Goal: Task Accomplishment & Management: Manage account settings

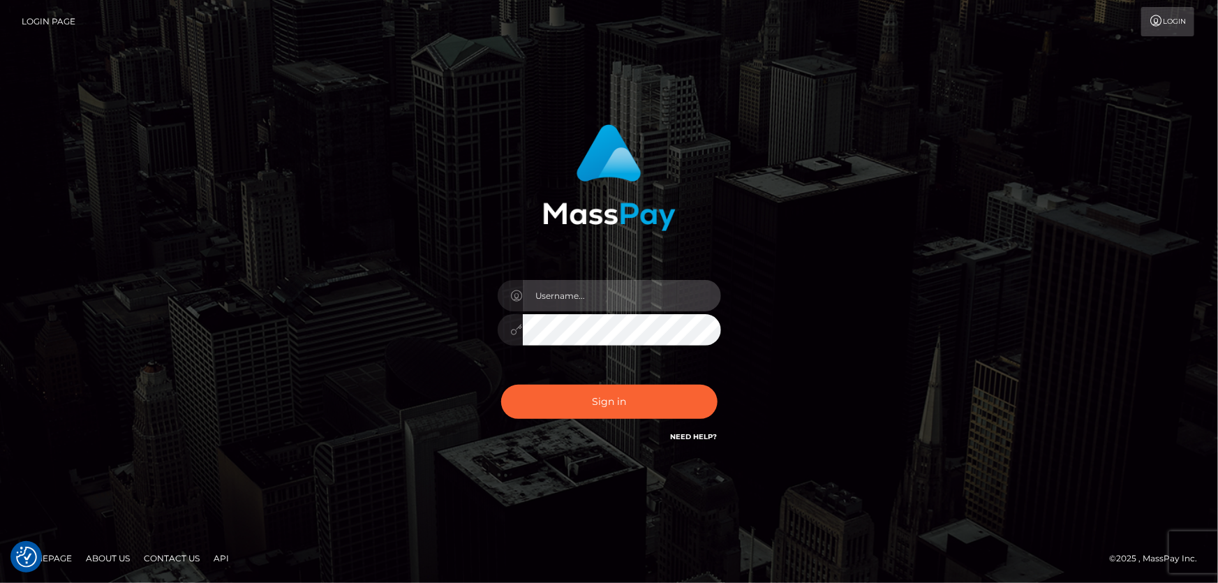
type input "Dan.Cirnat"
click at [715, 384] on div at bounding box center [592, 424] width 286 height 159
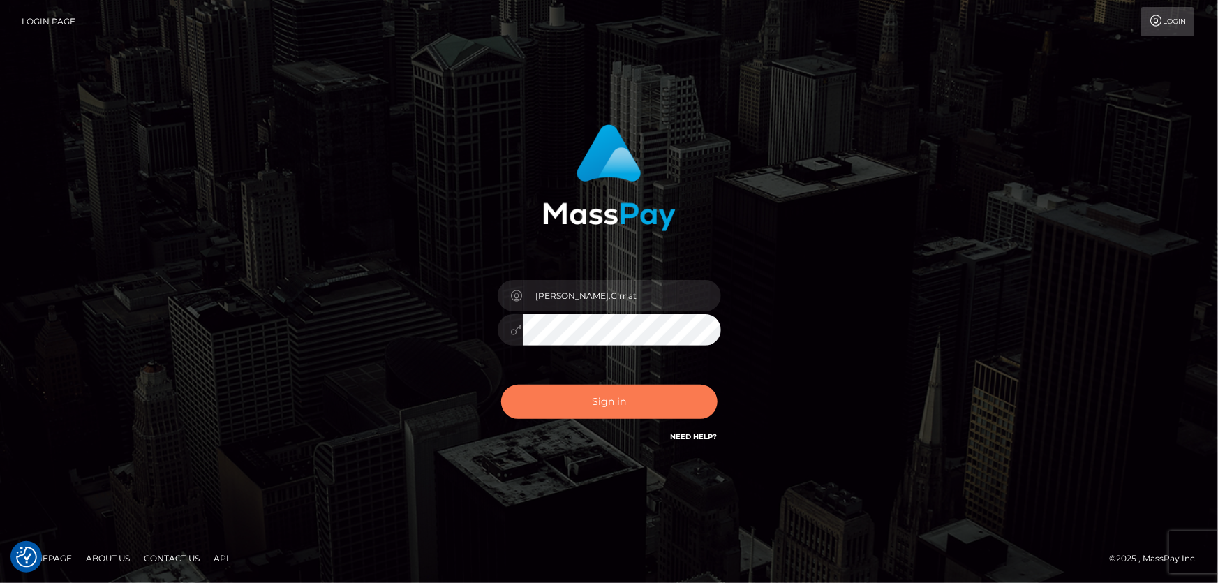
click at [631, 409] on button "Sign in" at bounding box center [609, 402] width 216 height 34
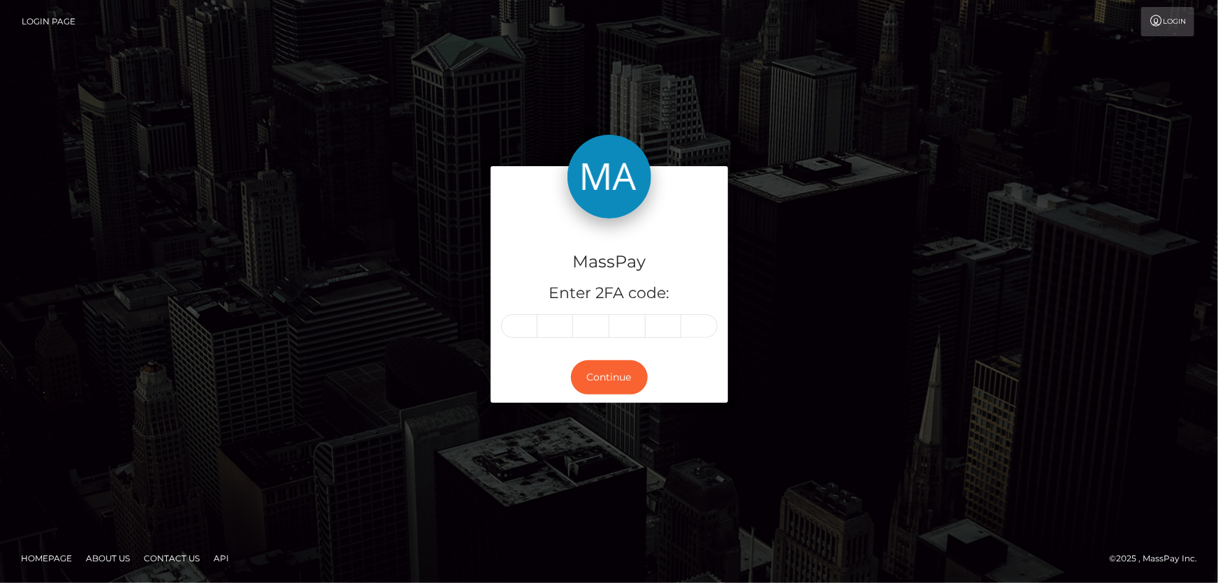
click at [518, 327] on input "text" at bounding box center [519, 326] width 36 height 24
type input "3"
type input "0"
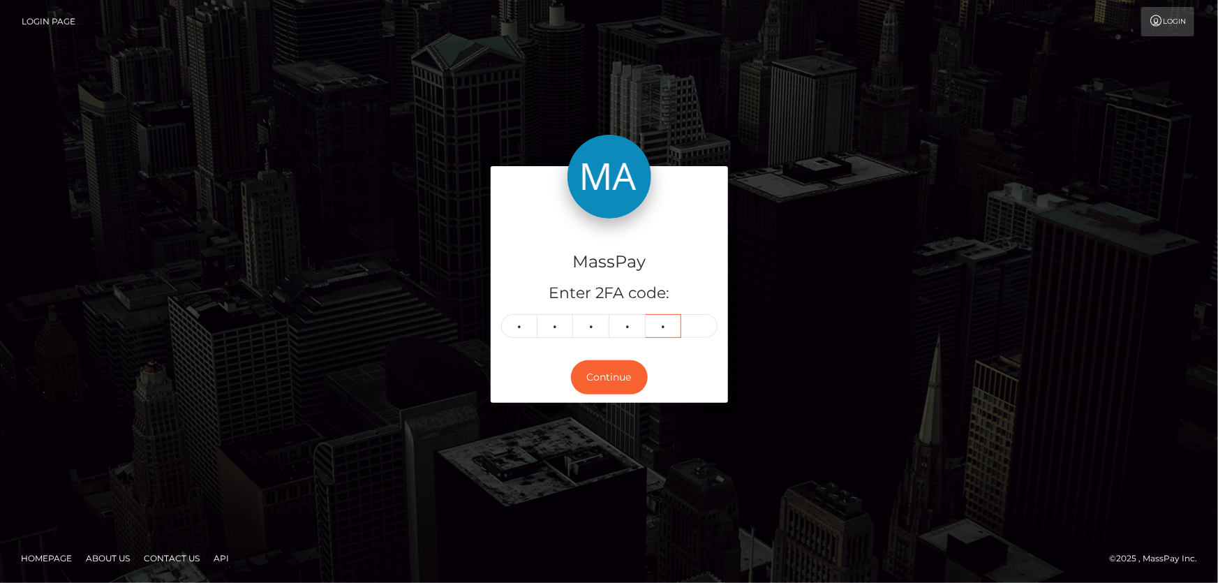
type input "8"
type input "5"
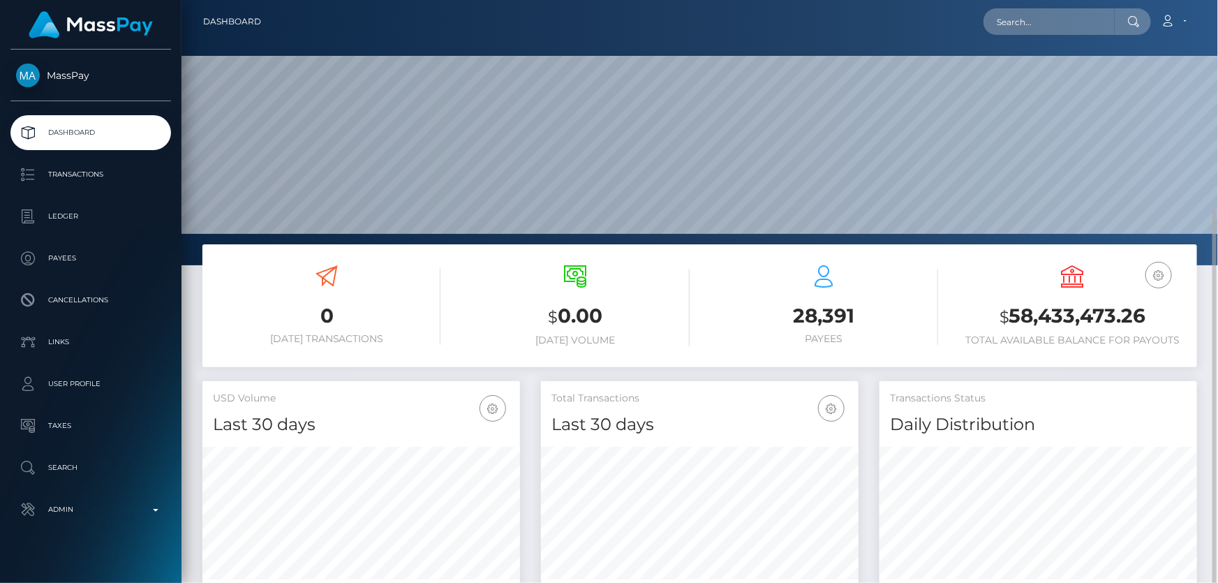
scroll to position [247, 317]
paste input "66aff473dd258435e358be17"
type input "66aff473dd258435e358be17"
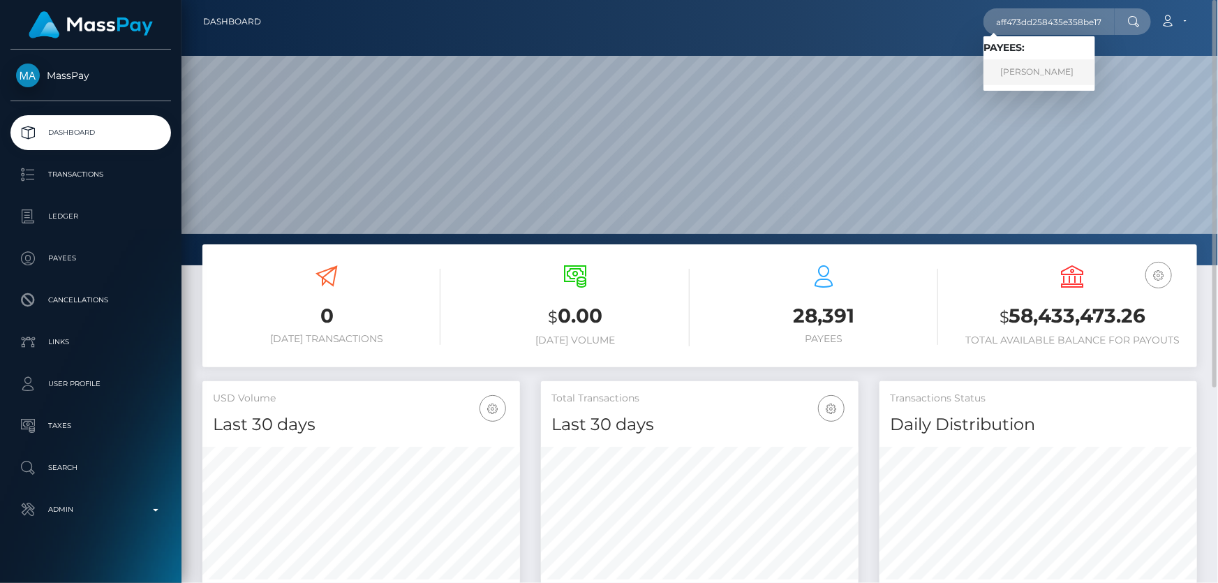
click at [1032, 71] on link "Victor Coffey" at bounding box center [1039, 72] width 112 height 26
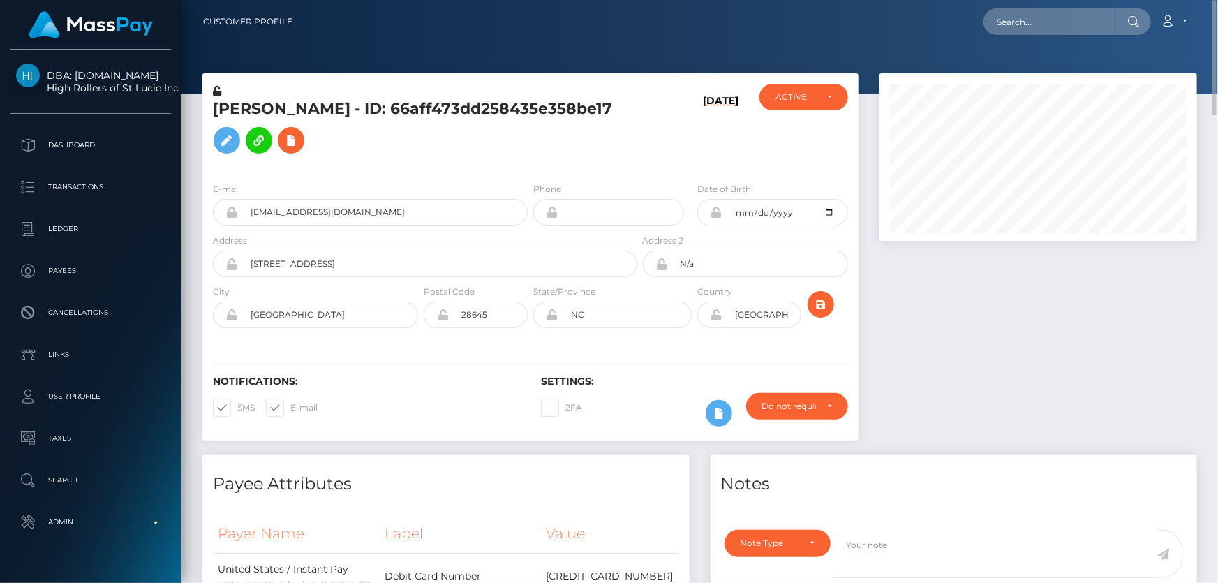
click at [272, 119] on h5 "Victor Coffey - ID: 66aff473dd258435e358be17" at bounding box center [421, 129] width 417 height 62
copy h5 "Victor Coffey - ID: 66aff473dd258435e358be17"
paste input "intrebari_vipstudio@yahoo.com"
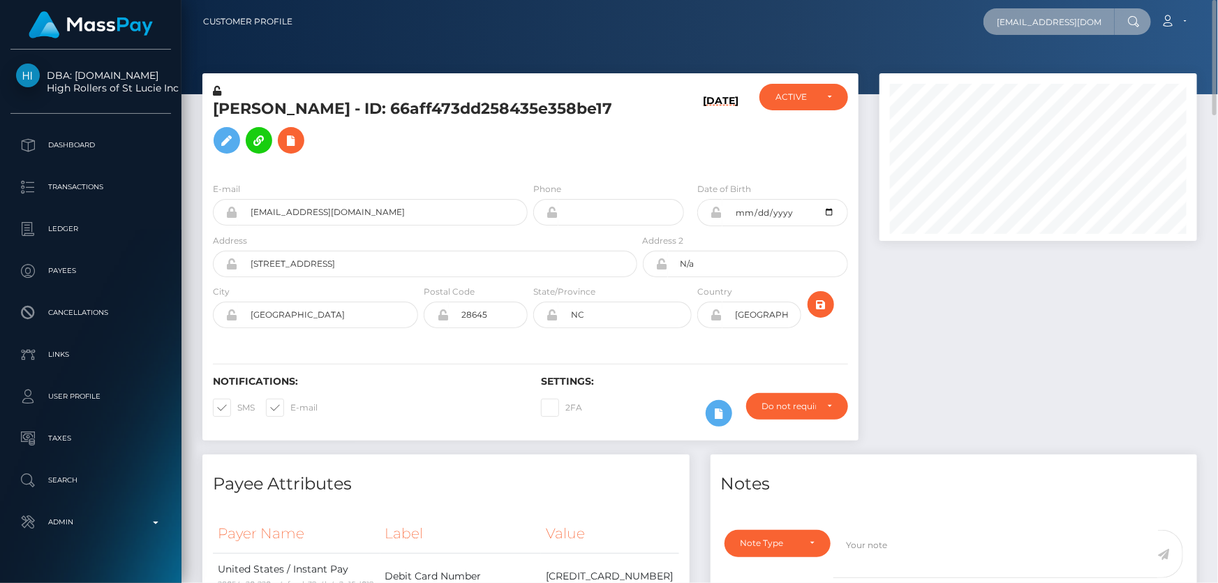
scroll to position [0, 30]
type input "intrebari_vipstudio@yahoo.com"
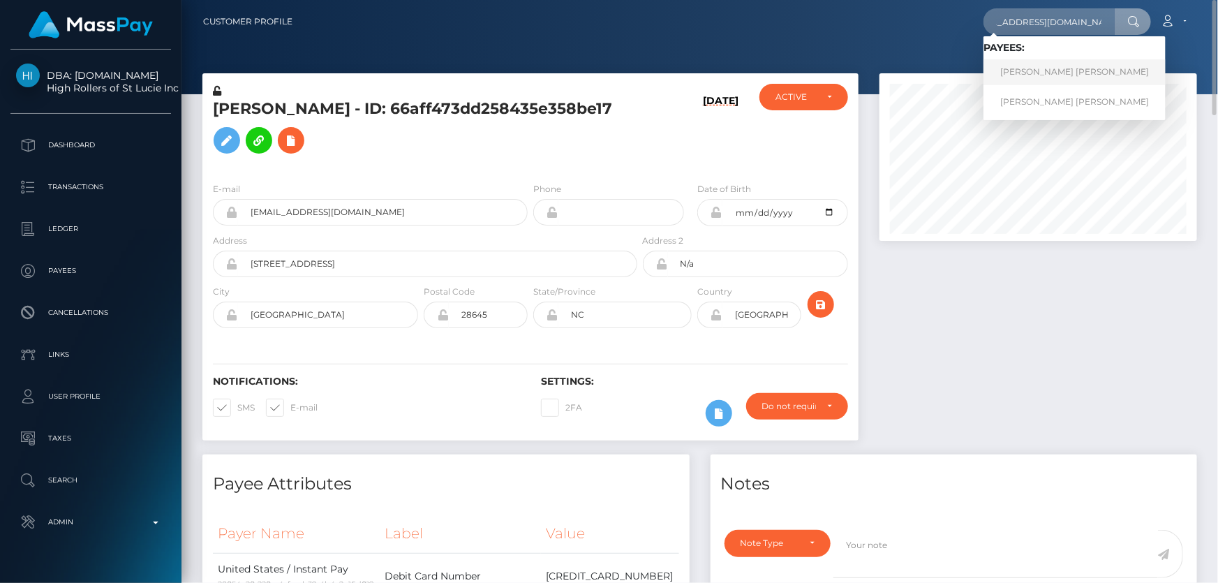
click at [1040, 68] on link "[PERSON_NAME] [PERSON_NAME]" at bounding box center [1074, 72] width 182 height 26
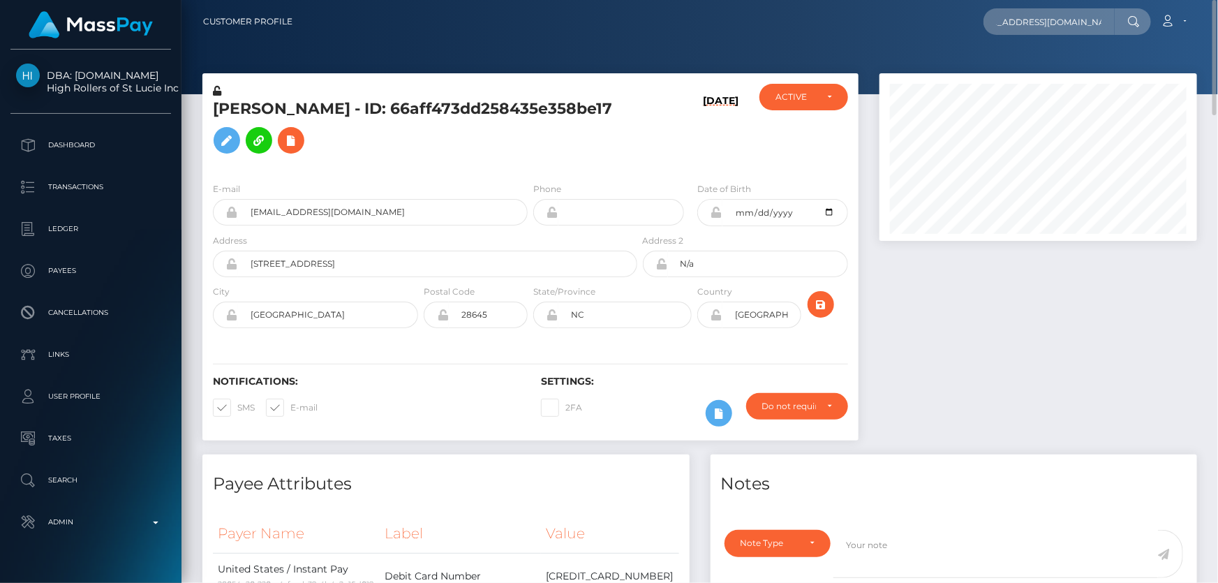
scroll to position [0, 0]
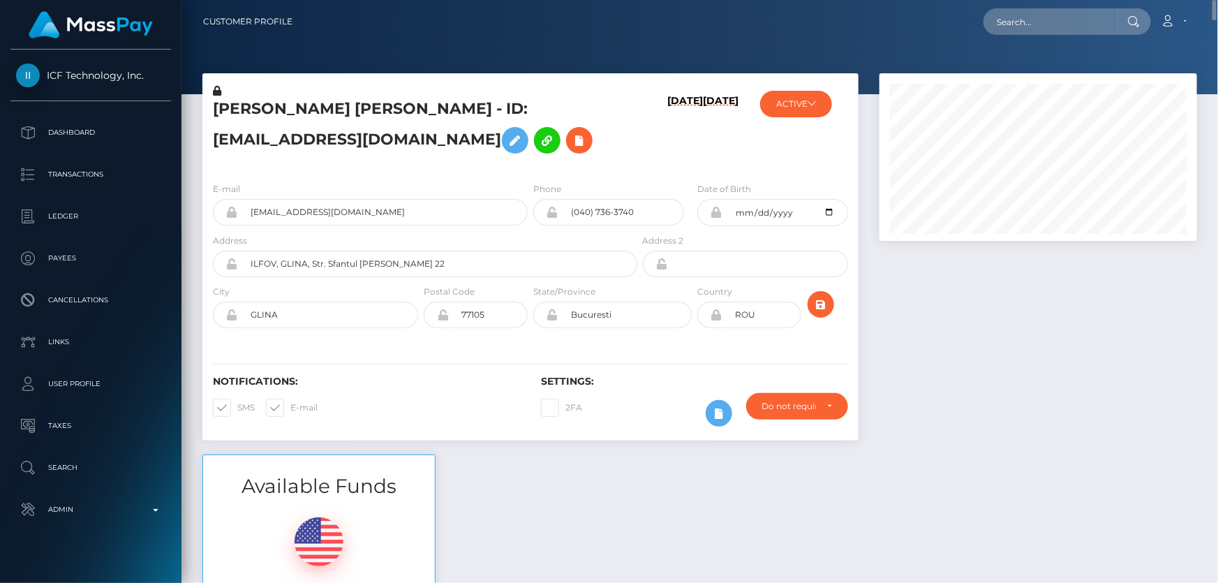
click at [317, 142] on h5 "Traian Alin Mustata - ID: intrebari_vipstudio@yahoo.com" at bounding box center [421, 129] width 417 height 62
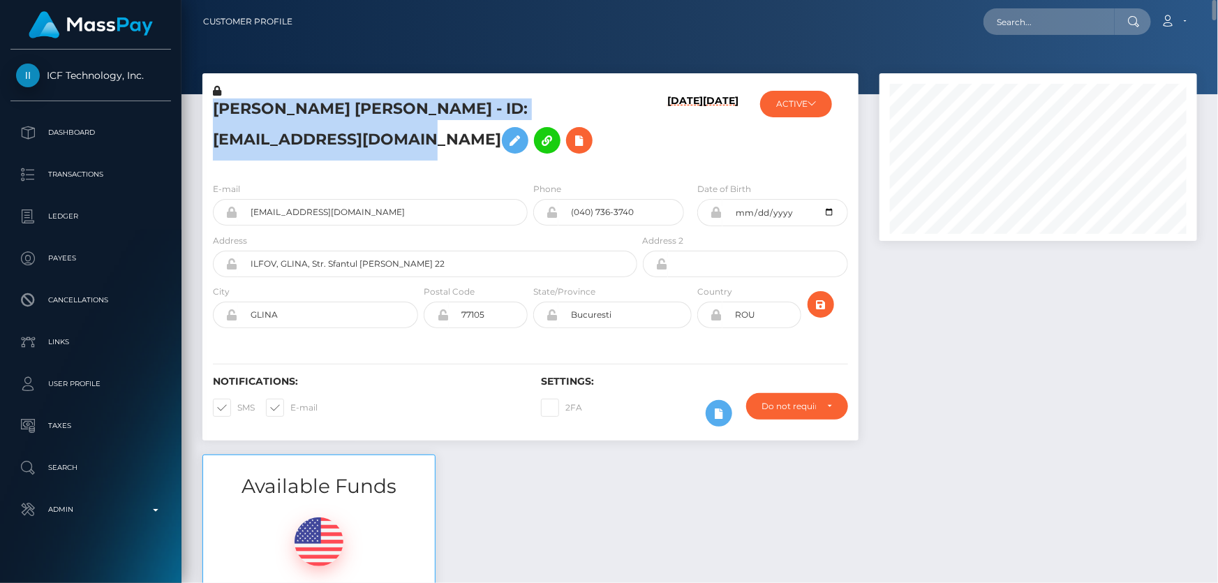
click at [317, 142] on h5 "Traian Alin Mustata - ID: intrebari_vipstudio@yahoo.com" at bounding box center [421, 129] width 417 height 62
copy h5 "Traian Alin Mustata - ID: intrebari_vipstudio@yahoo.com"
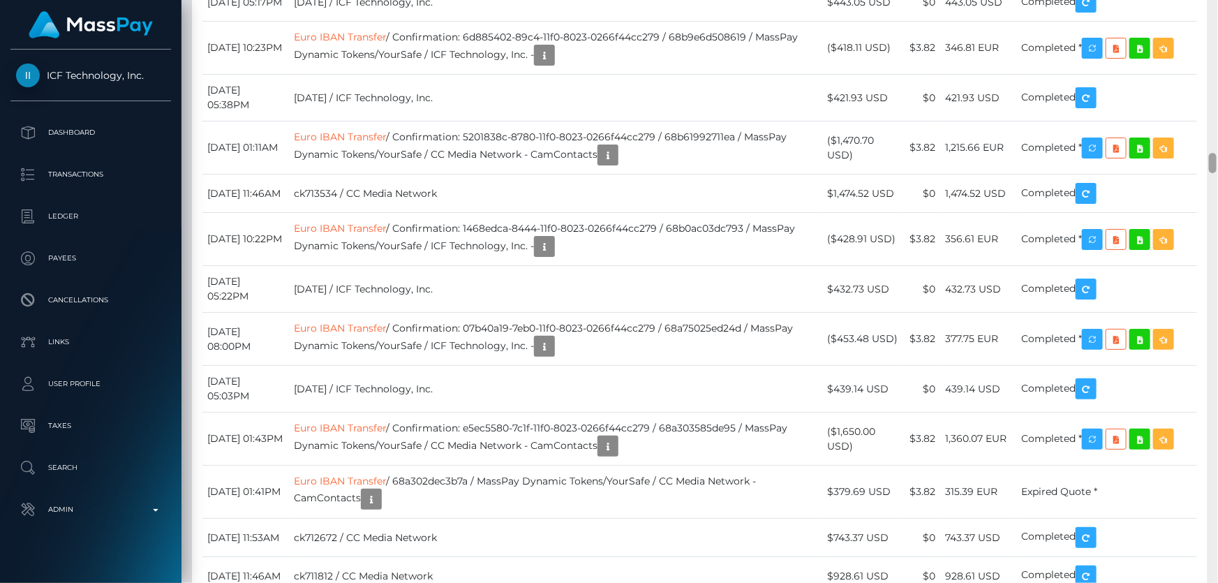
scroll to position [4163, 0]
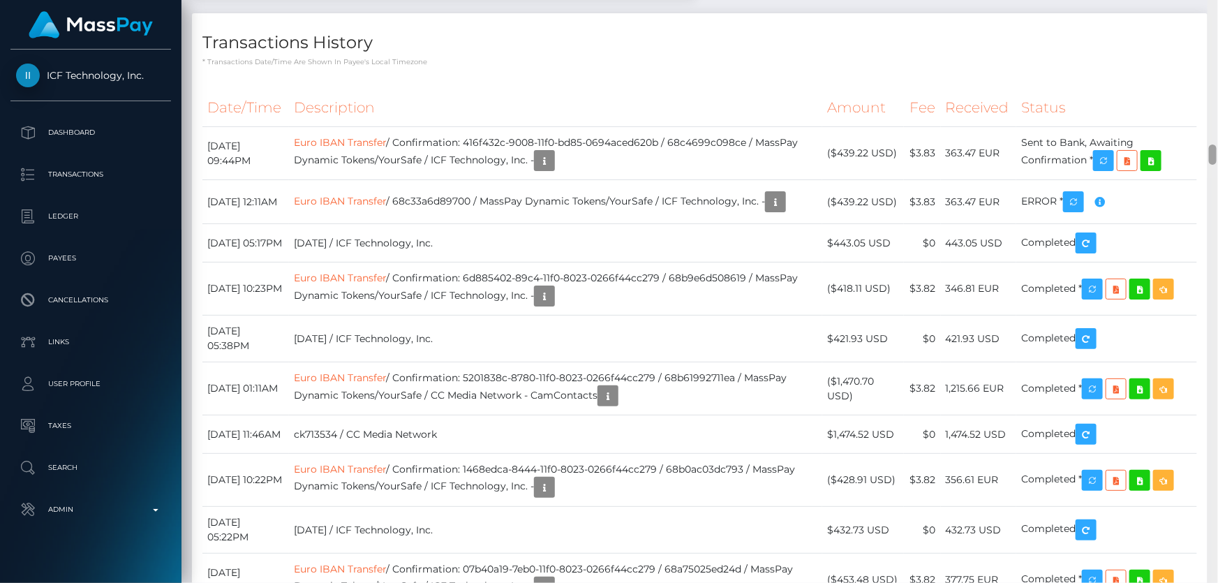
drag, startPoint x: 1214, startPoint y: 16, endPoint x: 1214, endPoint y: 156, distance: 140.3
click at [1214, 156] on div at bounding box center [1213, 154] width 8 height 20
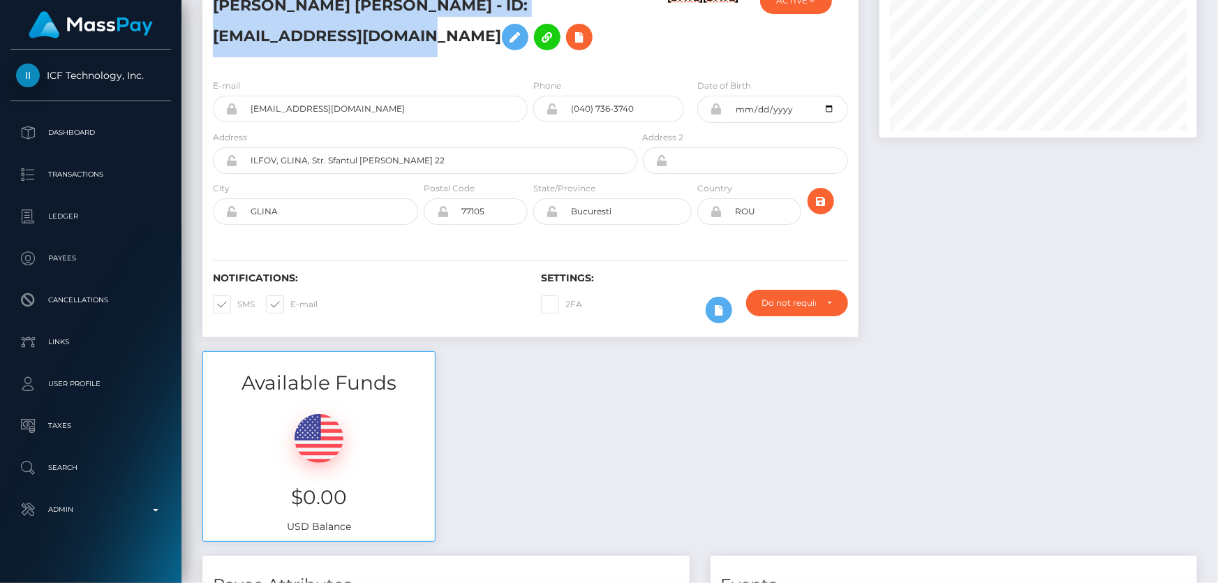
scroll to position [0, 0]
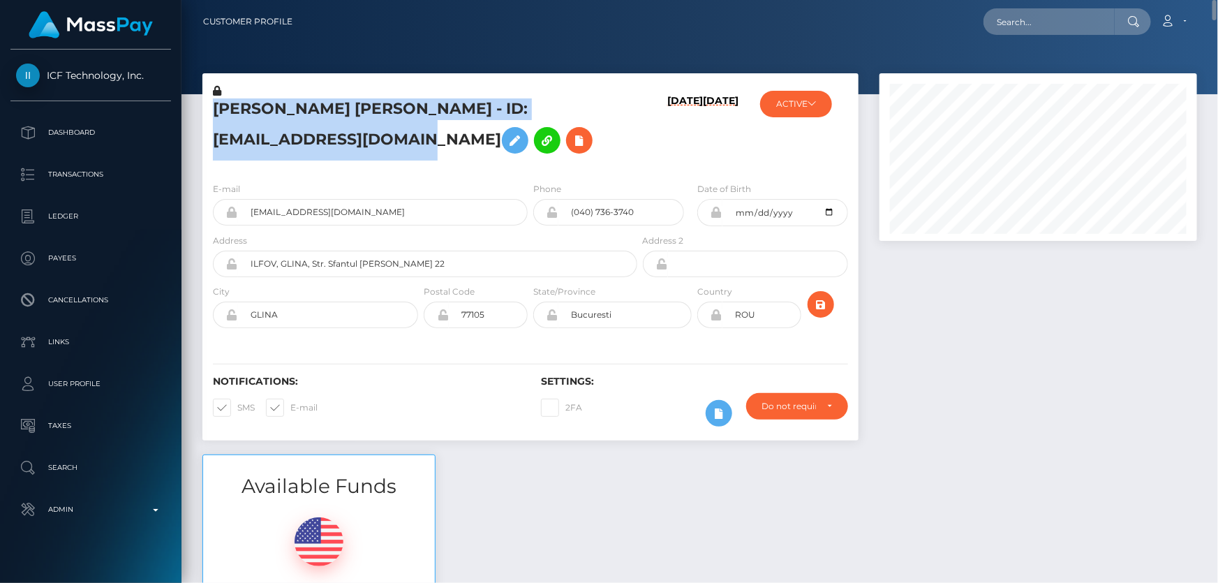
click at [311, 166] on div "Traian Alin Mustata - ID: intrebari_vipstudio@yahoo.com" at bounding box center [421, 127] width 438 height 87
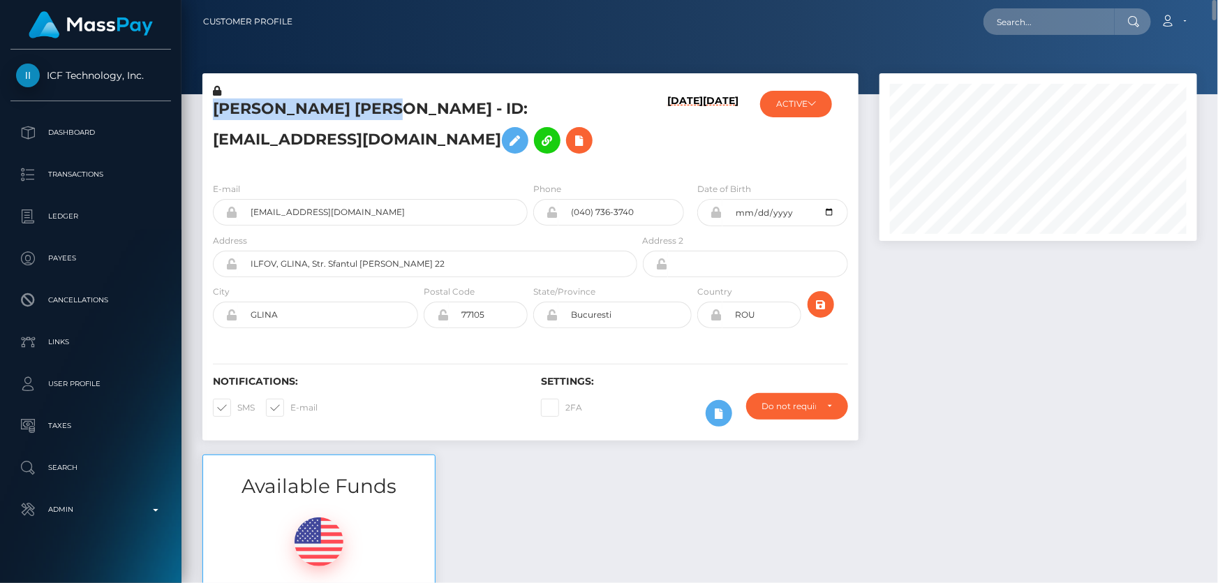
drag, startPoint x: 368, startPoint y: 110, endPoint x: 204, endPoint y: 114, distance: 164.7
click at [204, 114] on div "Traian Alin Mustata - ID: intrebari_vipstudio@yahoo.com" at bounding box center [421, 127] width 438 height 87
copy h5 "Traian Alin Mustata"
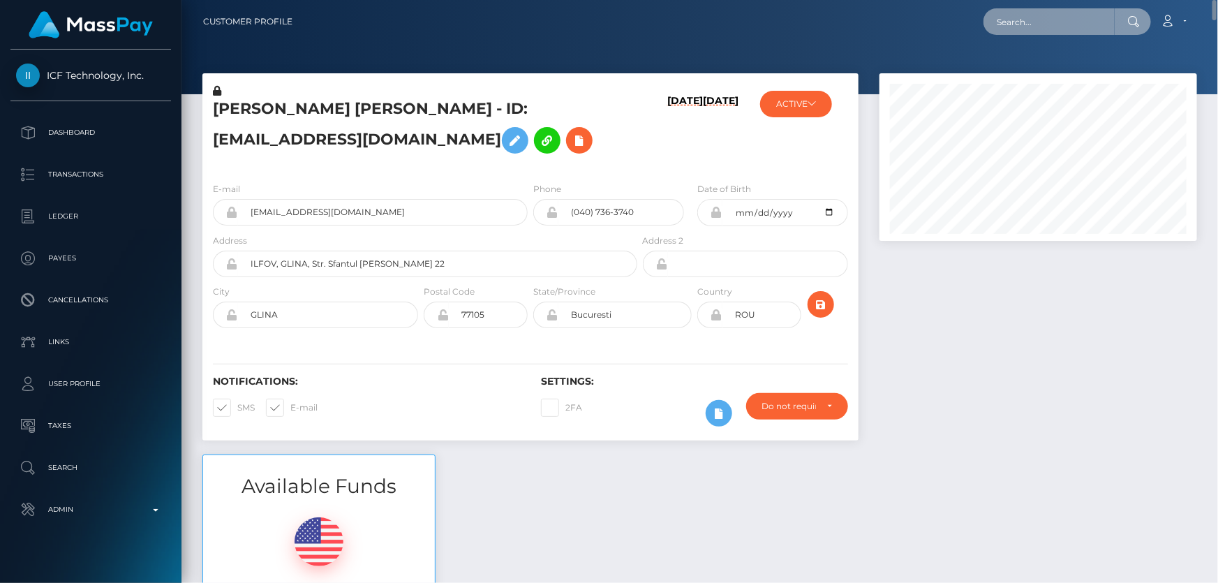
paste input "patricebonner07@gmail.com"
type input "patricebonner07@gmail.com"
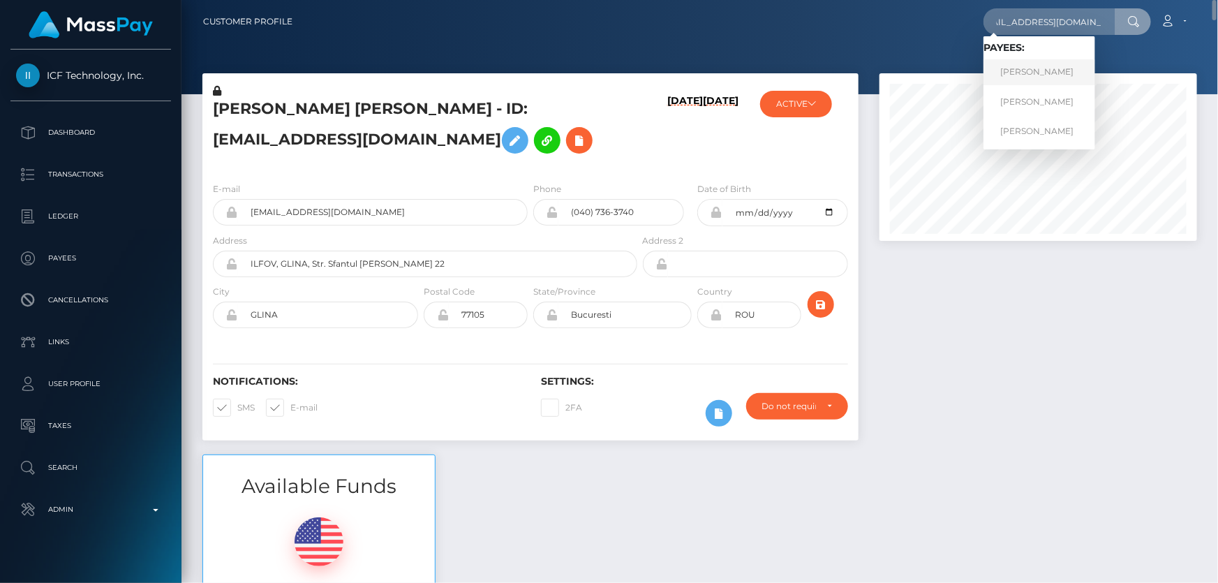
click at [1022, 77] on link "PATRICE NICOLE BONNER" at bounding box center [1039, 72] width 112 height 26
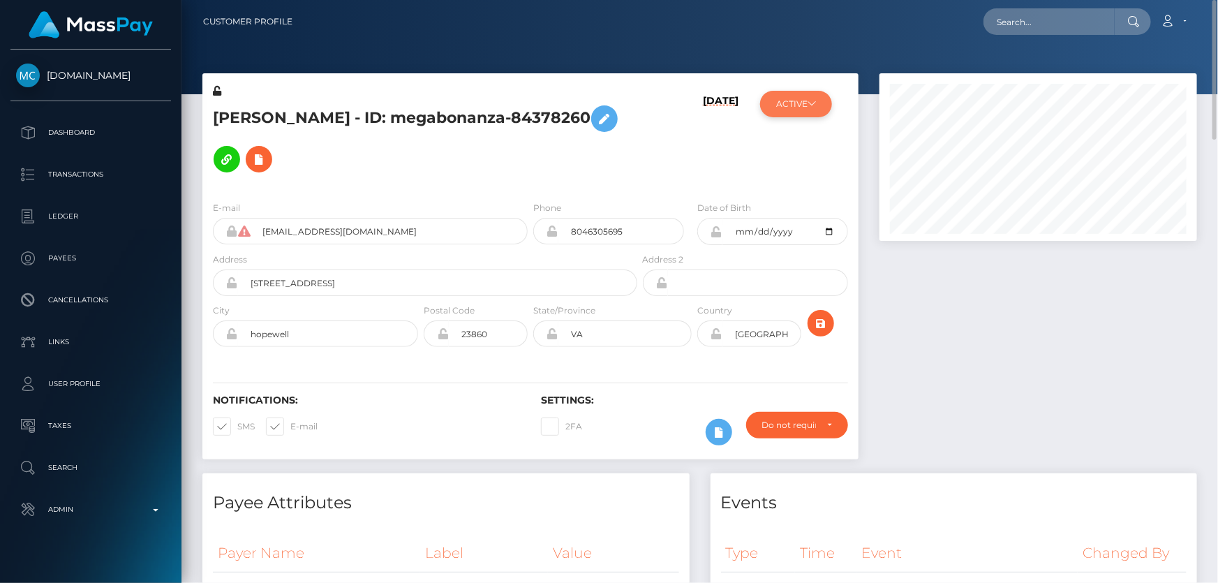
click at [801, 112] on button "ACTIVE" at bounding box center [796, 104] width 72 height 27
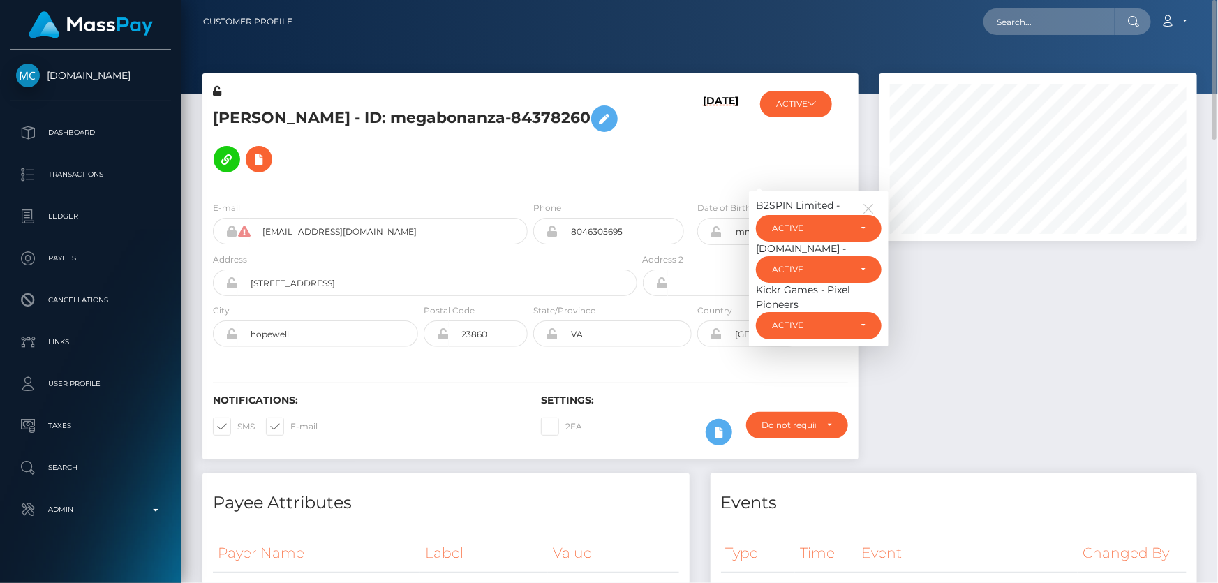
click at [1013, 368] on div at bounding box center [1038, 273] width 338 height 400
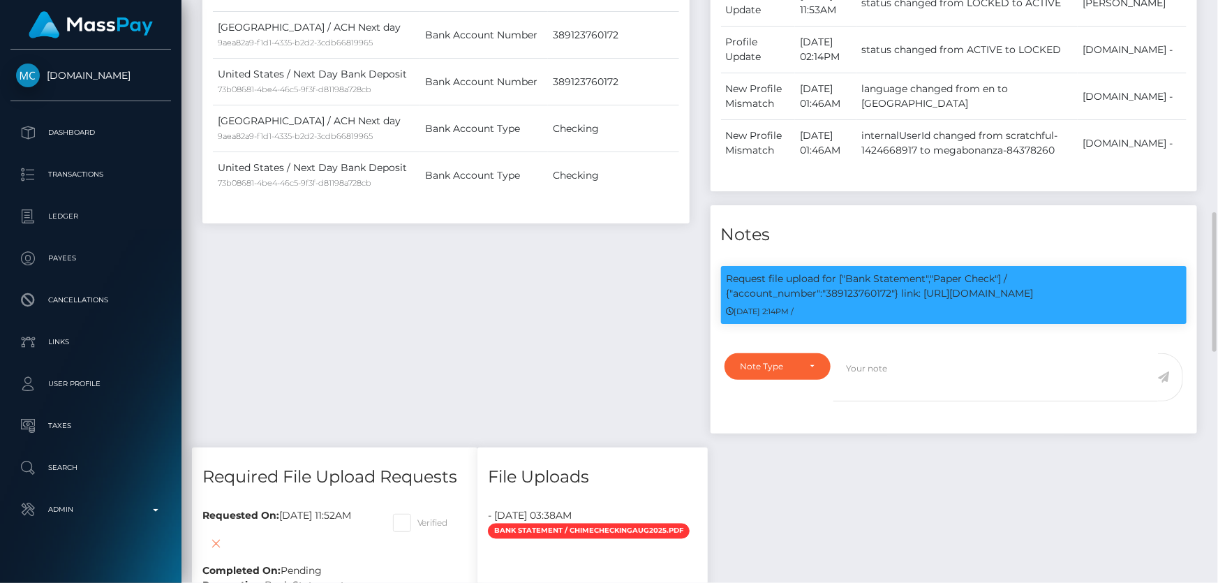
scroll to position [167, 317]
click at [846, 301] on p "Request file upload for ["Bank Statement","Paper Check"] / {"account_number":"3…" at bounding box center [953, 285] width 455 height 29
click at [845, 299] on p "Request file upload for ["Bank Statement","Paper Check"] / {"account_number":"3…" at bounding box center [953, 285] width 455 height 29
copy p "389123760172"
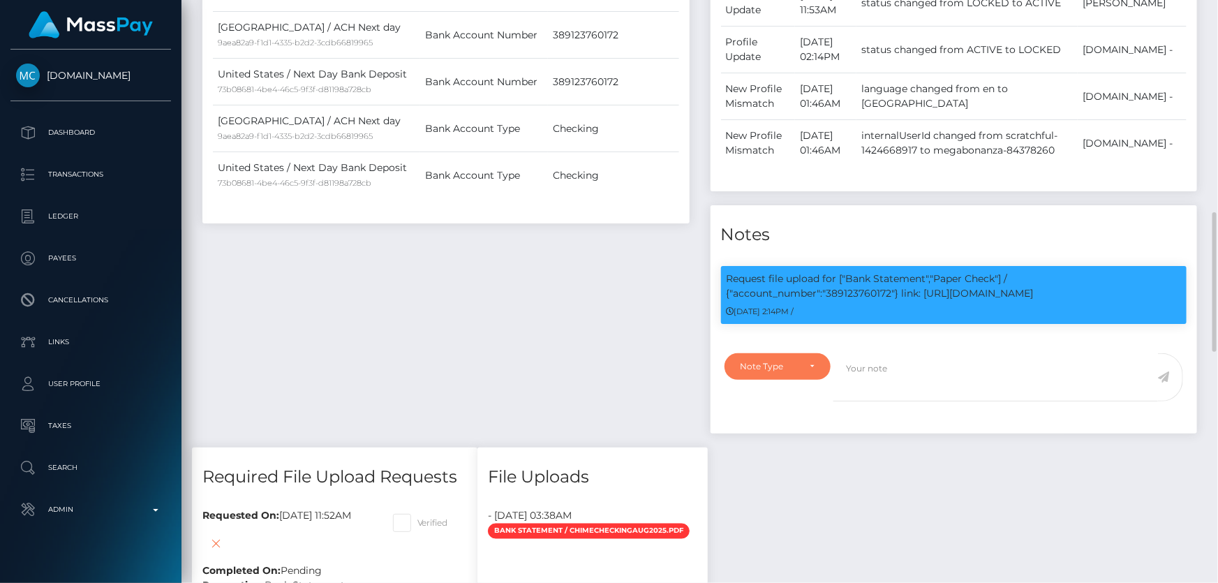
click at [756, 376] on div "Note Type" at bounding box center [777, 366] width 107 height 27
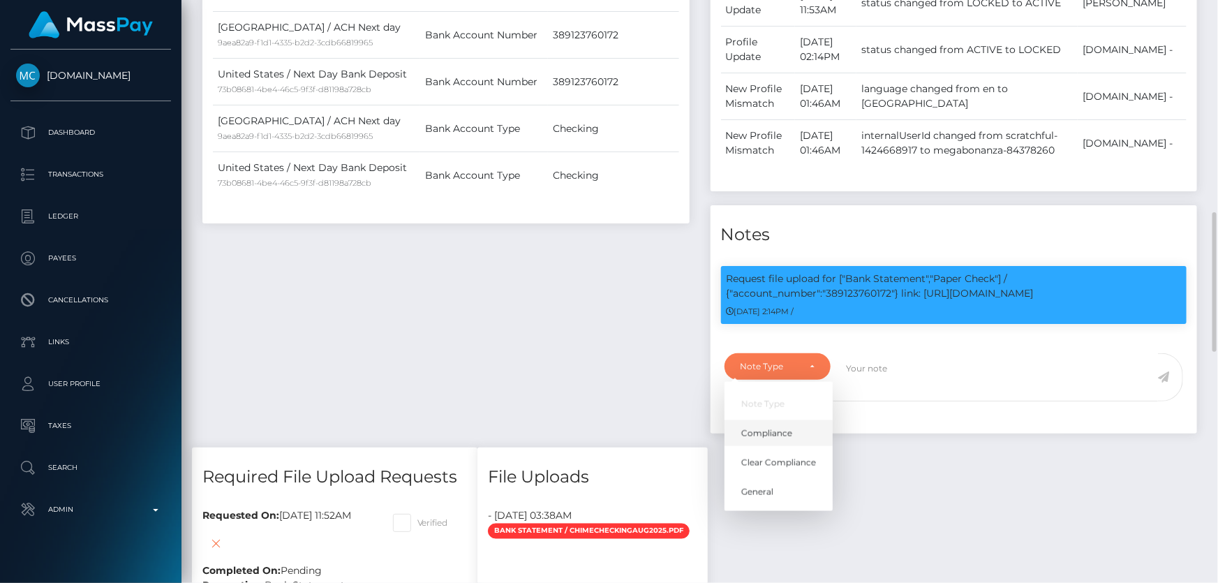
drag, startPoint x: 800, startPoint y: 435, endPoint x: 872, endPoint y: 408, distance: 76.5
click at [800, 435] on link "Compliance" at bounding box center [778, 433] width 108 height 26
select select "COMPLIANCE"
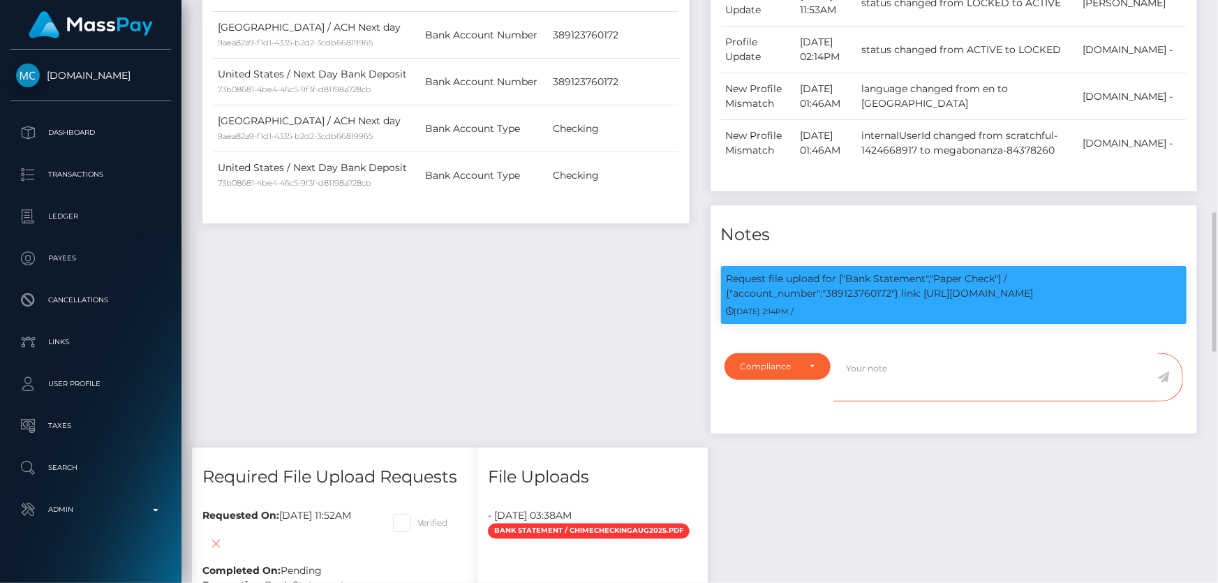
click at [883, 385] on textarea at bounding box center [995, 377] width 324 height 48
paste textarea "389123760172"
type textarea "Bank statement for the account: 389123760172 provided."
click at [1162, 377] on icon at bounding box center [1164, 376] width 12 height 11
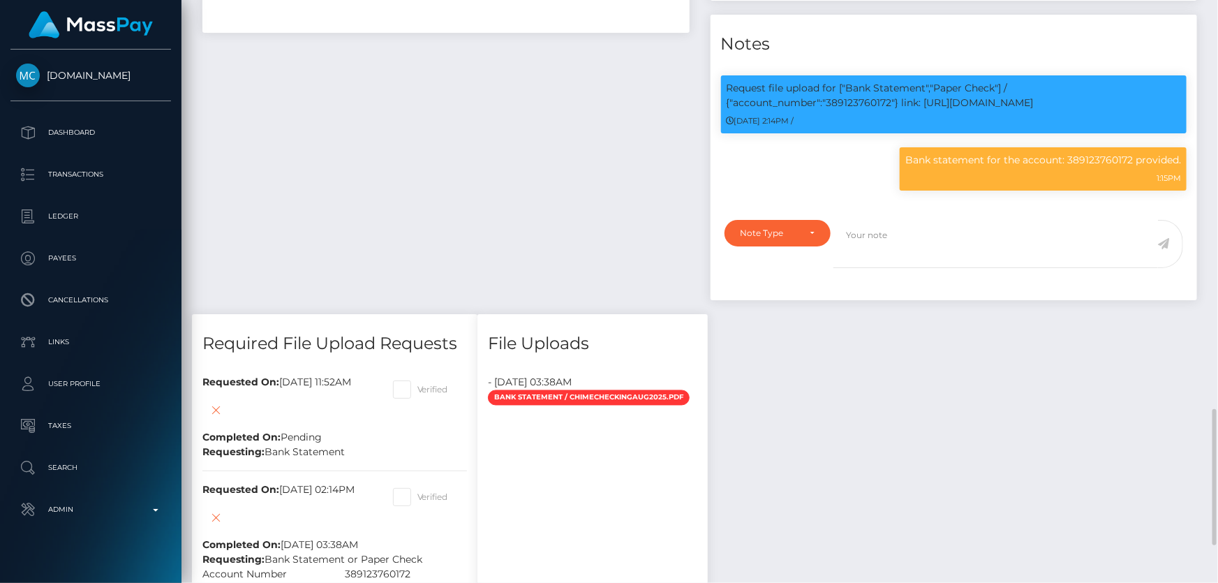
scroll to position [1269, 0]
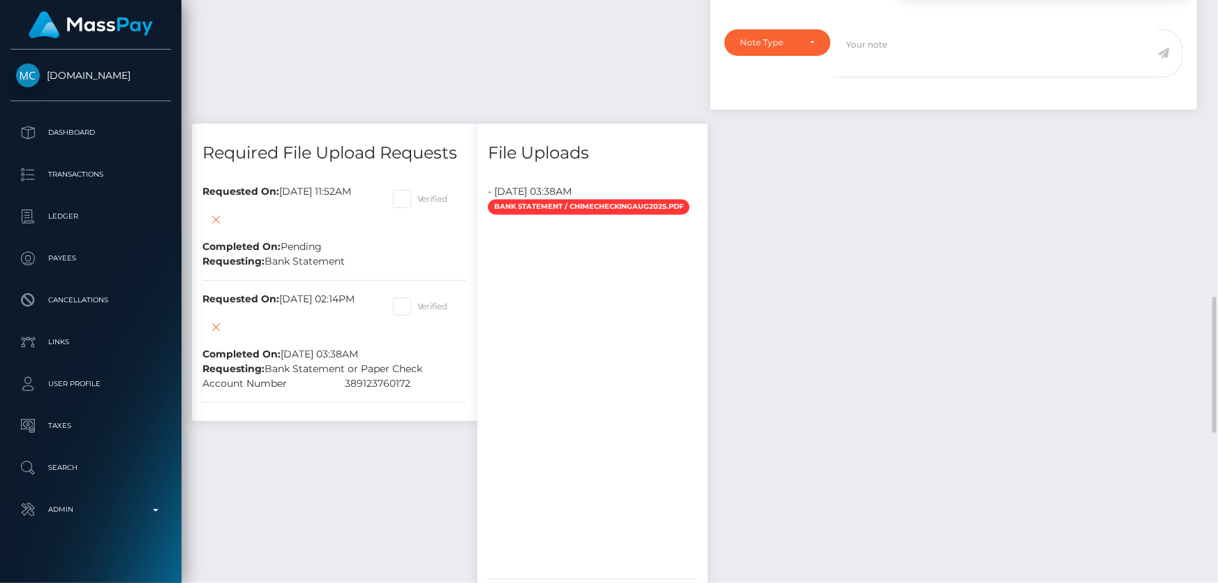
click at [417, 200] on span at bounding box center [417, 198] width 0 height 10
click at [423, 199] on input "Verified" at bounding box center [421, 194] width 9 height 9
checkbox input "true"
click at [216, 221] on icon at bounding box center [216, 219] width 17 height 17
click at [417, 311] on span at bounding box center [417, 306] width 0 height 10
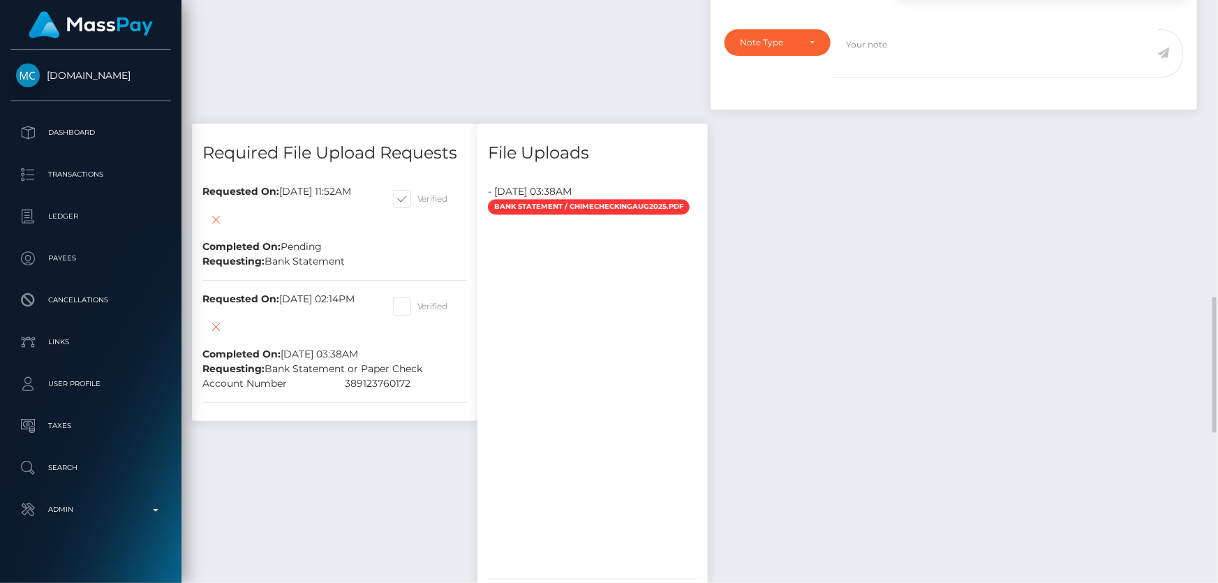
click at [426, 306] on input "Verified" at bounding box center [421, 301] width 9 height 9
checkbox input "true"
click at [216, 327] on icon at bounding box center [216, 326] width 17 height 17
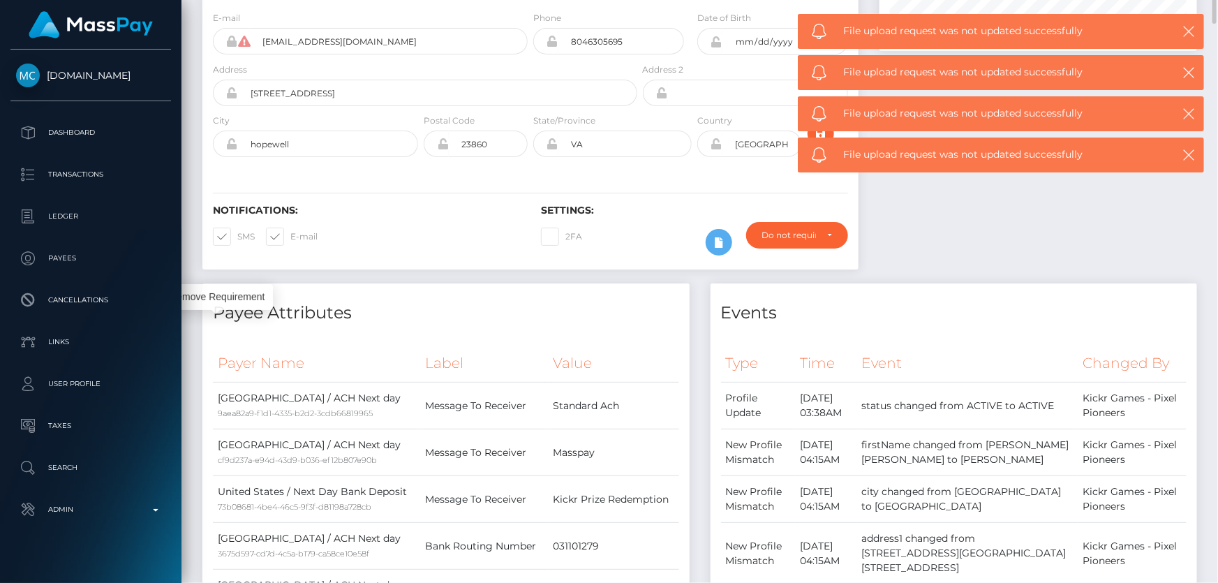
scroll to position [0, 0]
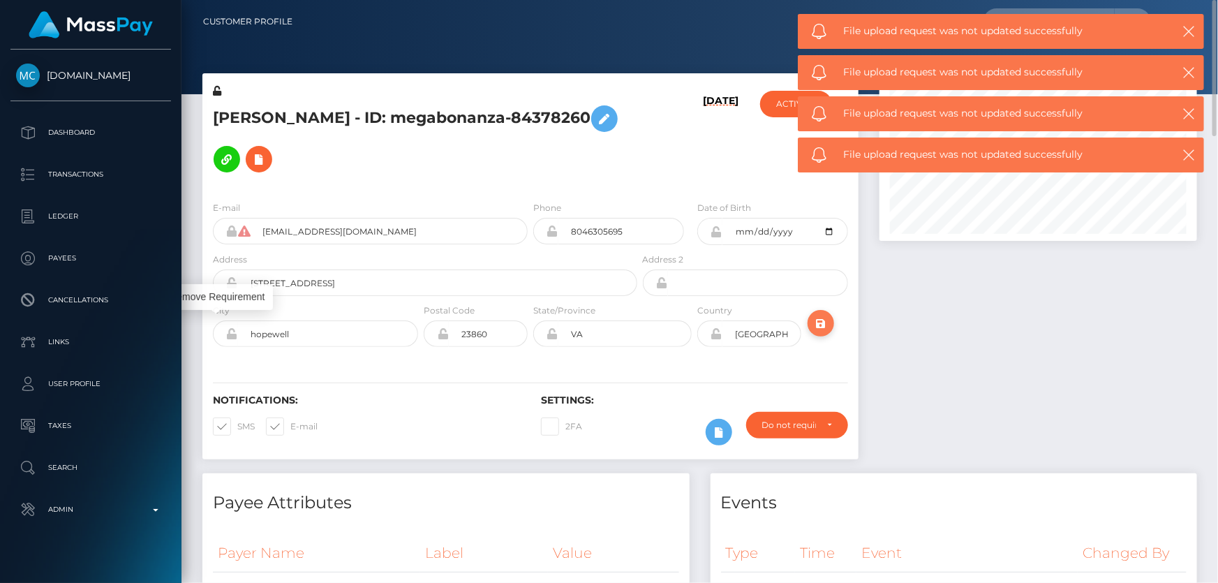
click at [817, 315] on icon "submit" at bounding box center [820, 323] width 17 height 17
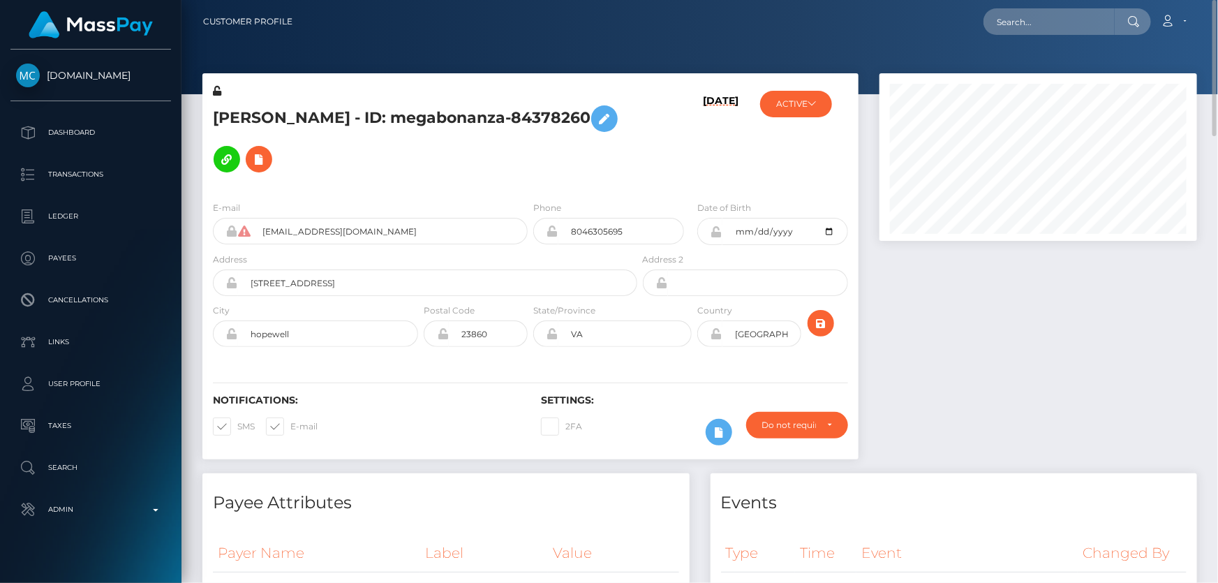
click at [251, 142] on h5 "[PERSON_NAME] - ID: megabonanza-84378260" at bounding box center [421, 138] width 417 height 81
copy h5 "[PERSON_NAME] - ID: megabonanza-84378260"
paste input "576sqwfty2iiw0gbuoj67053"
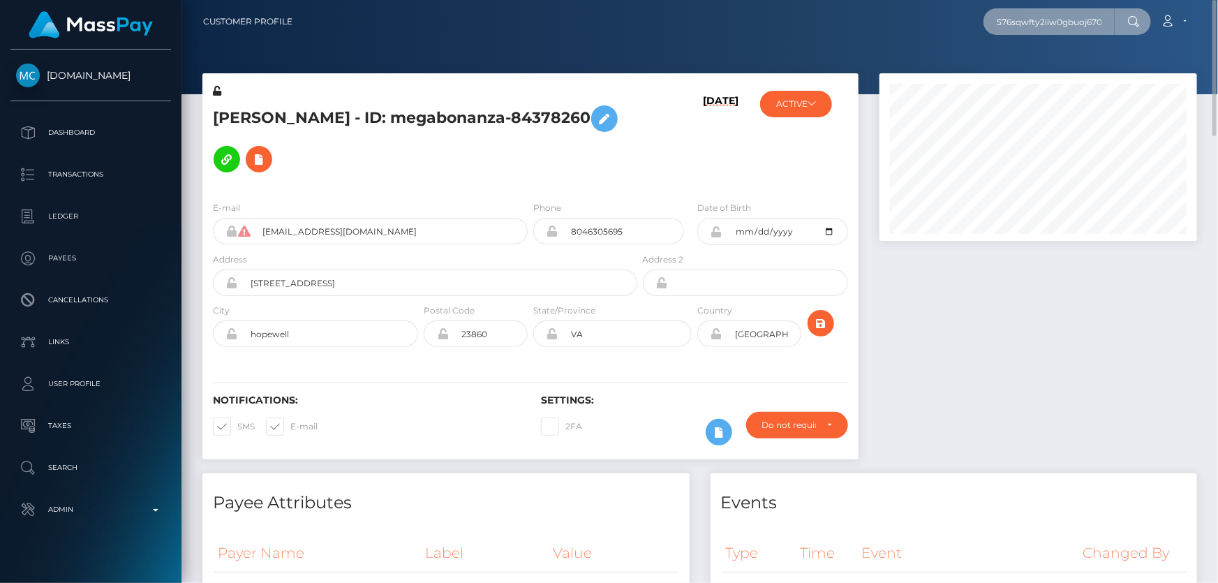
scroll to position [0, 11]
type input "576sqwfty2iiw0gbuoj67053"
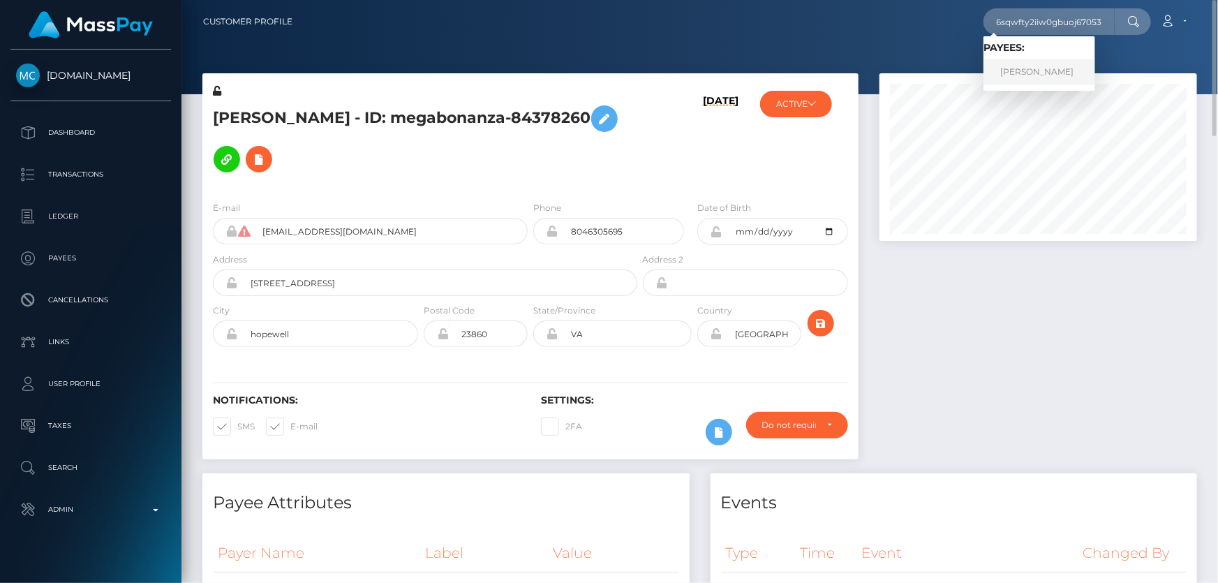
click at [1028, 68] on link "JORGE CARLOS GOMEZ" at bounding box center [1039, 72] width 112 height 26
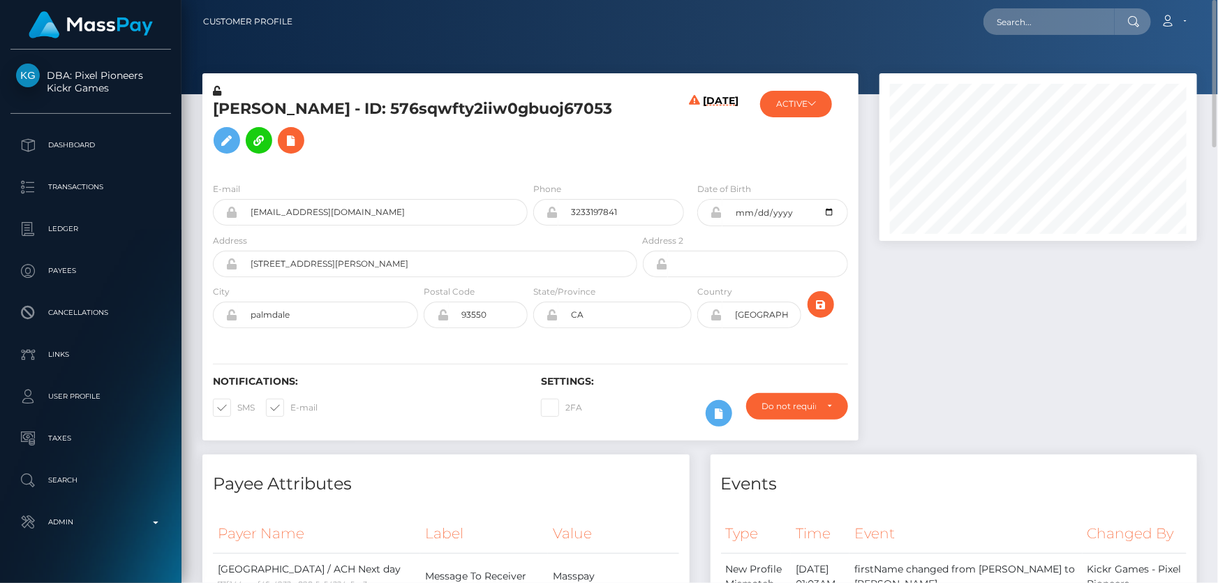
click at [217, 89] on icon at bounding box center [217, 91] width 8 height 10
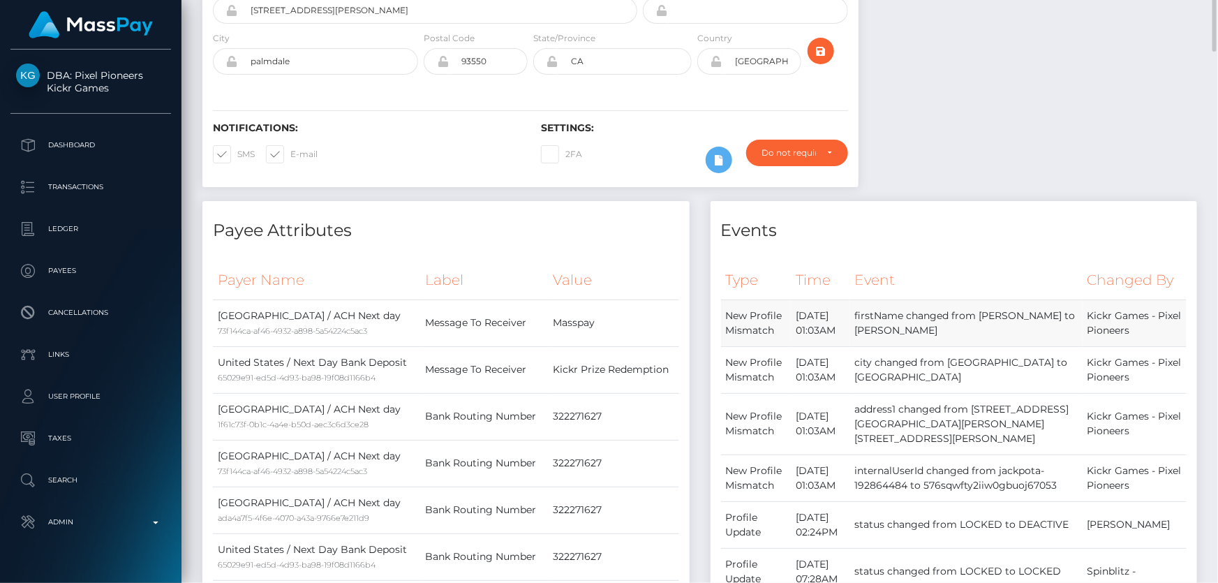
scroll to position [63, 0]
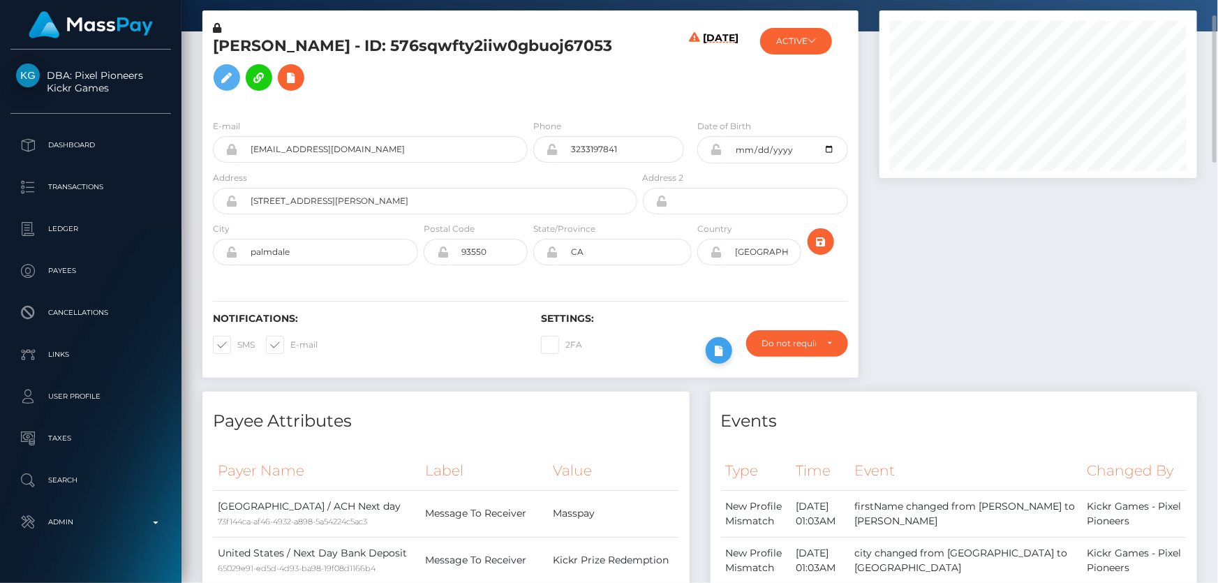
click at [715, 349] on icon at bounding box center [718, 350] width 17 height 17
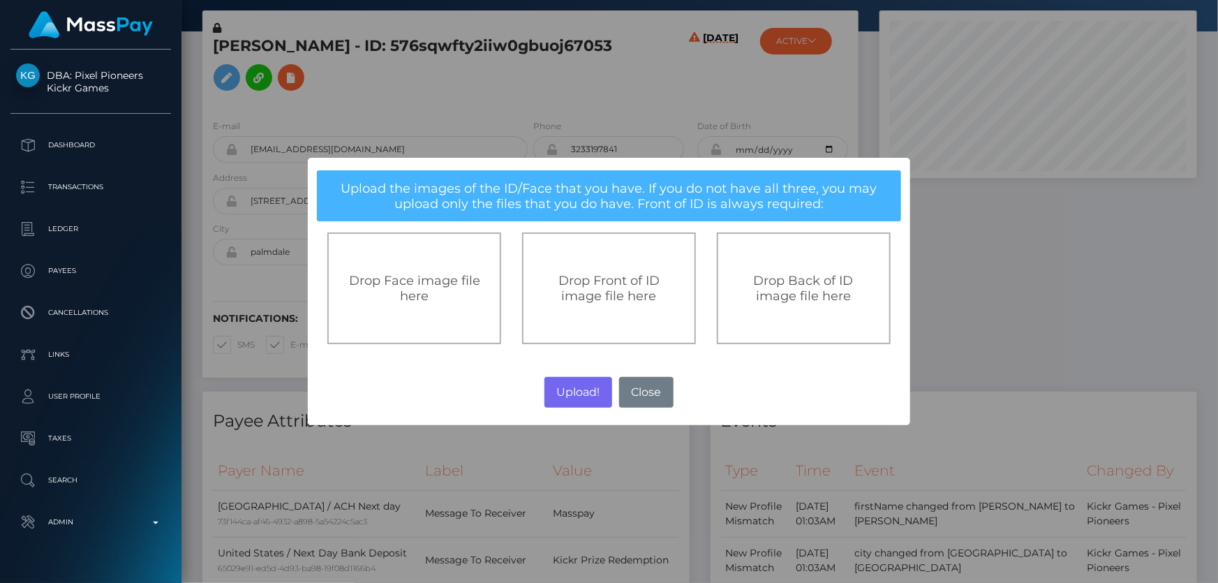
click at [616, 304] on div "Drop Front of ID image file here" at bounding box center [609, 288] width 174 height 112
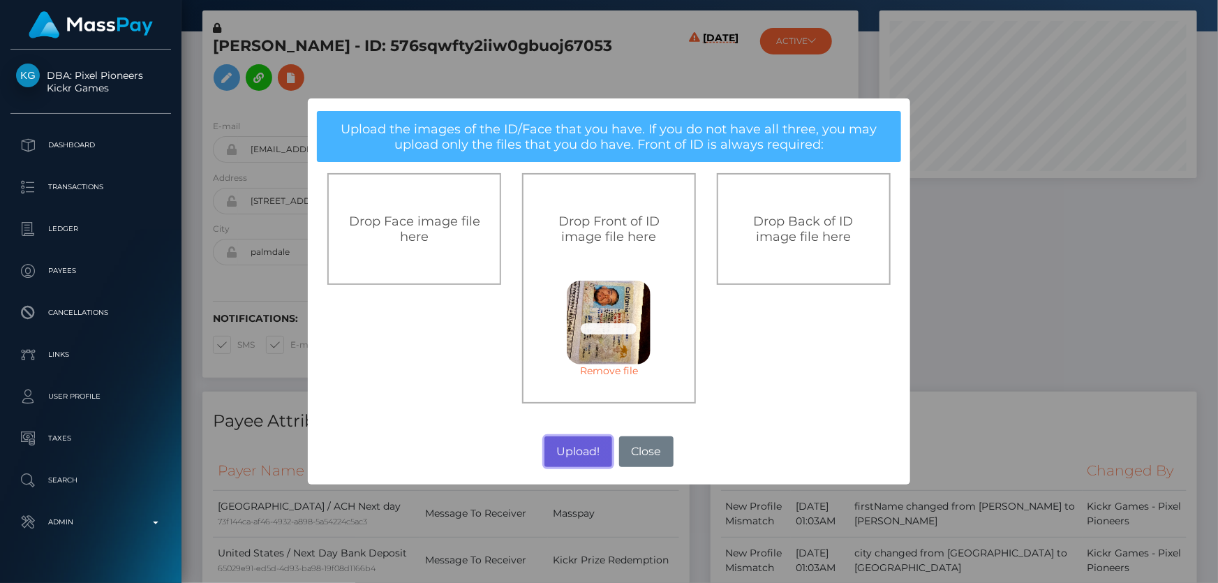
click at [585, 454] on button "Upload!" at bounding box center [578, 451] width 68 height 31
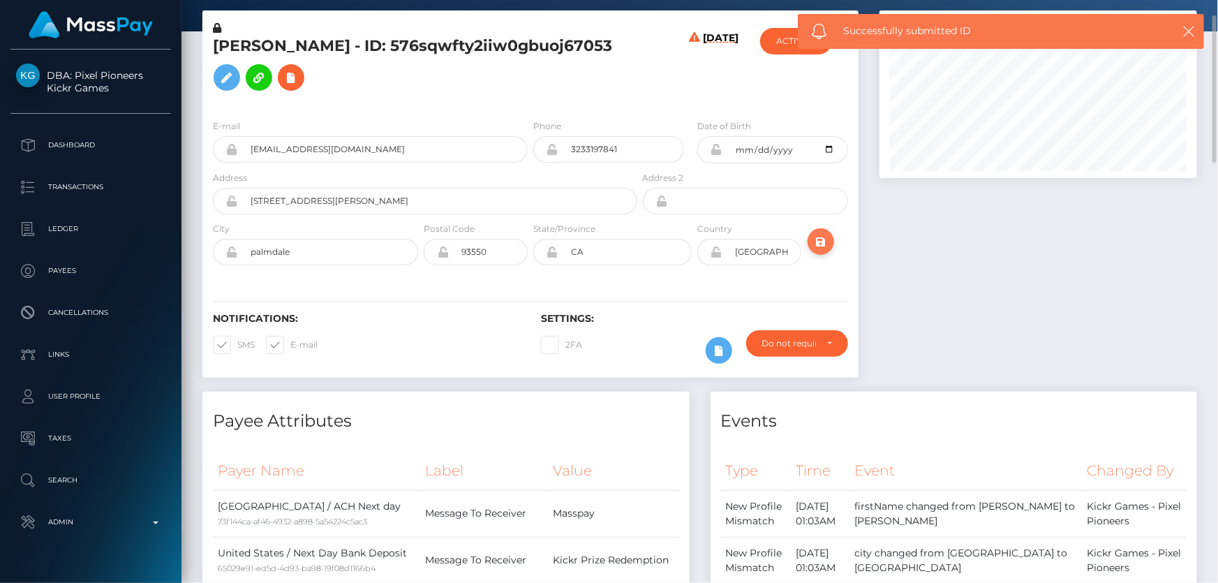
click at [820, 240] on icon "submit" at bounding box center [820, 241] width 17 height 17
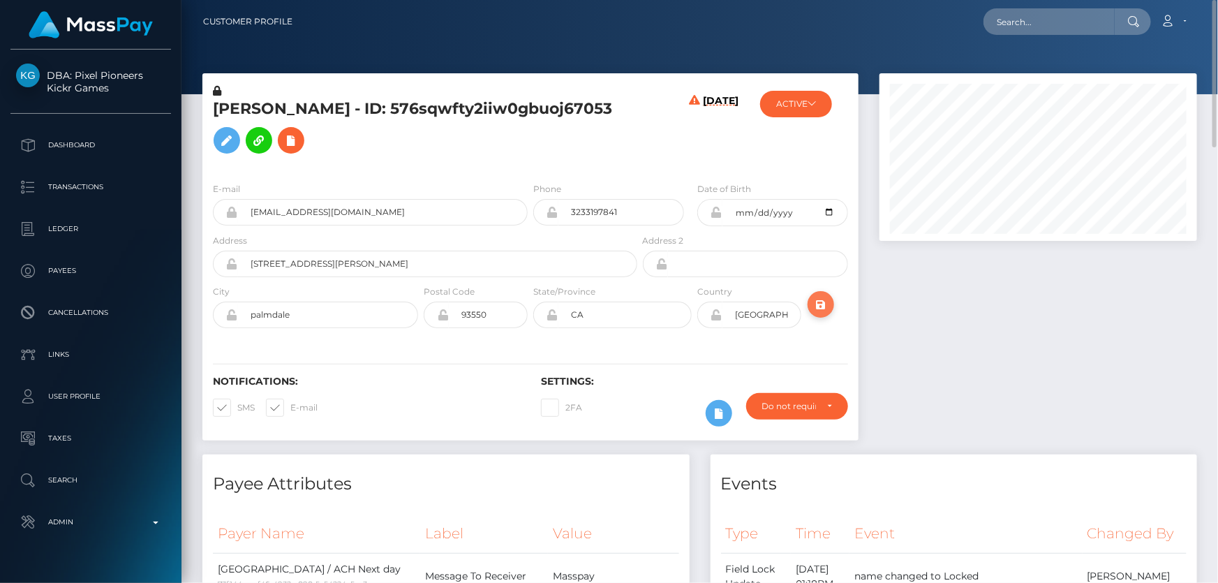
click at [816, 305] on icon "submit" at bounding box center [820, 304] width 17 height 17
drag, startPoint x: 404, startPoint y: 112, endPoint x: 216, endPoint y: 112, distance: 188.4
click at [216, 112] on h5 "[PERSON_NAME] - ID: 576sqwfty2iiw0gbuoj67053" at bounding box center [421, 129] width 417 height 62
copy h5 "[PERSON_NAME]"
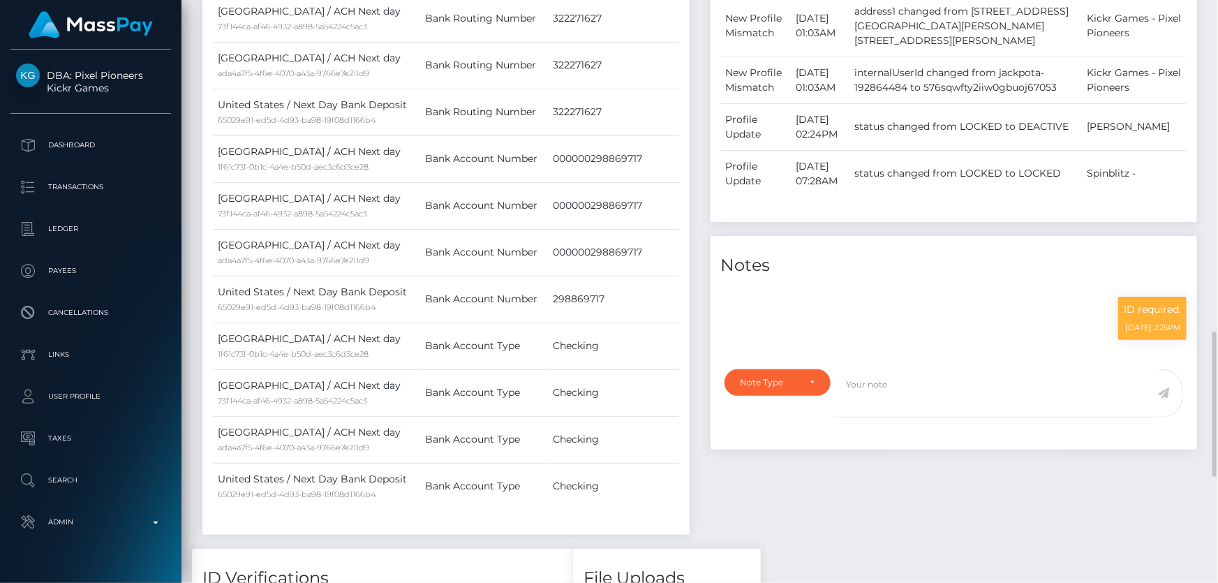
scroll to position [824, 0]
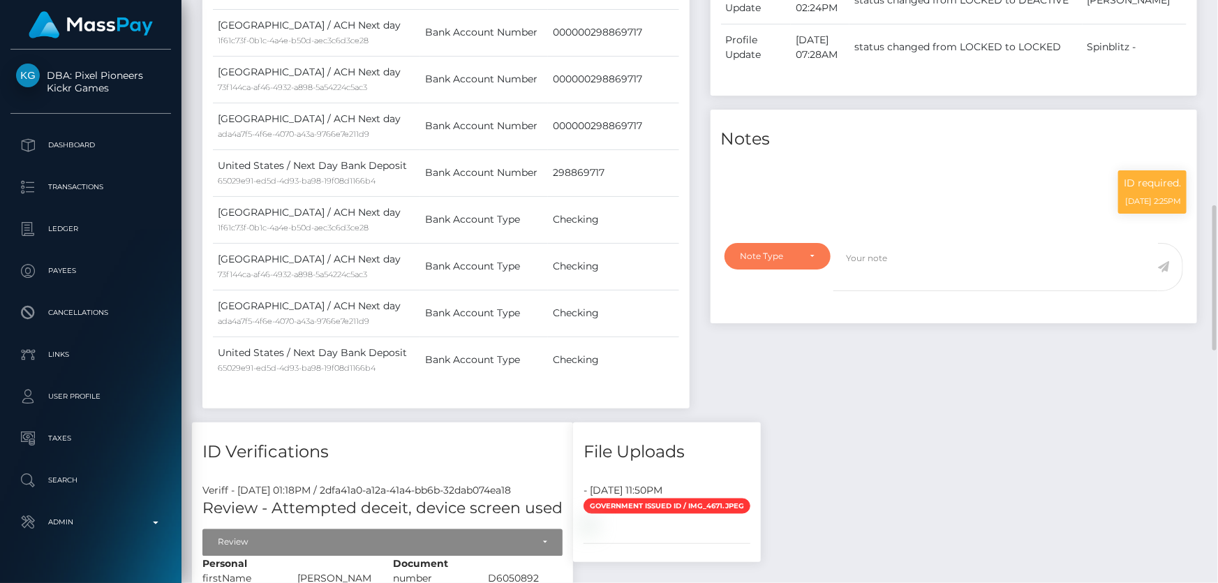
drag, startPoint x: 793, startPoint y: 262, endPoint x: 744, endPoint y: 279, distance: 52.5
click at [794, 260] on div "Note Type" at bounding box center [769, 256] width 59 height 11
drag, startPoint x: 777, startPoint y: 360, endPoint x: 803, endPoint y: 350, distance: 27.9
click at [777, 359] on span "Clear Compliance" at bounding box center [778, 352] width 75 height 13
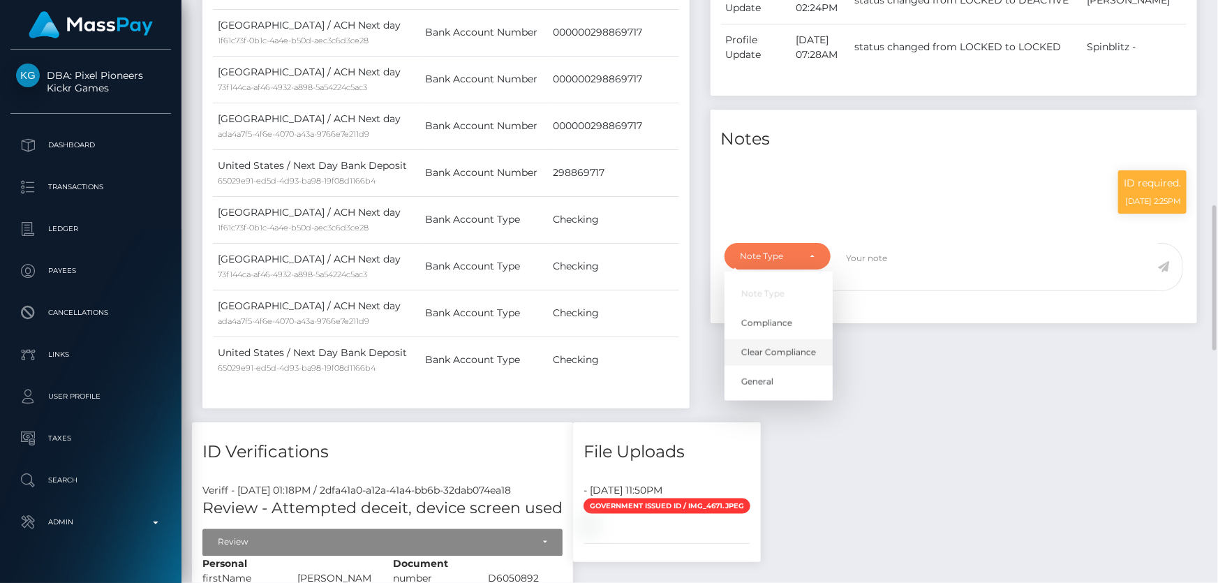
select select "CLEAR_COMPLIANCE"
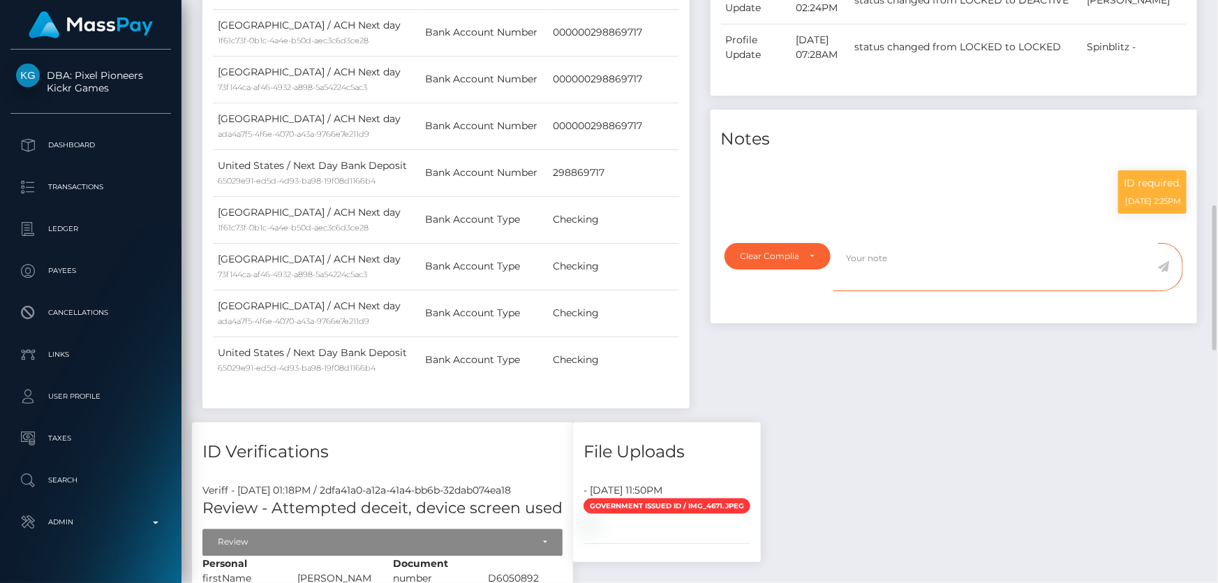
paste textarea "The hit refers to a person with a different Middle Name ( Antonio )."
type textarea "The hit refers to a person with a different Middle Name ( Antonio ). Flag clear…"
drag, startPoint x: 1166, startPoint y: 272, endPoint x: 1081, endPoint y: 346, distance: 112.8
click at [1166, 271] on icon at bounding box center [1164, 266] width 12 height 11
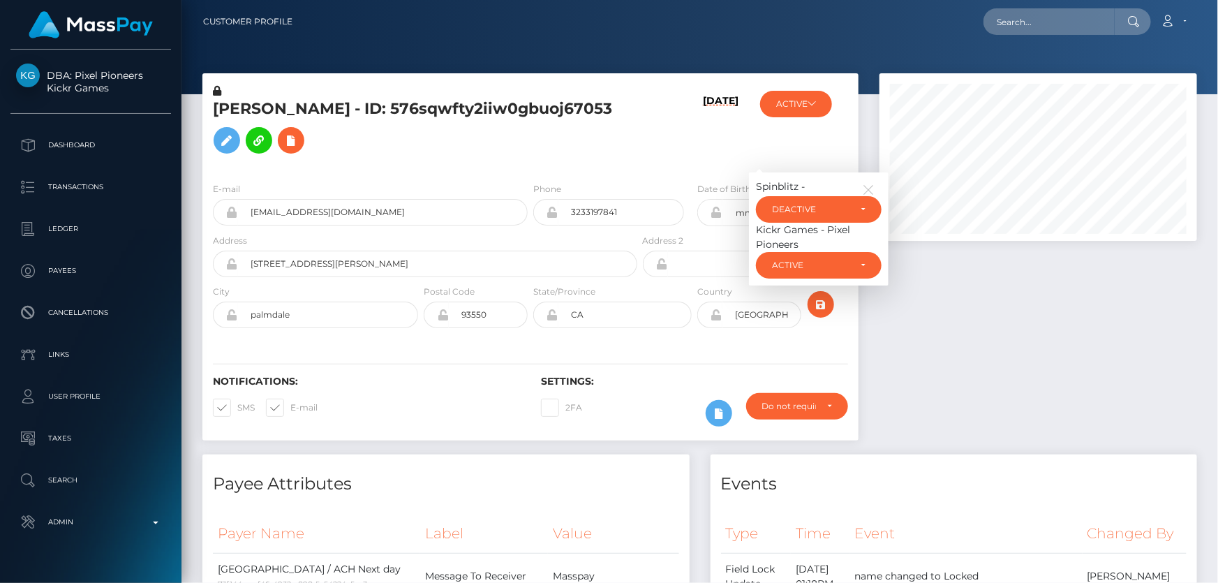
scroll to position [167, 317]
click at [789, 204] on div "DEACTIVE" at bounding box center [810, 209] width 77 height 11
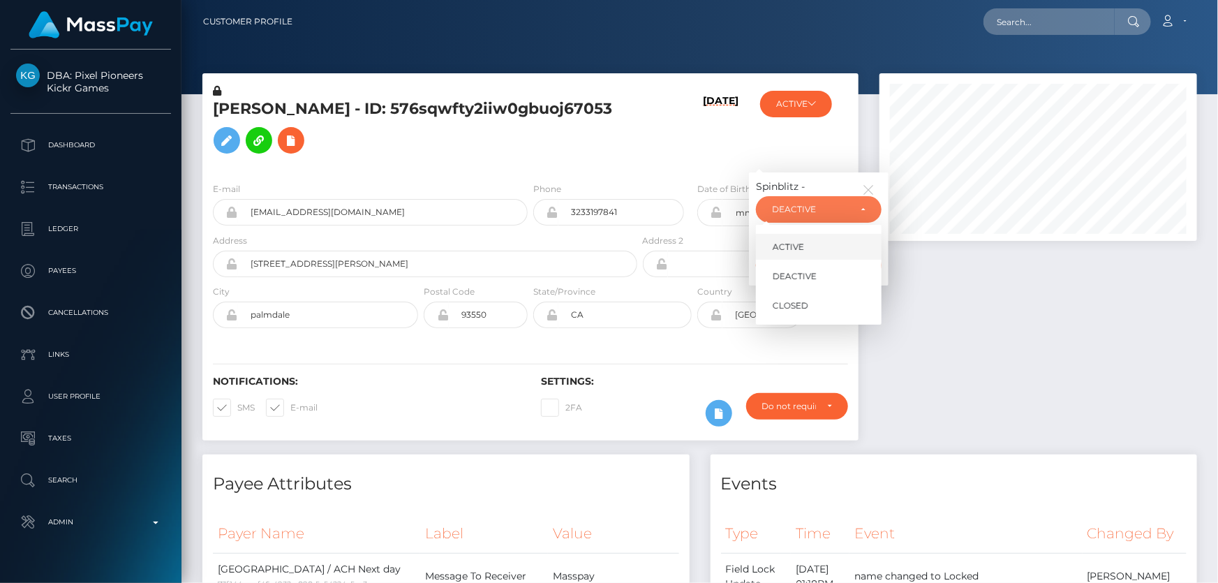
click at [803, 245] on link "ACTIVE" at bounding box center [819, 247] width 126 height 26
select select "ACTIVE"
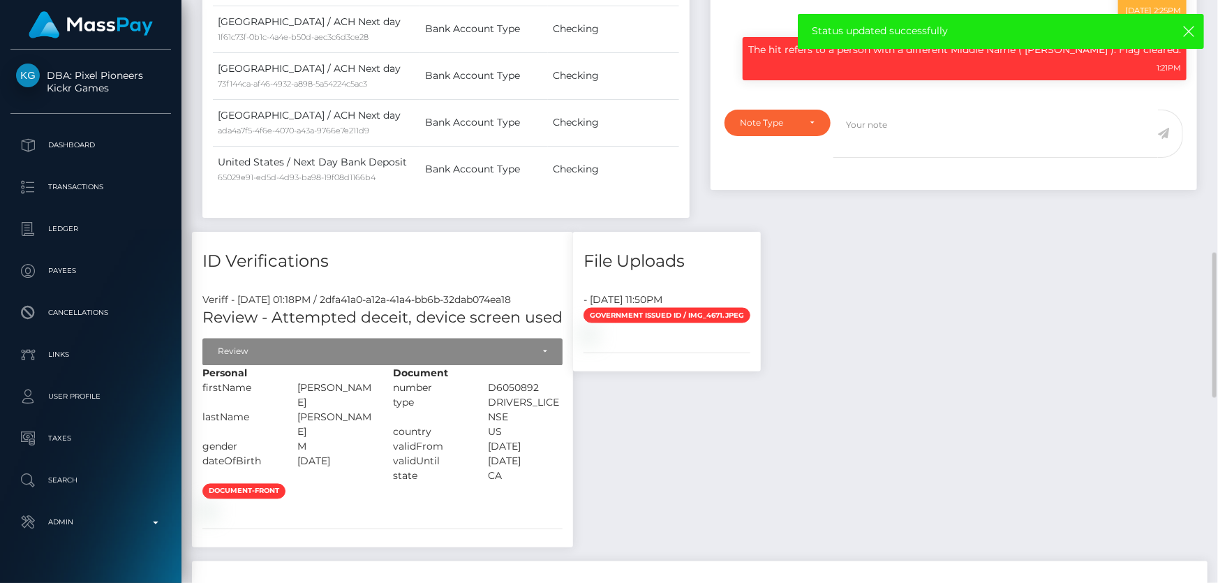
scroll to position [1269, 0]
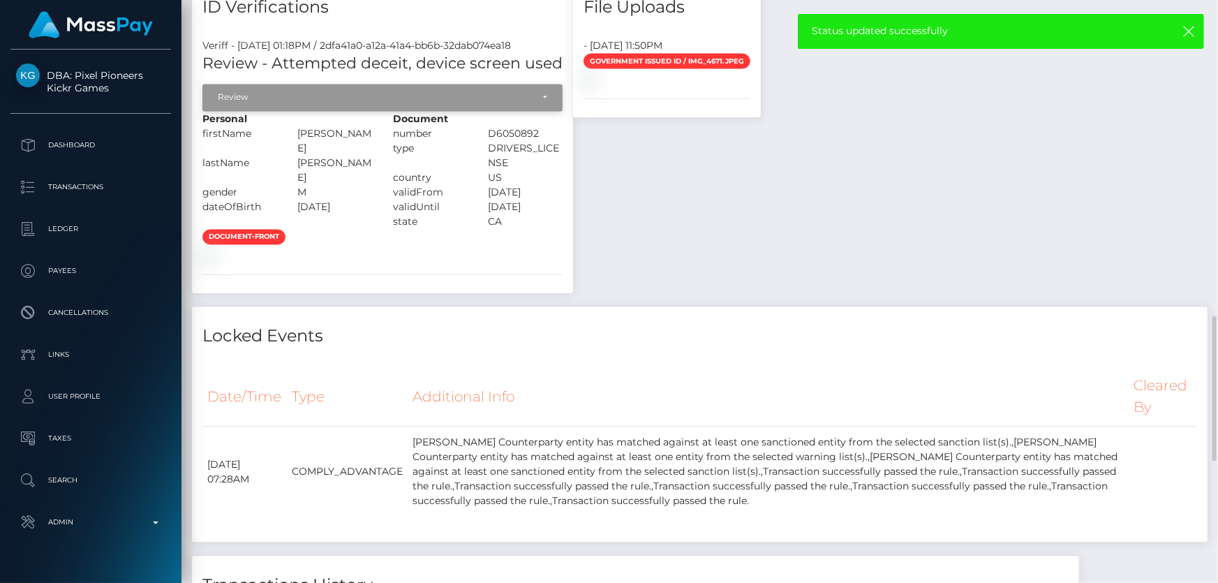
click at [314, 94] on div "Review" at bounding box center [375, 97] width 314 height 11
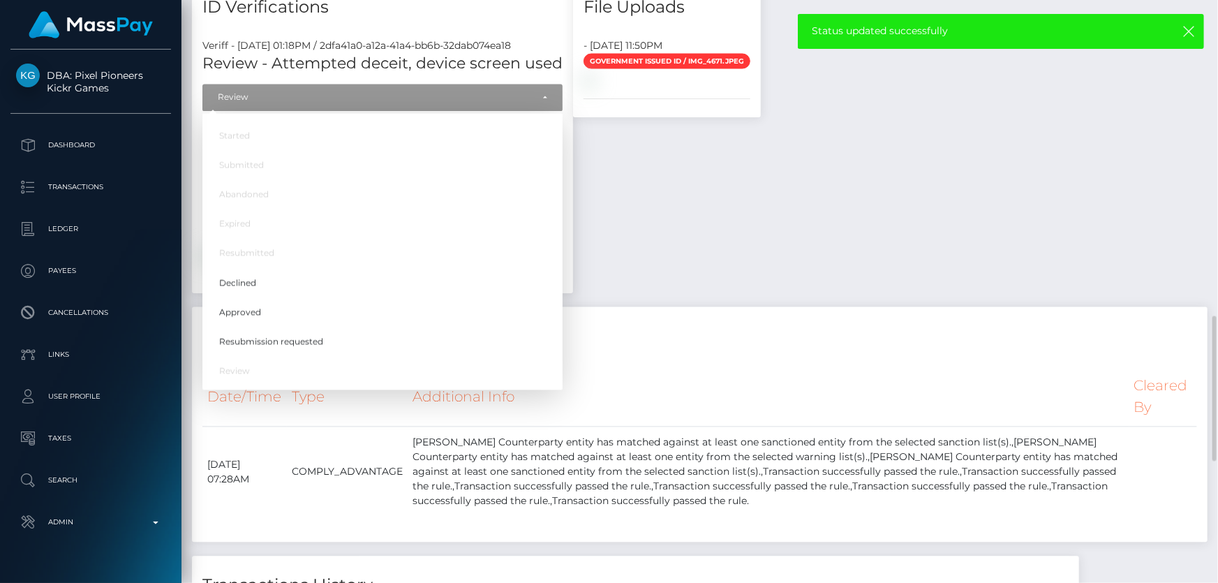
scroll to position [167, 317]
click at [276, 314] on link "Approved" at bounding box center [382, 312] width 360 height 26
select select "Approved"
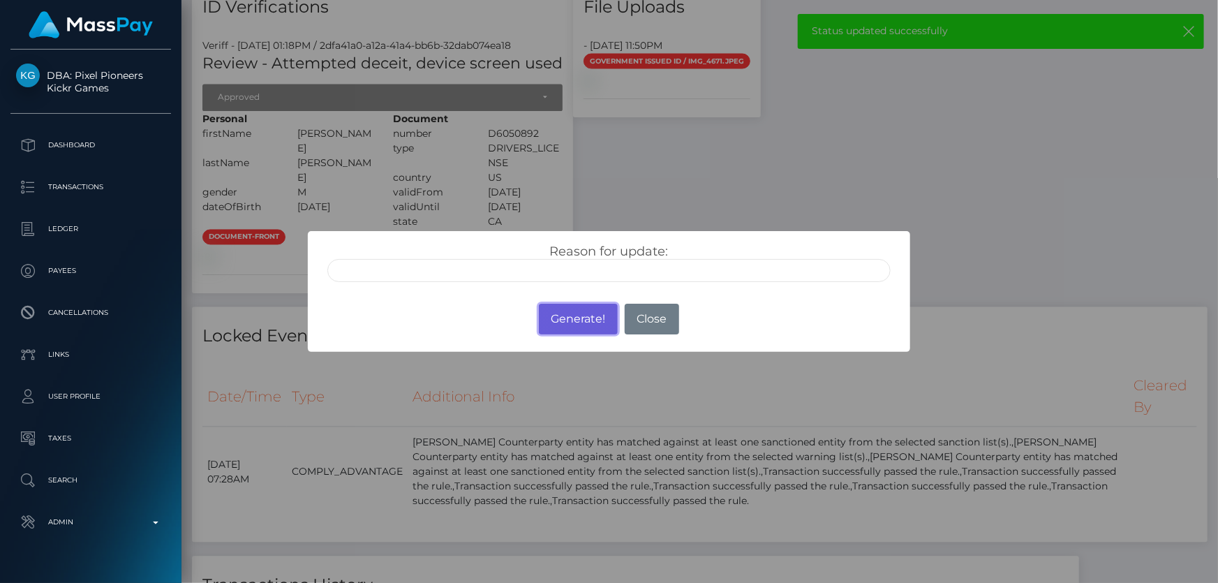
click at [578, 323] on button "Generate!" at bounding box center [578, 319] width 79 height 31
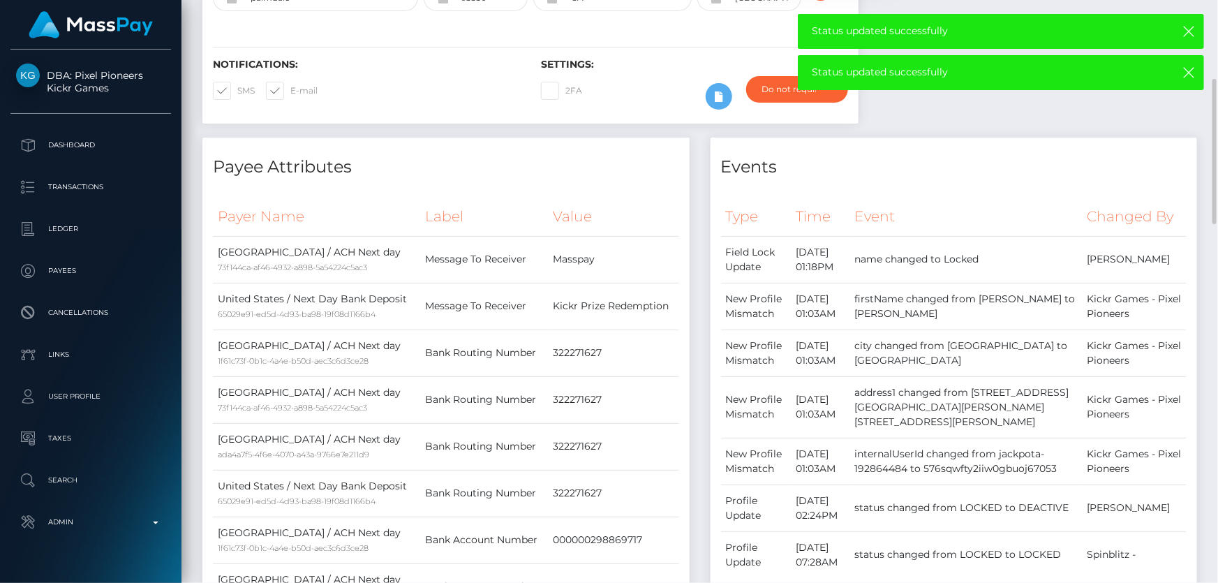
scroll to position [0, 0]
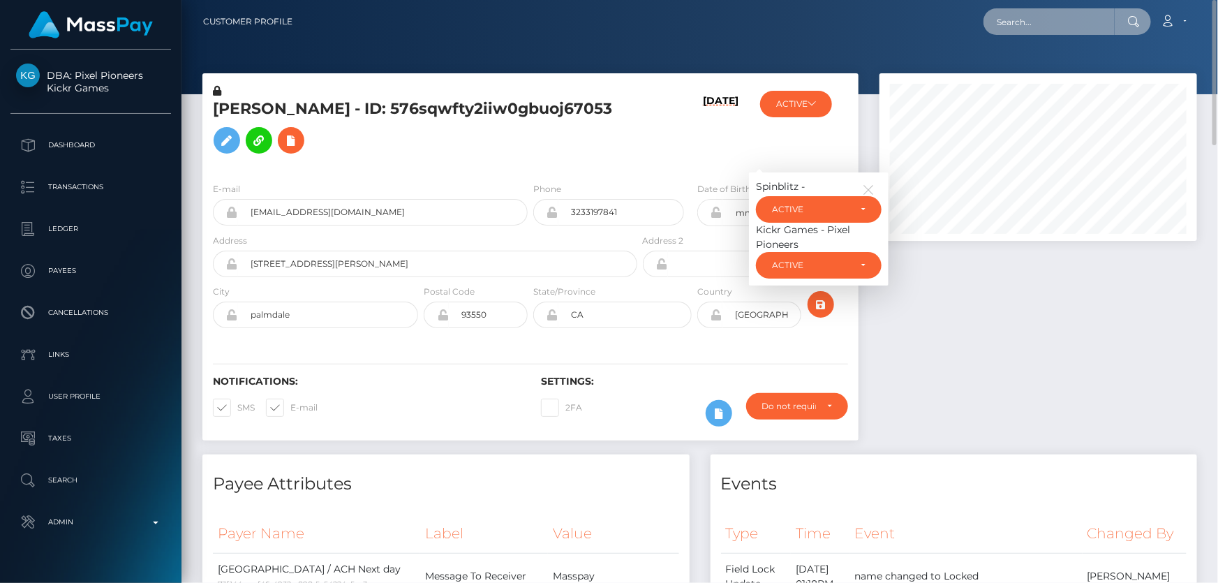
paste input "vijaya11shree@gmail.com"
type input "vijaya11shree@gmail.com"
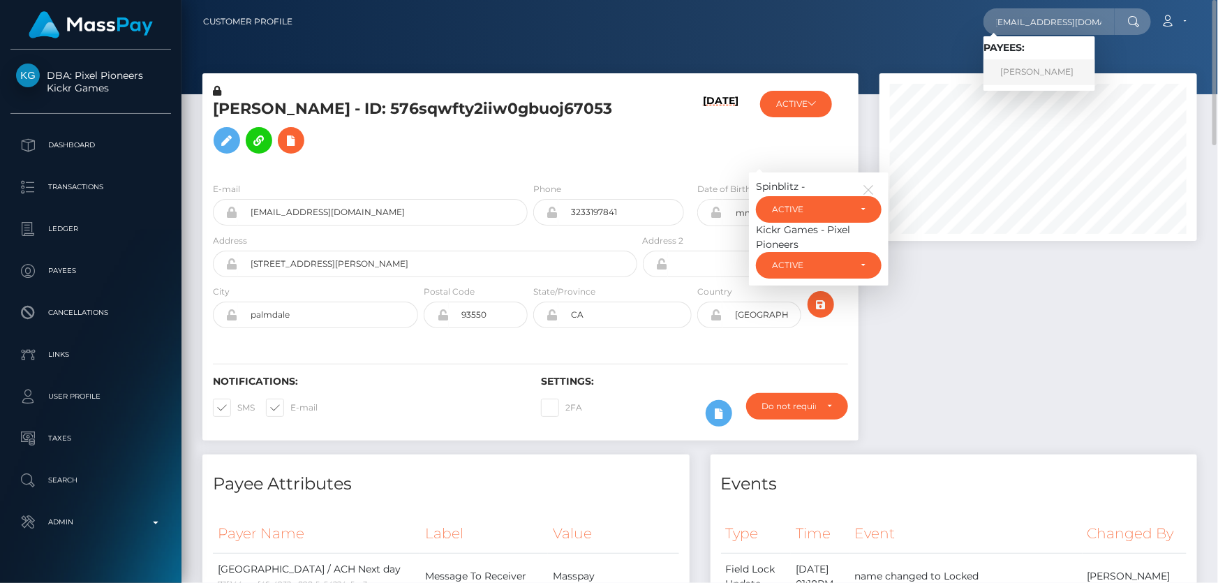
click at [1043, 70] on link "Vijayashree T r" at bounding box center [1039, 72] width 112 height 26
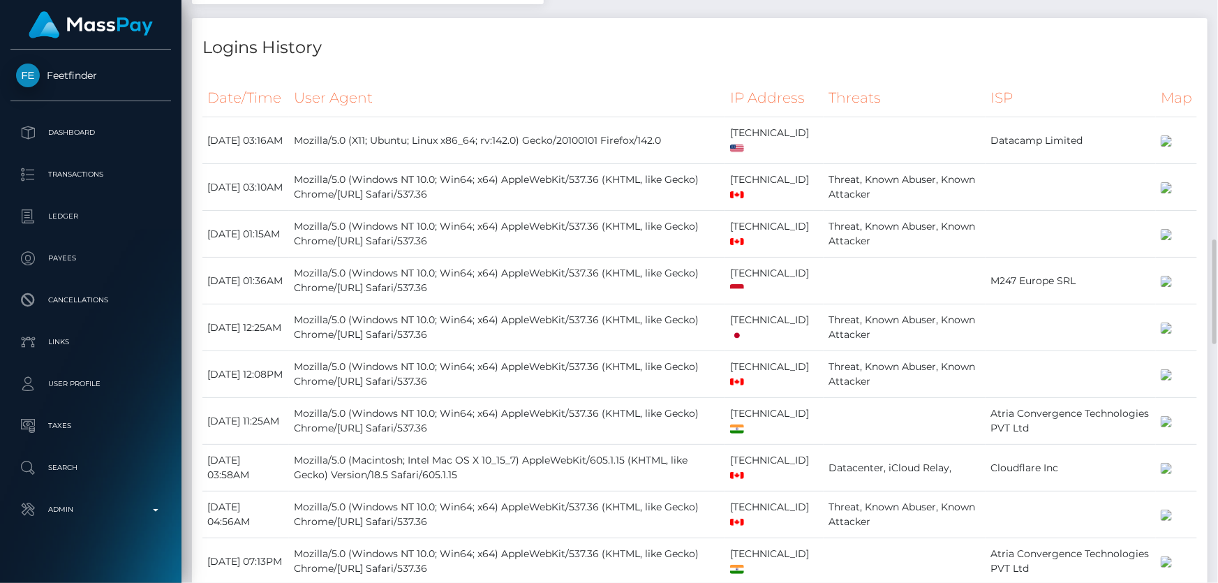
scroll to position [1142, 0]
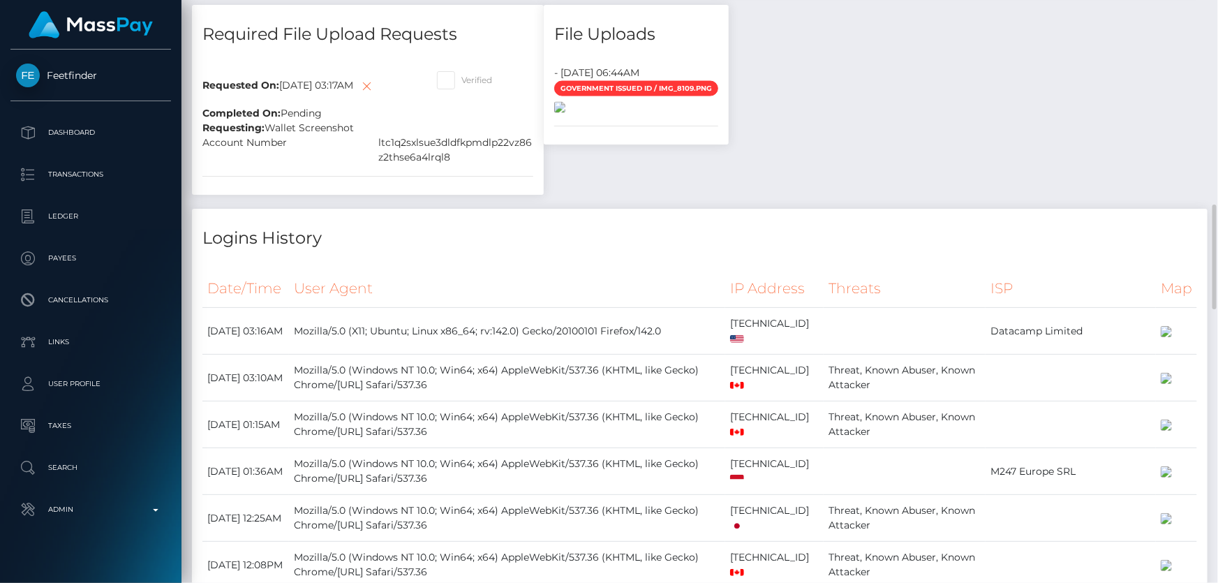
click at [565, 113] on img at bounding box center [559, 107] width 11 height 11
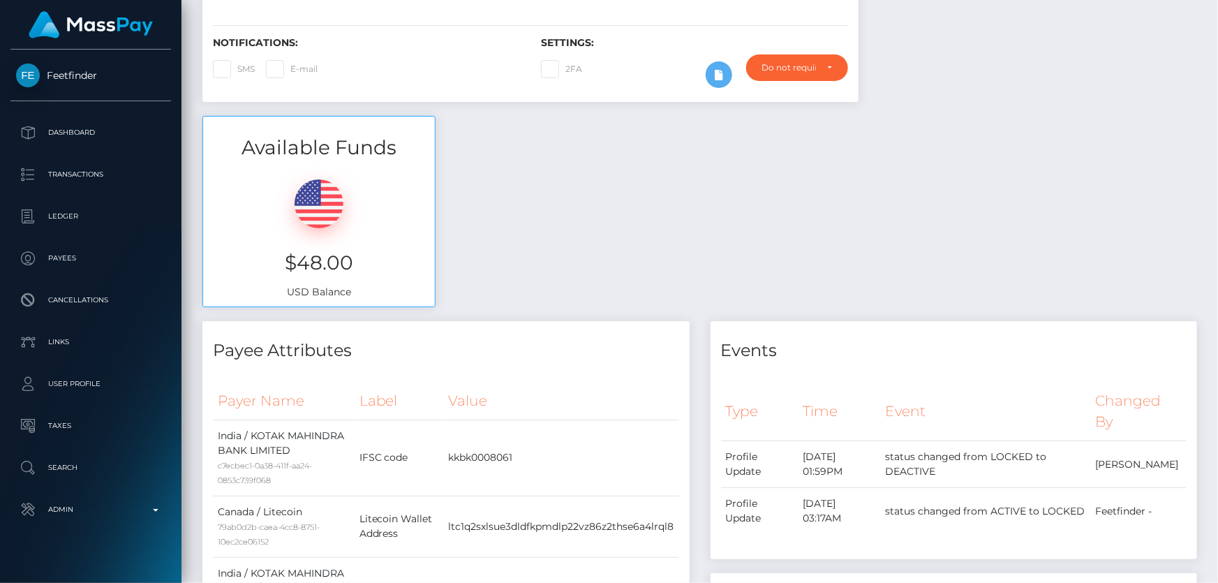
scroll to position [126, 0]
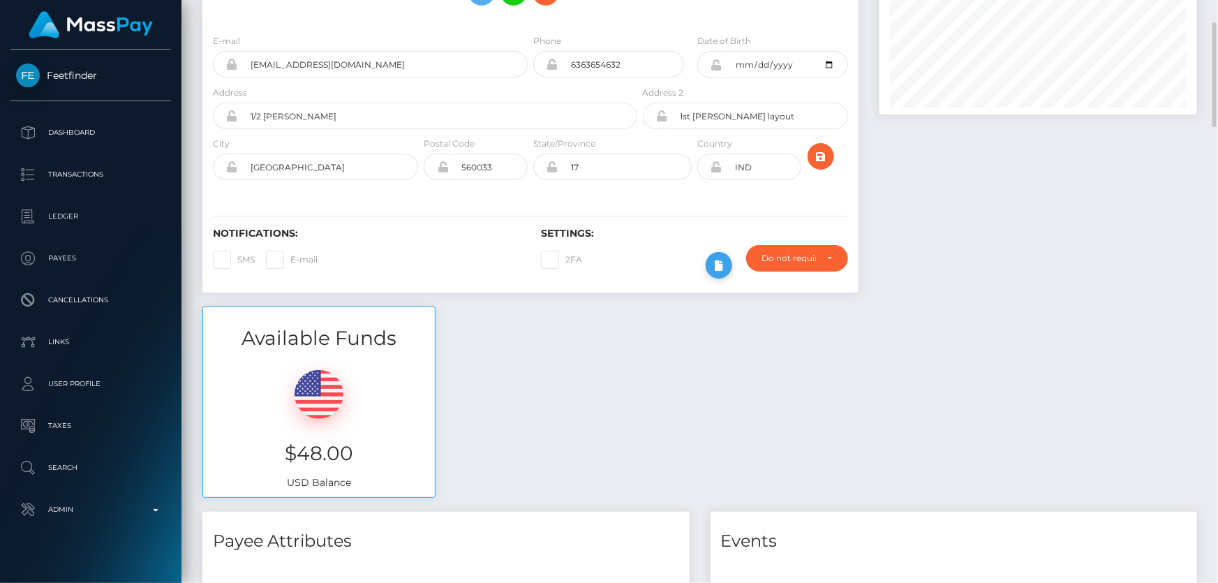
click at [710, 262] on icon at bounding box center [718, 265] width 17 height 17
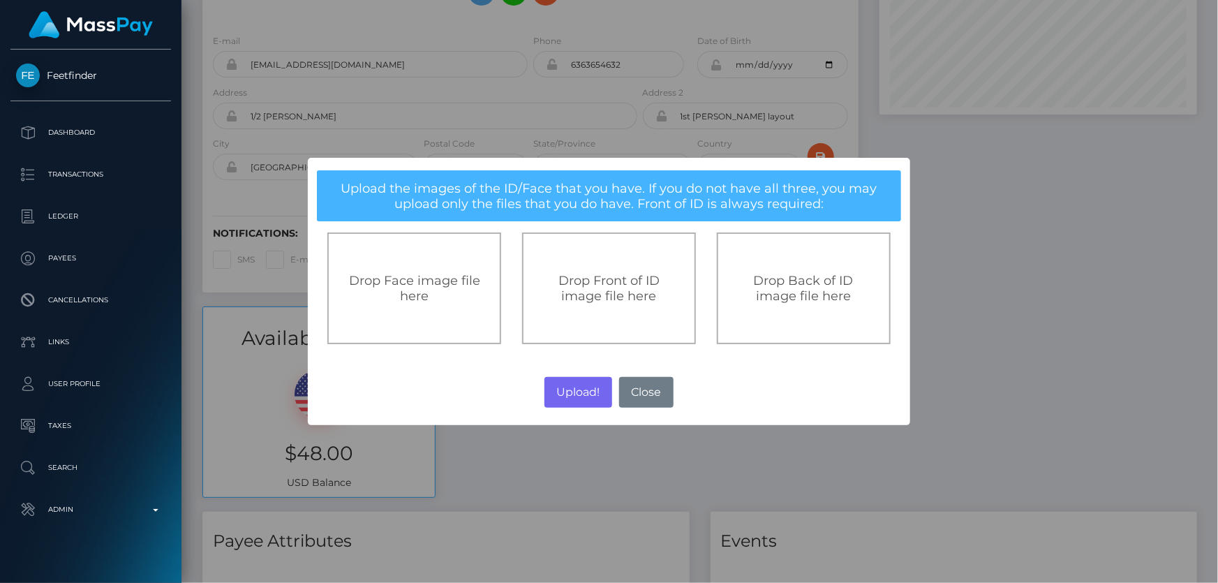
click at [621, 279] on span "Drop Front of ID image file here" at bounding box center [608, 288] width 101 height 31
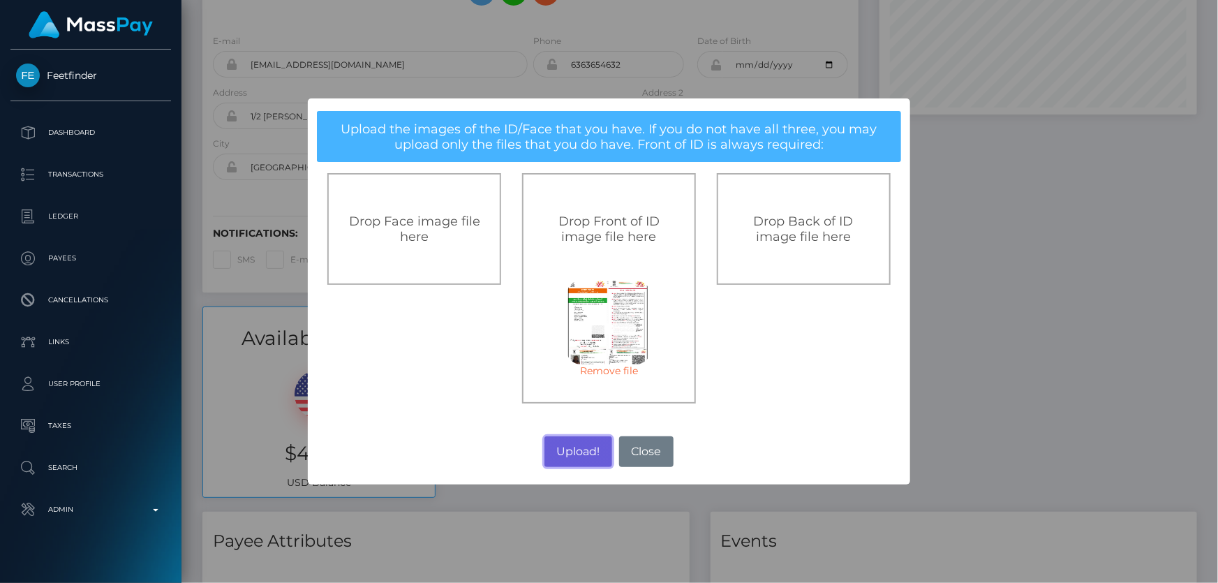
click at [578, 454] on button "Upload!" at bounding box center [578, 451] width 68 height 31
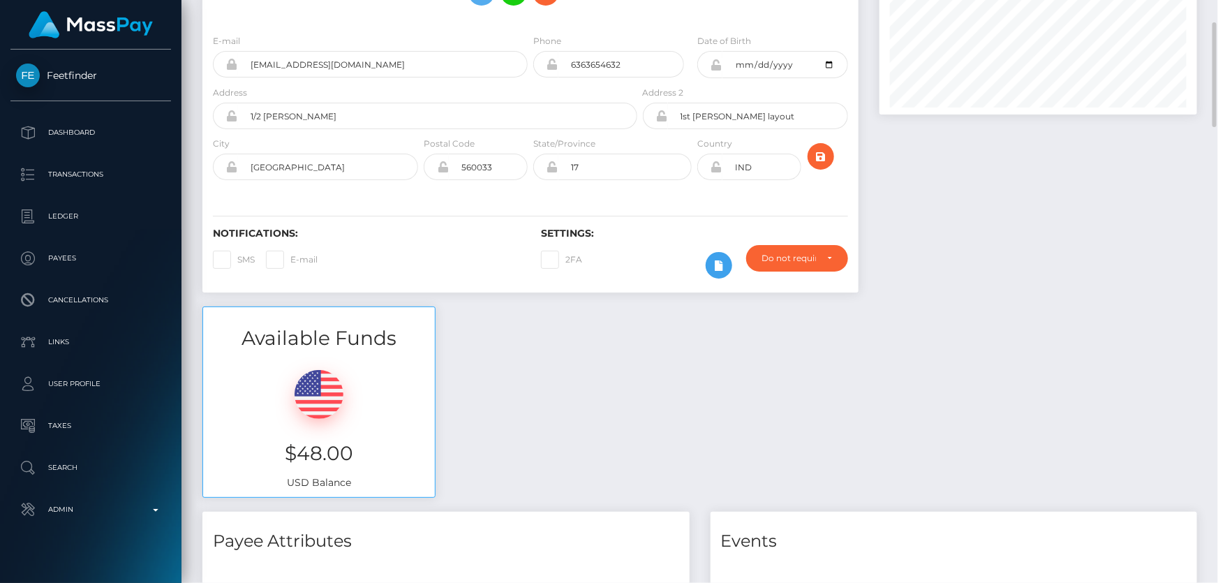
scroll to position [0, 0]
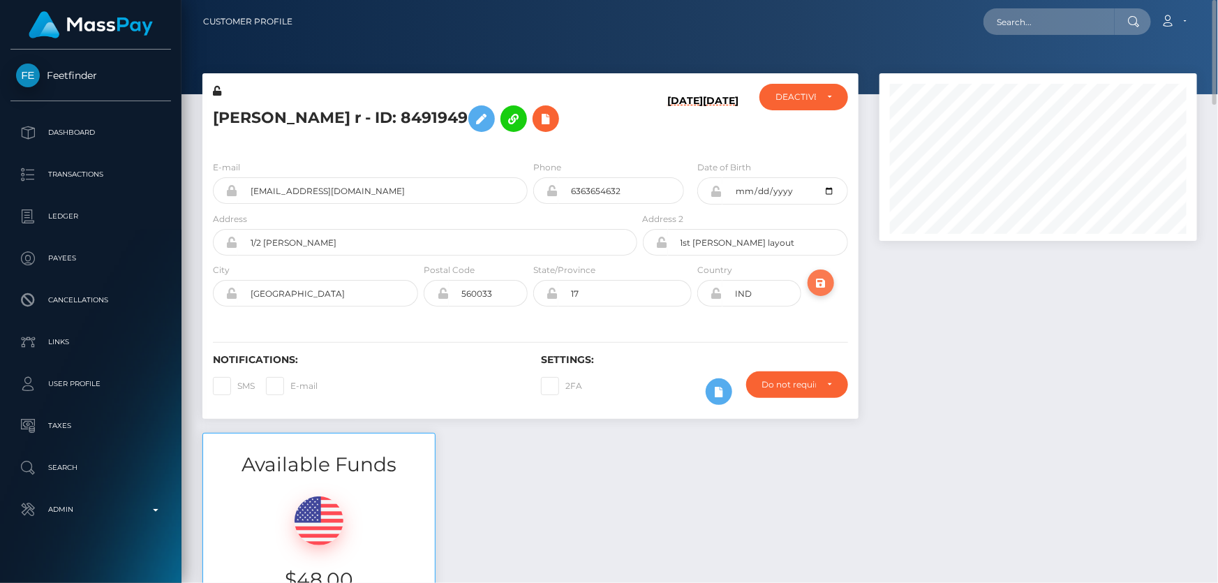
click at [821, 276] on icon "submit" at bounding box center [820, 282] width 17 height 17
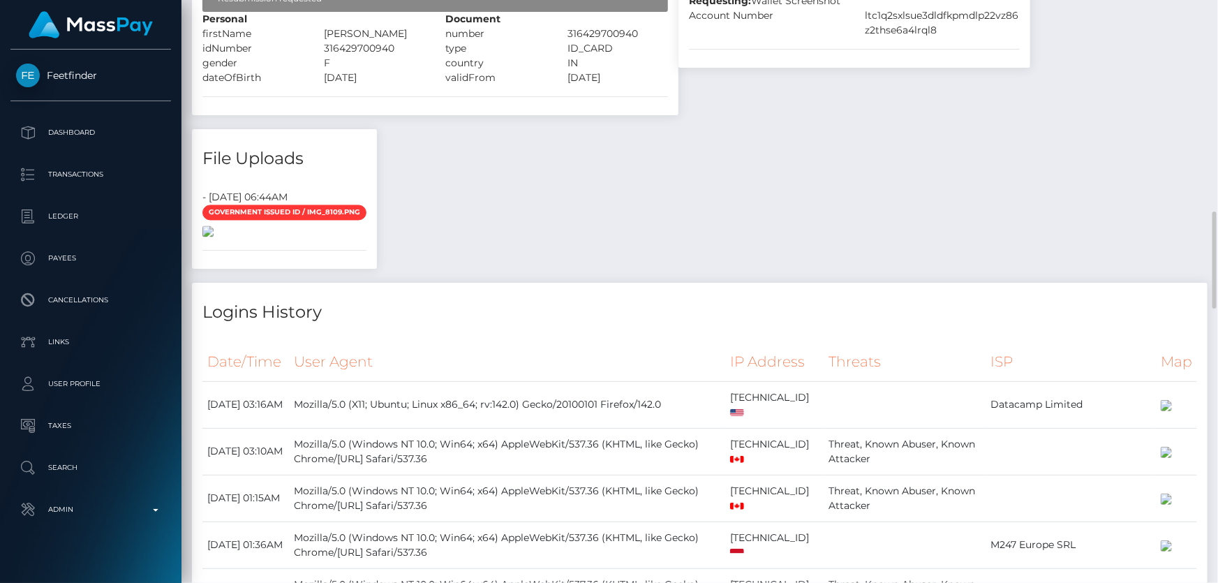
scroll to position [1458, 0]
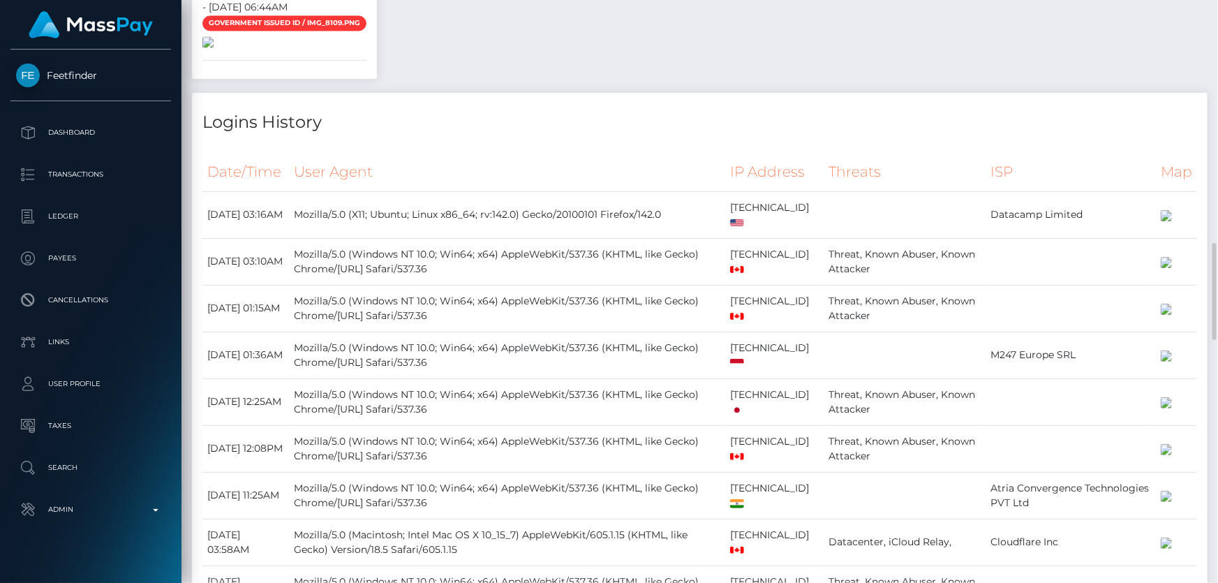
click at [214, 47] on img at bounding box center [207, 41] width 11 height 11
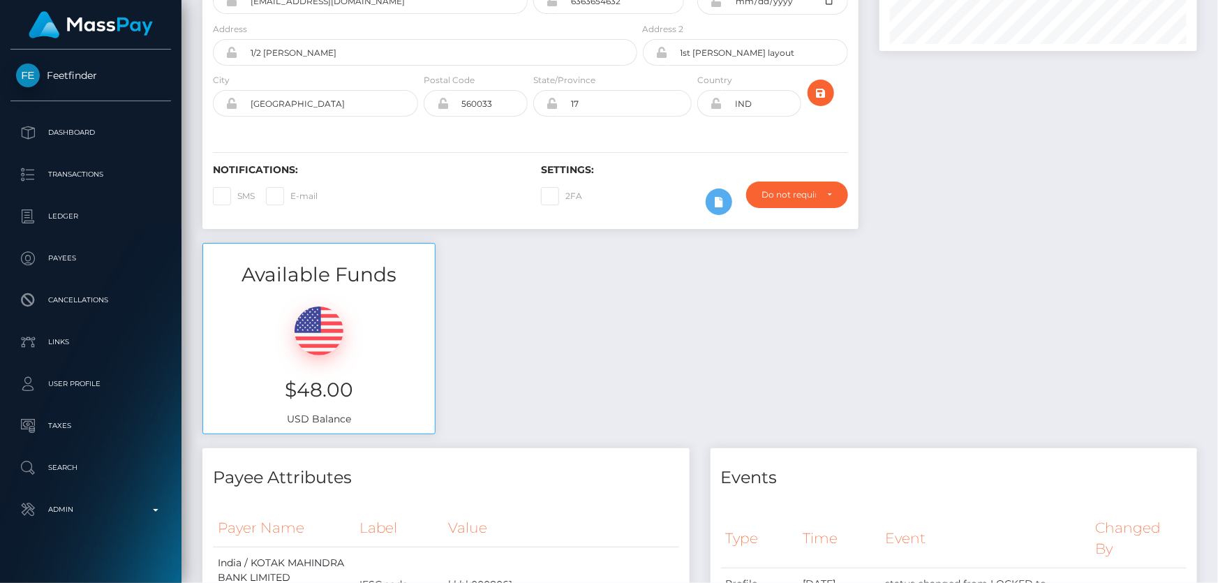
scroll to position [63, 0]
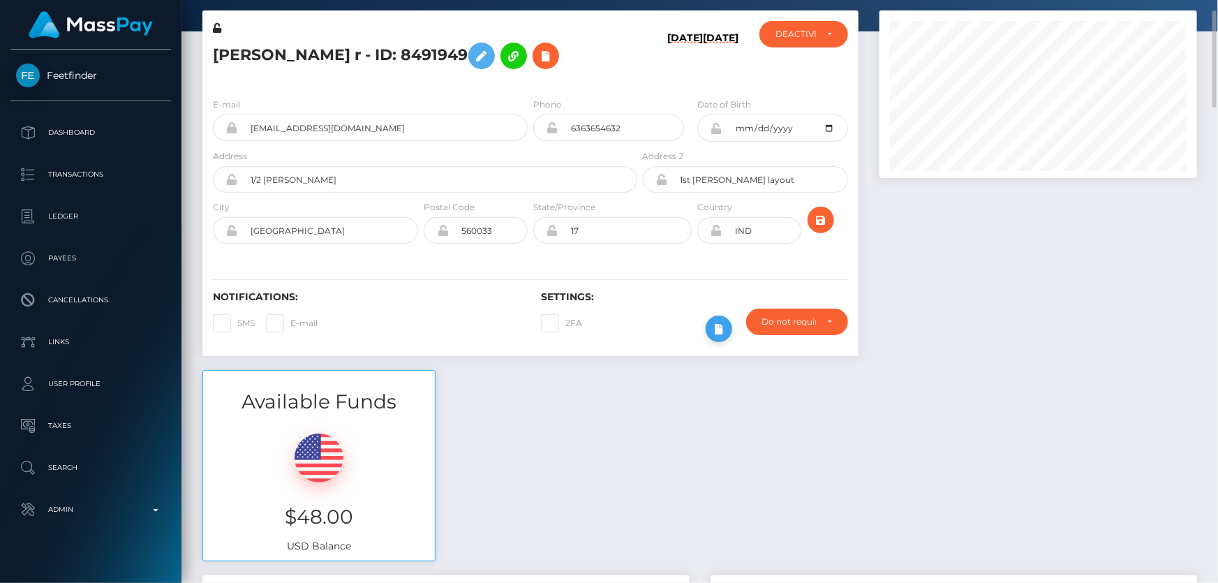
click at [717, 318] on button at bounding box center [719, 328] width 27 height 27
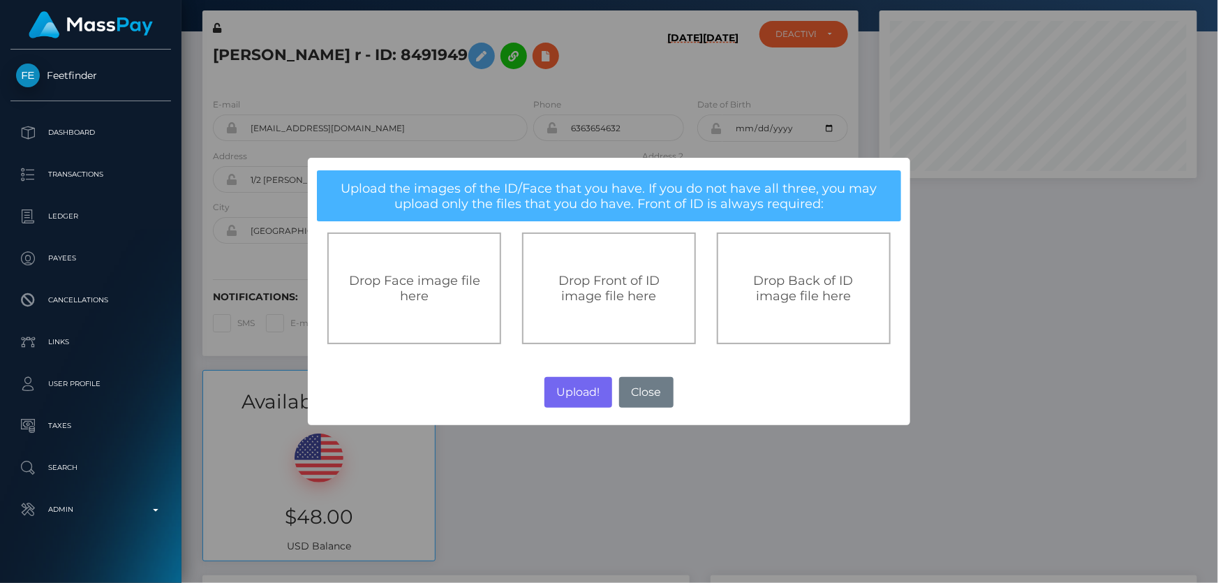
click at [604, 289] on span "Drop Front of ID image file here" at bounding box center [608, 288] width 101 height 31
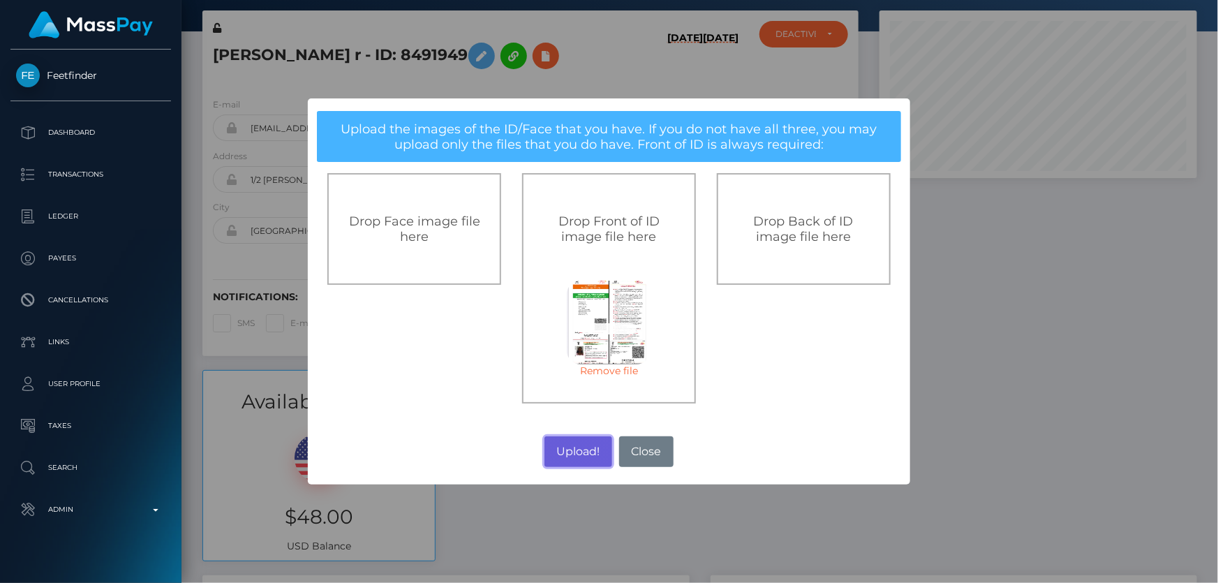
click at [569, 439] on button "Upload!" at bounding box center [578, 451] width 68 height 31
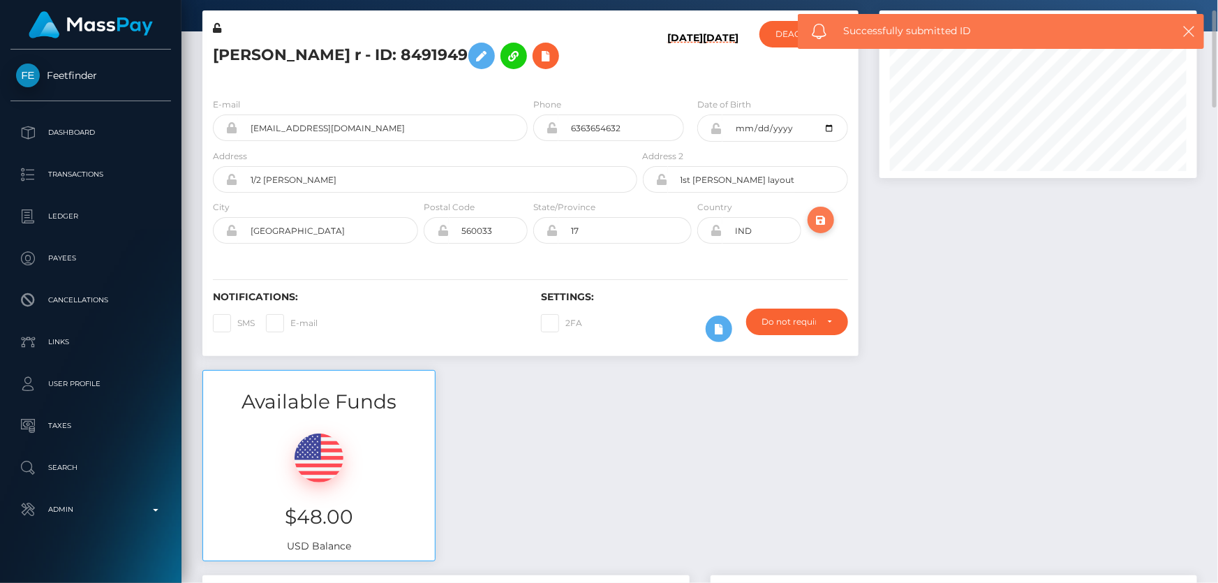
click at [816, 223] on icon "submit" at bounding box center [820, 219] width 17 height 17
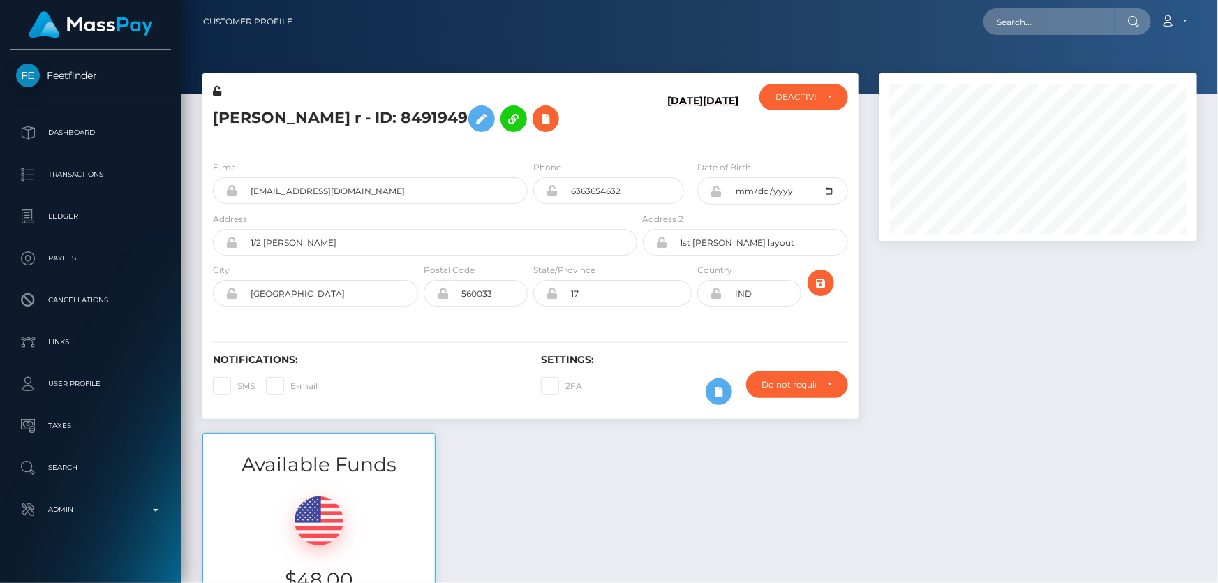
scroll to position [167, 317]
click at [826, 281] on icon "submit" at bounding box center [820, 282] width 17 height 17
click at [266, 139] on div "[PERSON_NAME] r - ID: 8491949" at bounding box center [421, 117] width 438 height 66
click at [473, 117] on icon at bounding box center [481, 118] width 17 height 17
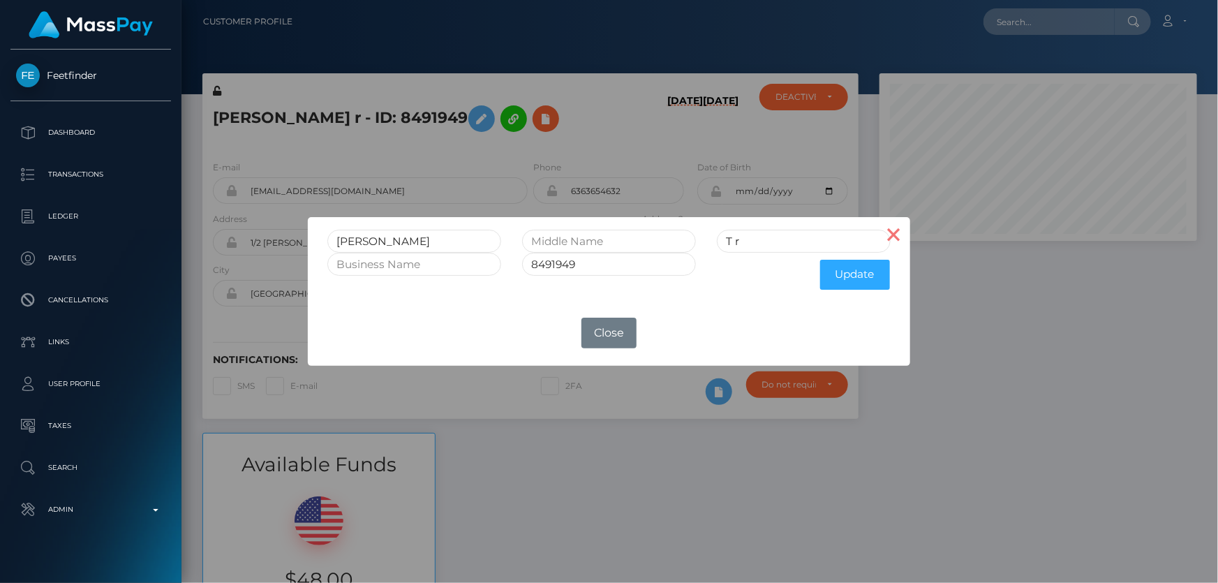
drag, startPoint x: 886, startPoint y: 244, endPoint x: 419, endPoint y: 142, distance: 477.3
click at [886, 243] on button "×" at bounding box center [892, 233] width 33 height 33
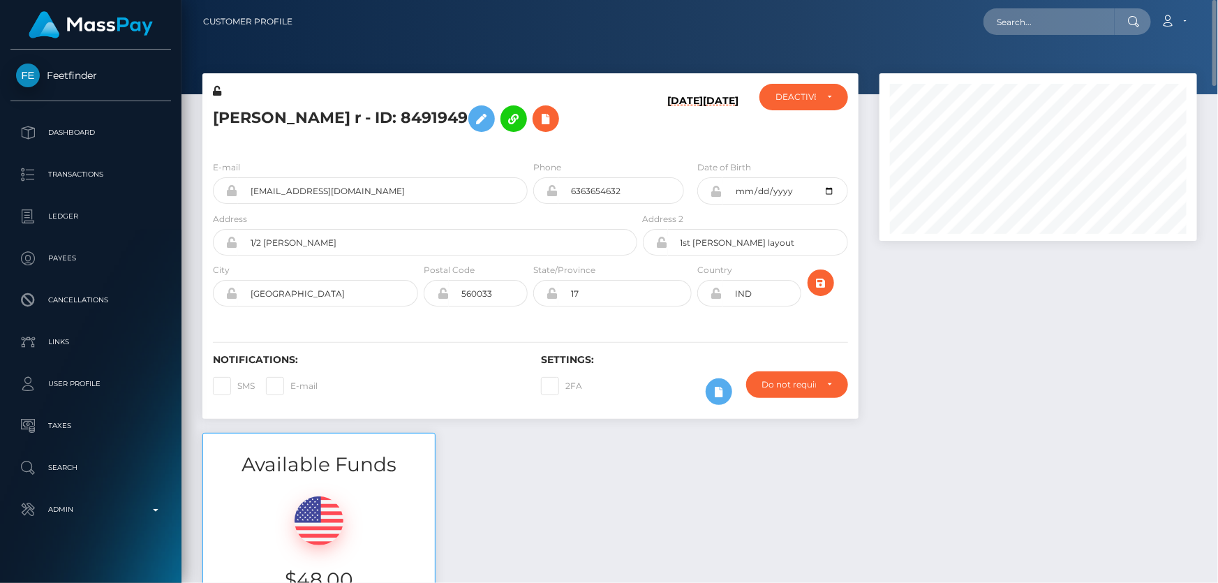
click at [216, 93] on icon at bounding box center [217, 91] width 8 height 10
click at [717, 195] on icon at bounding box center [716, 191] width 12 height 11
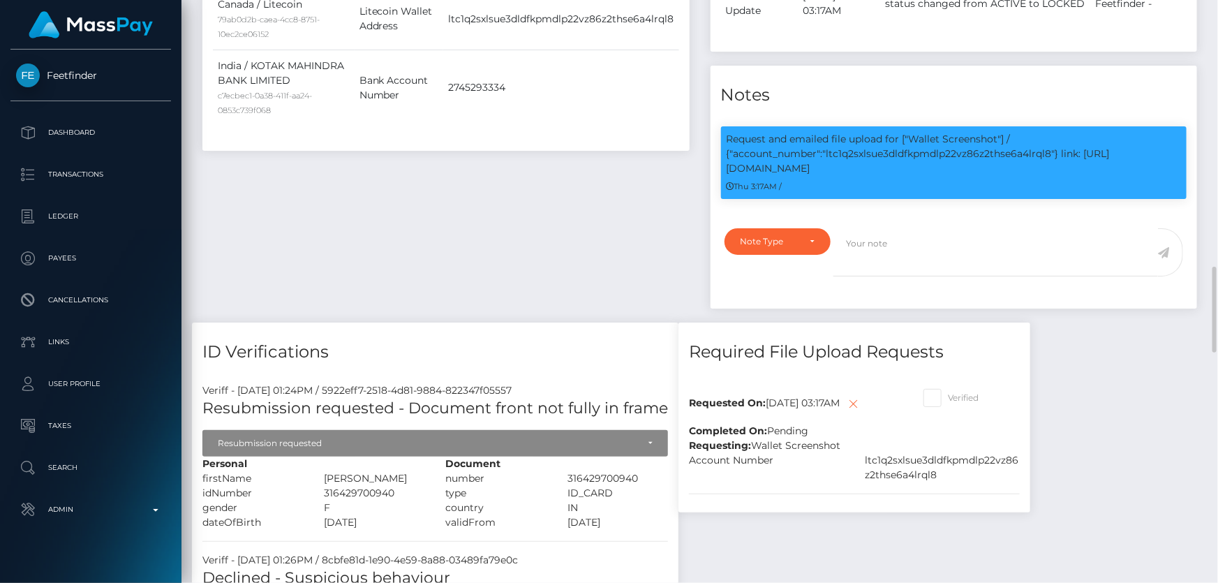
scroll to position [1078, 0]
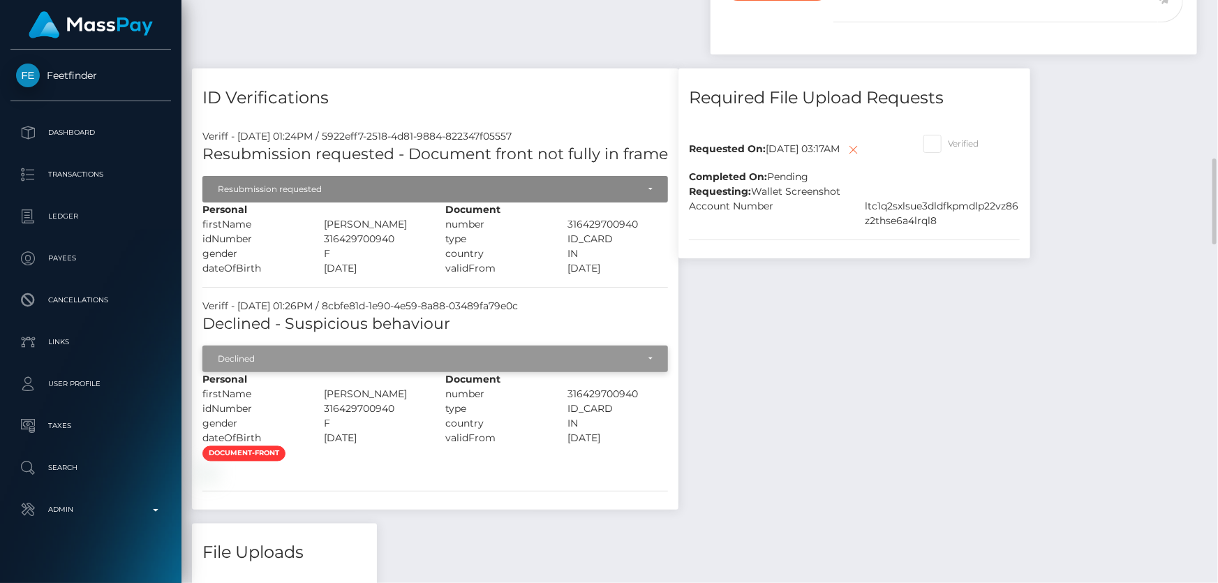
click at [261, 360] on div "Declined" at bounding box center [427, 358] width 419 height 11
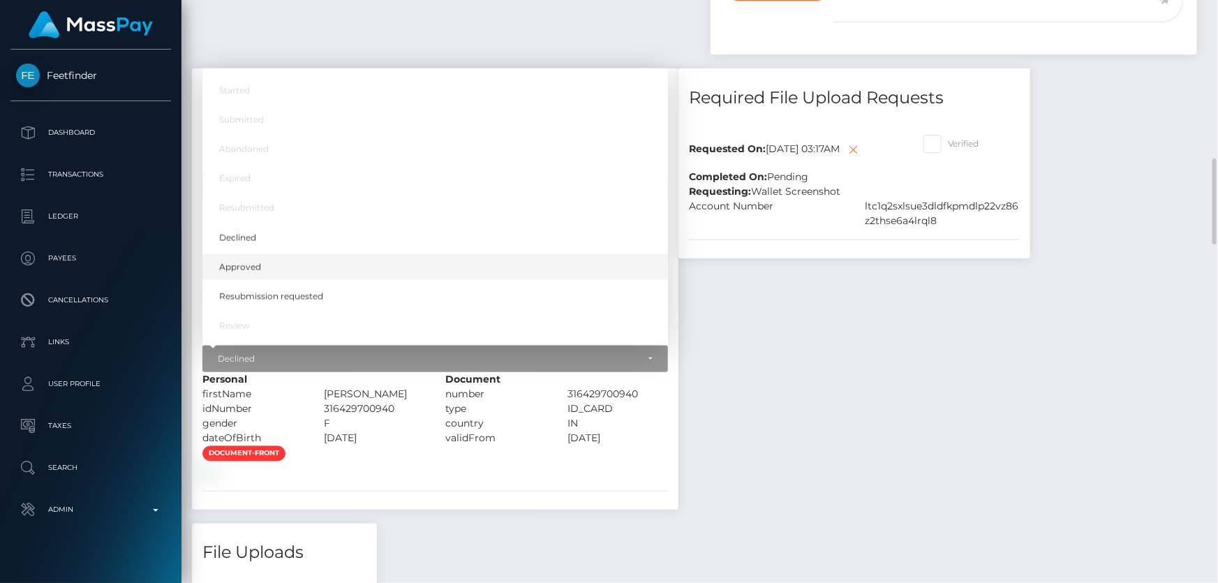
click at [272, 265] on link "Approved" at bounding box center [434, 267] width 465 height 26
select select "Approved"
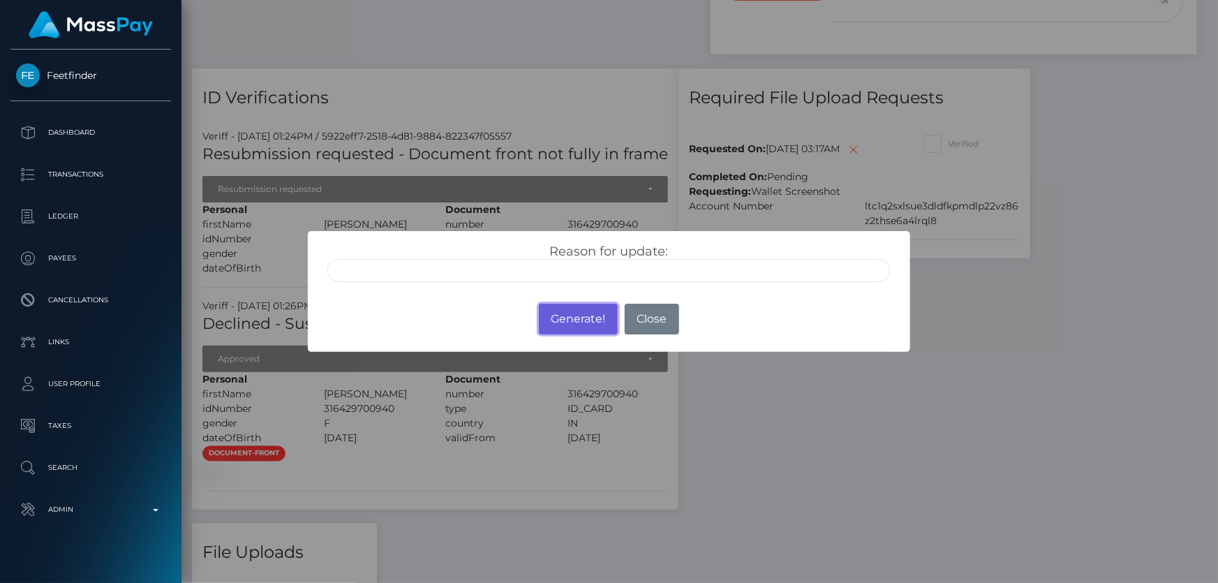
click at [583, 313] on button "Generate!" at bounding box center [578, 319] width 79 height 31
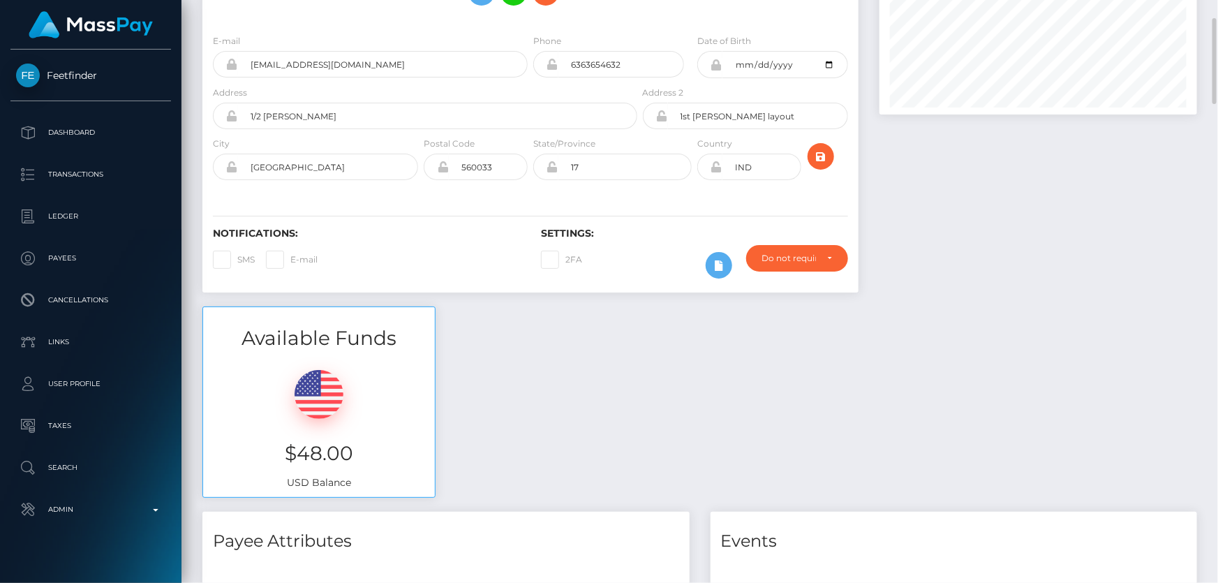
scroll to position [0, 0]
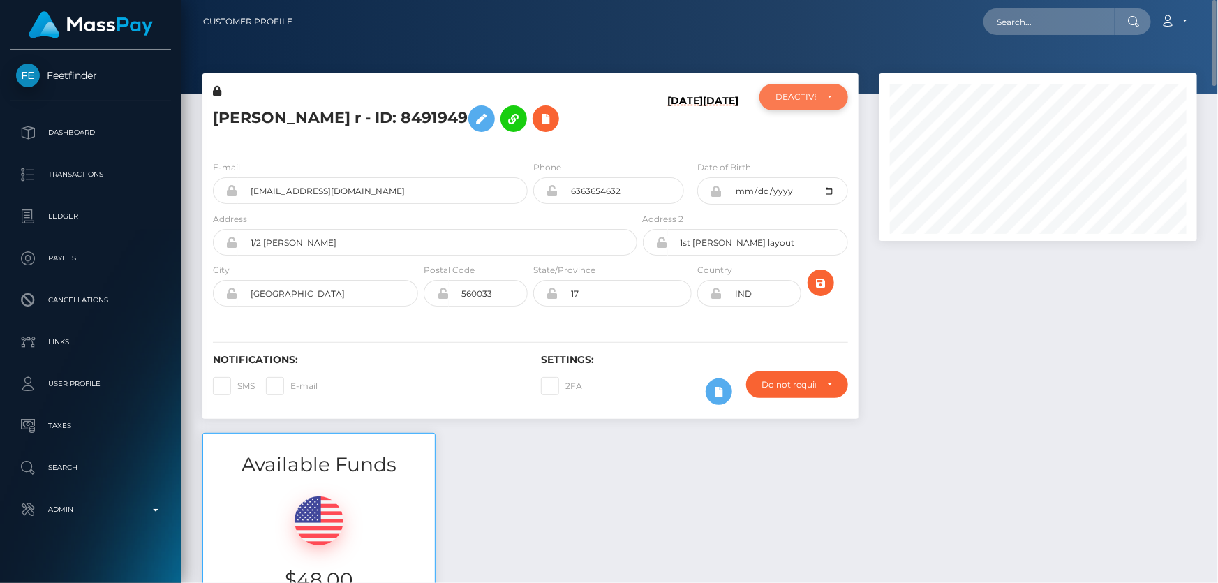
click at [798, 93] on div "DEACTIVE" at bounding box center [795, 96] width 40 height 11
click at [803, 128] on span "ACTIVE" at bounding box center [791, 134] width 31 height 13
select select "ACTIVE"
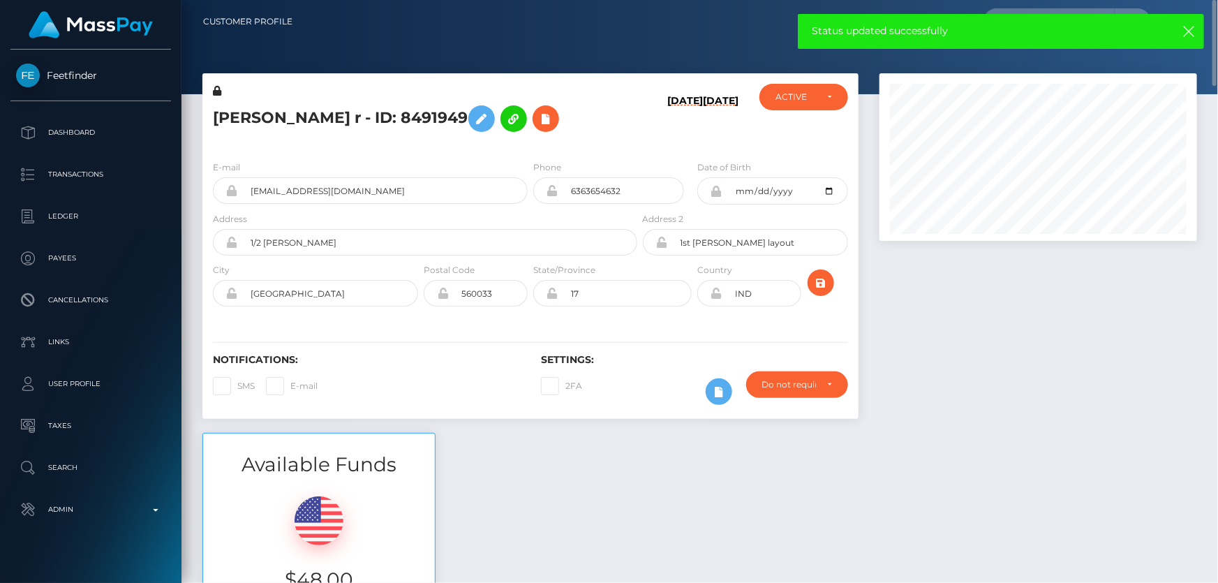
click at [333, 119] on h5 "Vijayashree T r - ID: 8491949" at bounding box center [421, 118] width 417 height 40
copy h5 "Vijayashree T r - ID: 8491949"
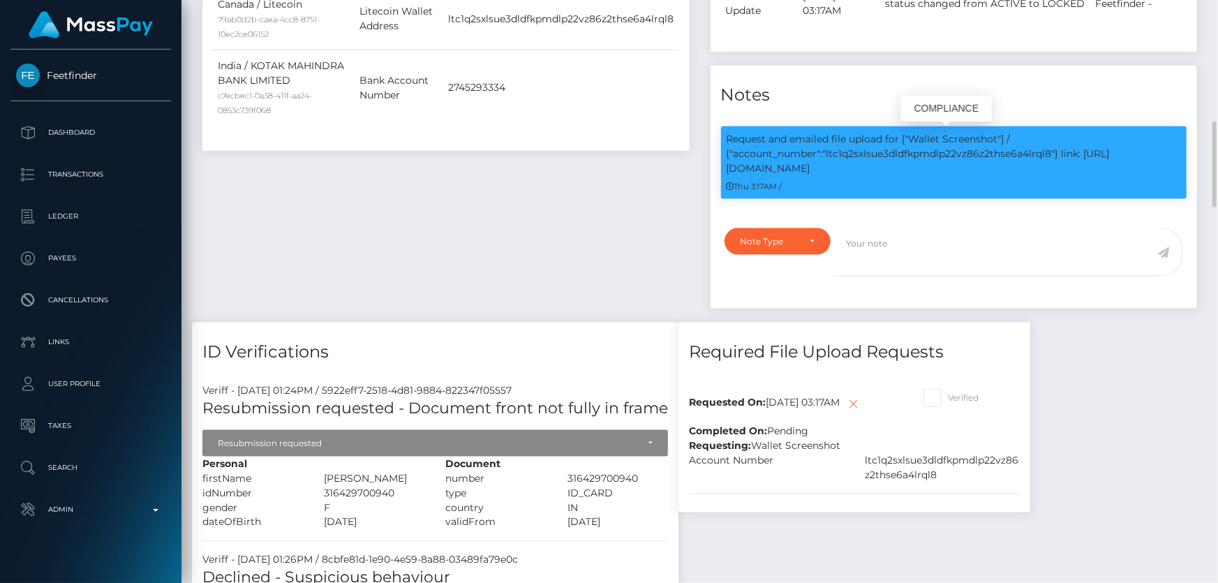
click at [915, 151] on p "Request and emailed file upload for ["Wallet Screenshot"] / {"account_number":"…" at bounding box center [953, 154] width 455 height 44
copy p "ltc1q2sxlsue3dldfkpmdlp22vz86z2thse6a4lrql8"
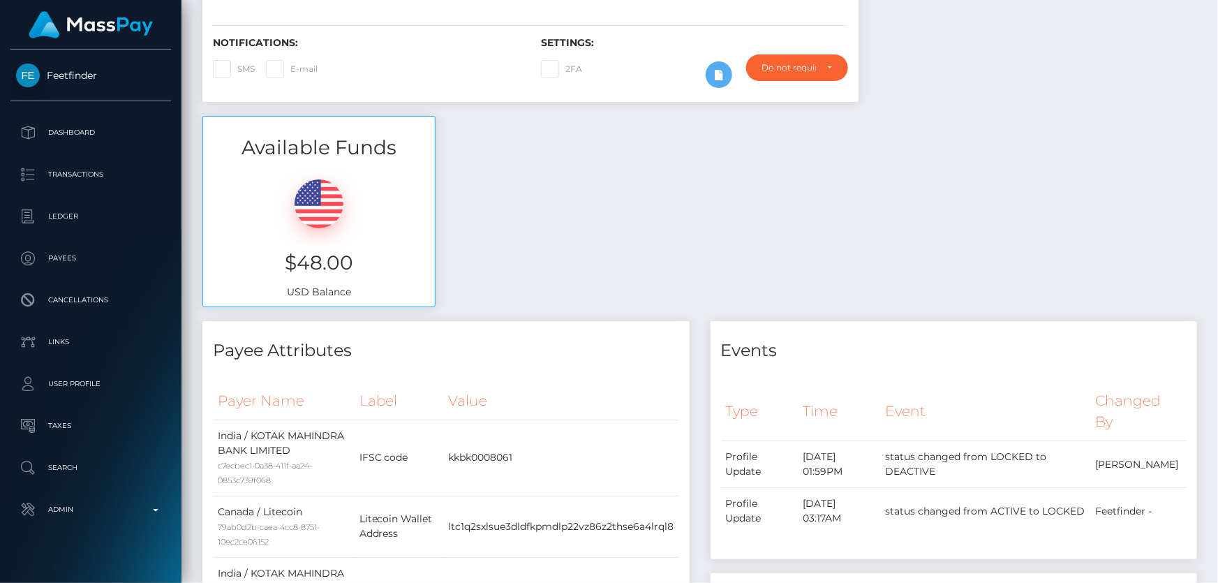
scroll to position [0, 0]
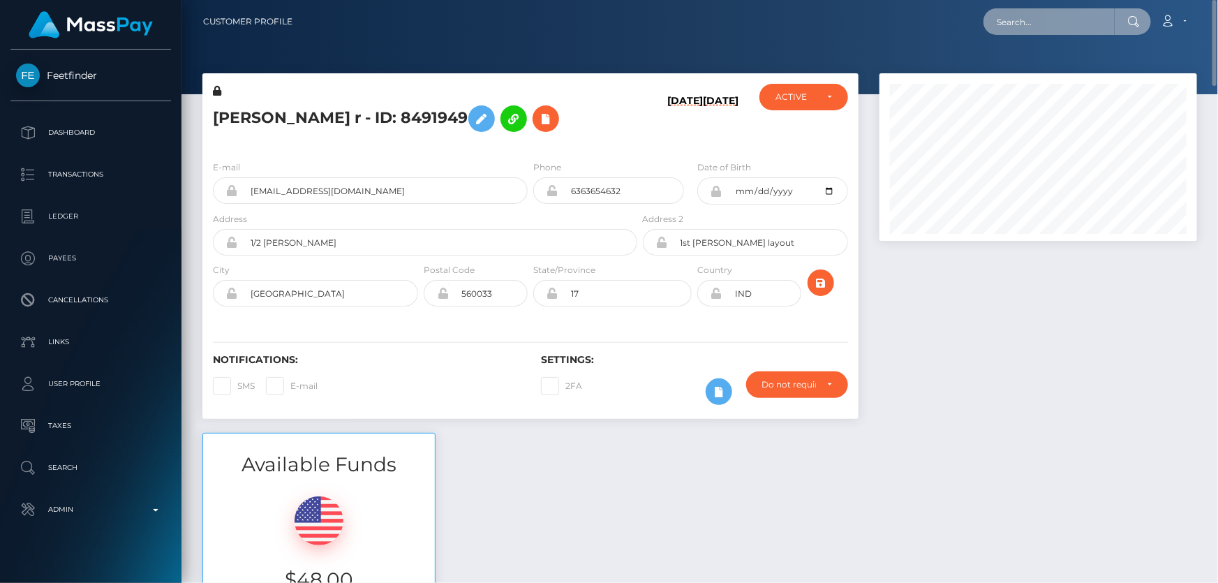
paste input "[PERSON_NAME][EMAIL_ADDRESS][DOMAIN_NAME]"
type input "[PERSON_NAME][EMAIL_ADDRESS][DOMAIN_NAME]"
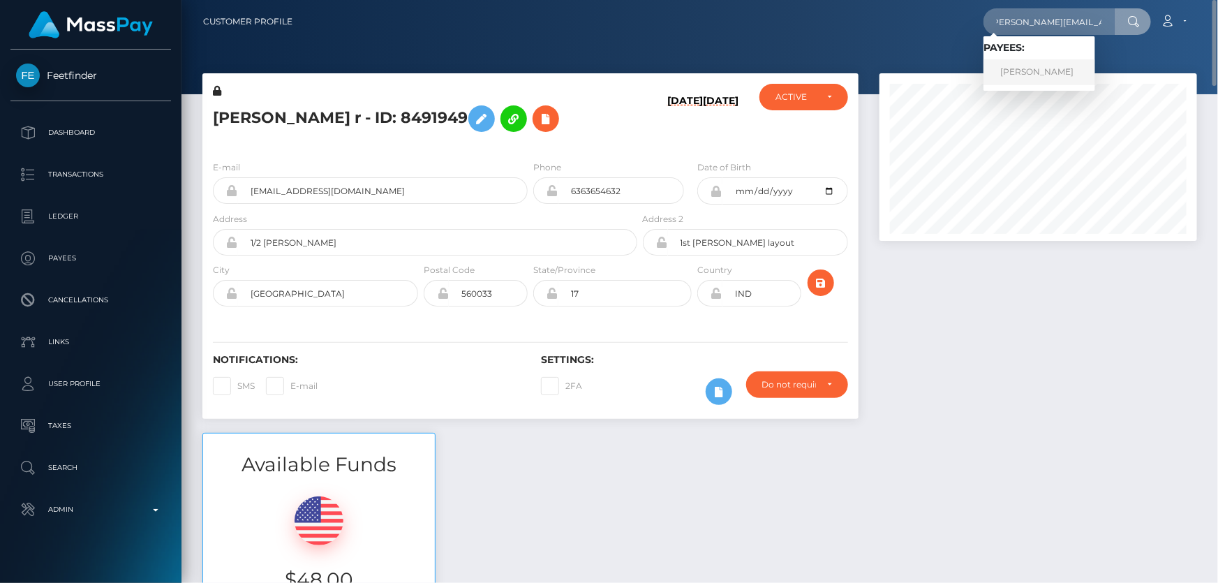
click at [1024, 73] on link "Jamila Bento" at bounding box center [1039, 72] width 112 height 26
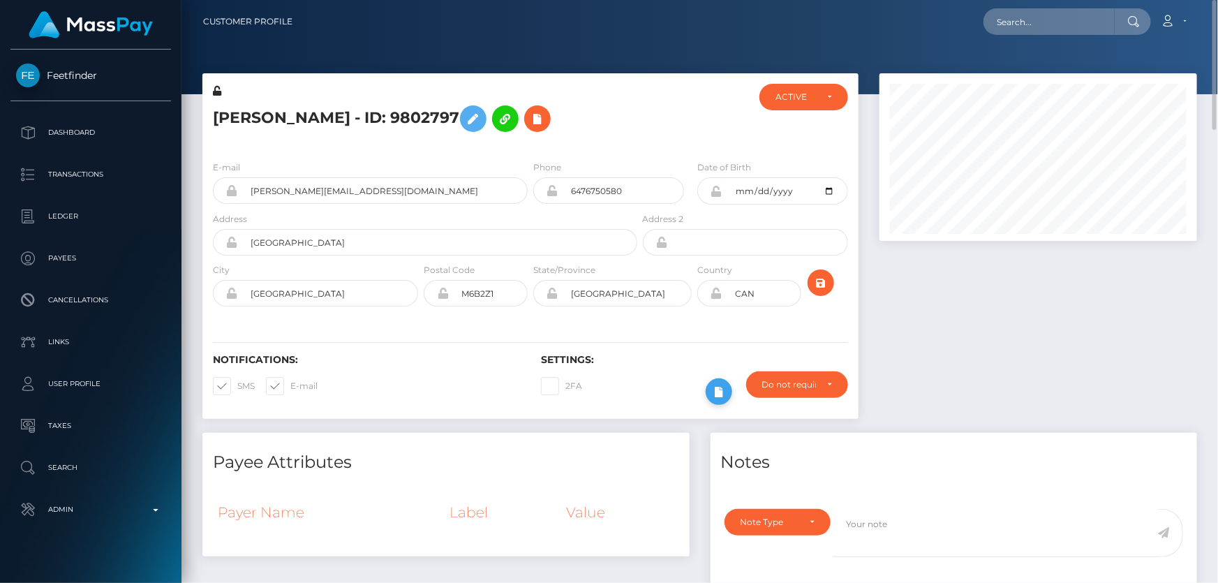
click at [717, 392] on icon at bounding box center [718, 391] width 17 height 17
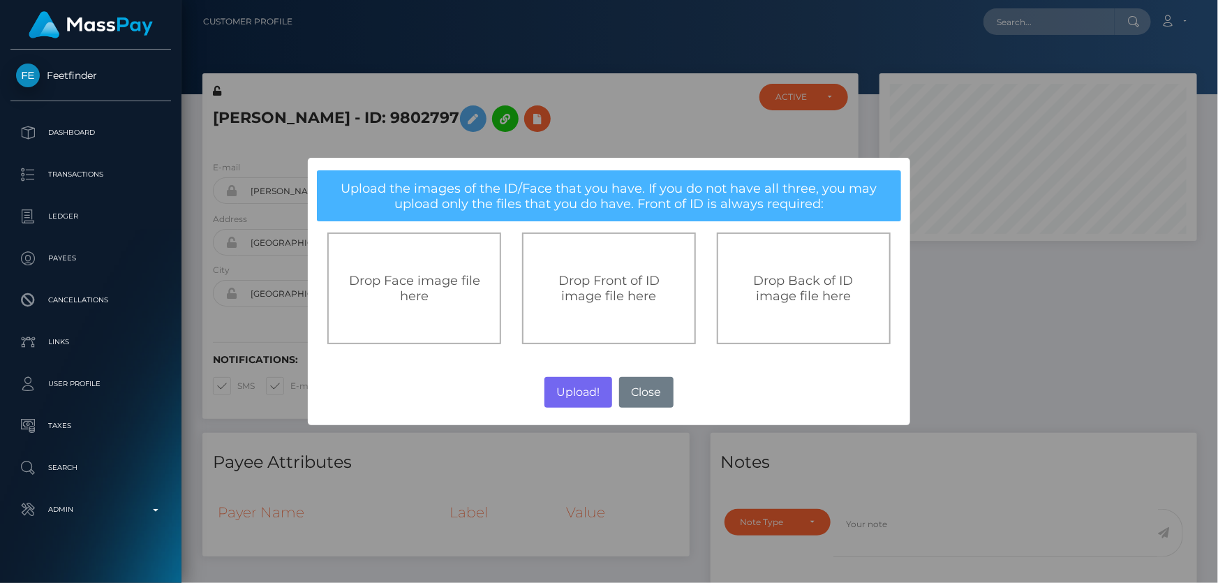
click at [625, 288] on span "Drop Front of ID image file here" at bounding box center [608, 288] width 101 height 31
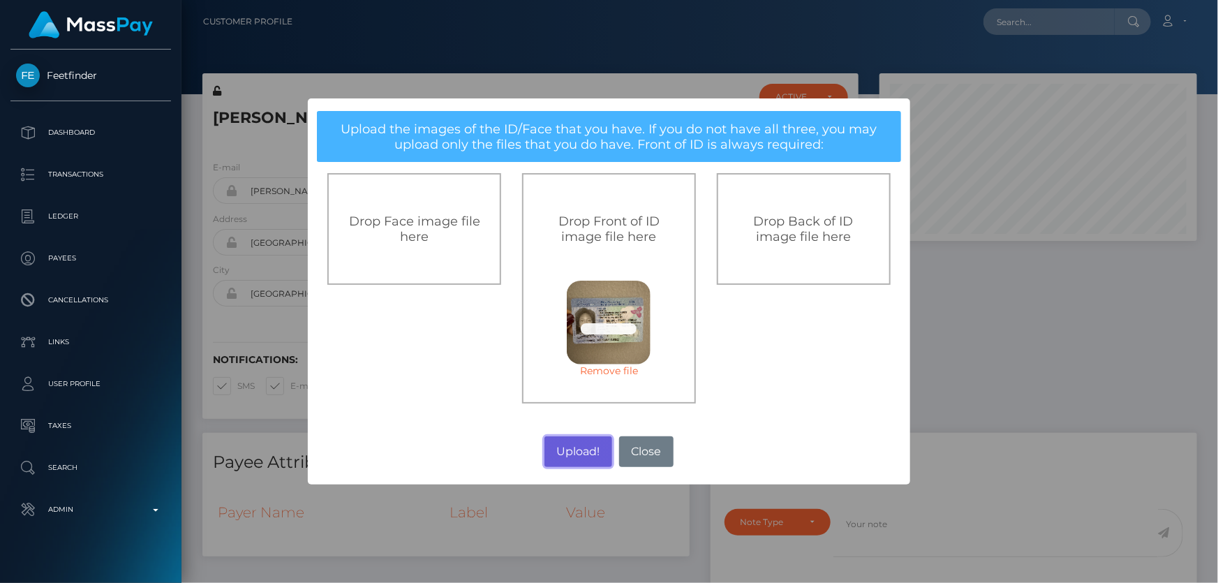
click at [574, 452] on button "Upload!" at bounding box center [578, 451] width 68 height 31
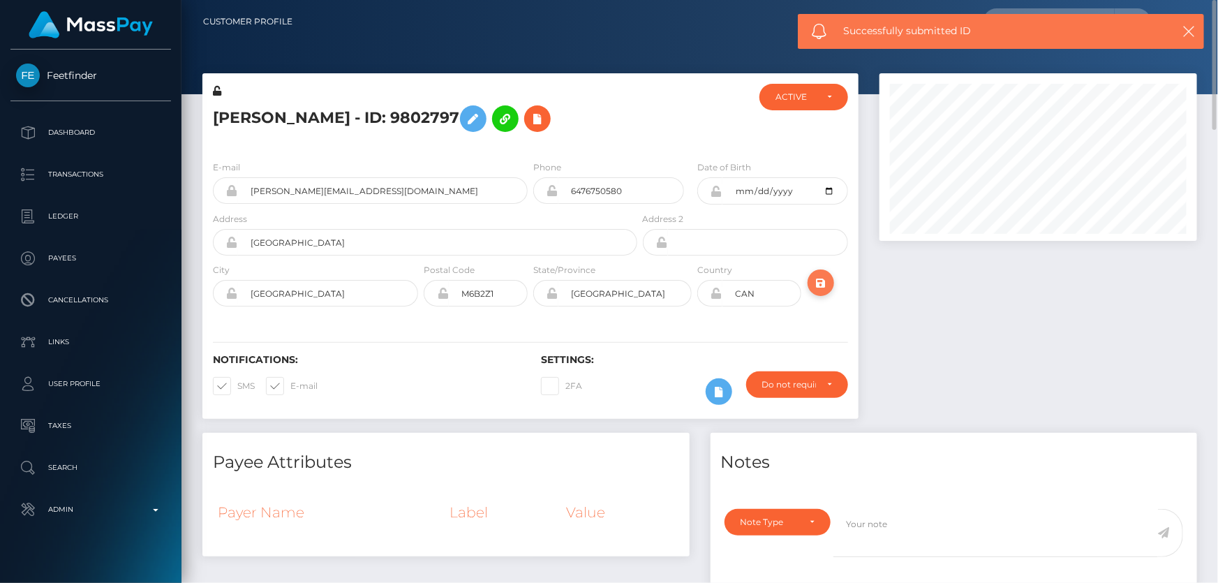
click at [817, 279] on icon "submit" at bounding box center [820, 282] width 17 height 17
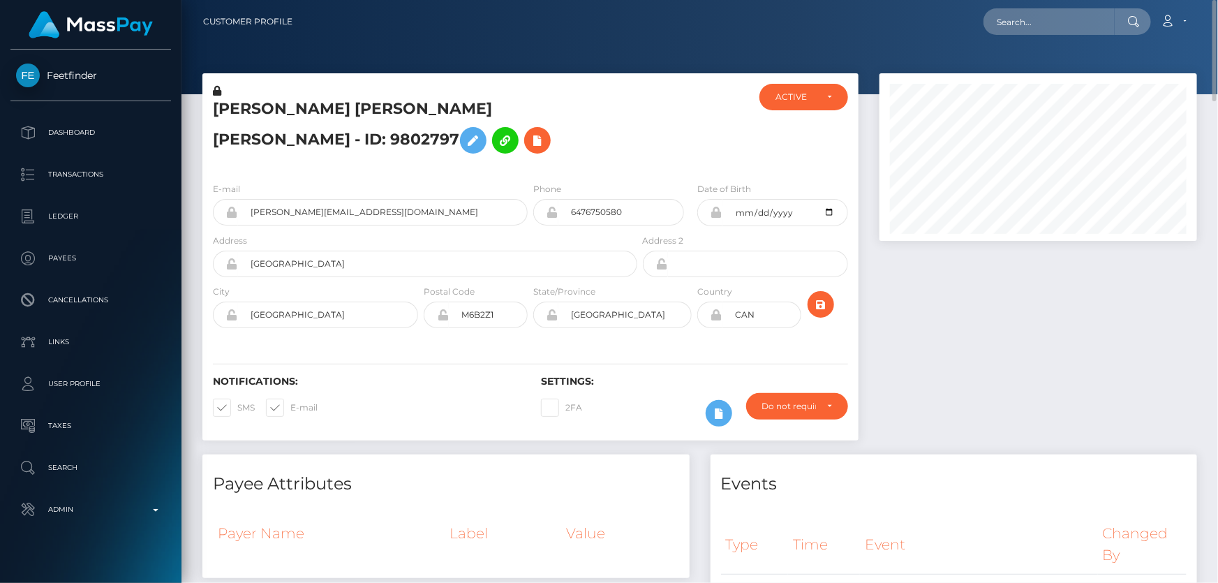
click at [421, 105] on h5 "JAMILA DAIANA DAS DORES BENTO - ID: 9802797" at bounding box center [421, 129] width 417 height 62
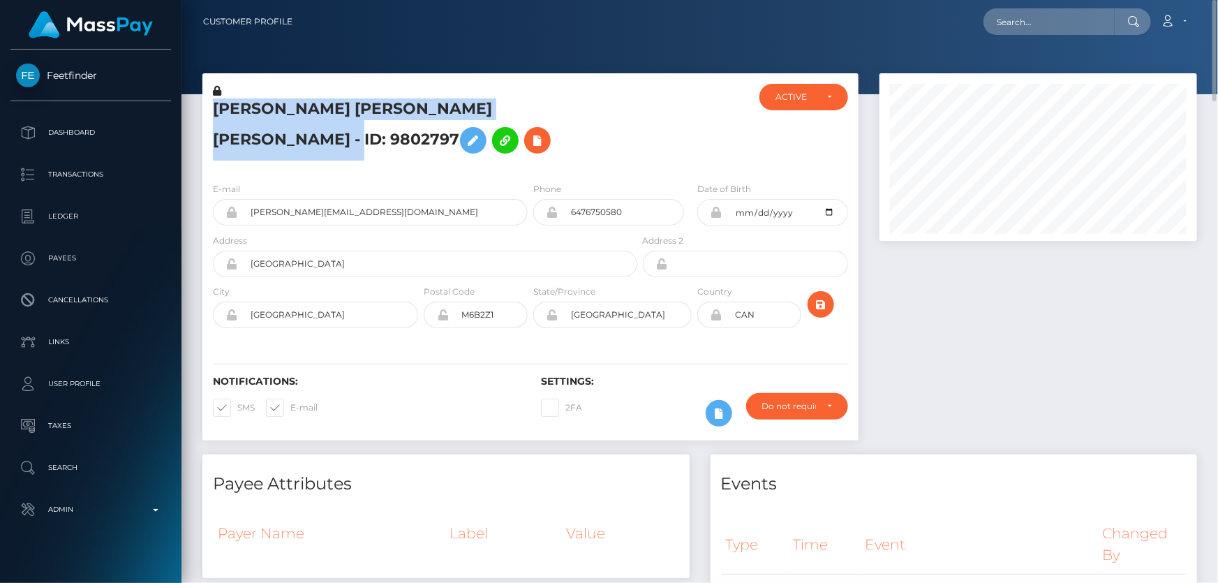
click at [421, 105] on h5 "JAMILA DAIANA DAS DORES BENTO - ID: 9802797" at bounding box center [421, 129] width 417 height 62
copy h5 "JAMILA DAIANA DAS DORES BENTO - ID: 9802797"
drag, startPoint x: 417, startPoint y: 112, endPoint x: 415, endPoint y: 127, distance: 14.8
drag, startPoint x: 415, startPoint y: 127, endPoint x: 401, endPoint y: 107, distance: 24.0
copy h5 "JAMILA DAIANA DAS DORES BENTO - ID: 9802797"
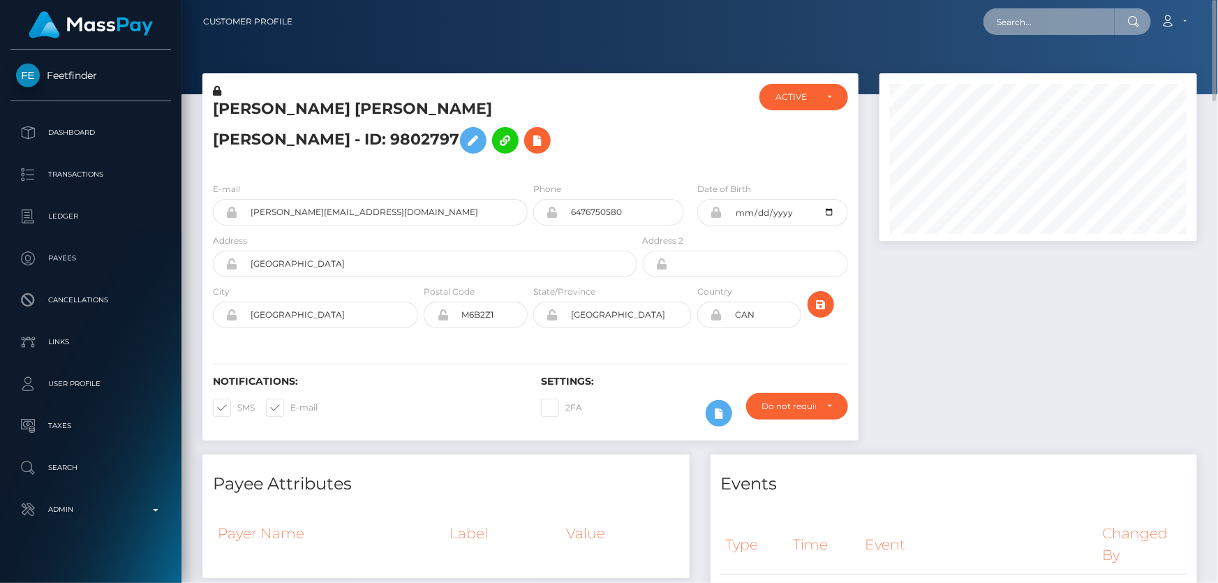
paste input "[EMAIL_ADDRESS][DOMAIN_NAME]"
type input "[EMAIL_ADDRESS][DOMAIN_NAME]"
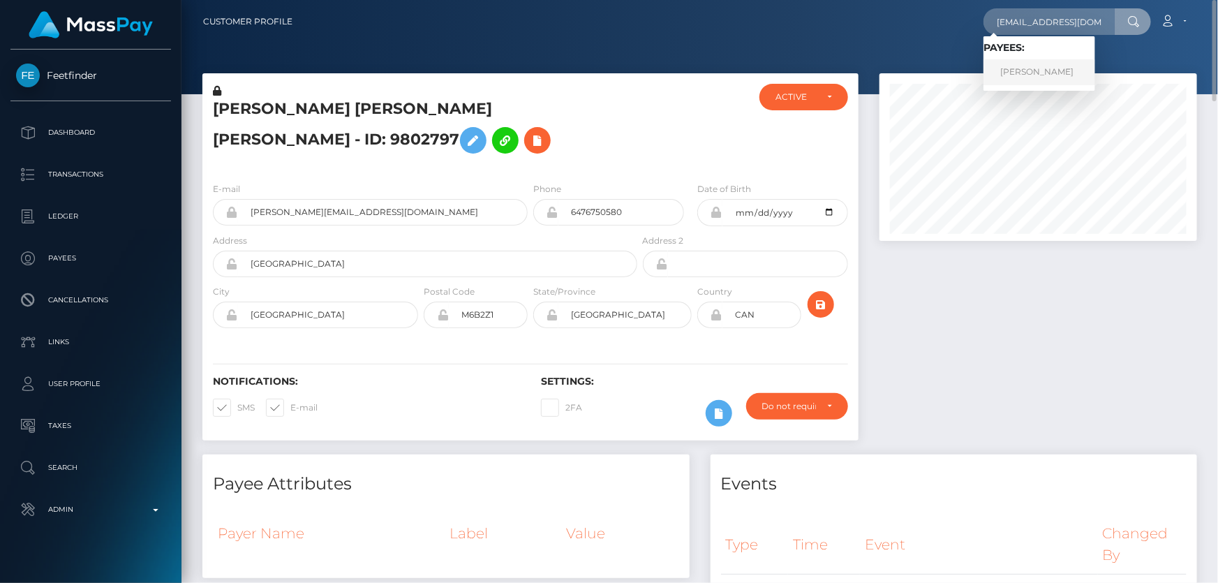
click at [1047, 67] on link "Dalila Russo" at bounding box center [1039, 72] width 112 height 26
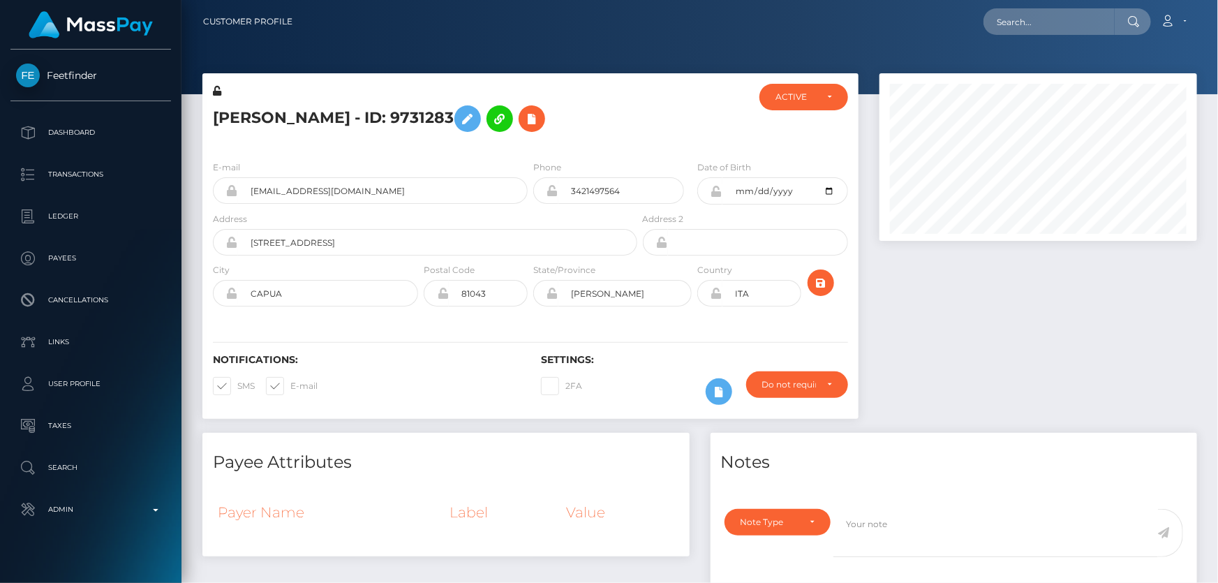
scroll to position [167, 317]
drag, startPoint x: 1033, startPoint y: 491, endPoint x: 918, endPoint y: 416, distance: 138.2
click at [1033, 488] on div at bounding box center [953, 491] width 487 height 17
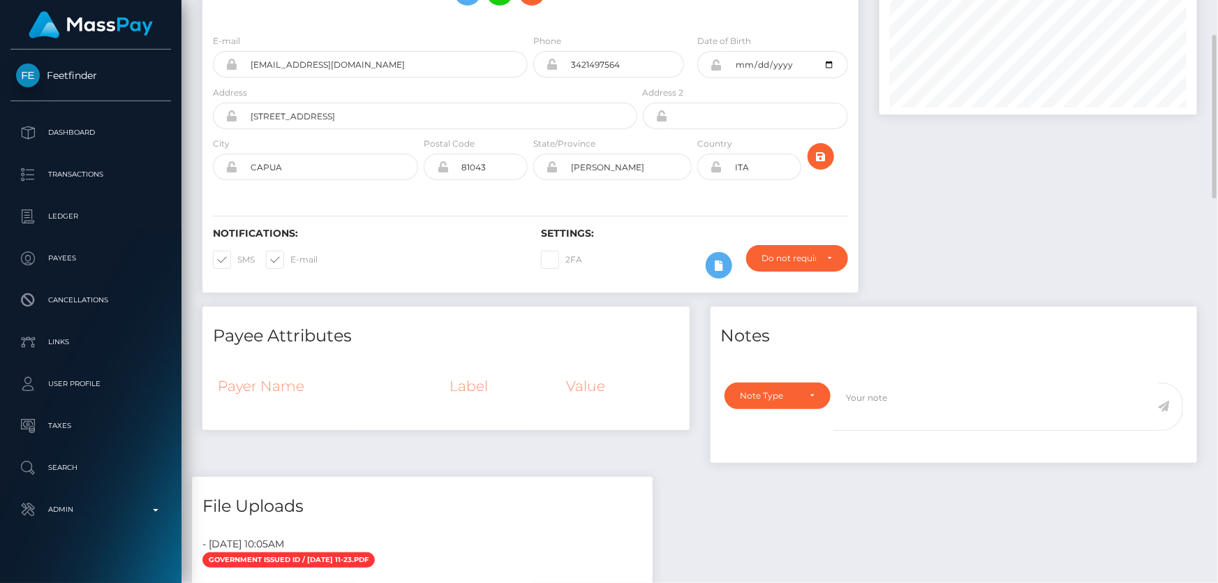
scroll to position [0, 0]
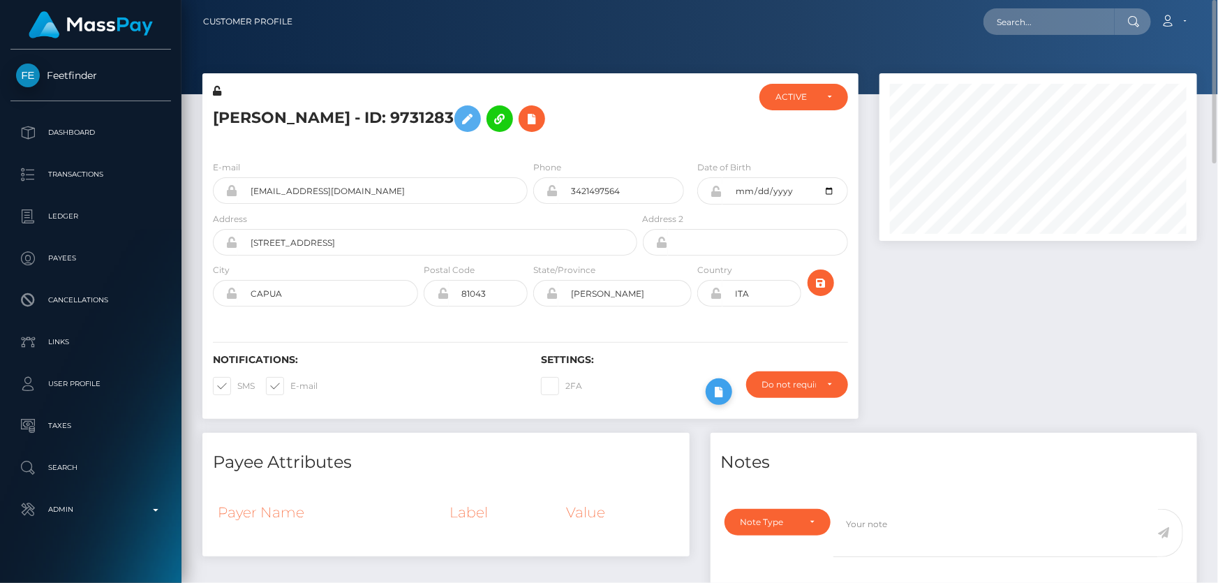
click at [724, 391] on icon at bounding box center [718, 391] width 17 height 17
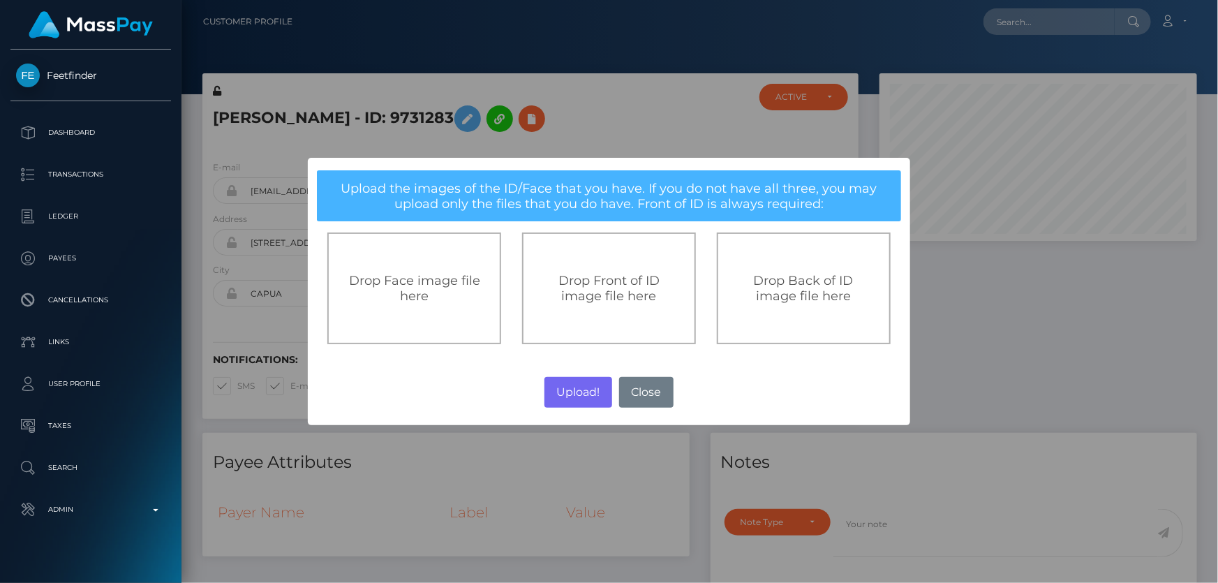
click at [603, 320] on div "Drop Front of ID image file here" at bounding box center [609, 288] width 174 height 112
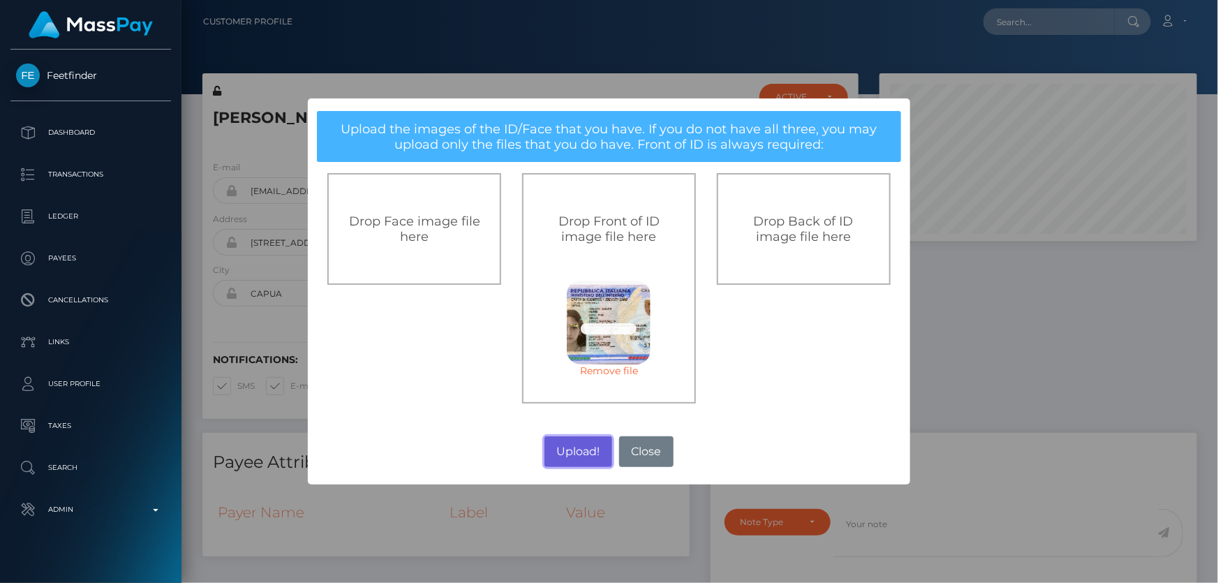
click at [573, 442] on button "Upload!" at bounding box center [578, 451] width 68 height 31
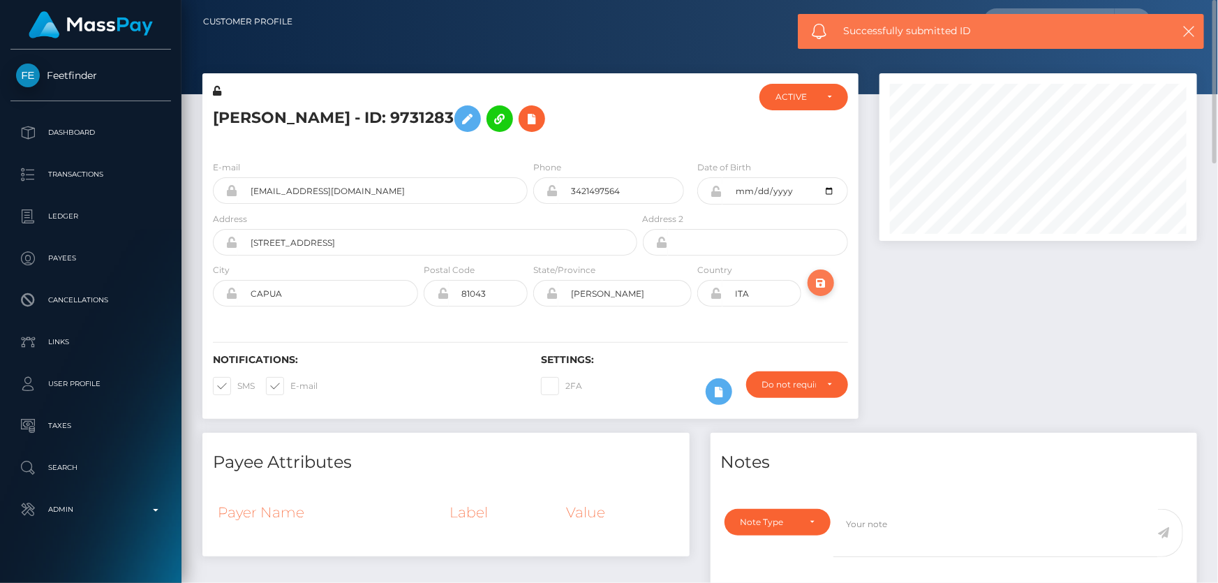
click at [819, 288] on icon "submit" at bounding box center [820, 282] width 17 height 17
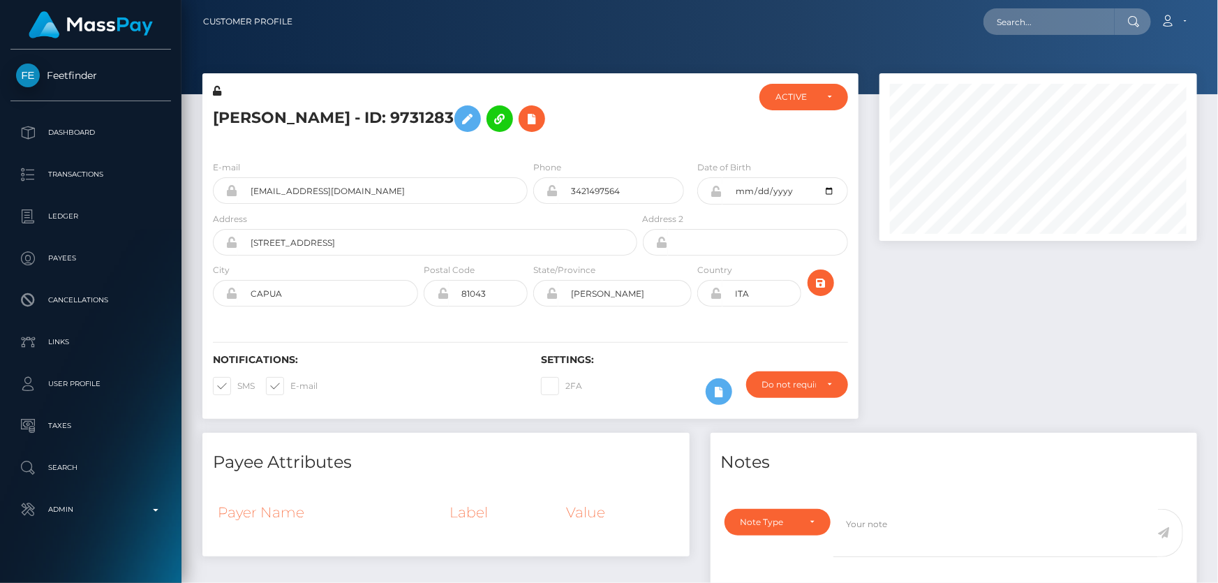
scroll to position [167, 317]
drag, startPoint x: 0, startPoint y: 0, endPoint x: 827, endPoint y: 285, distance: 874.6
click at [827, 285] on icon "submit" at bounding box center [820, 282] width 17 height 17
click at [215, 91] on icon at bounding box center [217, 91] width 8 height 10
click at [716, 189] on icon at bounding box center [716, 191] width 12 height 11
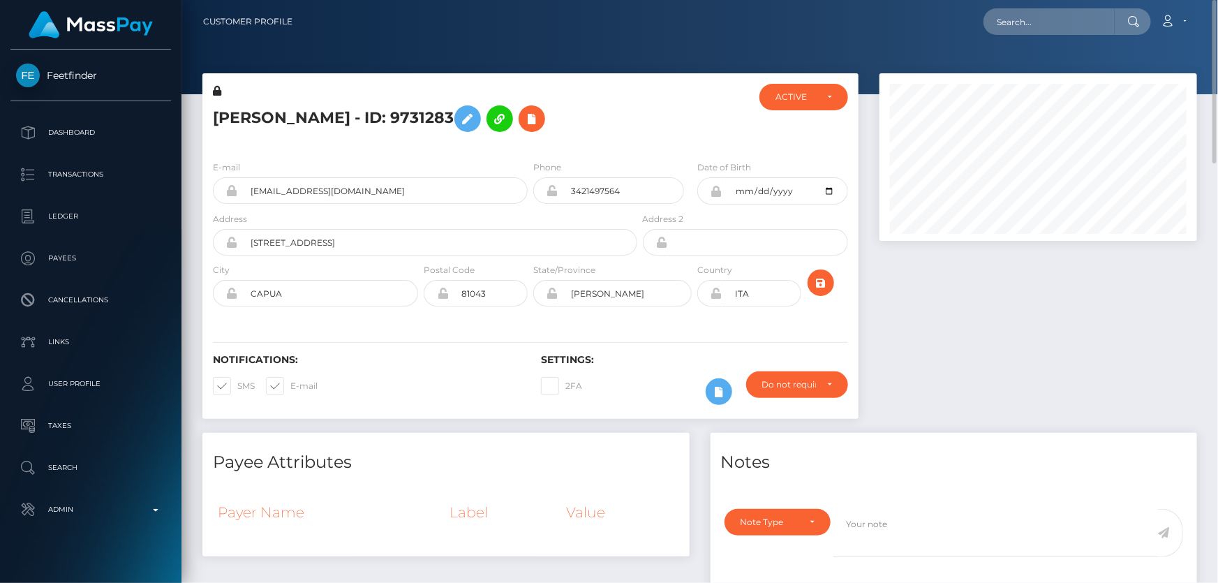
click at [718, 292] on icon at bounding box center [716, 293] width 12 height 11
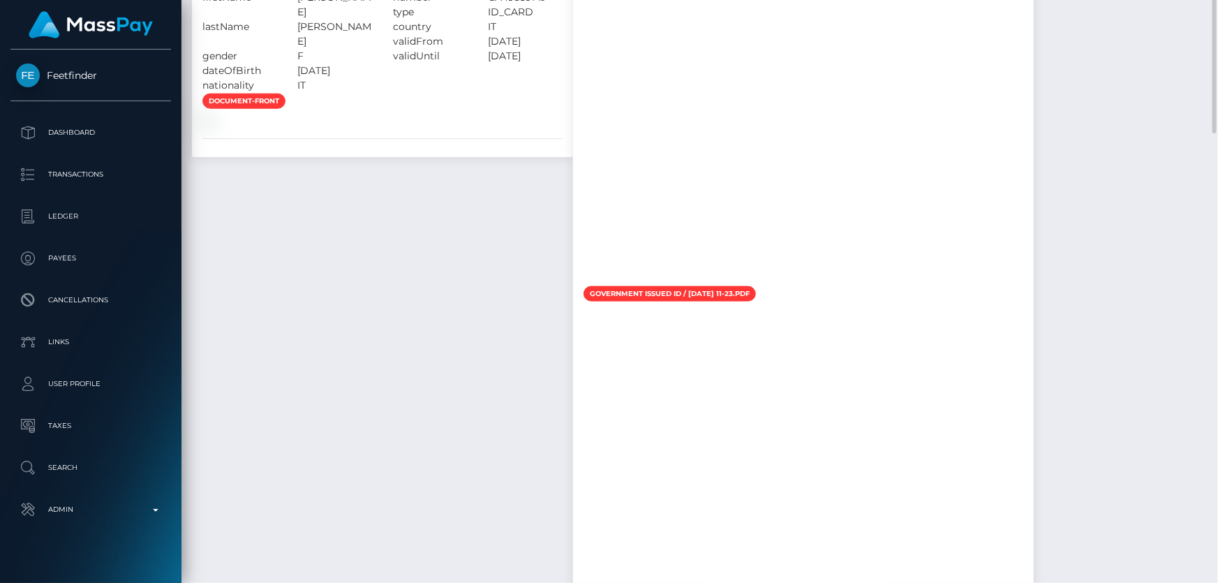
scroll to position [571, 0]
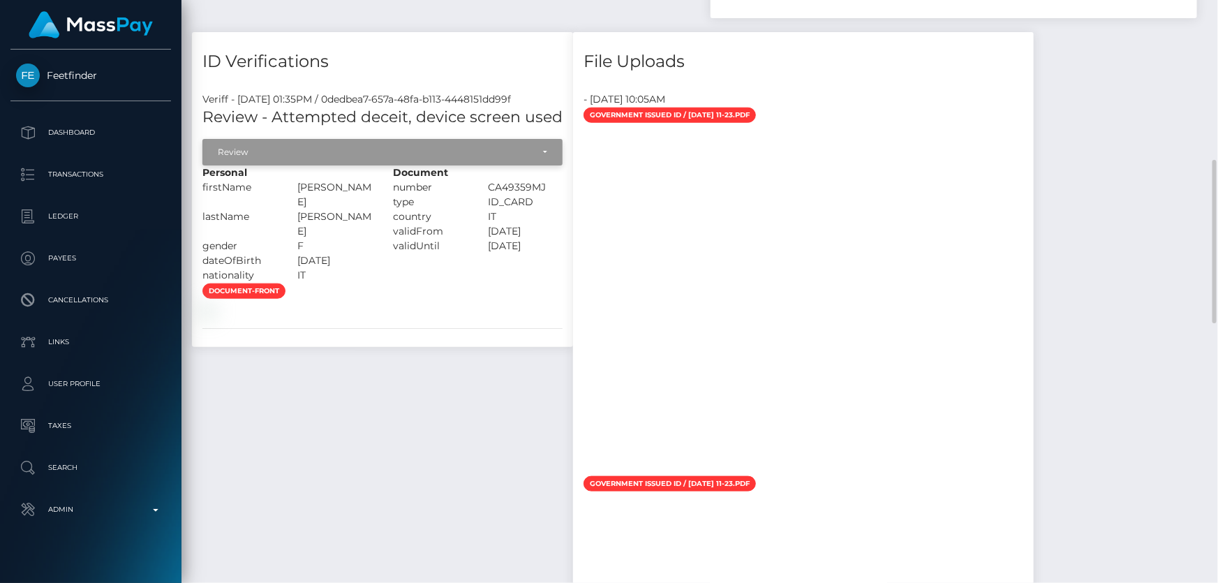
click at [334, 150] on div "Review" at bounding box center [375, 152] width 314 height 11
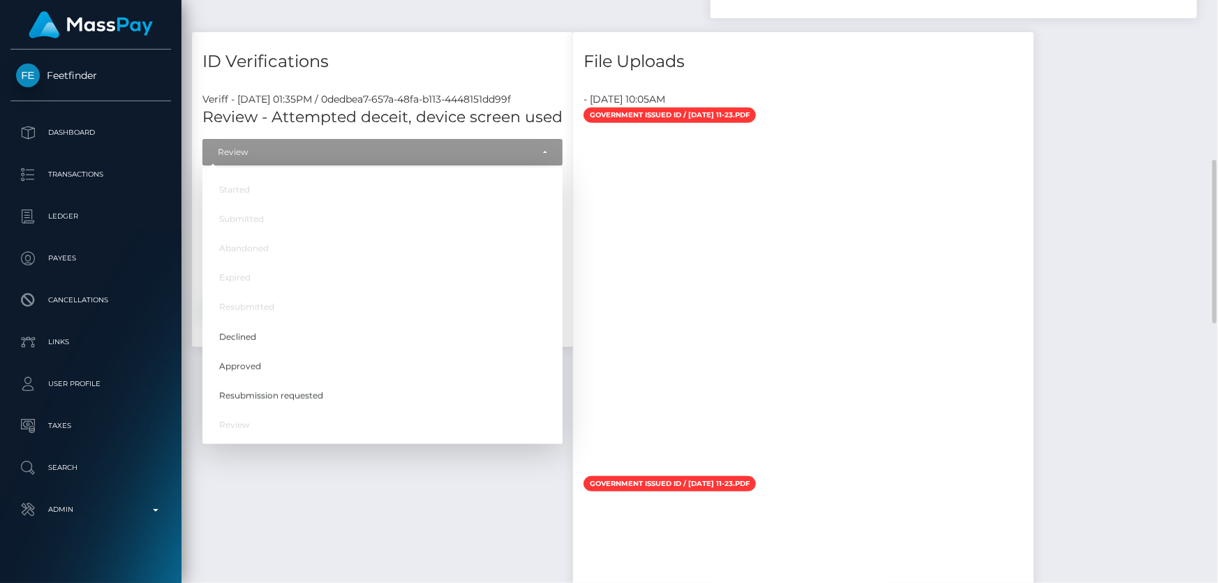
scroll to position [167, 317]
click at [309, 372] on link "Approved" at bounding box center [382, 366] width 360 height 26
select select "Approved"
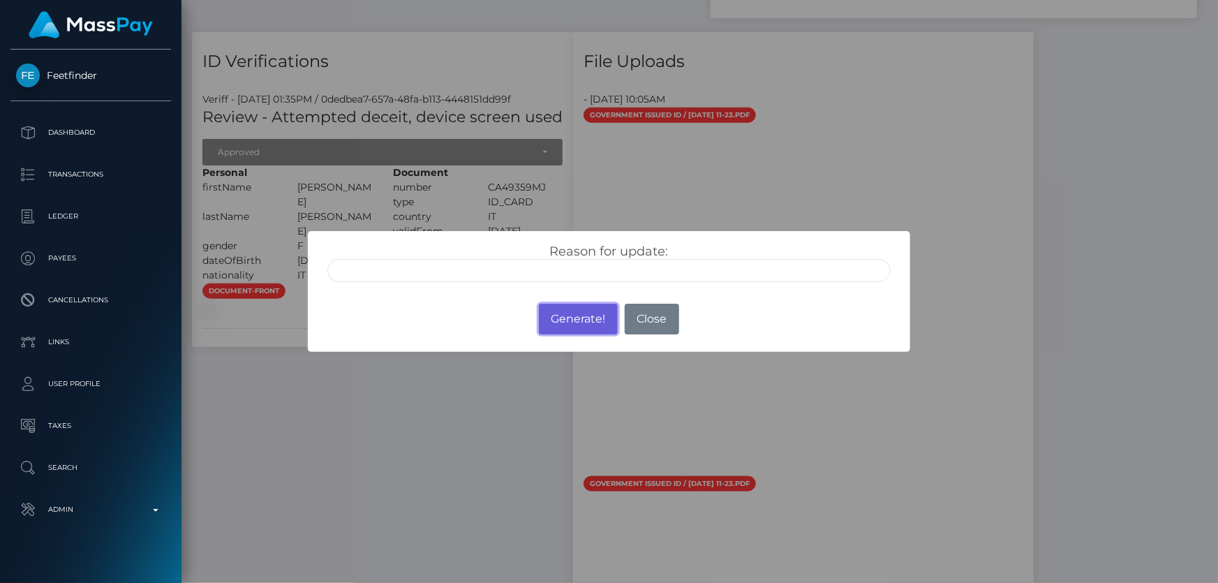
click at [580, 322] on button "Generate!" at bounding box center [578, 319] width 79 height 31
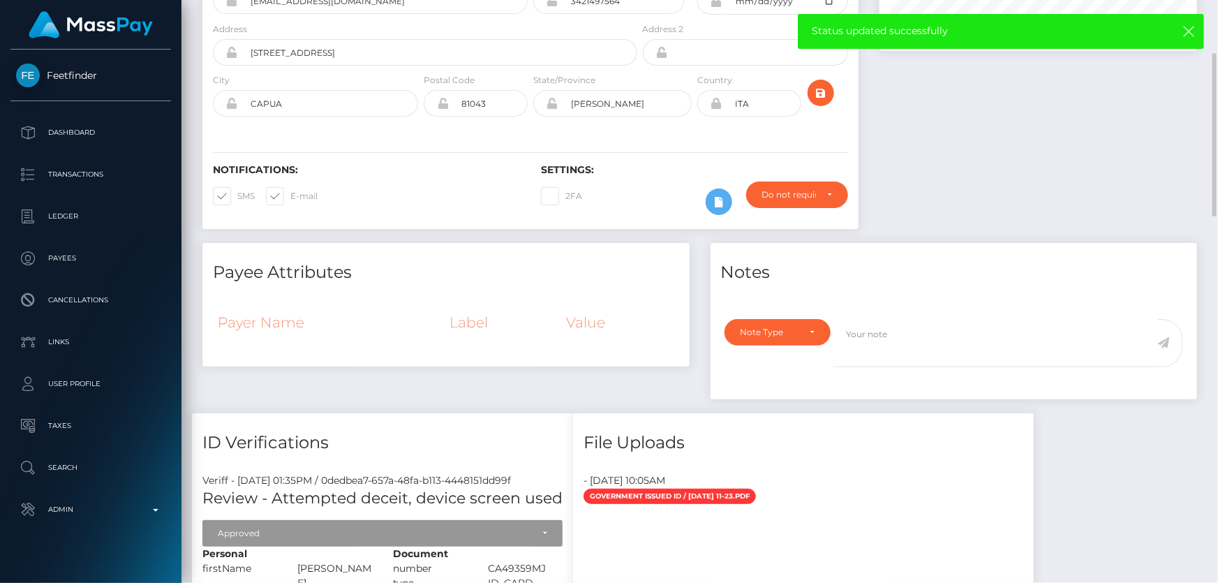
scroll to position [0, 0]
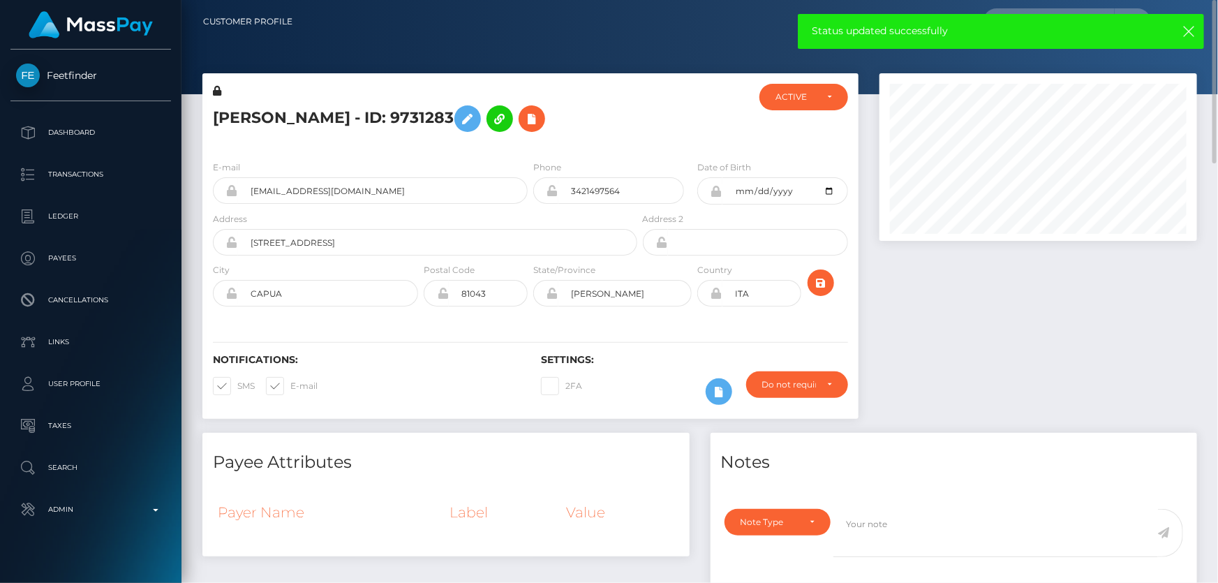
click at [627, 117] on h5 "Dalila Russo - ID: 9731283" at bounding box center [421, 118] width 417 height 40
click at [301, 116] on h5 "Dalila Russo - ID: 9731283" at bounding box center [421, 118] width 417 height 40
click at [345, 105] on h5 "Dalila Russo - ID: 9731283" at bounding box center [421, 118] width 417 height 40
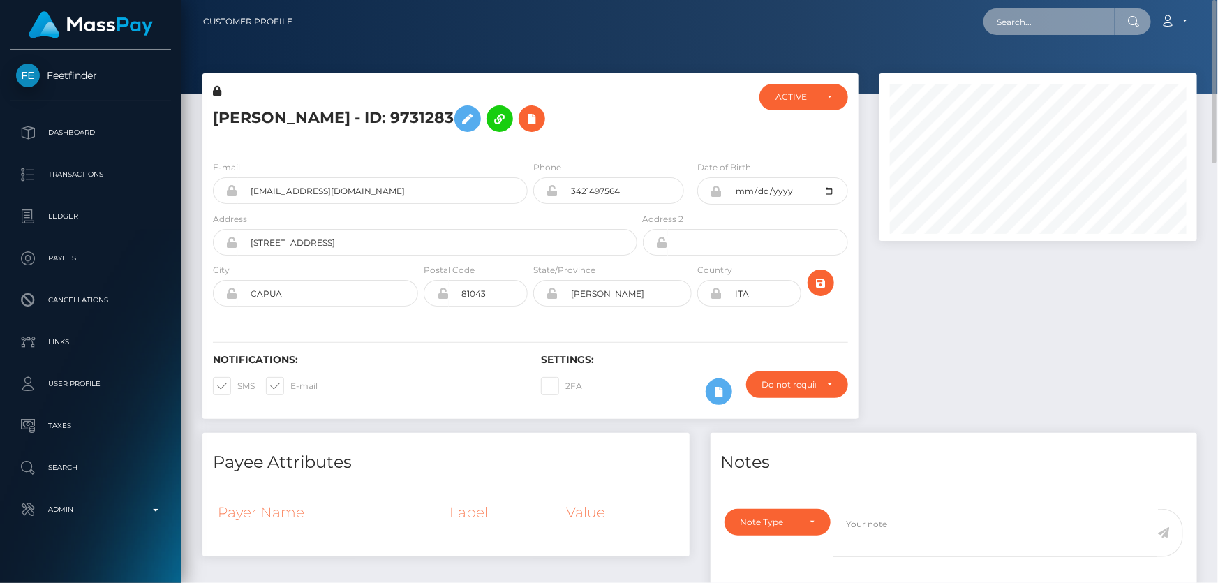
paste input "299358"
type input "299358"
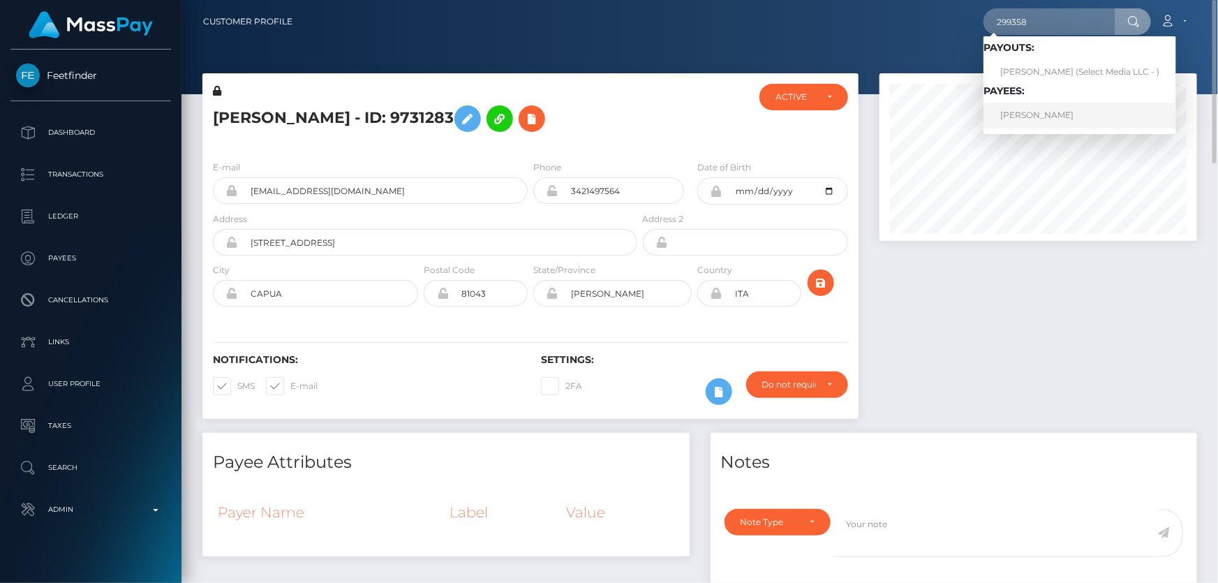
click at [1039, 115] on link "Ruben RodriguezRodriguez" at bounding box center [1079, 116] width 193 height 26
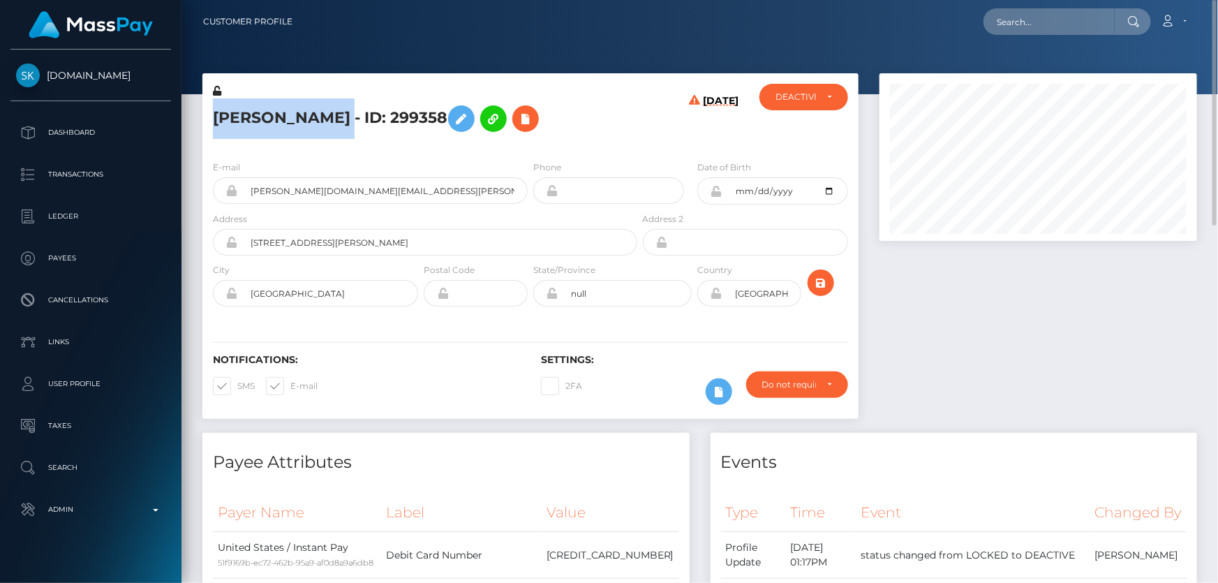
drag, startPoint x: 432, startPoint y: 117, endPoint x: 212, endPoint y: 117, distance: 219.8
click at [213, 117] on h5 "[PERSON_NAME] - ID: 299358" at bounding box center [421, 118] width 417 height 40
copy h5 "[PERSON_NAME]"
click at [720, 392] on icon at bounding box center [718, 391] width 17 height 17
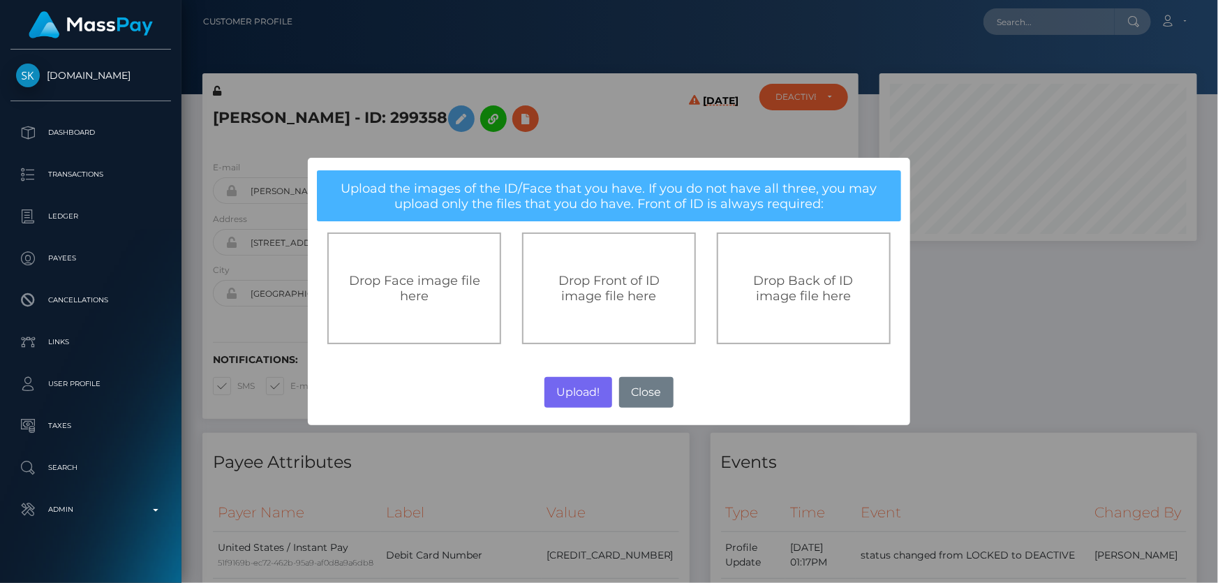
click at [613, 308] on div "Drop Front of ID image file here" at bounding box center [609, 288] width 174 height 112
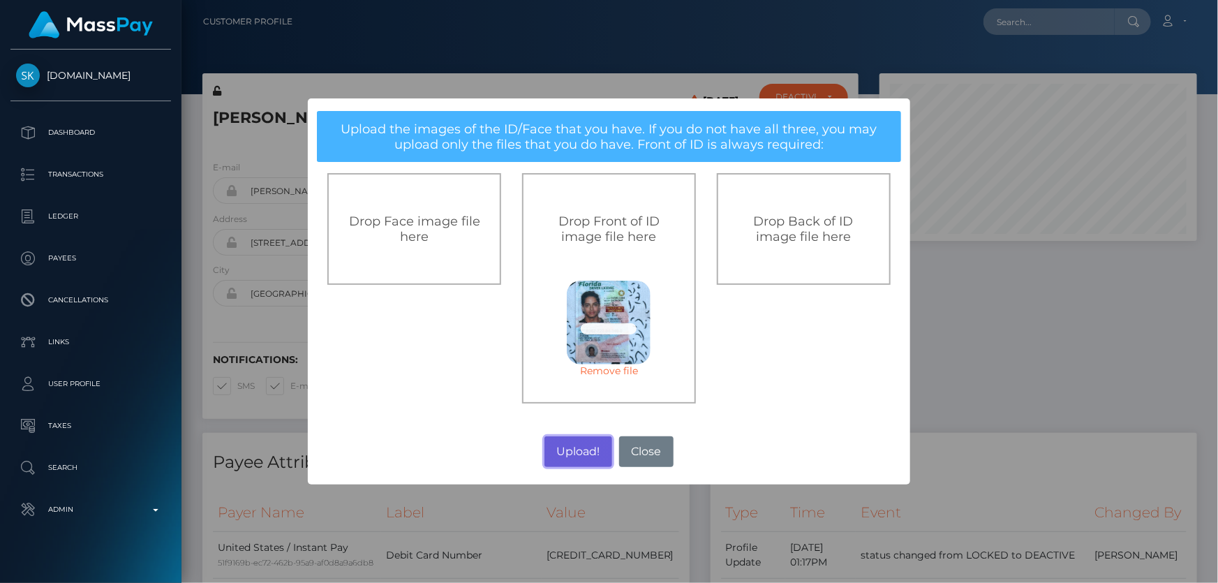
click at [588, 444] on button "Upload!" at bounding box center [578, 451] width 68 height 31
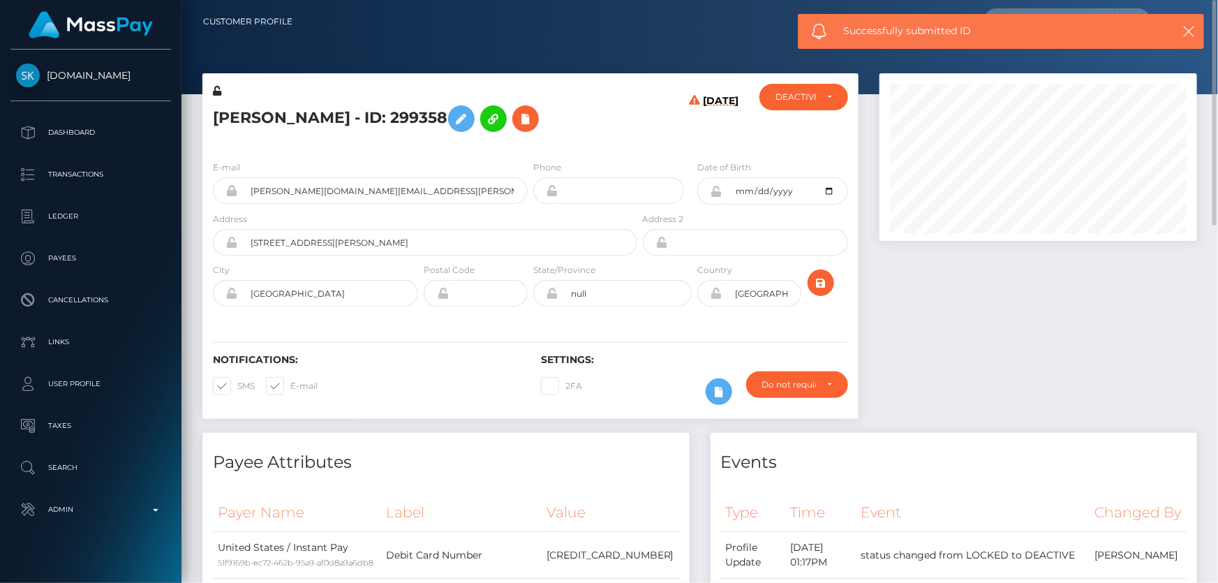
click at [693, 140] on icon at bounding box center [694, 122] width 11 height 54
click at [816, 280] on icon "submit" at bounding box center [820, 282] width 17 height 17
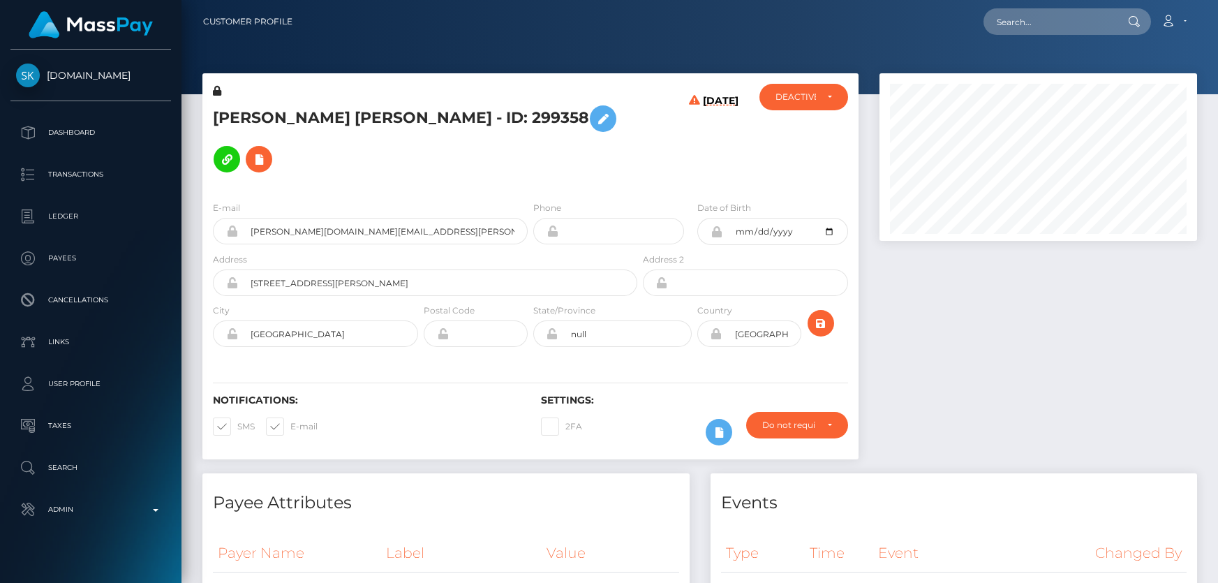
click at [595, 118] on icon at bounding box center [603, 118] width 17 height 17
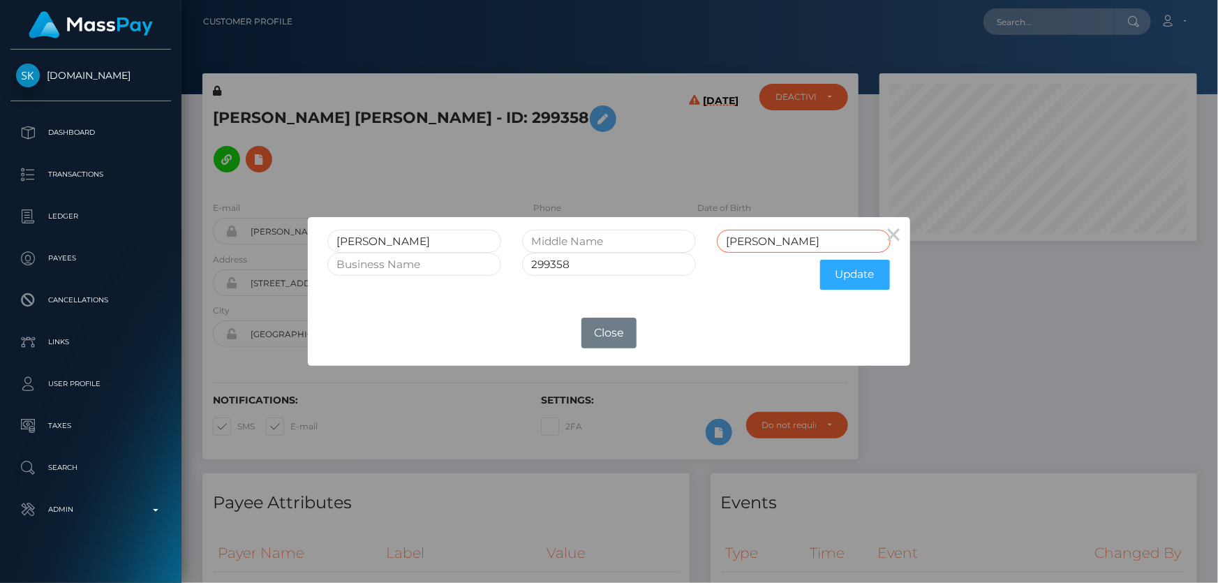
drag, startPoint x: 793, startPoint y: 241, endPoint x: 558, endPoint y: 289, distance: 239.2
click at [558, 289] on form "[PERSON_NAME] [PERSON_NAME] 299358 Update" at bounding box center [608, 263] width 562 height 67
type input "[PERSON_NAME]"
click at [844, 279] on button "Update" at bounding box center [855, 275] width 70 height 30
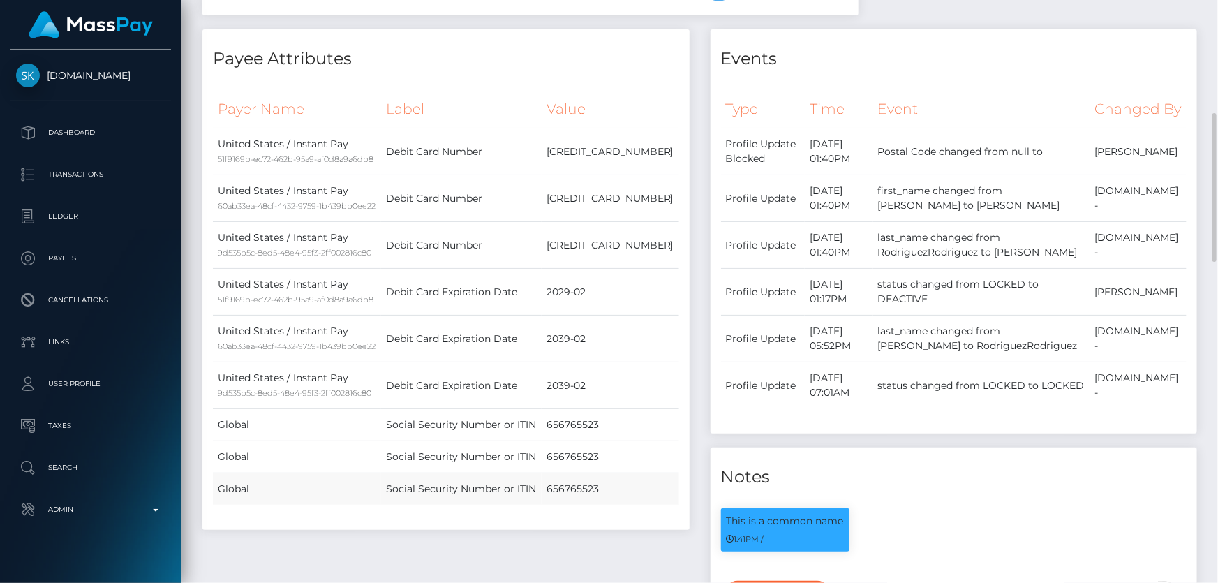
scroll to position [634, 0]
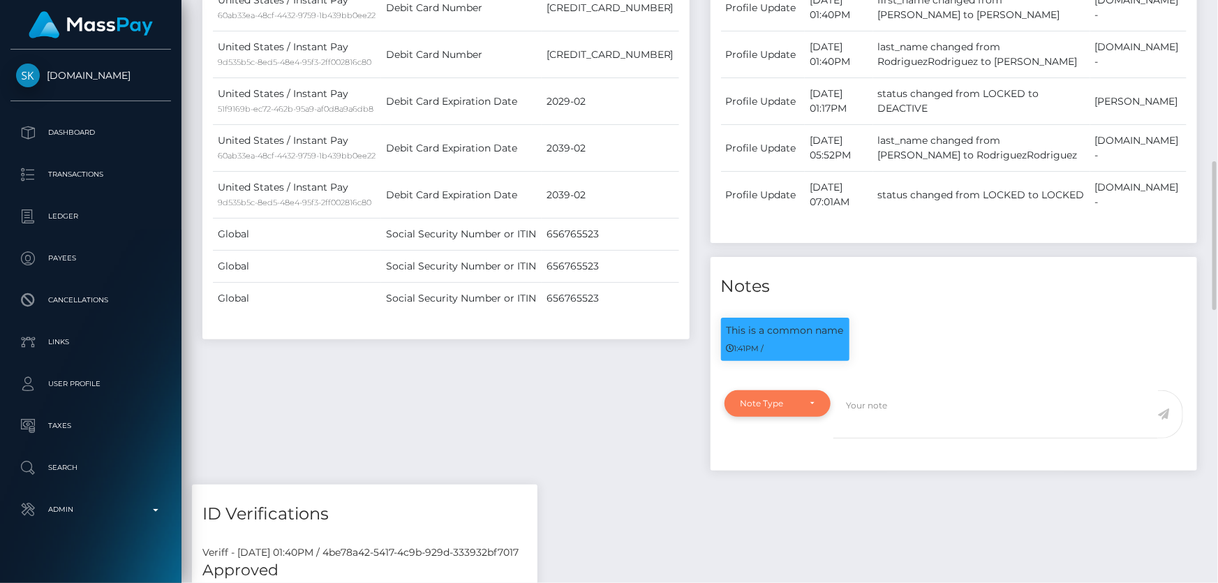
click at [789, 409] on div "Note Type" at bounding box center [769, 403] width 59 height 11
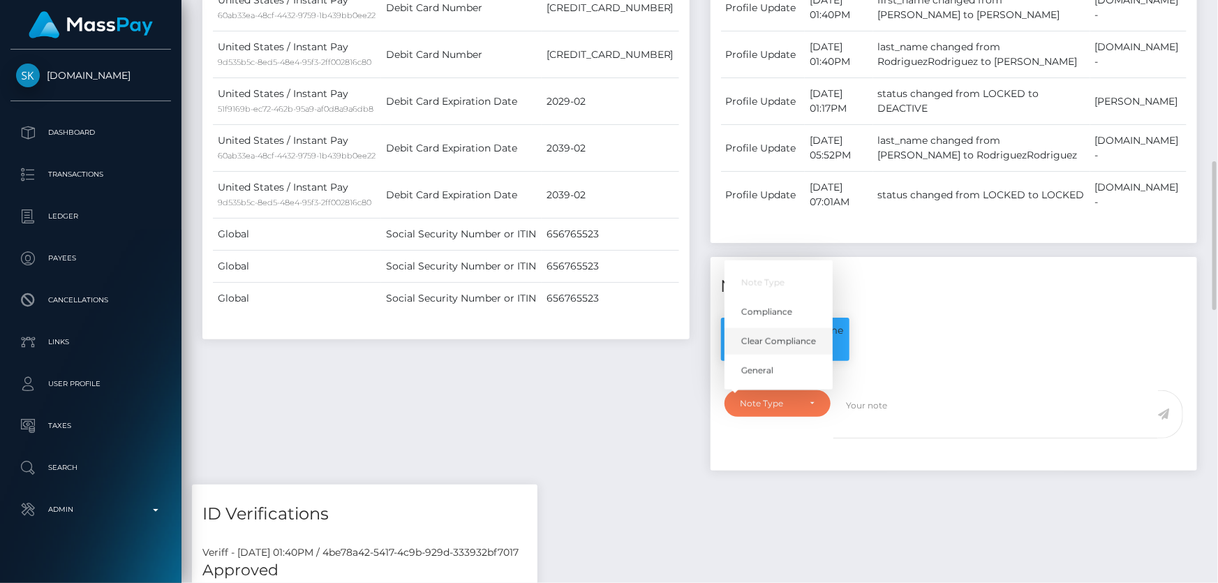
click at [812, 348] on span "Clear Compliance" at bounding box center [778, 341] width 75 height 13
select select "CLEAR_COMPLIANCE"
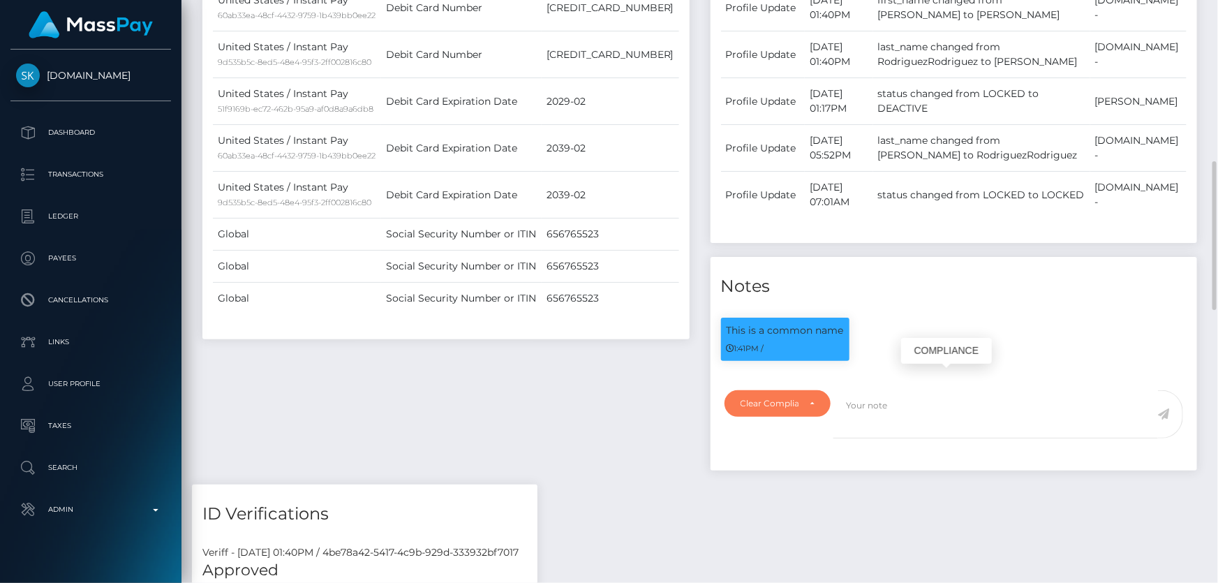
scroll to position [167, 317]
paste textarea "The hit refers to a person with Middle Names."
click at [574, 401] on div "Payee Attributes Payer Name Label Value United States / Instant Pay 51f9169b-ec…" at bounding box center [446, 161] width 508 height 645
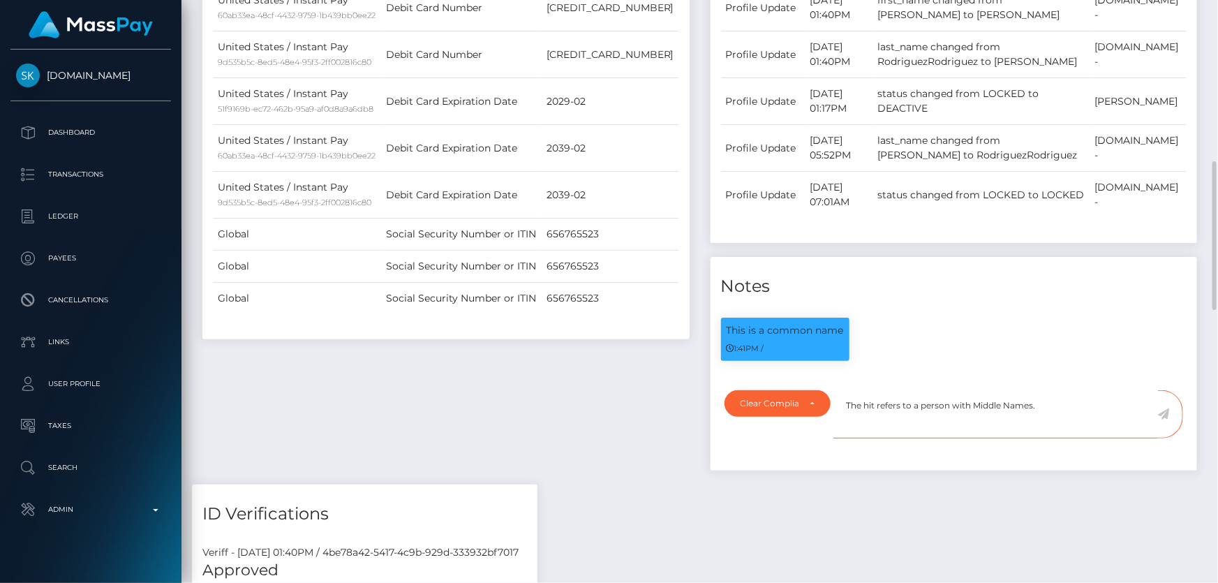
click at [1061, 438] on textarea "The hit refers to a person with Middle Names." at bounding box center [995, 414] width 324 height 48
type textarea "The hit refers to a person with Middle Names. Flag cleared."
click at [1163, 419] on icon at bounding box center [1164, 413] width 12 height 11
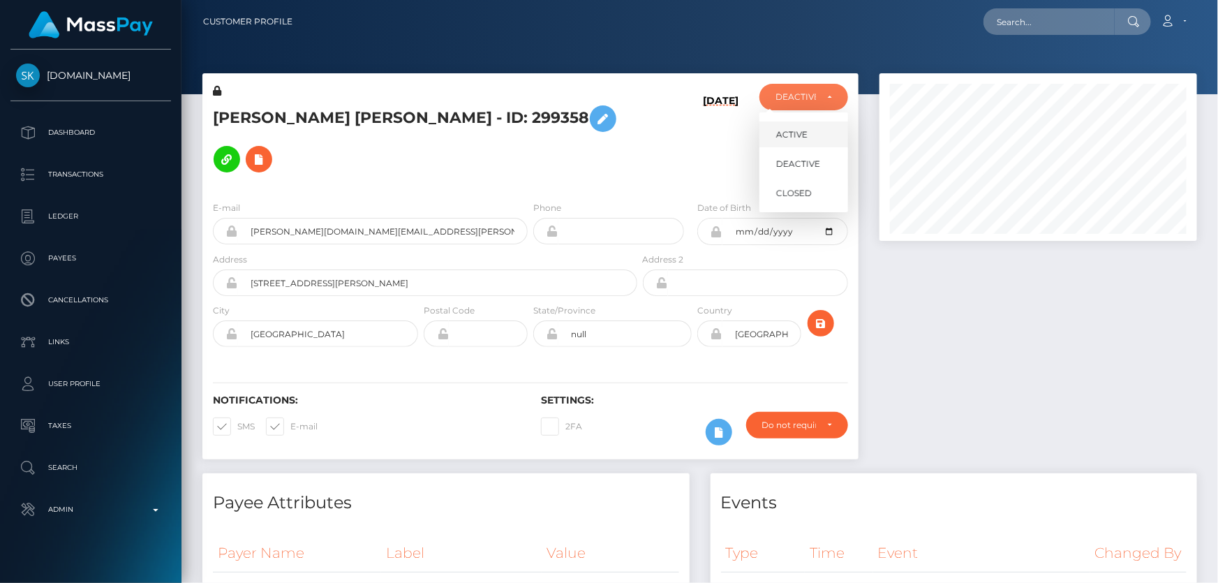
scroll to position [167, 317]
click at [793, 140] on span "ACTIVE" at bounding box center [791, 134] width 31 height 13
select select "ACTIVE"
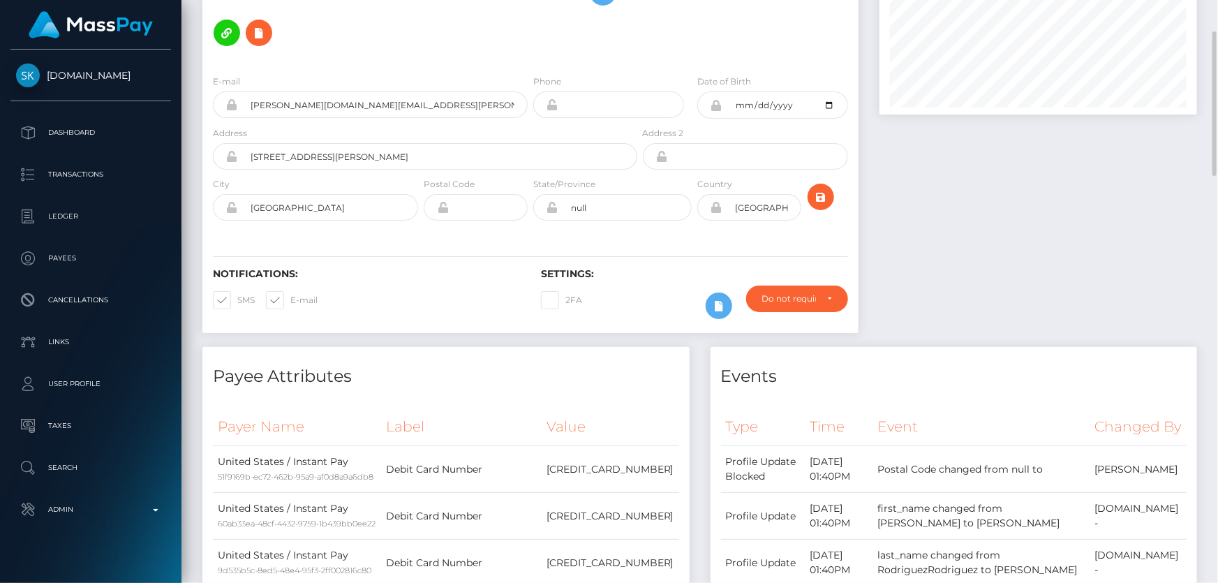
scroll to position [0, 0]
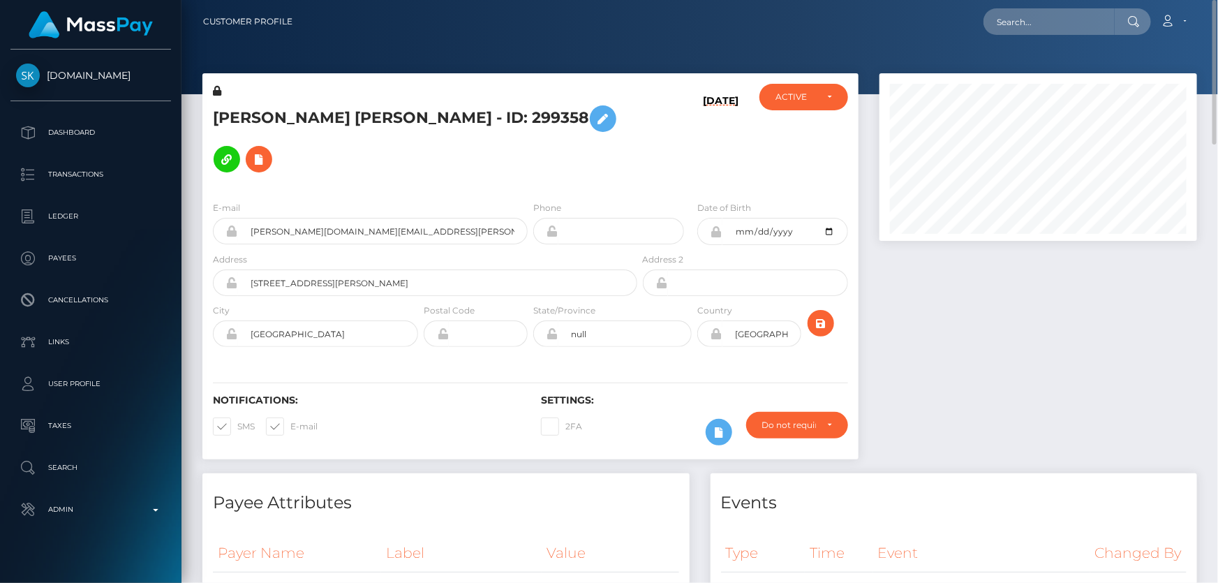
click at [360, 123] on h5 "[PERSON_NAME] [PERSON_NAME] - ID: 299358" at bounding box center [421, 138] width 417 height 81
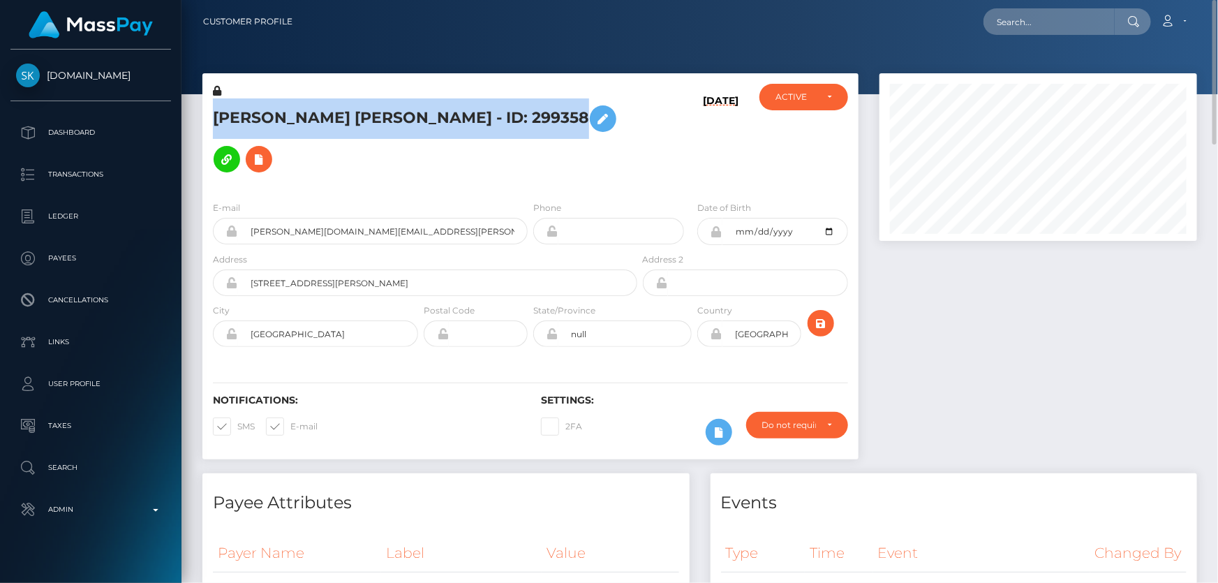
click at [360, 123] on h5 "[PERSON_NAME] [PERSON_NAME] - ID: 299358" at bounding box center [421, 138] width 417 height 81
copy h5 "[PERSON_NAME] [PERSON_NAME] - ID: 299358"
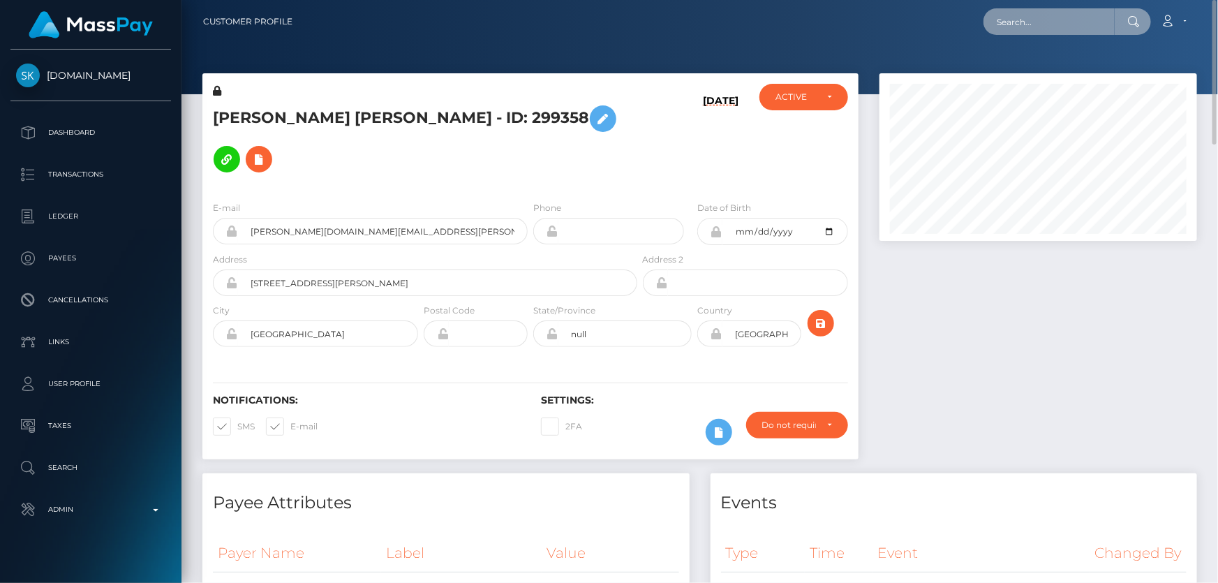
paste input "production:0-362"
type input "production:0-362"
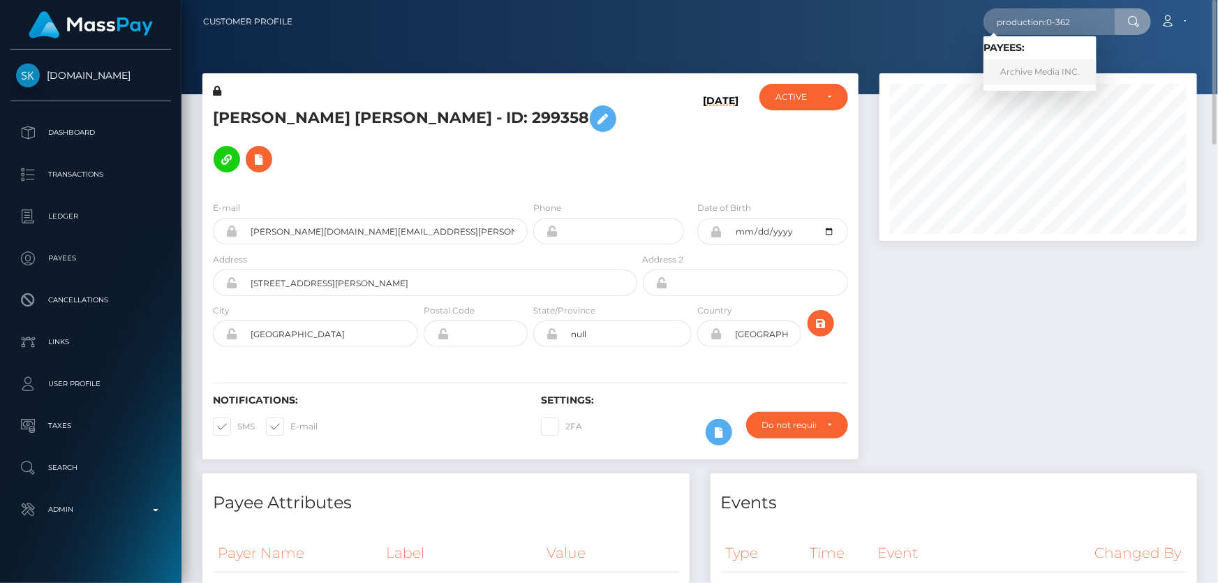
click at [1024, 66] on link "Archive Media INC." at bounding box center [1039, 72] width 113 height 26
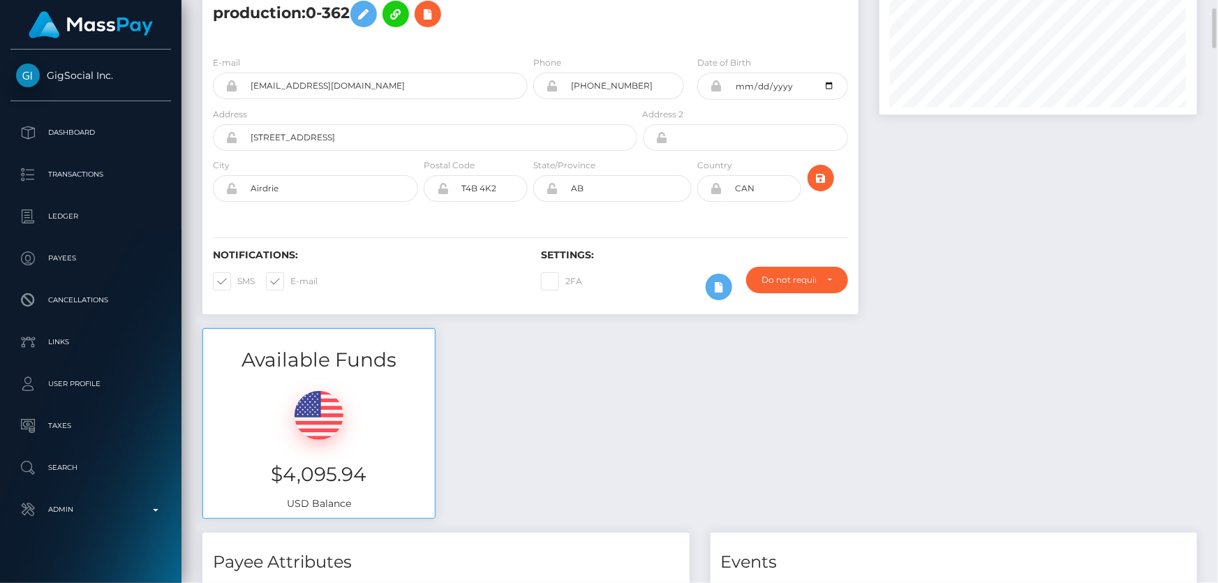
scroll to position [63, 0]
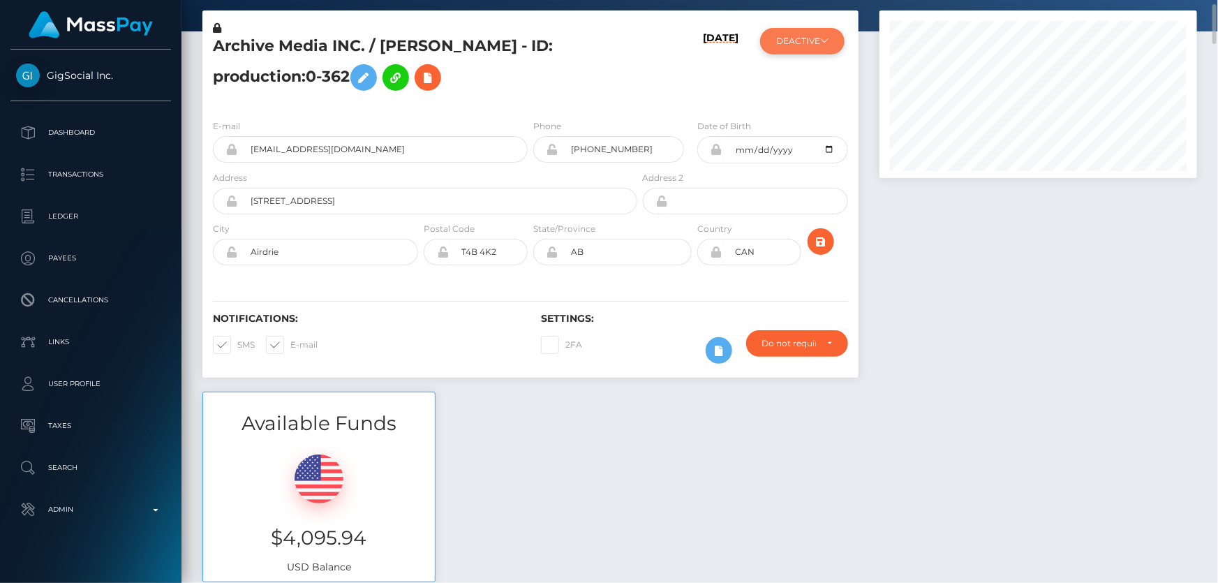
click at [815, 48] on button "DEACTIVE" at bounding box center [802, 41] width 84 height 27
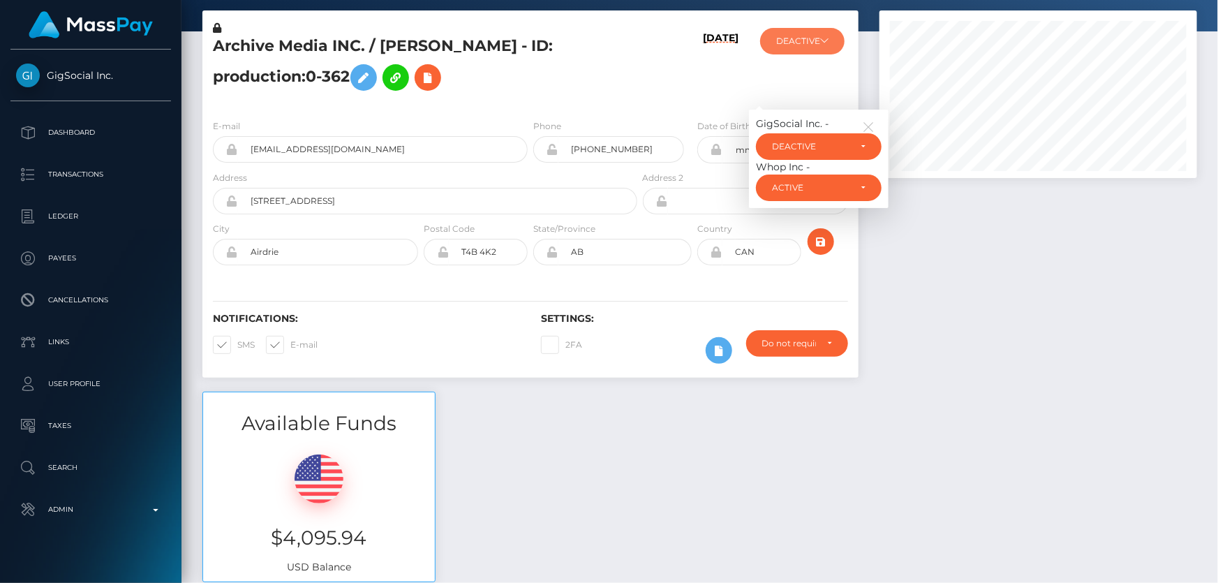
scroll to position [0, 0]
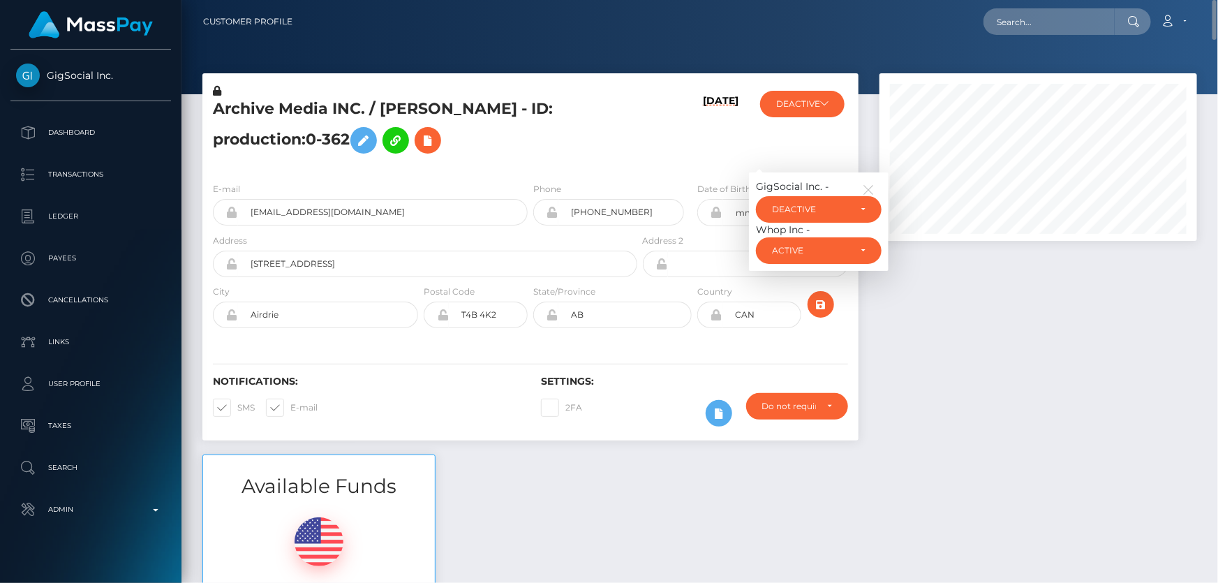
click at [558, 156] on h5 "Archive Media INC. / Mikayla Marie BEAUREGARD - ID: production:0-362" at bounding box center [421, 129] width 417 height 62
click at [276, 141] on h5 "Archive Media INC. / Mikayla Marie BEAUREGARD - ID: production:0-362" at bounding box center [421, 129] width 417 height 62
copy h5 "Archive Media INC. / Mikayla Marie BEAUREGARD - ID: production:0-362"
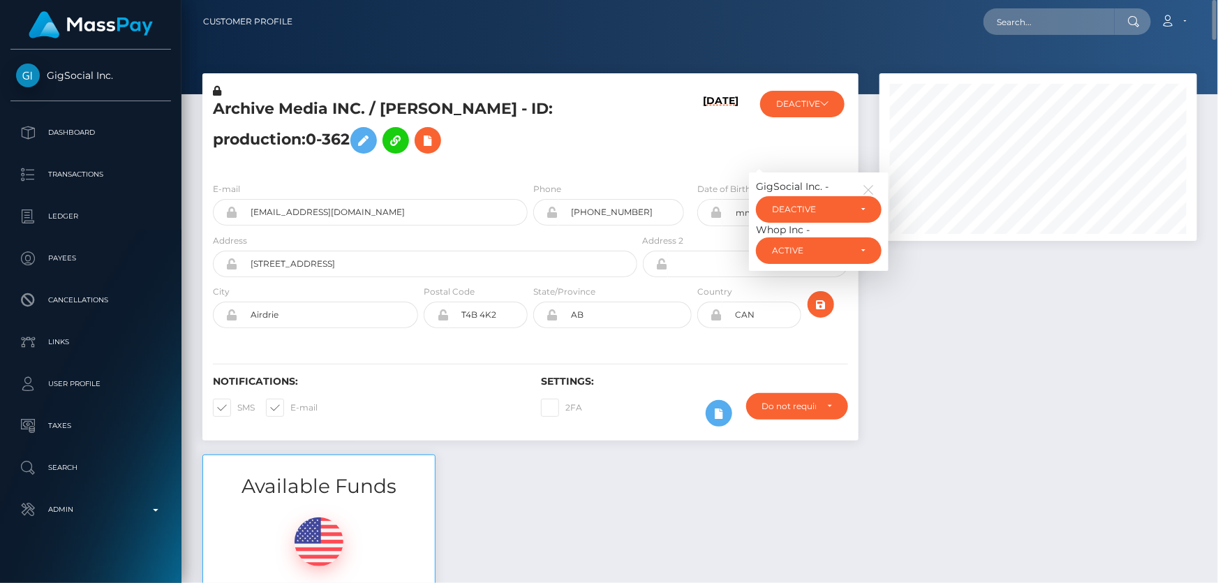
click at [546, 167] on div "Archive Media INC. / Mikayla Marie BEAUREGARD - ID: production:0-362" at bounding box center [421, 127] width 438 height 87
drag, startPoint x: 360, startPoint y: 107, endPoint x: 208, endPoint y: 106, distance: 152.1
click at [208, 106] on div "Archive Media INC. / Mikayla Marie BEAUREGARD - ID: production:0-362" at bounding box center [421, 127] width 438 height 87
copy h5 "Archive Media INC"
paste input "slushy-648a0fe981d23e2ba4bb36bd-t3v9icsp20"
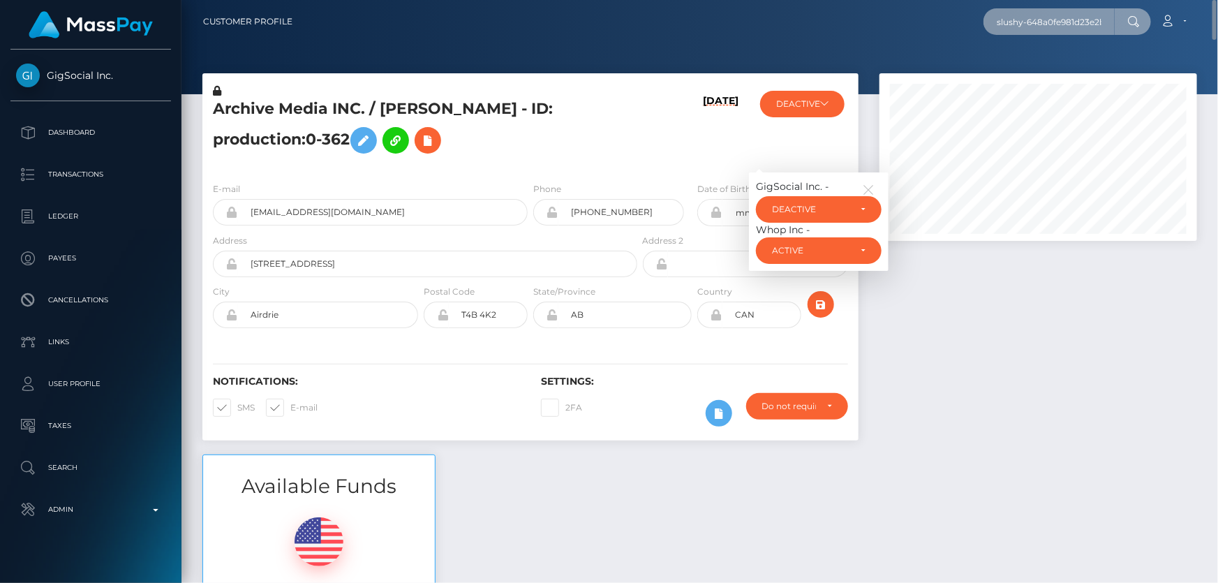
scroll to position [0, 96]
type input "slushy-648a0fe981d23e2ba4bb36bd-t3v9icsp20"
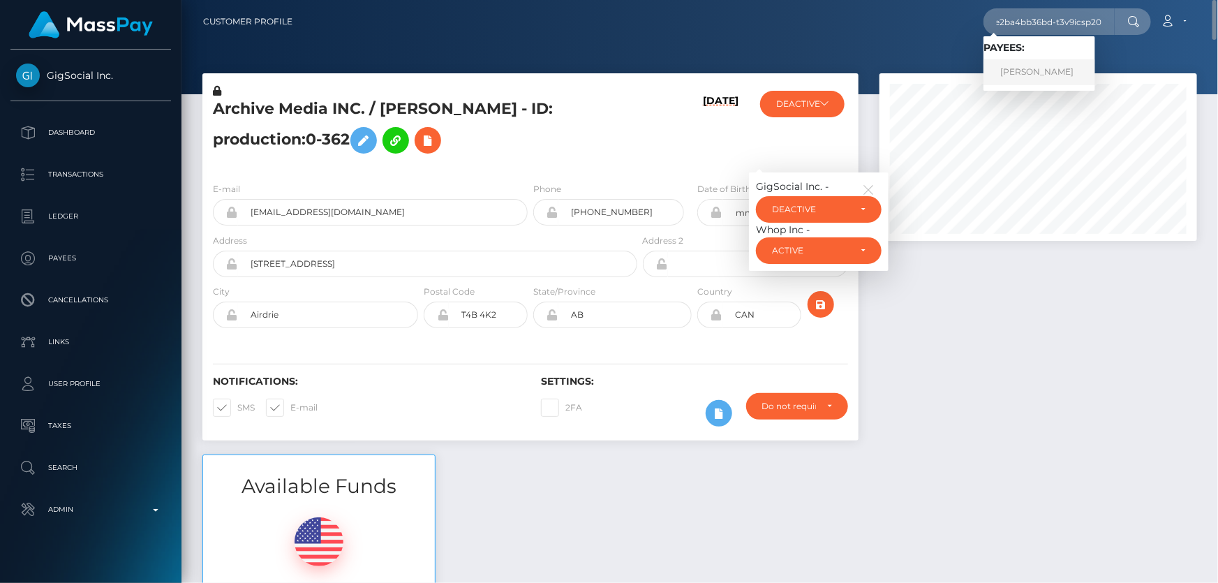
click at [1039, 76] on link "KIRSTY HILL" at bounding box center [1039, 72] width 112 height 26
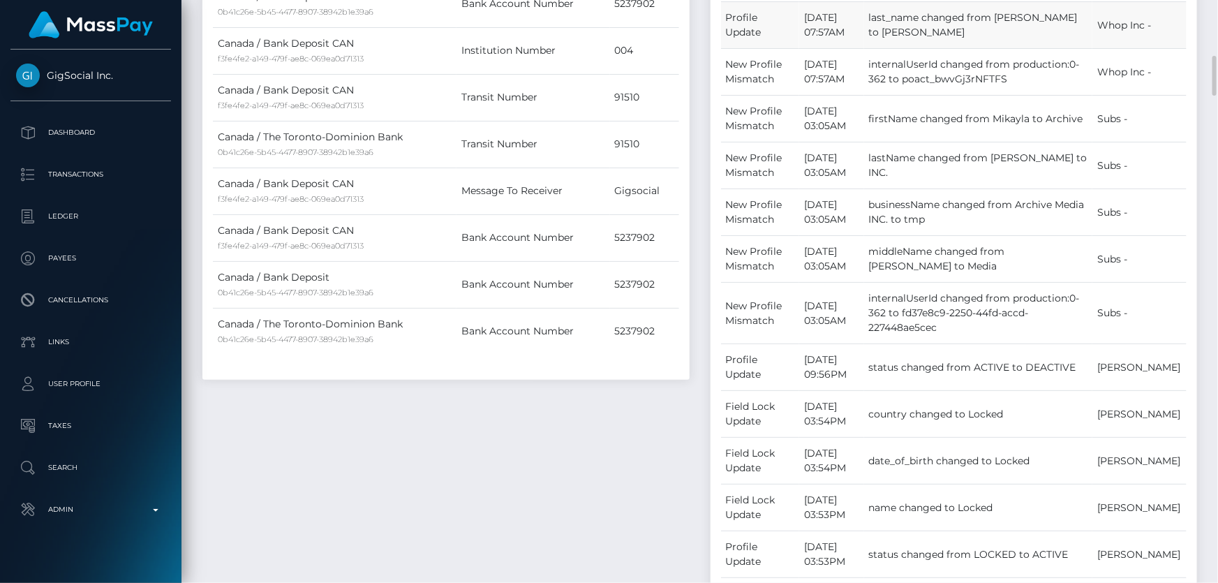
scroll to position [1015, 0]
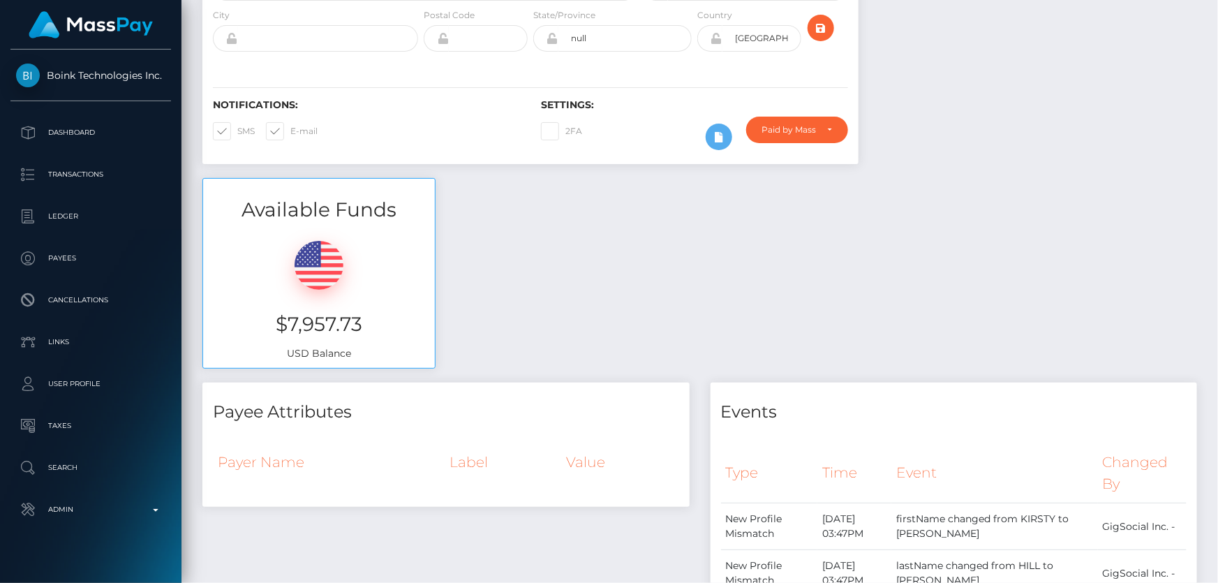
scroll to position [63, 0]
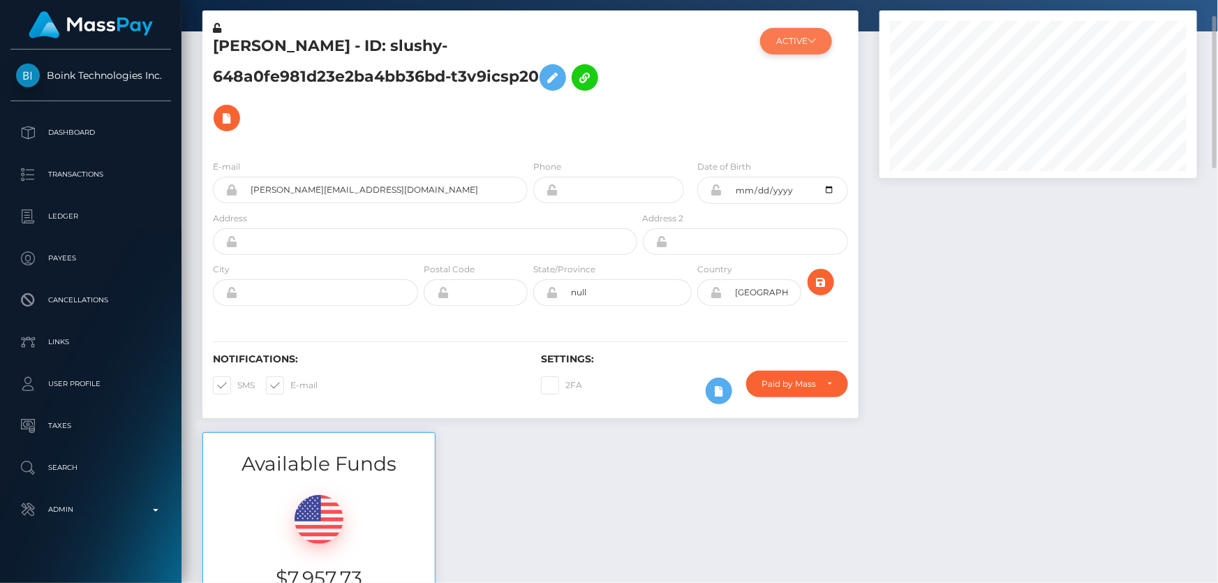
click at [806, 50] on button "ACTIVE" at bounding box center [796, 41] width 72 height 27
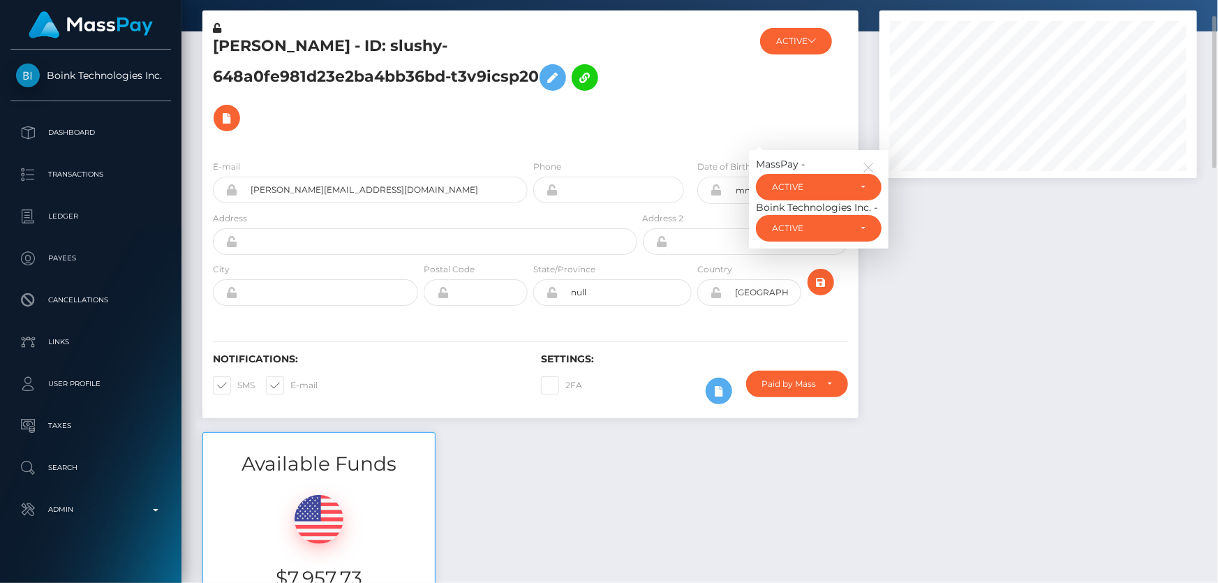
click at [949, 281] on div at bounding box center [1038, 220] width 338 height 421
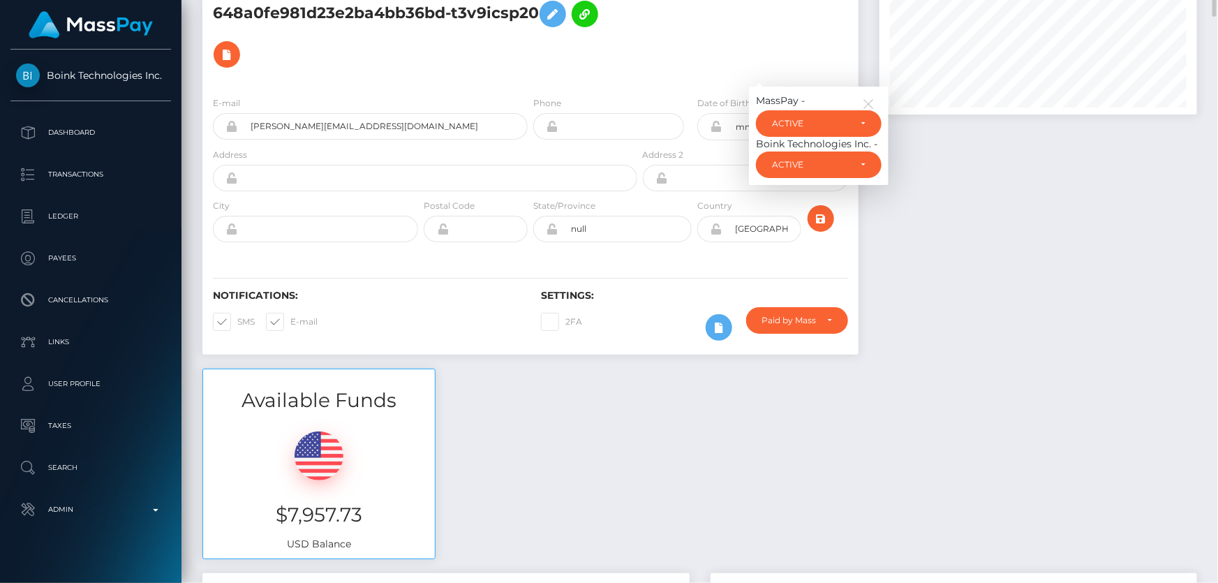
scroll to position [0, 0]
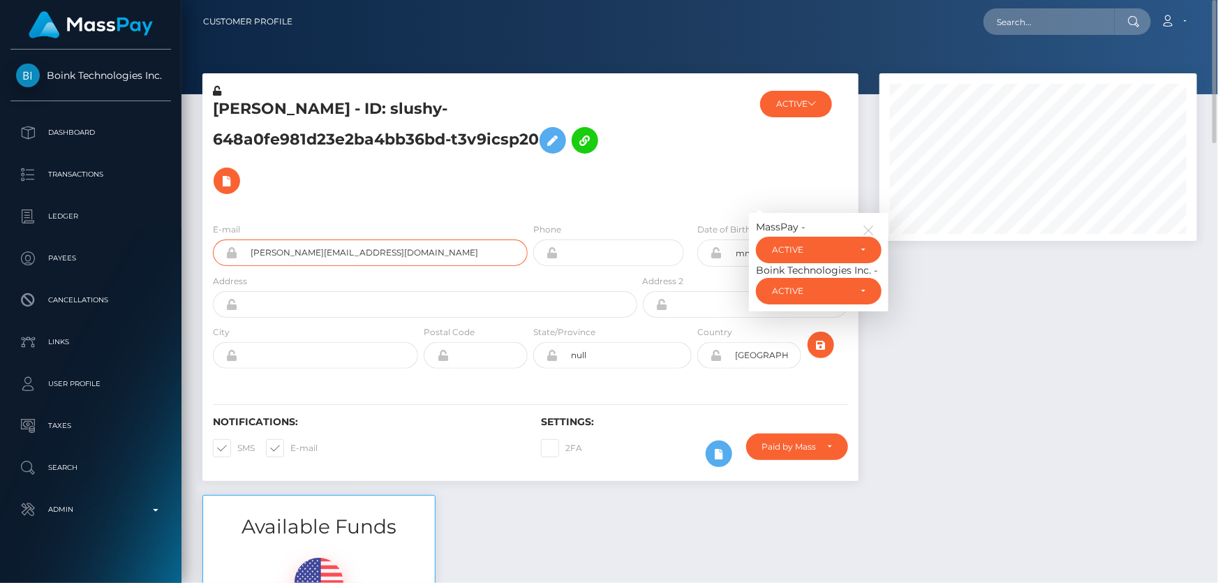
drag, startPoint x: 398, startPoint y: 248, endPoint x: 200, endPoint y: 267, distance: 198.3
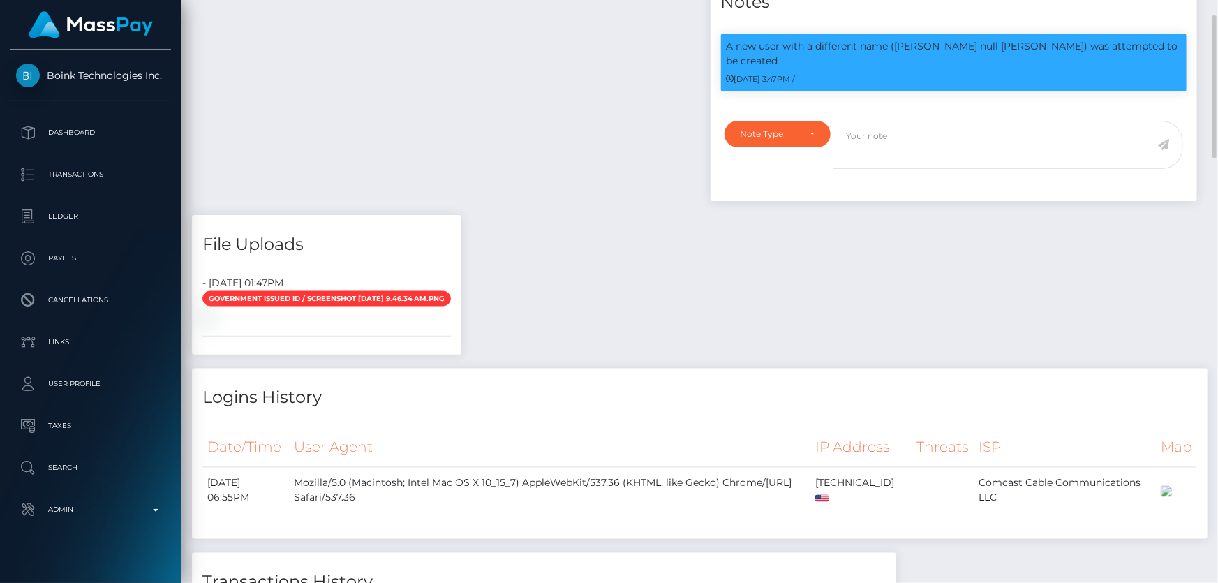
scroll to position [708, 0]
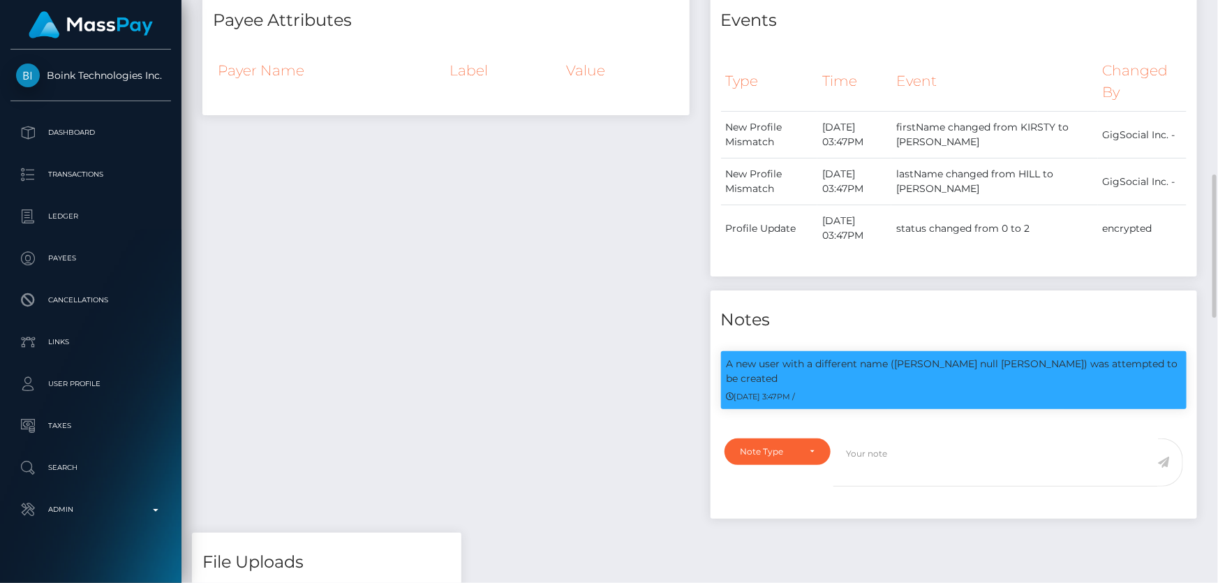
drag, startPoint x: 598, startPoint y: 493, endPoint x: 591, endPoint y: 487, distance: 9.4
click at [598, 493] on div "Payee Attributes Payer Name Label Value" at bounding box center [446, 261] width 508 height 541
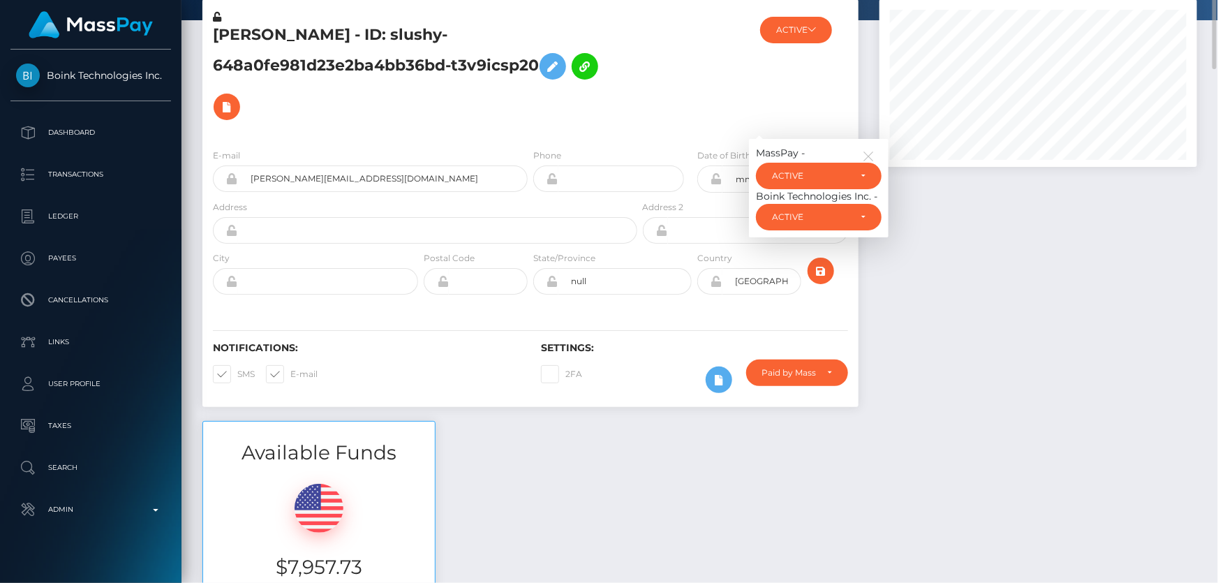
scroll to position [0, 0]
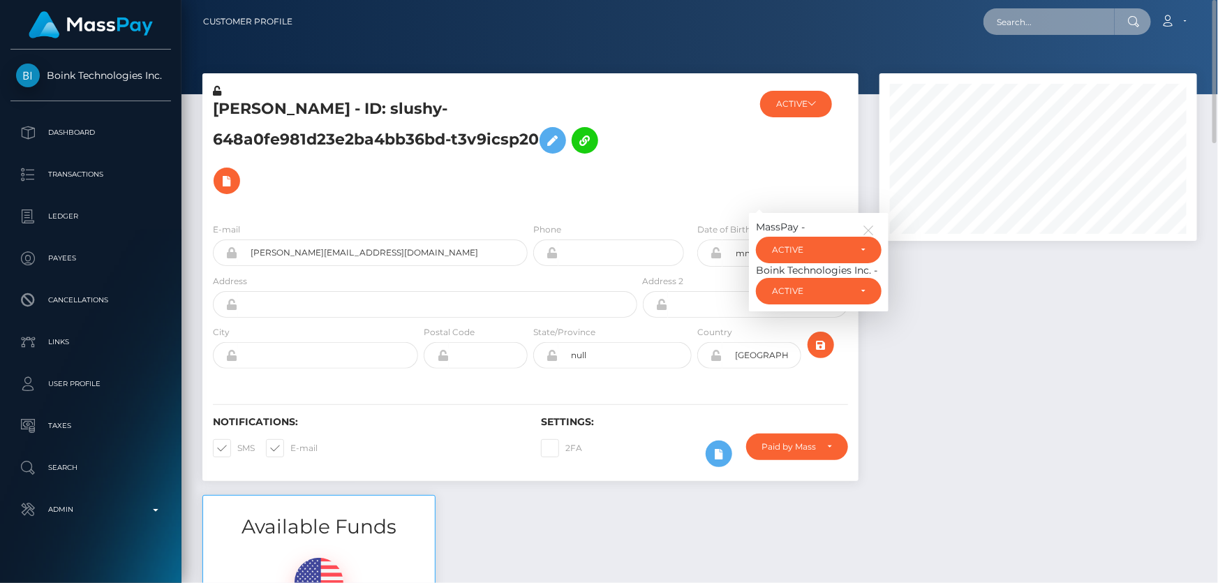
paste input "7978a018-be20-483a-8607-3be93bbfec95"
type input "7978a018-be20-483a-8607-3be93bbfec95"
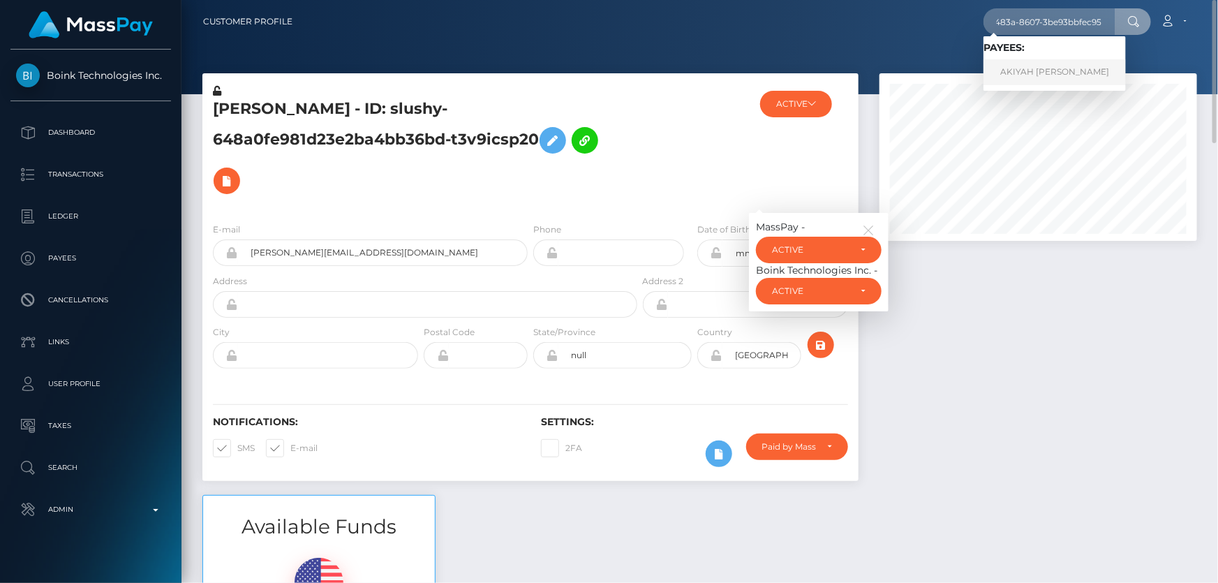
click at [1042, 72] on link "AKIYAH [PERSON_NAME]" at bounding box center [1054, 72] width 142 height 26
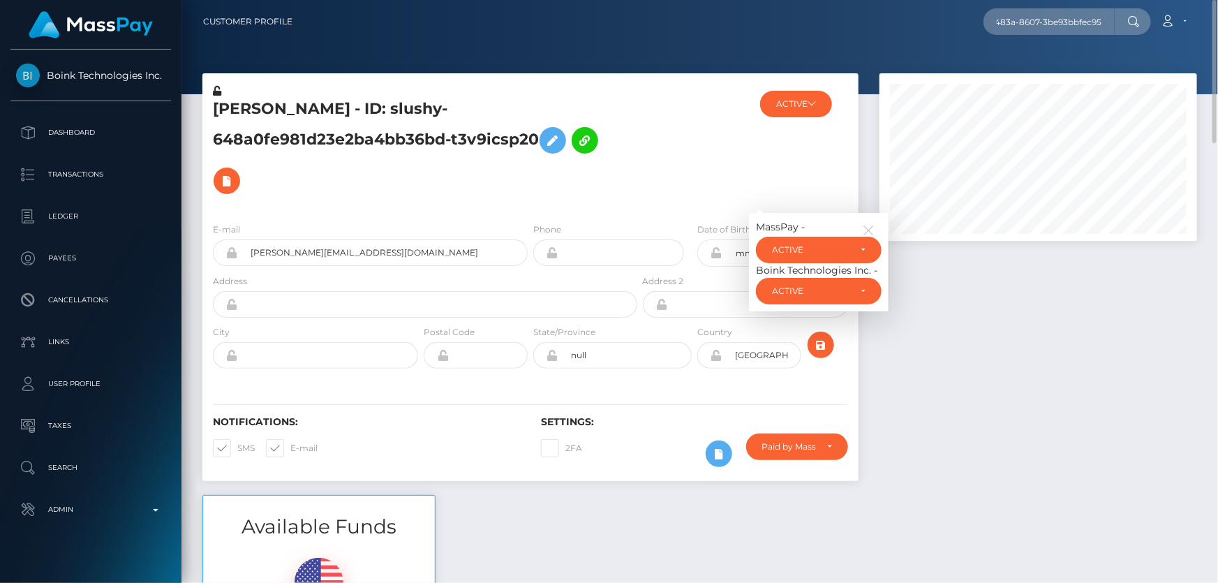
scroll to position [0, 0]
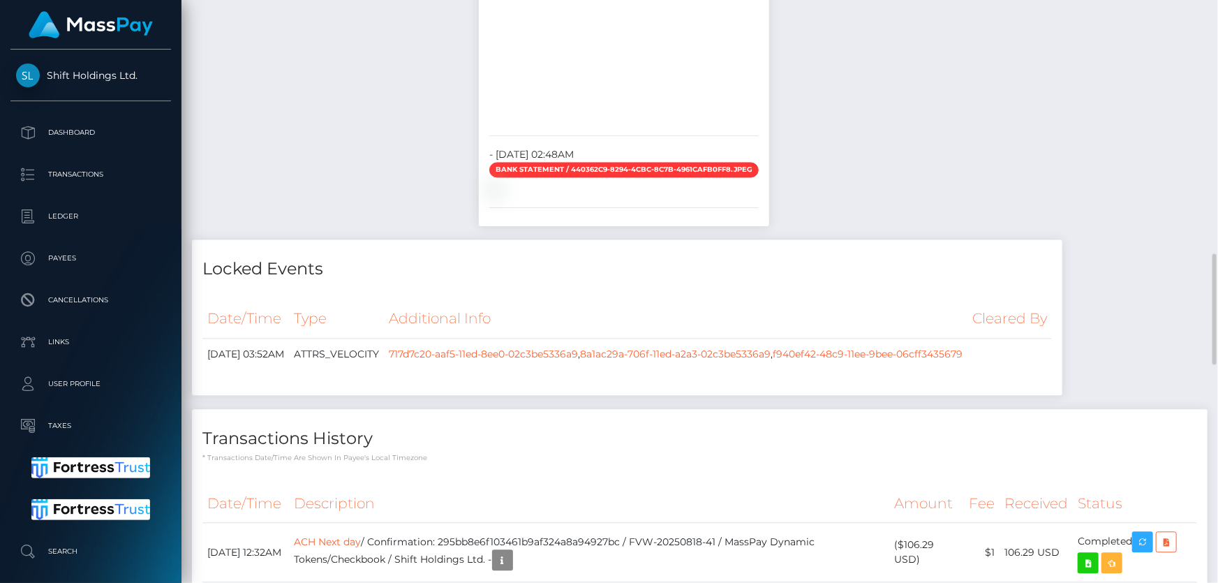
scroll to position [1458, 0]
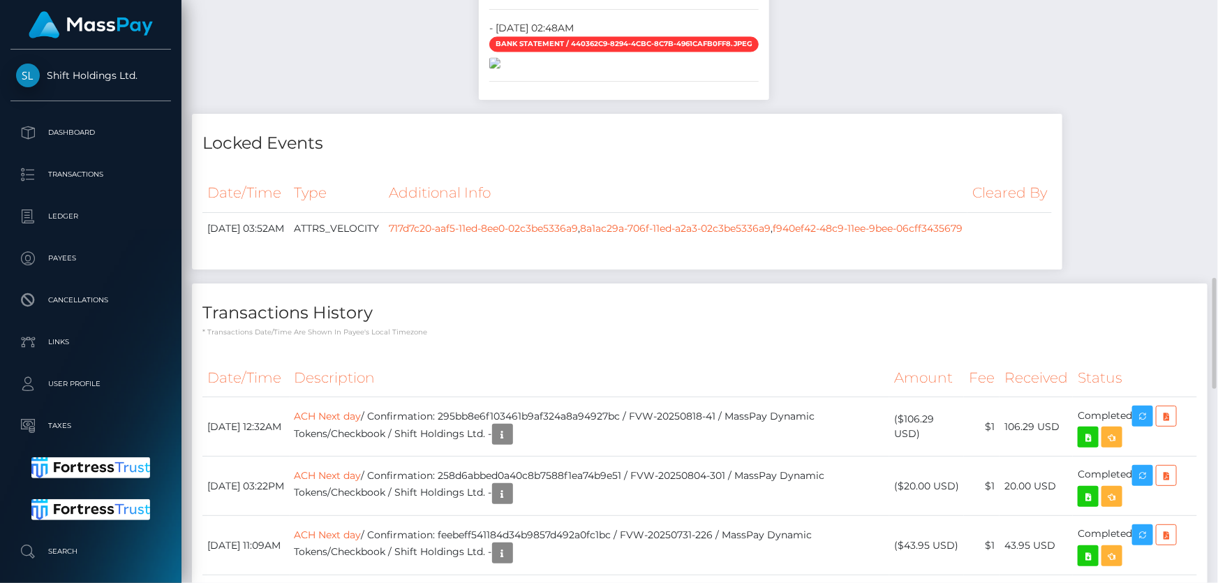
click at [500, 68] on img at bounding box center [494, 62] width 11 height 11
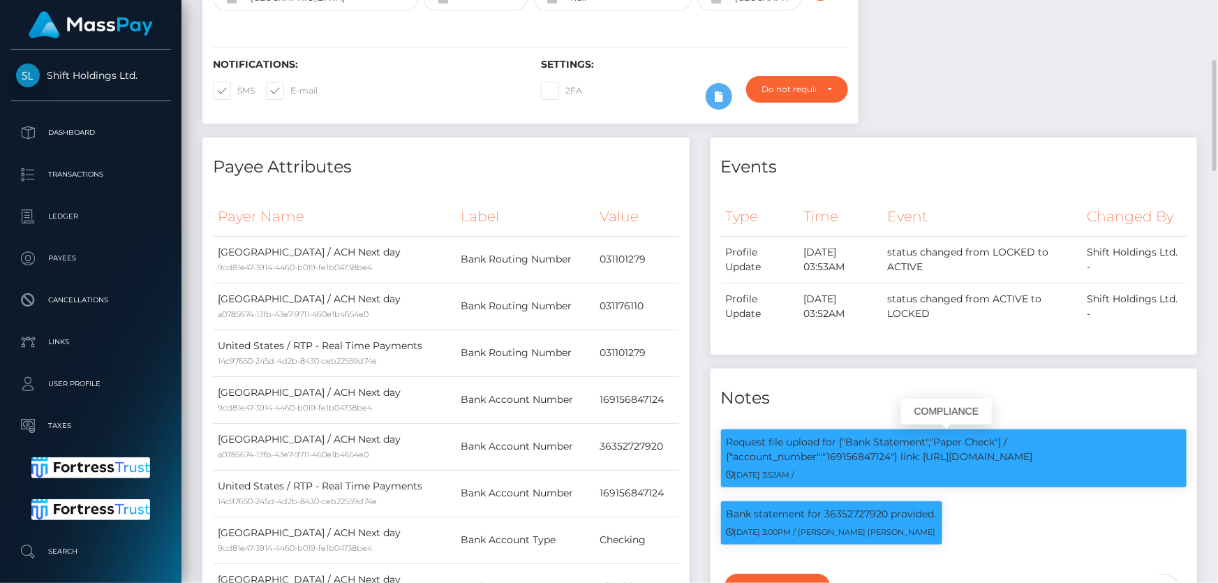
scroll to position [167, 317]
click at [847, 453] on p "Request file upload for ["Bank Statement","Paper Check"] / {"account_number":"1…" at bounding box center [953, 449] width 455 height 29
click at [847, 474] on div "06/26/25 3:52AM /" at bounding box center [953, 474] width 455 height 15
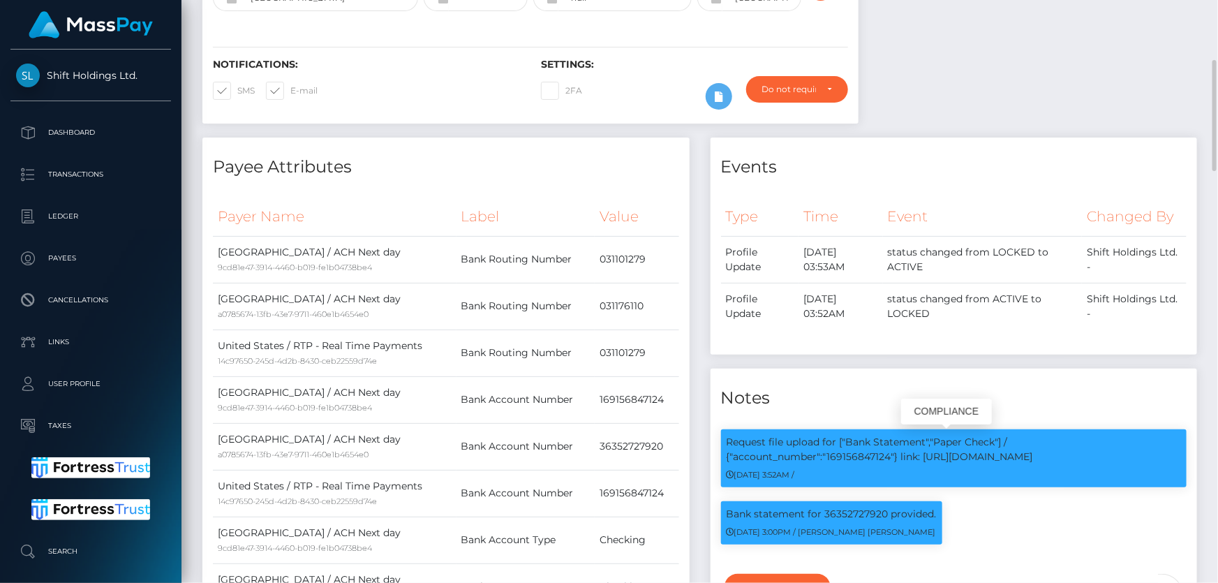
click at [837, 451] on p "Request file upload for ["Bank Statement","Paper Check"] / {"account_number":"1…" at bounding box center [953, 449] width 455 height 29
copy p "169156847124"
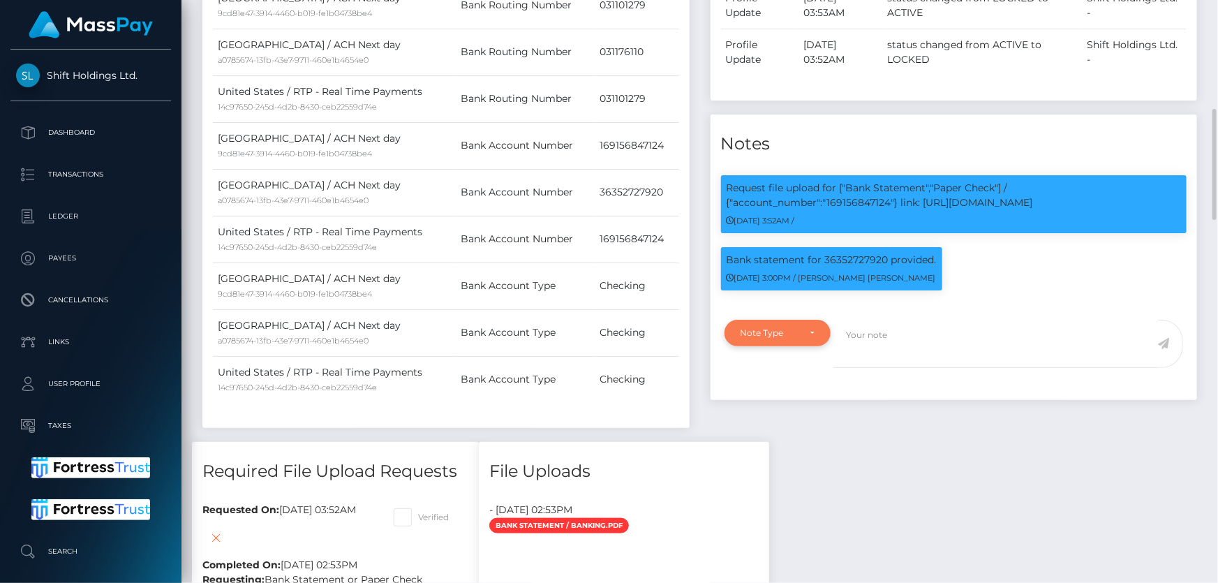
click at [760, 341] on div "Note Type" at bounding box center [777, 333] width 107 height 27
click at [771, 400] on span "Compliance" at bounding box center [766, 400] width 51 height 13
select select "COMPLIANCE"
paste textarea "169156847124"
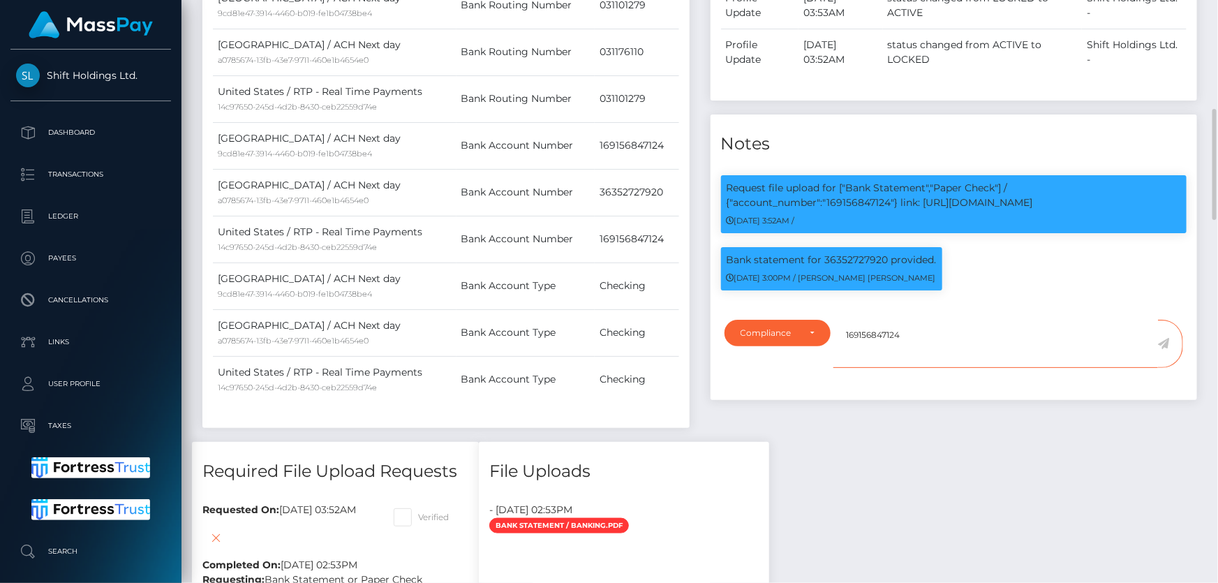
drag, startPoint x: 911, startPoint y: 343, endPoint x: 848, endPoint y: 356, distance: 64.0
click textarea "169156847124"
type textarea "1"
paste textarea "169156847124"
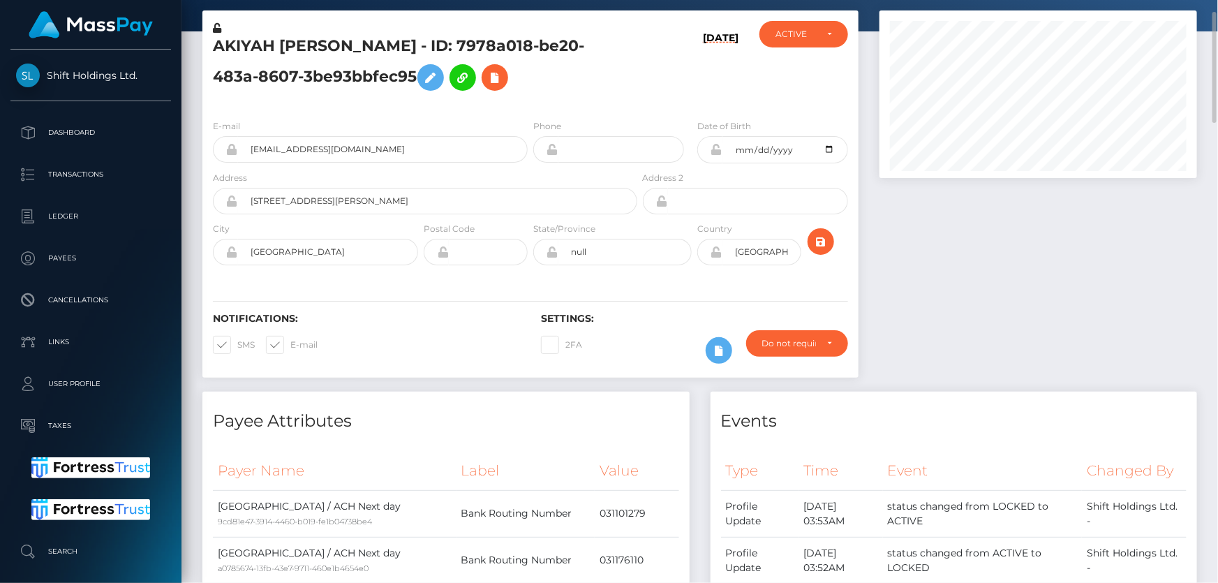
scroll to position [0, 0]
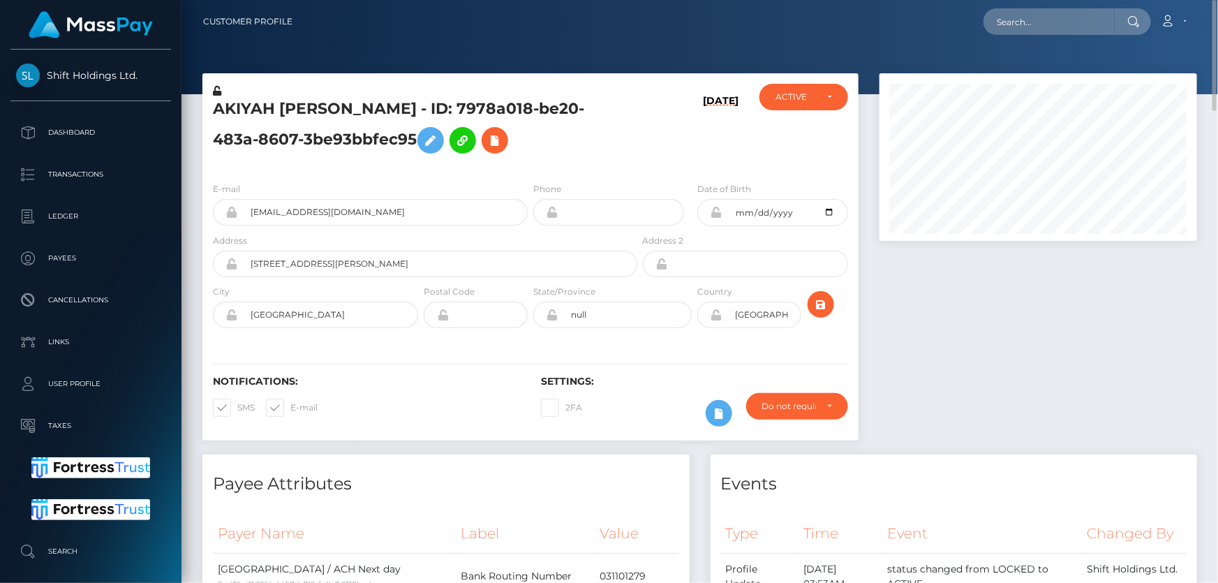
click div "AKIYAH JATONIA MODLIN - ID: 7978a018-be20-483a-8607-3be93bbfec95"
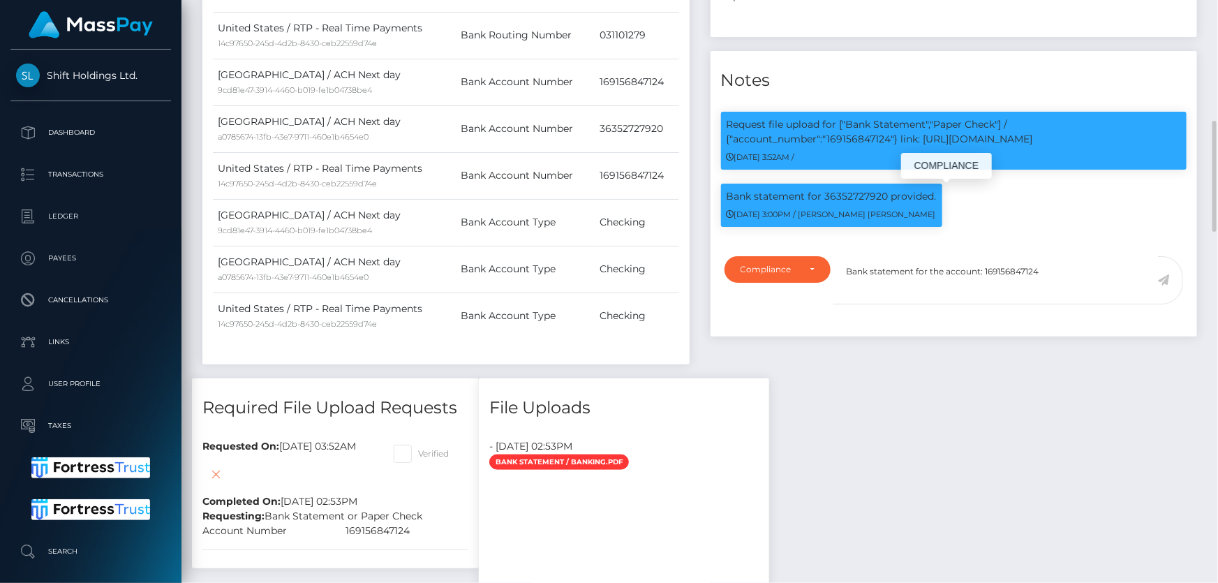
scroll to position [167, 317]
click textarea "Bank statement for the account: 169156847124"
type textarea "Bank statement for the account: 169156847124 provided."
click icon
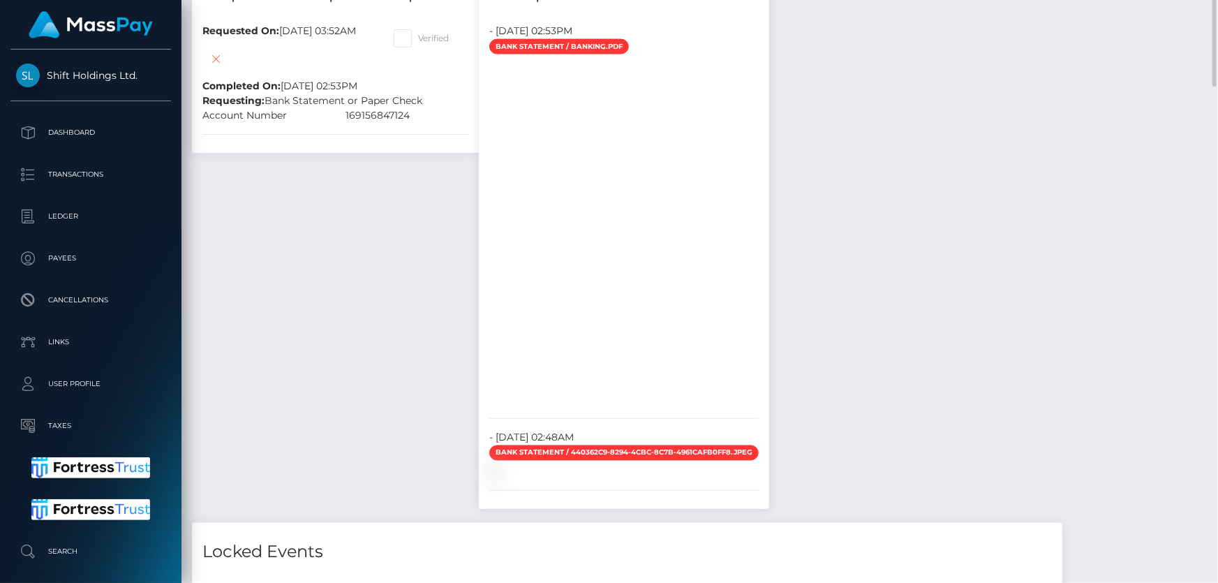
scroll to position [888, 0]
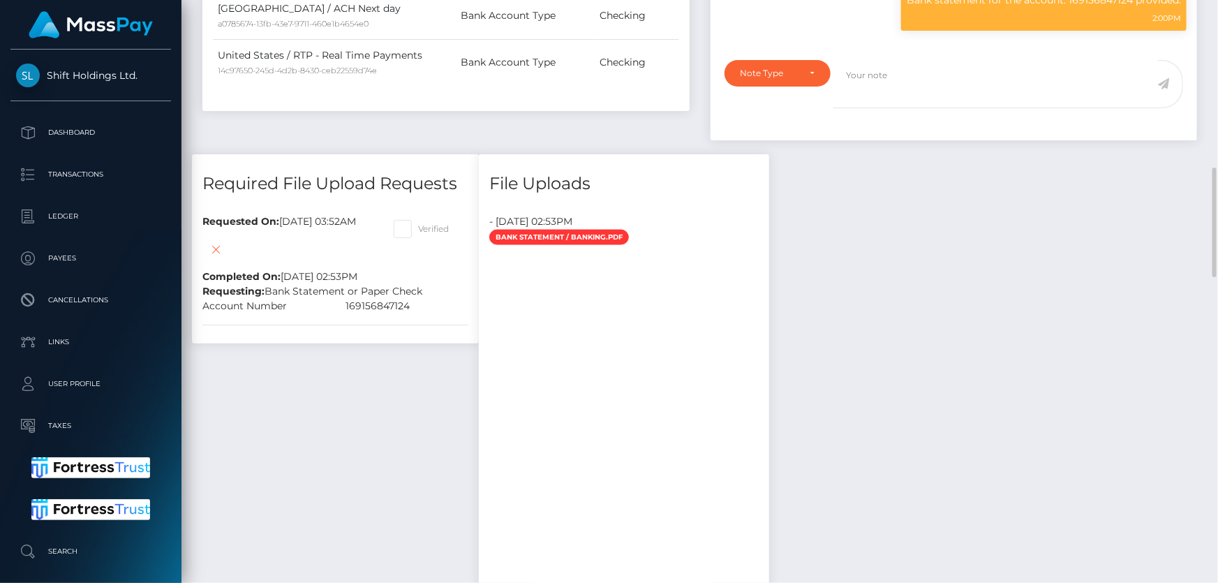
click at [418, 229] on span at bounding box center [418, 228] width 0 height 10
click at [427, 229] on input "Verified" at bounding box center [422, 224] width 9 height 9
checkbox input "true"
click at [218, 251] on icon at bounding box center [216, 249] width 17 height 17
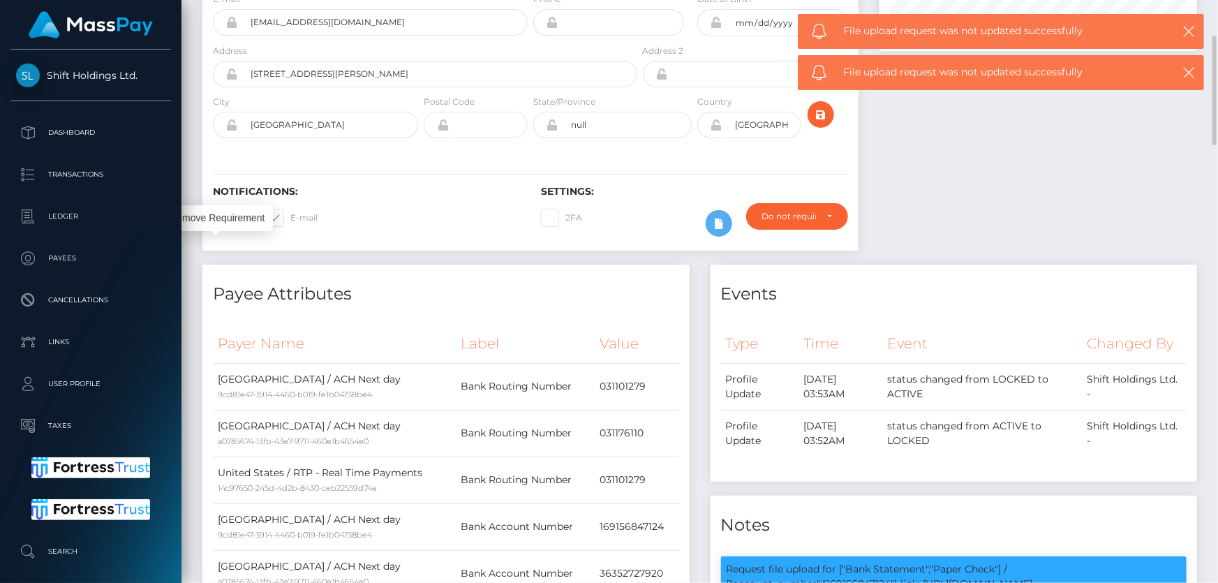
scroll to position [0, 0]
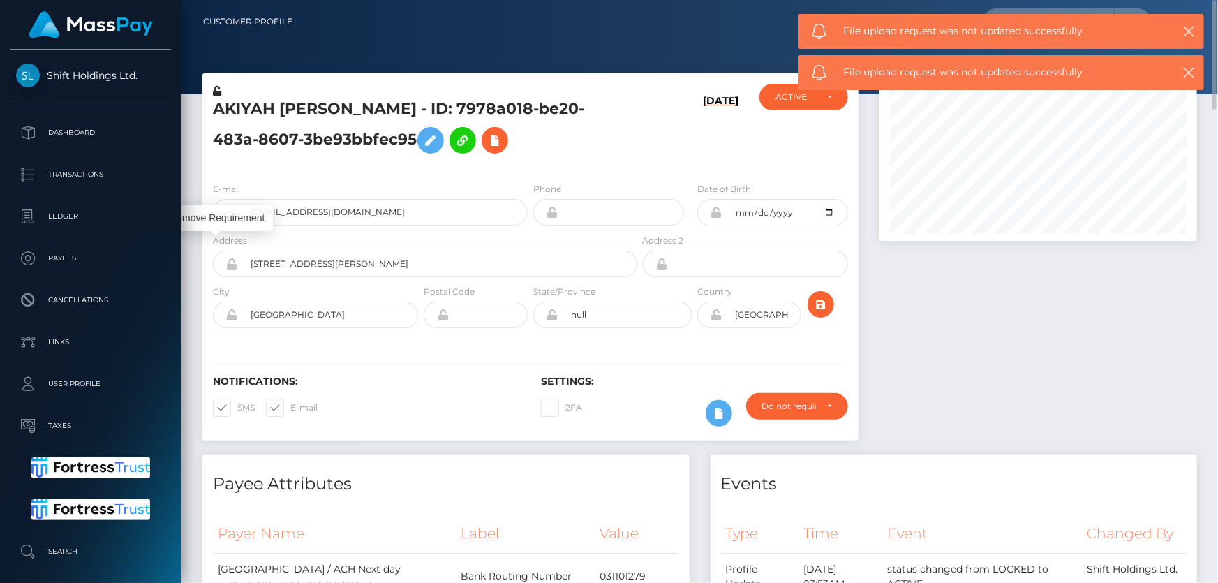
click at [301, 145] on h5 "AKIYAH [PERSON_NAME] - ID: 7978a018-be20-483a-8607-3be93bbfec95" at bounding box center [421, 129] width 417 height 62
copy h5 "AKIYAH [PERSON_NAME] - ID: 7978a018-be20-483a-8607-3be93bbfec95"
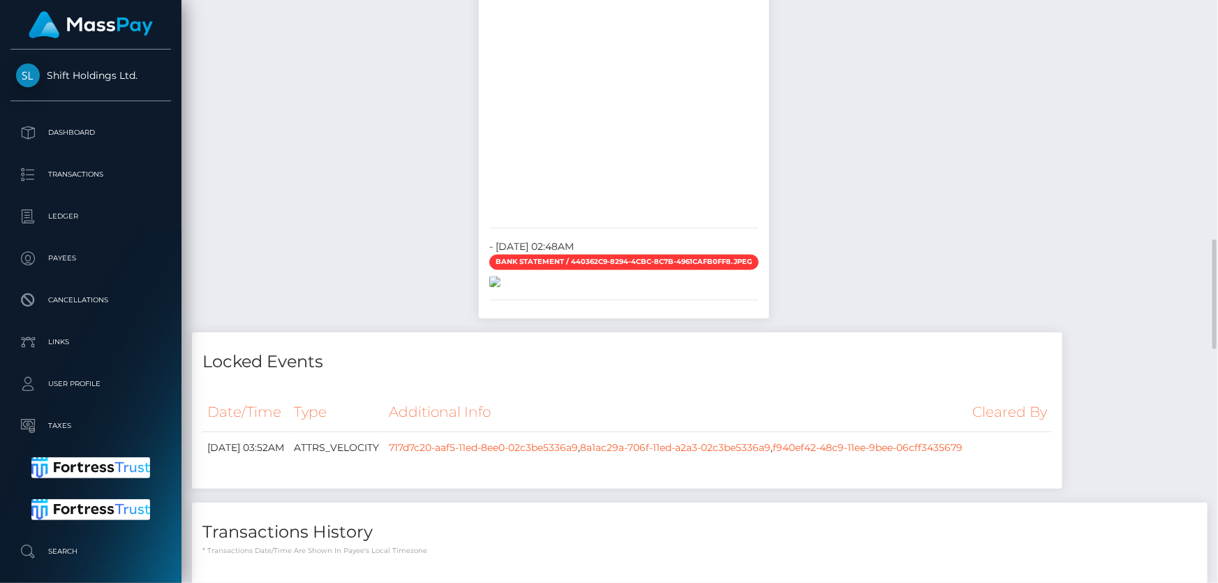
scroll to position [1332, 0]
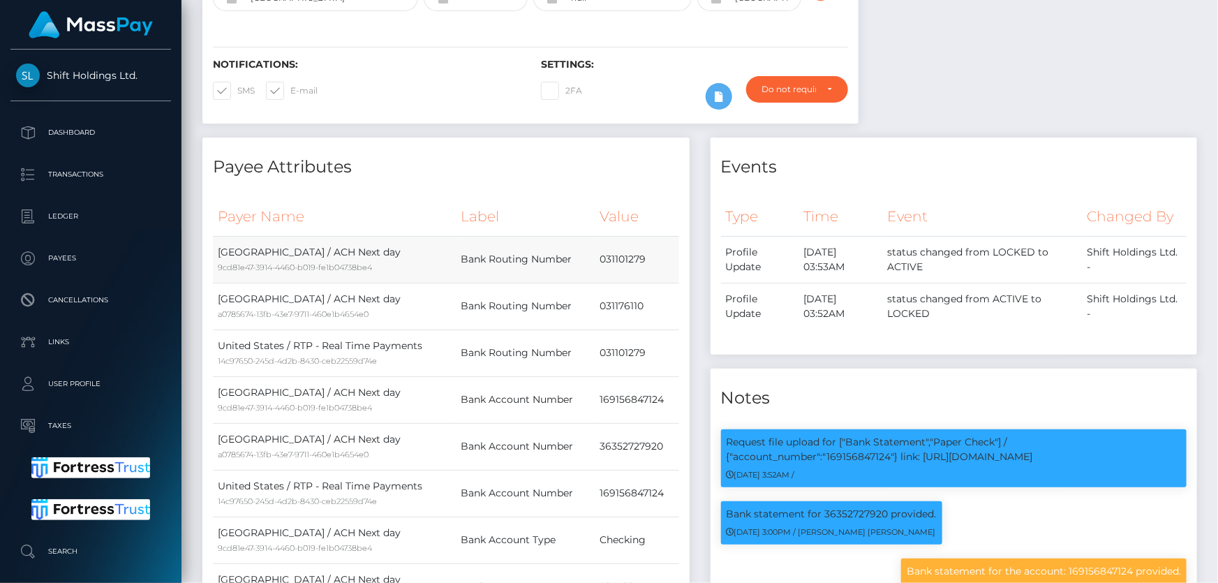
scroll to position [63, 0]
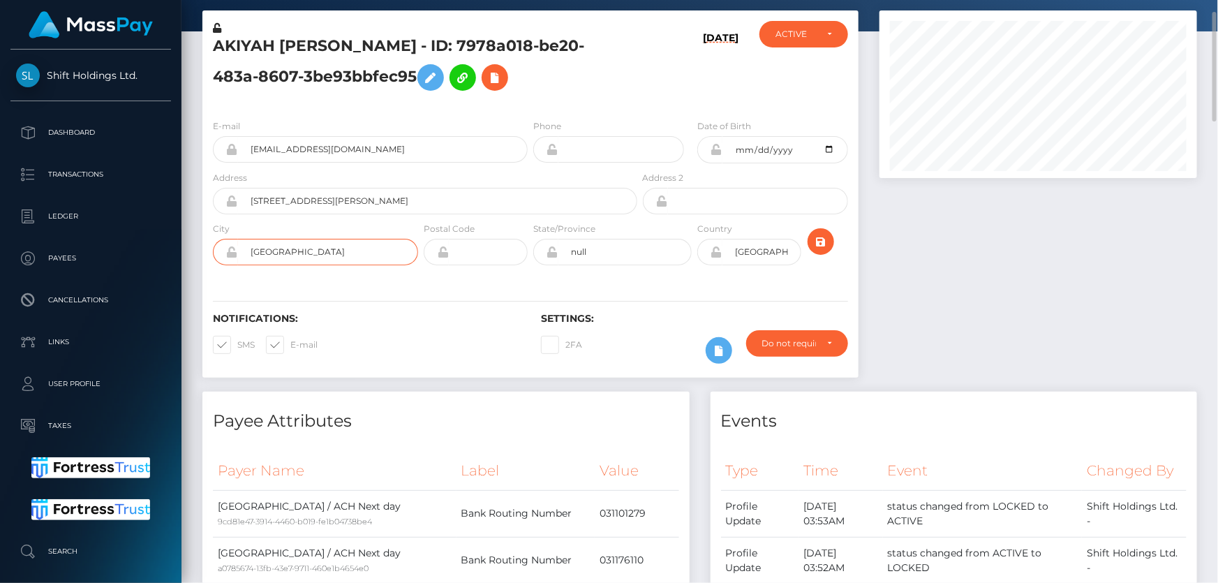
drag, startPoint x: 306, startPoint y: 251, endPoint x: 246, endPoint y: 257, distance: 60.3
click at [246, 257] on input "[GEOGRAPHIC_DATA]" at bounding box center [328, 252] width 180 height 27
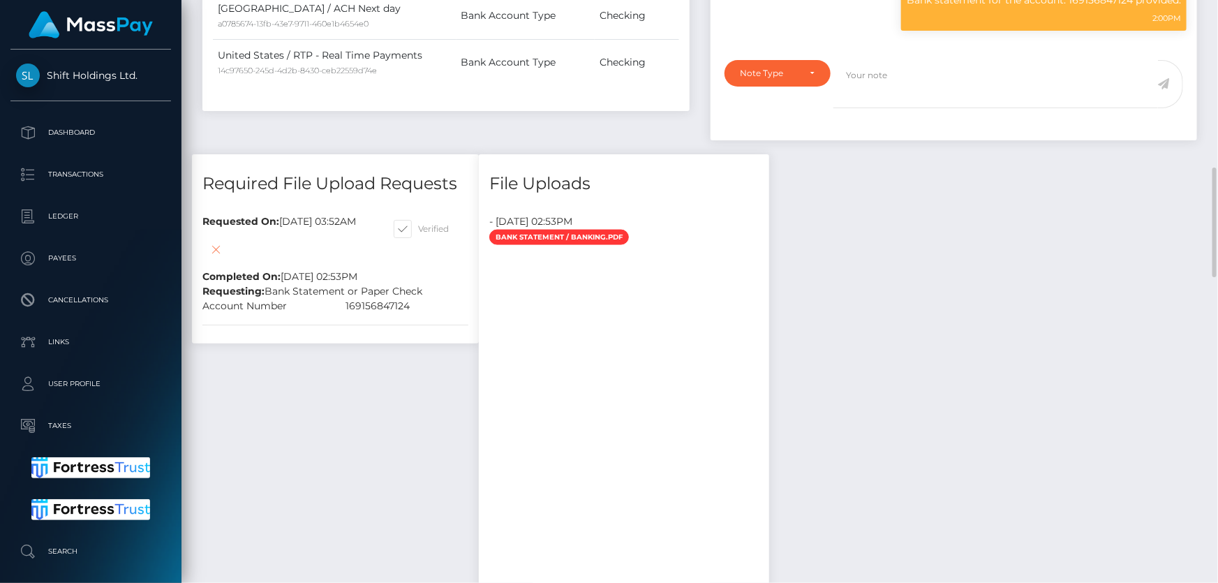
scroll to position [167, 317]
click at [216, 251] on icon at bounding box center [216, 249] width 17 height 17
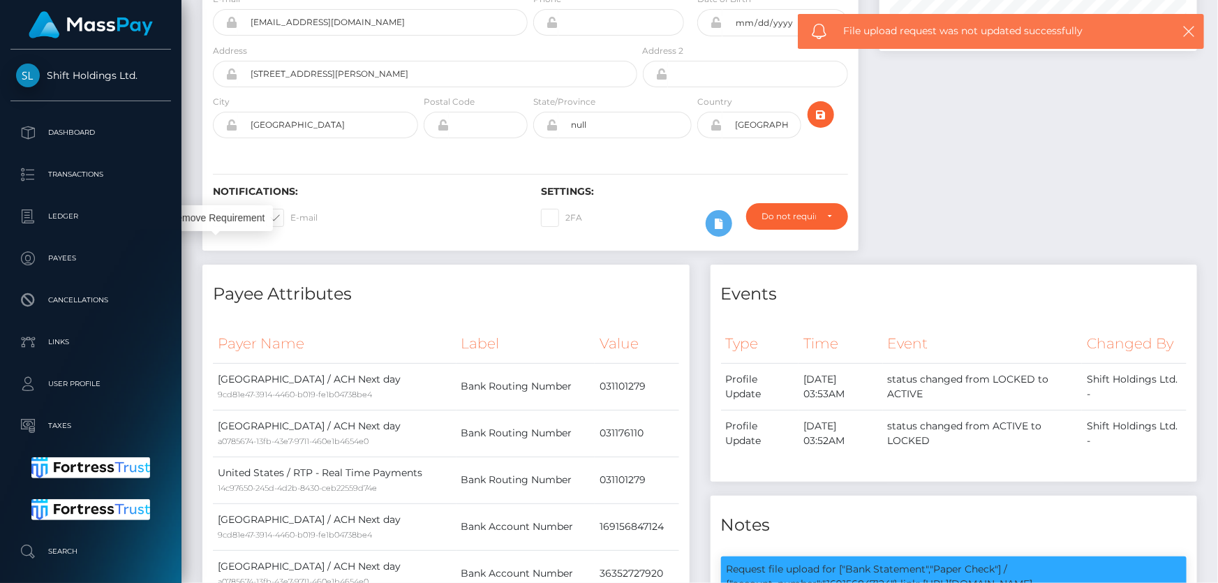
scroll to position [0, 0]
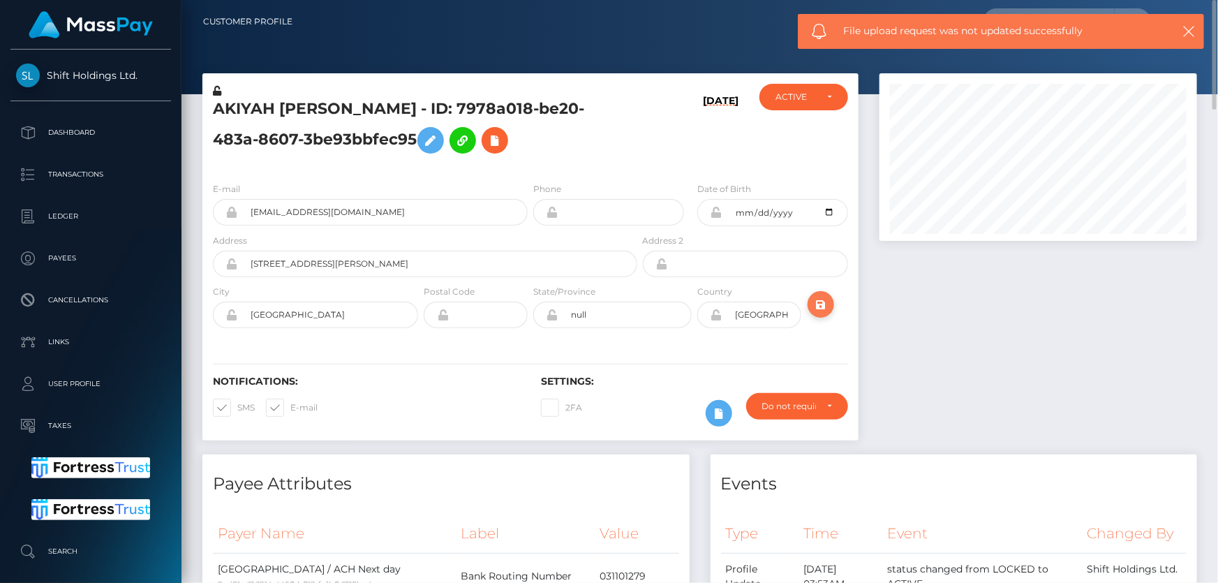
click at [820, 304] on icon "submit" at bounding box center [820, 304] width 17 height 17
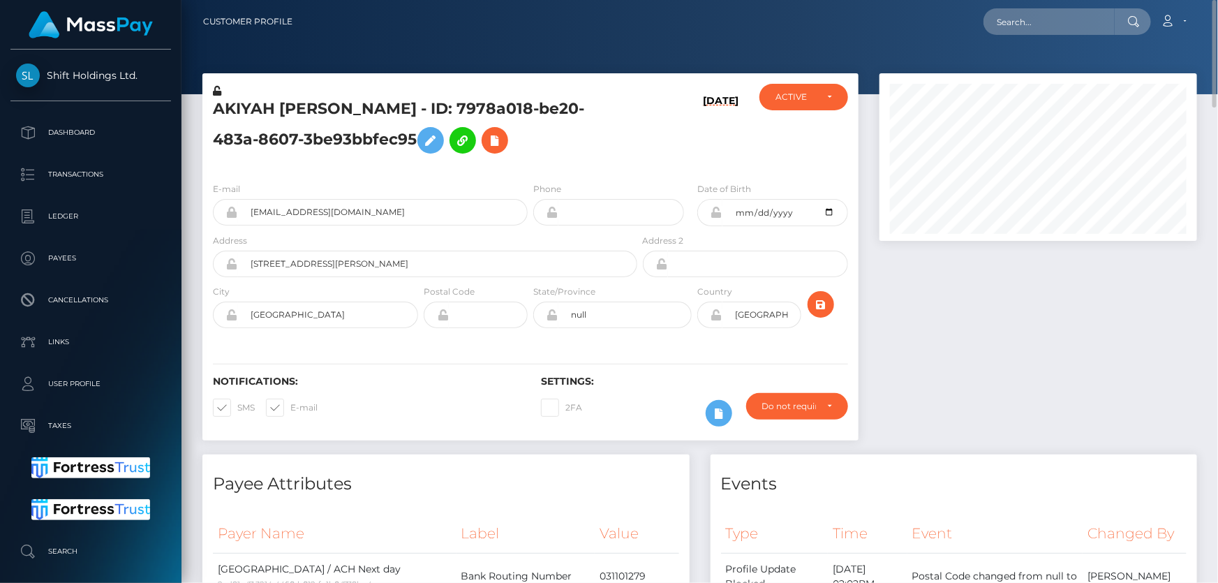
click at [357, 143] on h5 "AKIYAH JATONIA MODLIN - ID: 7978a018-be20-483a-8607-3be93bbfec95" at bounding box center [421, 129] width 417 height 62
copy h5 "AKIYAH JATONIA MODLIN - ID: 7978a018-be20-483a-8607-3be93bbfec95"
drag, startPoint x: 1047, startPoint y: 29, endPoint x: 1139, endPoint y: 298, distance: 284.0
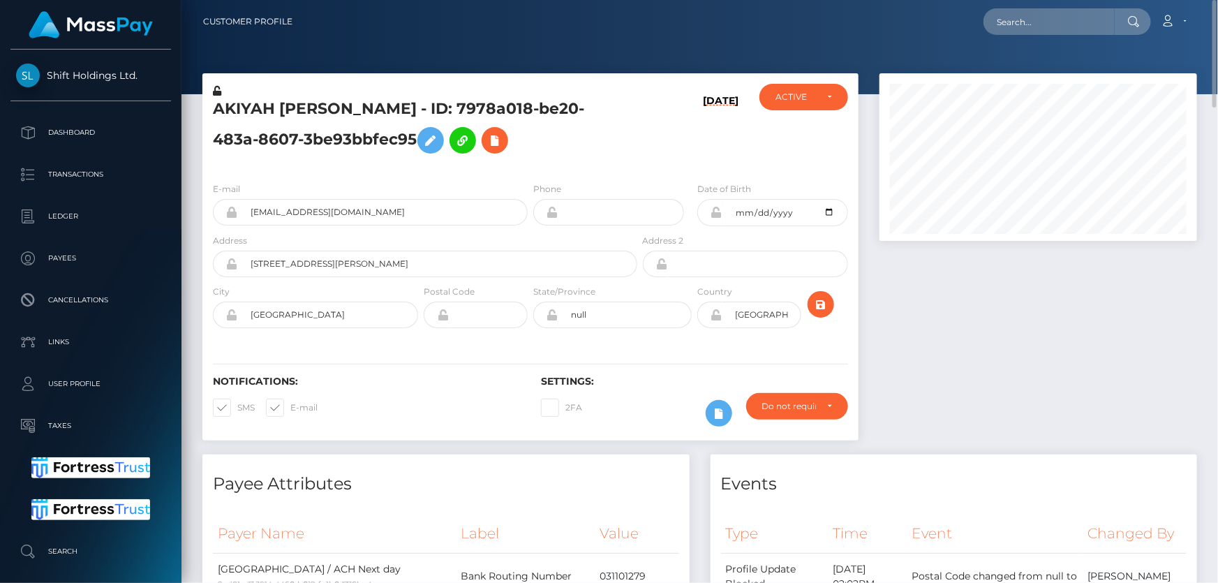
click at [1139, 298] on div at bounding box center [1038, 263] width 338 height 381
paste input "poact_cCfdSA1NrLAu"
type input "poact_cCfdSA1NrLAu"
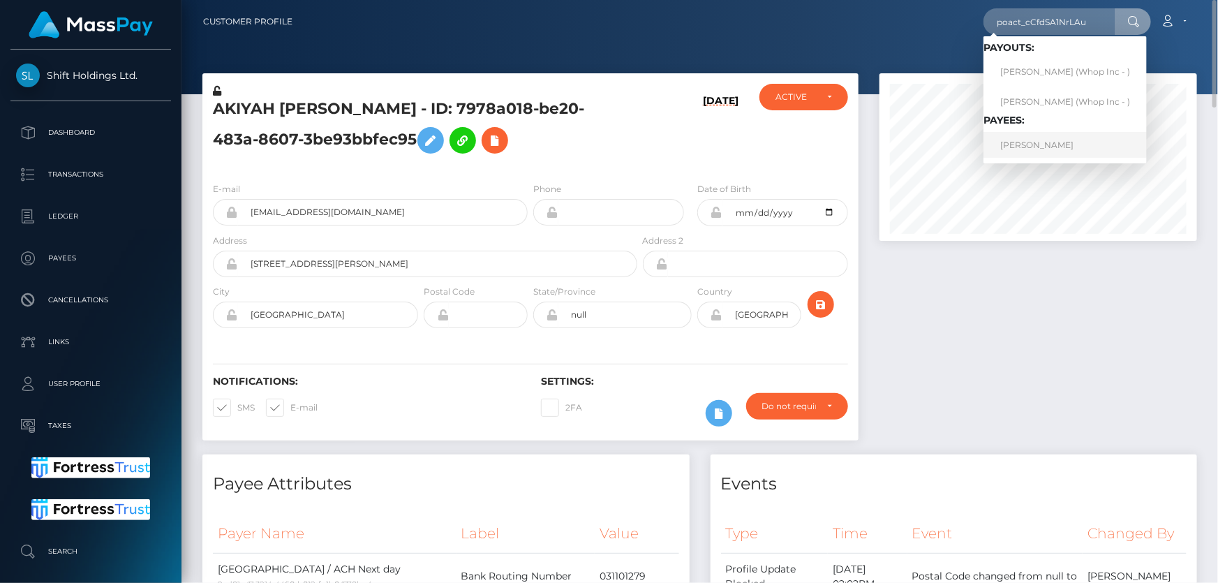
click at [1040, 142] on link "SALIK AHMED" at bounding box center [1064, 145] width 163 height 26
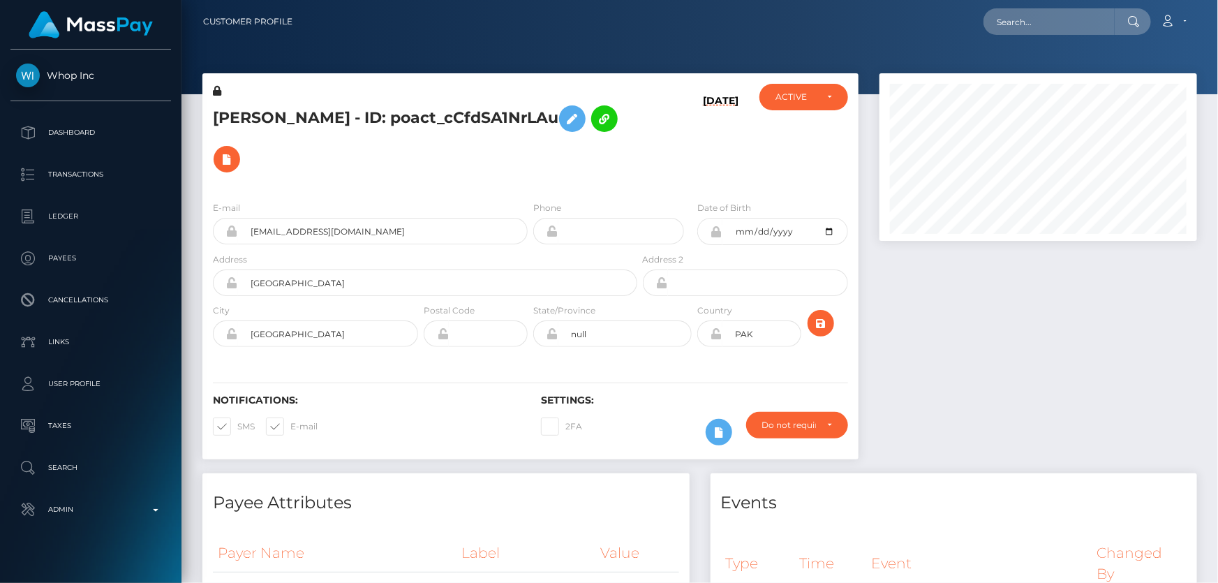
scroll to position [167, 317]
paste input "486083815970713602"
type input "486083815970713602"
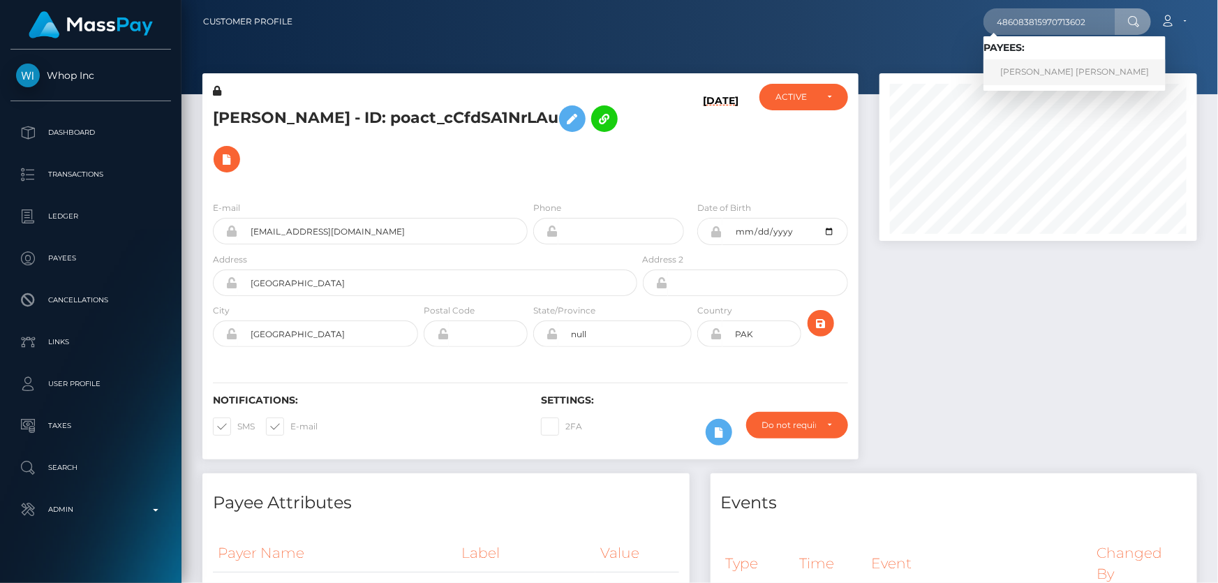
click at [1040, 75] on link "LEAH MARIE MAE BROWN" at bounding box center [1074, 72] width 182 height 26
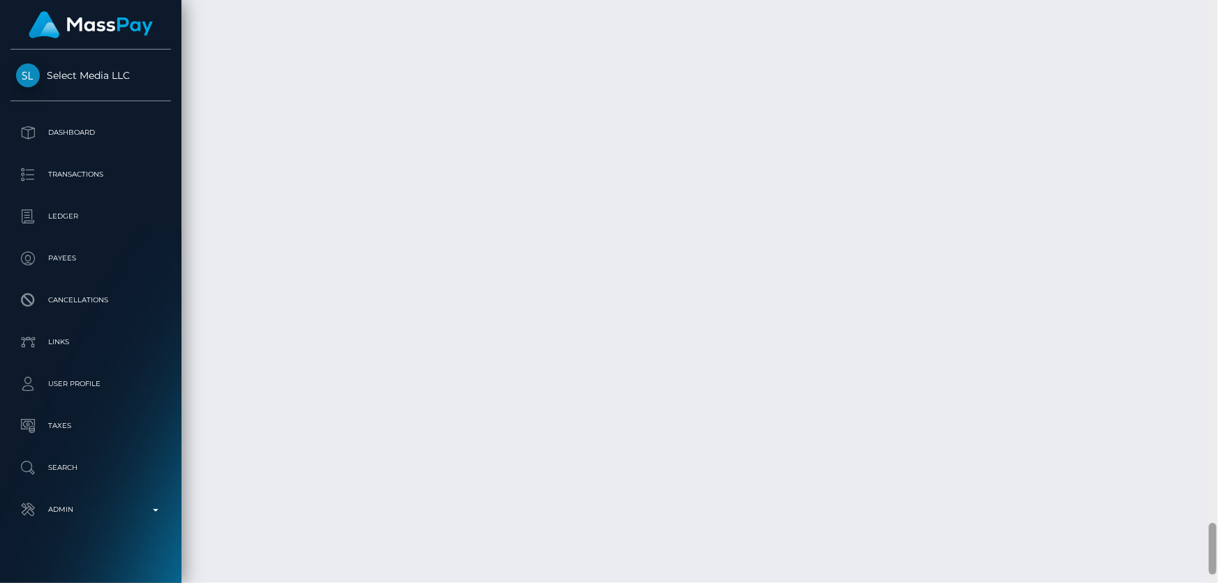
scroll to position [5936, 0]
drag, startPoint x: 1217, startPoint y: 551, endPoint x: 1217, endPoint y: 200, distance: 351.0
click at [1217, 206] on div at bounding box center [1212, 291] width 10 height 583
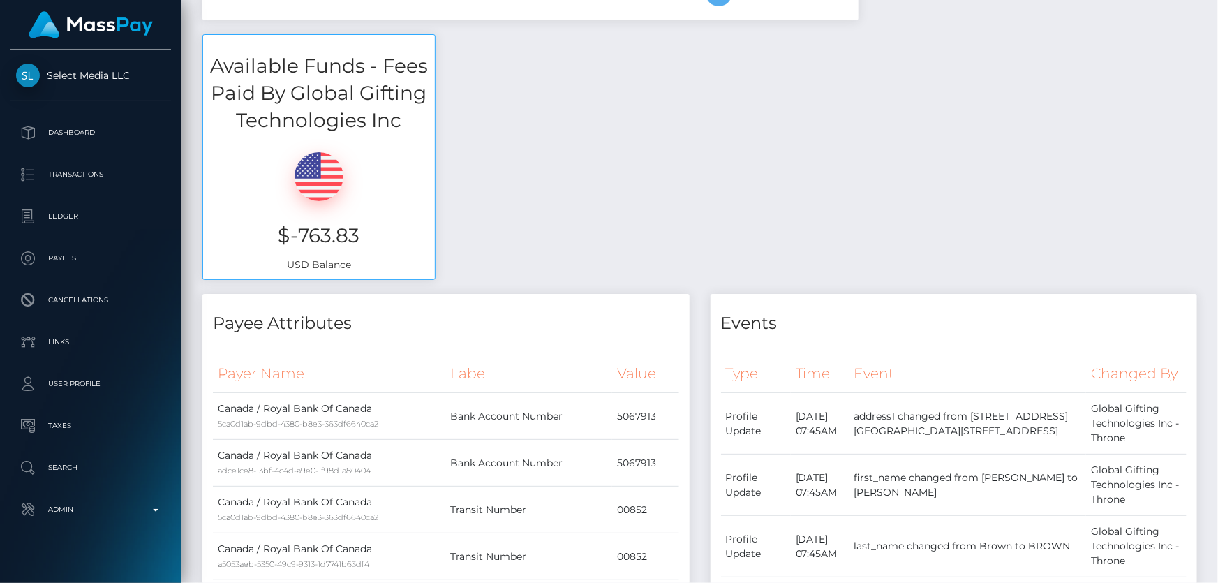
scroll to position [0, 0]
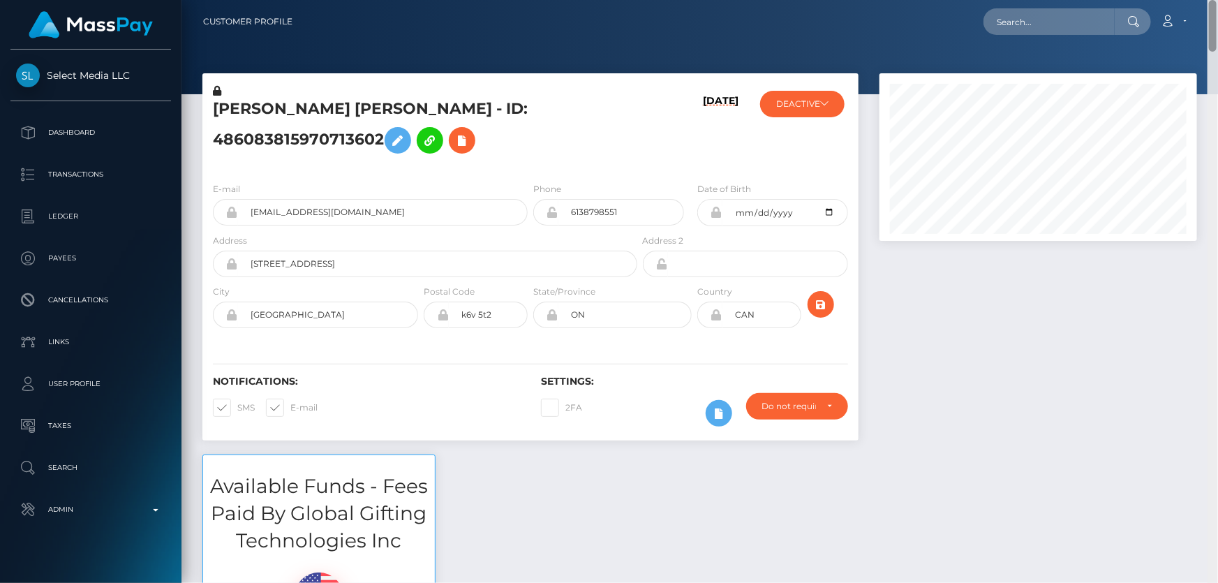
drag, startPoint x: 1214, startPoint y: 551, endPoint x: 1217, endPoint y: -38, distance: 589.0
click at [1217, 0] on html "Select Media LLC Dashboard Transactions Ledger Payees Links Taxes" at bounding box center [609, 291] width 1218 height 583
click at [805, 112] on button "DEACTIVE" at bounding box center [802, 104] width 84 height 27
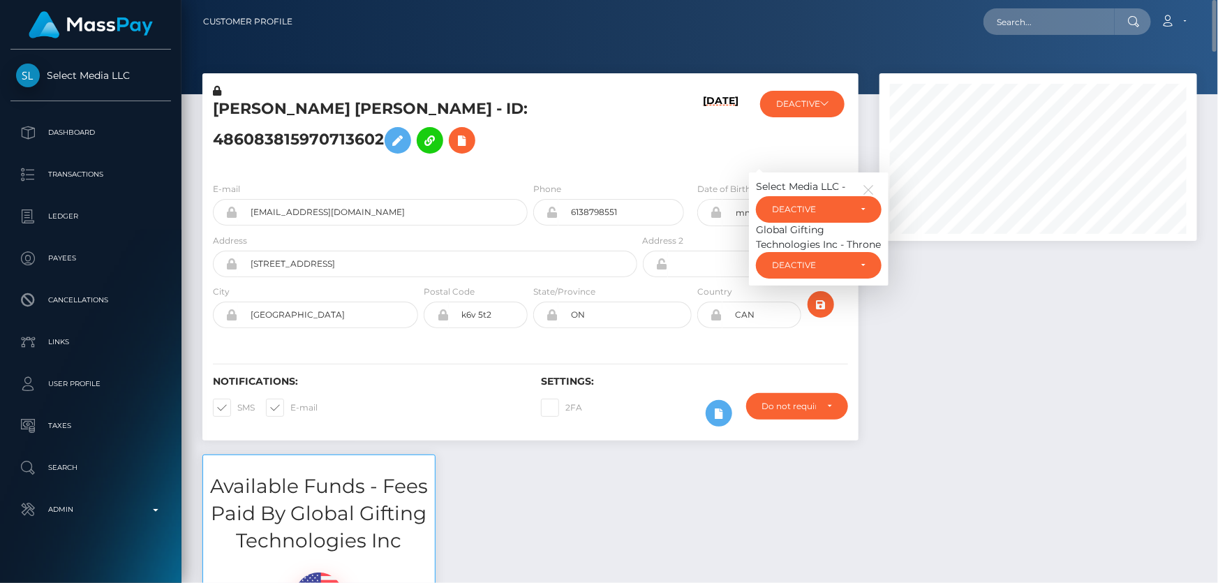
click at [1019, 427] on div at bounding box center [1038, 263] width 338 height 381
click at [263, 144] on h5 "LEAH MARIE MAE BROWN - ID: 486083815970713602" at bounding box center [421, 129] width 417 height 62
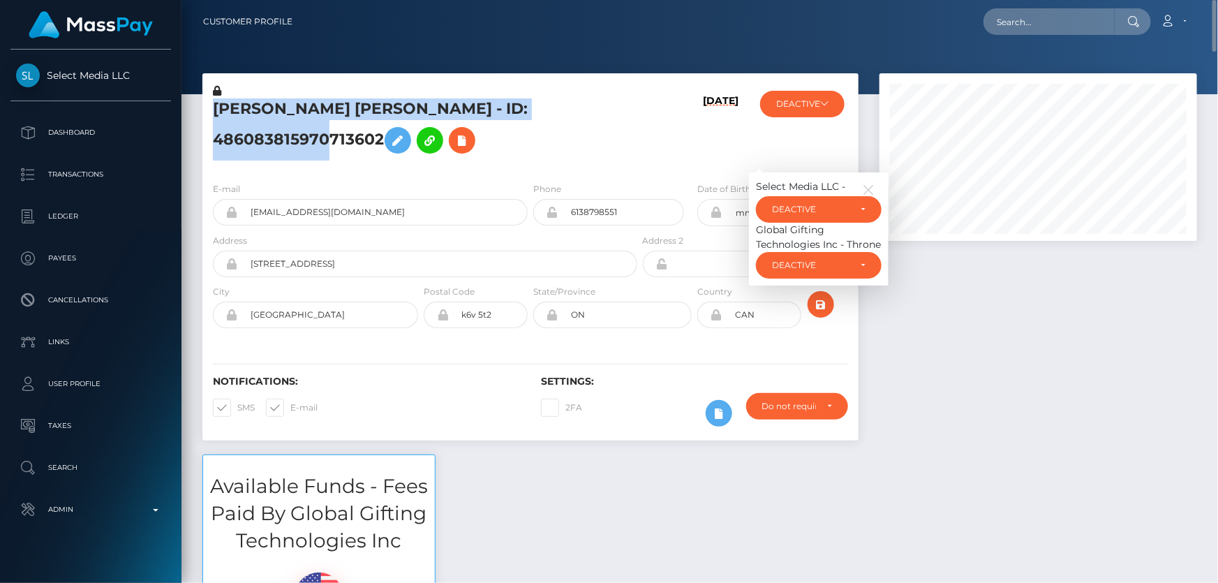
click at [263, 144] on h5 "LEAH MARIE MAE BROWN - ID: 486083815970713602" at bounding box center [421, 129] width 417 height 62
copy h5 "LEAH MARIE MAE BROWN - ID: 486083815970713602"
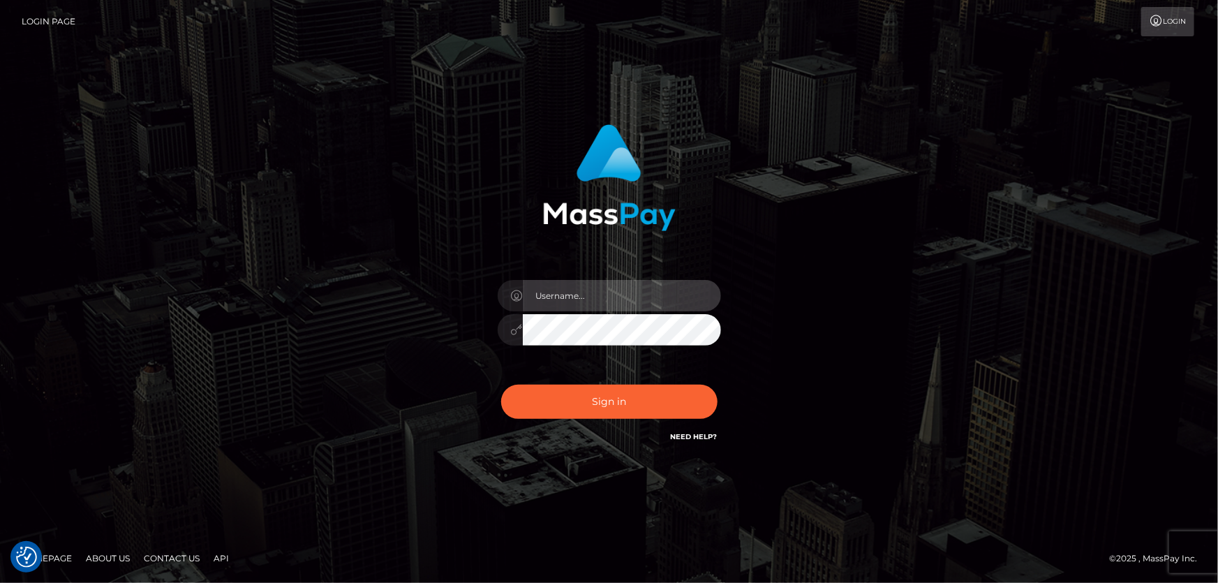
type input "[PERSON_NAME].Cirnat"
click at [719, 371] on div at bounding box center [592, 424] width 286 height 159
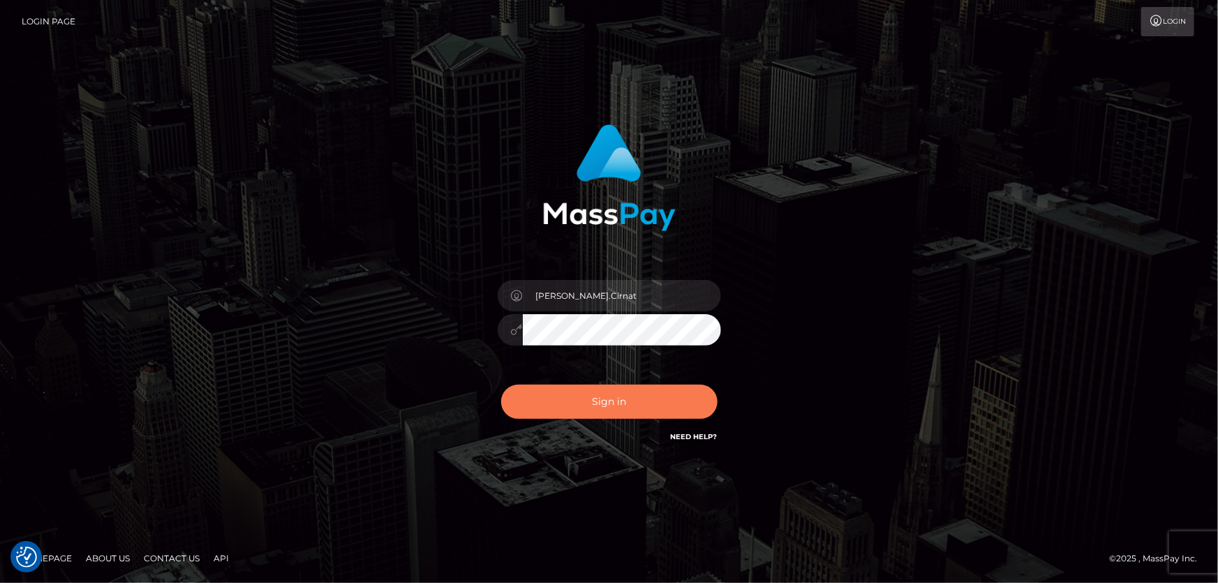
click at [626, 405] on button "Sign in" at bounding box center [609, 402] width 216 height 34
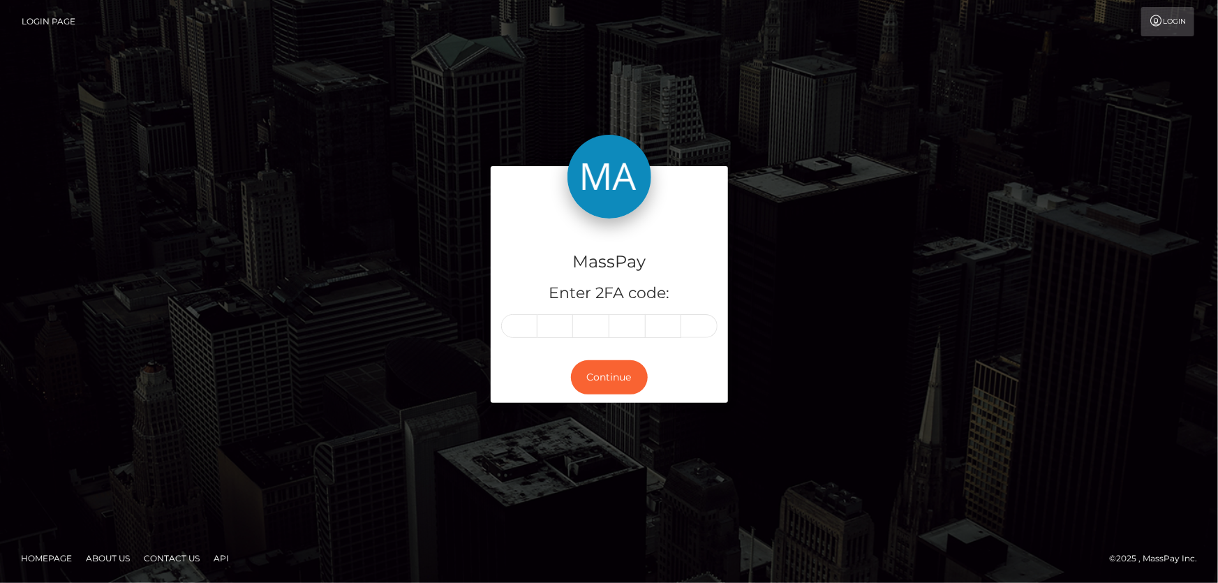
click at [530, 331] on input "text" at bounding box center [519, 326] width 36 height 24
type input "5"
type input "7"
type input "4"
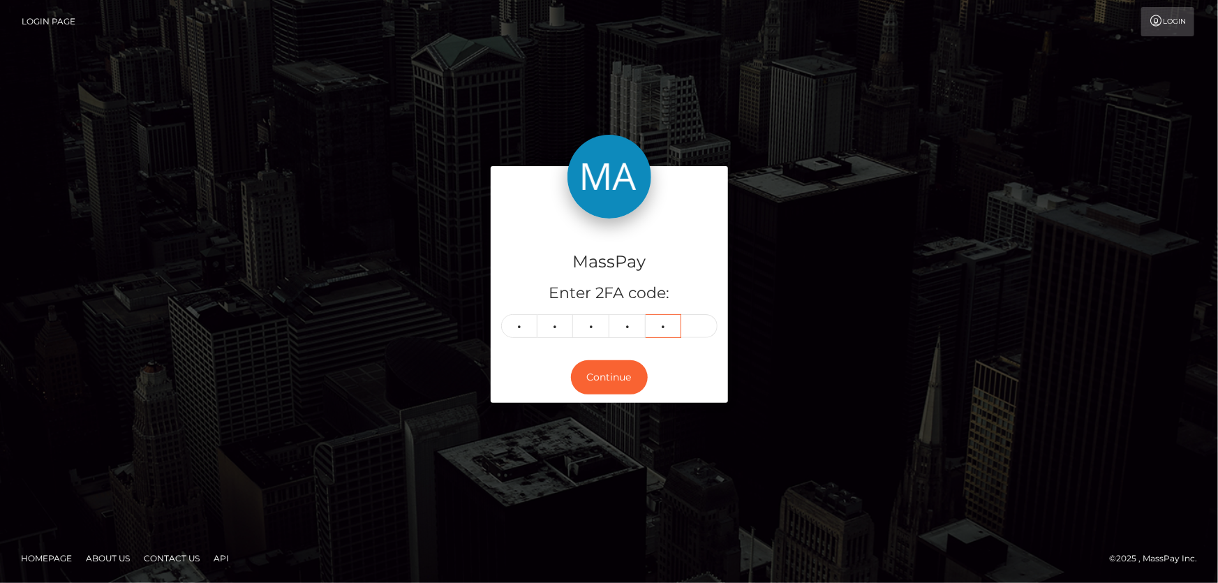
type input "4"
type input "6"
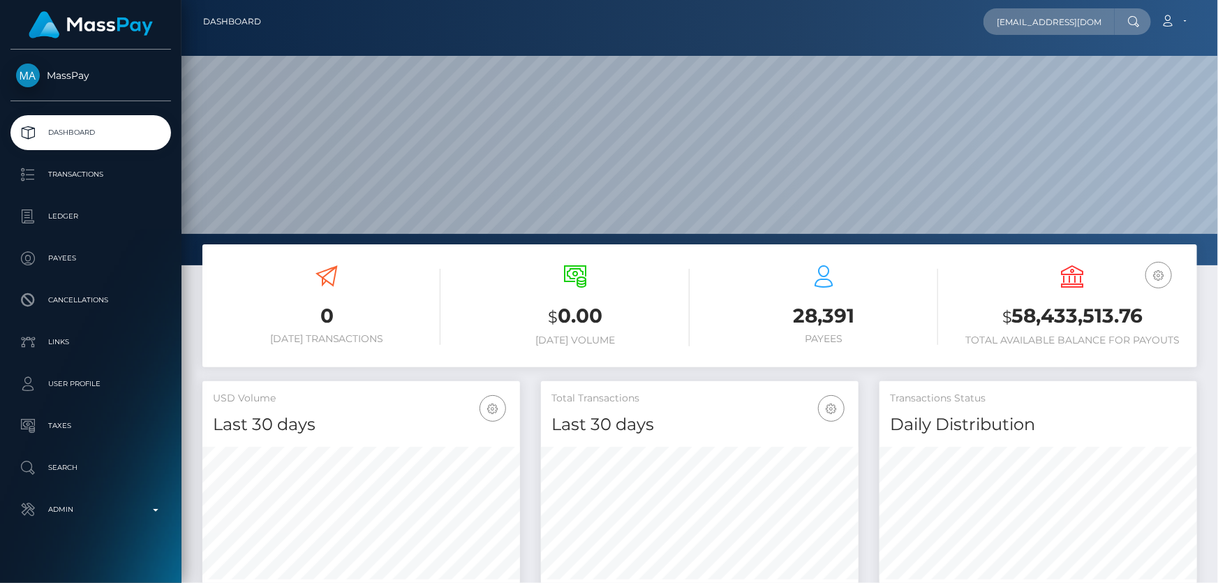
scroll to position [0, 13]
type input "karinalinarez91@gmail.com"
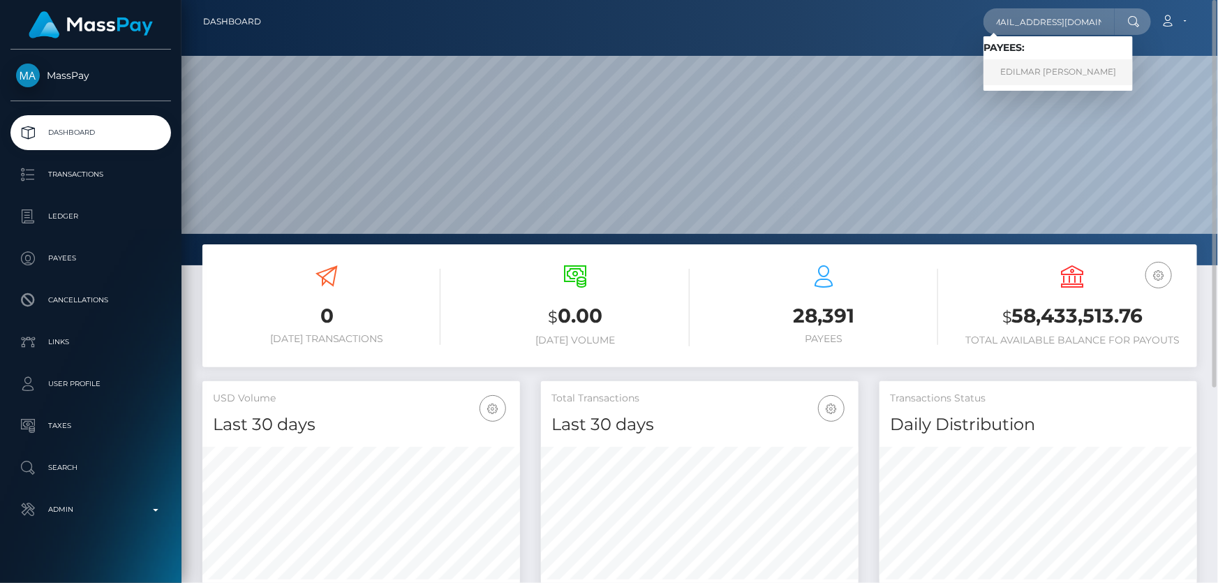
click at [1067, 67] on link "EDILMAR KARINA LINAREZ TOVAR" at bounding box center [1057, 72] width 149 height 26
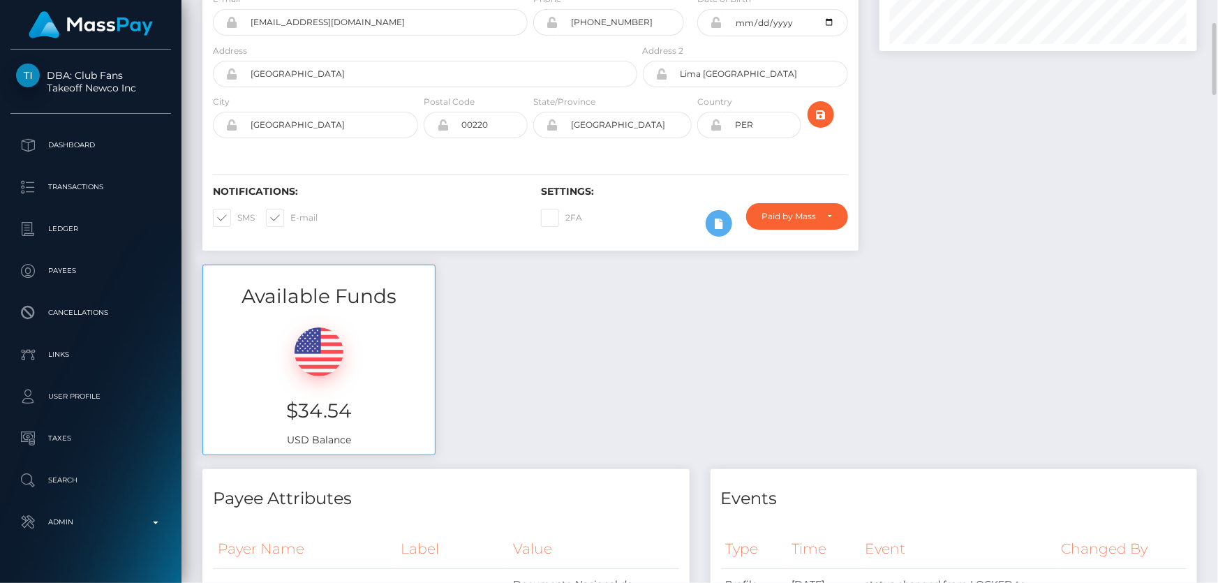
scroll to position [63, 0]
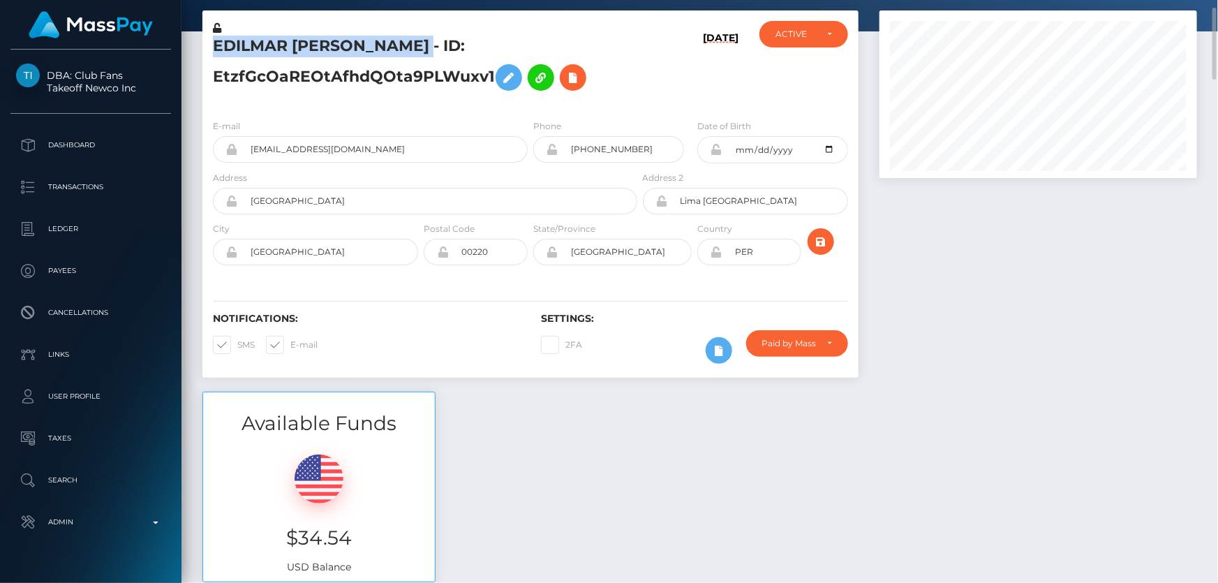
drag, startPoint x: 394, startPoint y: 49, endPoint x: 207, endPoint y: 41, distance: 186.5
click at [207, 41] on div "EDILMAR [PERSON_NAME] - ID: EtzfGcOaREOtAfhdQOta9PLWuxv1" at bounding box center [421, 64] width 438 height 87
copy h5 "EDILMAR [PERSON_NAME]"
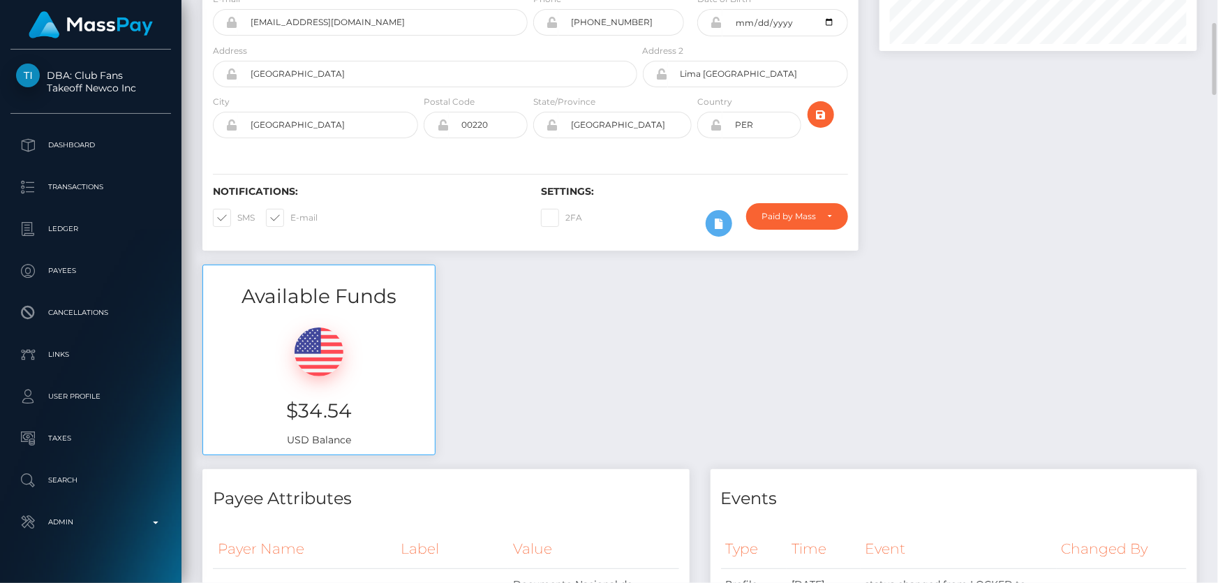
scroll to position [0, 0]
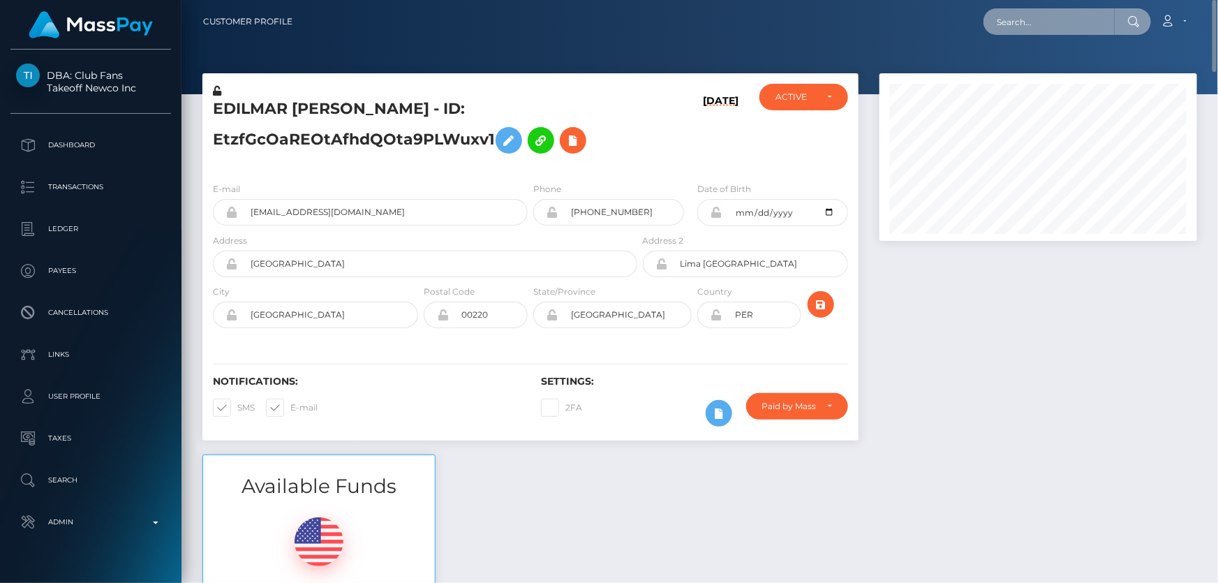
paste input "poact_IsP3hi1oJltz"
type input "poact_IsP3hi1oJltz"
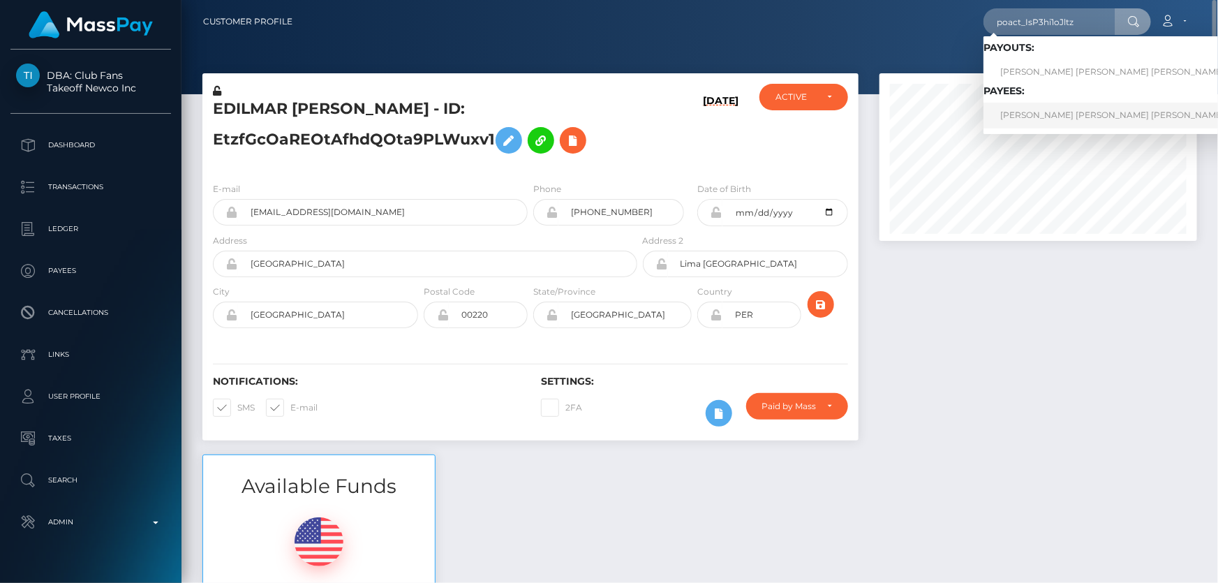
click at [1037, 119] on link "[PERSON_NAME] [PERSON_NAME] [PERSON_NAME]" at bounding box center [1140, 116] width 314 height 26
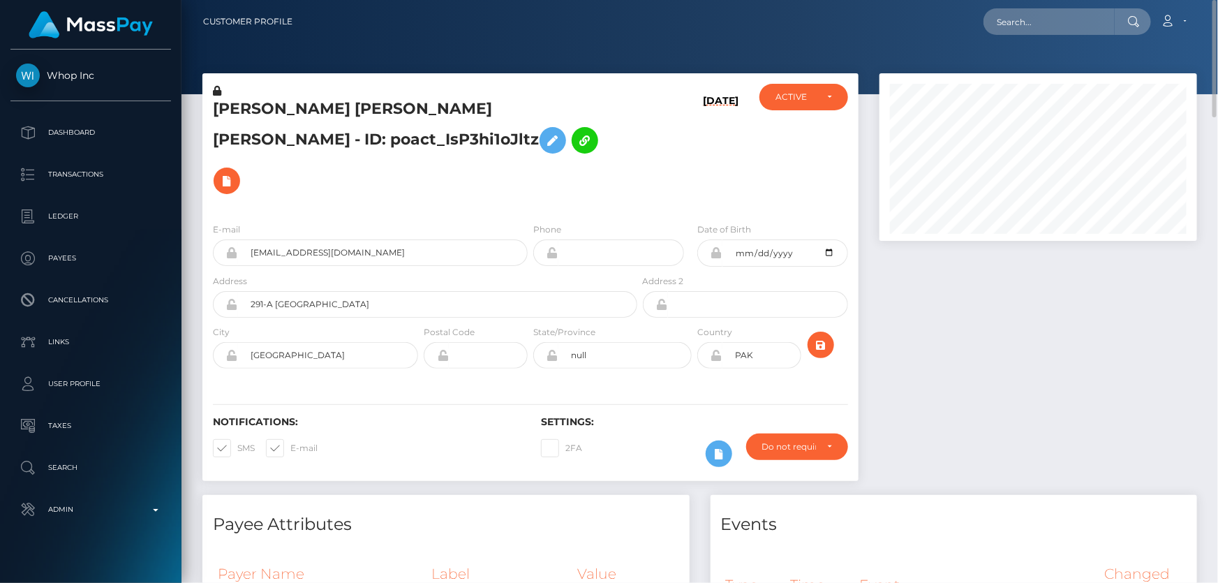
click at [491, 170] on div "[PERSON_NAME] [PERSON_NAME] [PERSON_NAME] - ID: poact_IsP3hi1oJltz" at bounding box center [421, 148] width 438 height 128
click at [454, 152] on h5 "[PERSON_NAME] [PERSON_NAME] [PERSON_NAME] - ID: poact_IsP3hi1oJltz" at bounding box center [421, 149] width 417 height 103
click at [217, 89] on icon at bounding box center [217, 91] width 8 height 10
click at [405, 161] on div "[PERSON_NAME] [PERSON_NAME] [PERSON_NAME] - ID: poact_IsP3hi1oJltz" at bounding box center [421, 148] width 438 height 128
click at [544, 146] on icon at bounding box center [552, 140] width 17 height 17
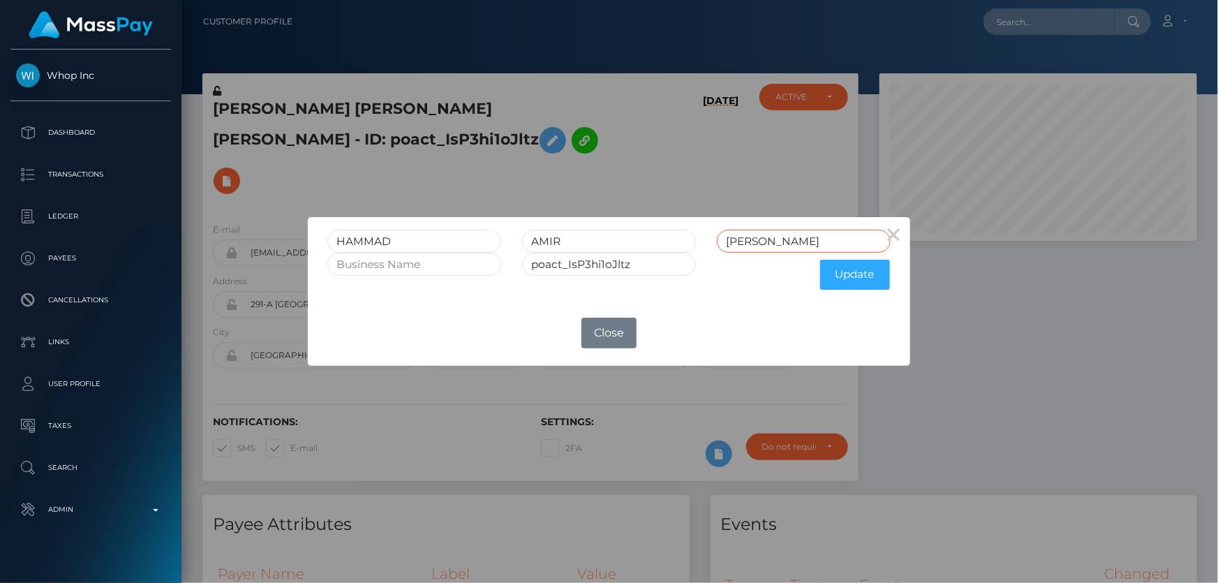
drag, startPoint x: 759, startPoint y: 242, endPoint x: 655, endPoint y: 249, distance: 104.2
click at [655, 249] on div "[PERSON_NAME] [PERSON_NAME] [PERSON_NAME]" at bounding box center [608, 241] width 583 height 23
type input "AMIR"
drag, startPoint x: 588, startPoint y: 246, endPoint x: 488, endPoint y: 242, distance: 99.2
click at [492, 238] on div "[PERSON_NAME] [PERSON_NAME]" at bounding box center [608, 241] width 583 height 23
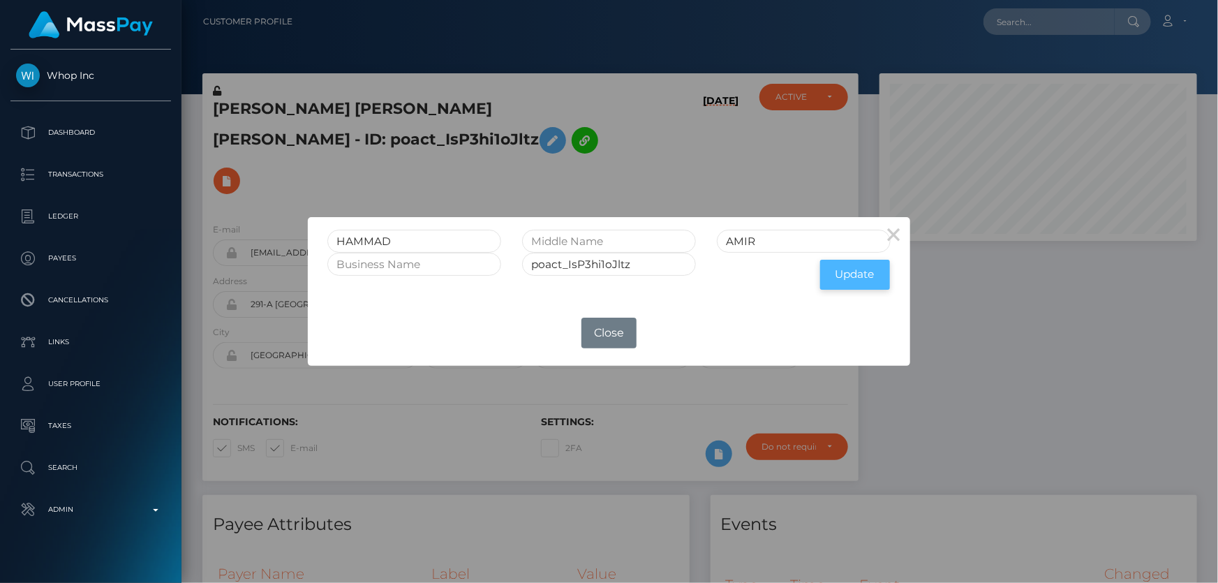
click at [844, 272] on button "Update" at bounding box center [855, 275] width 70 height 30
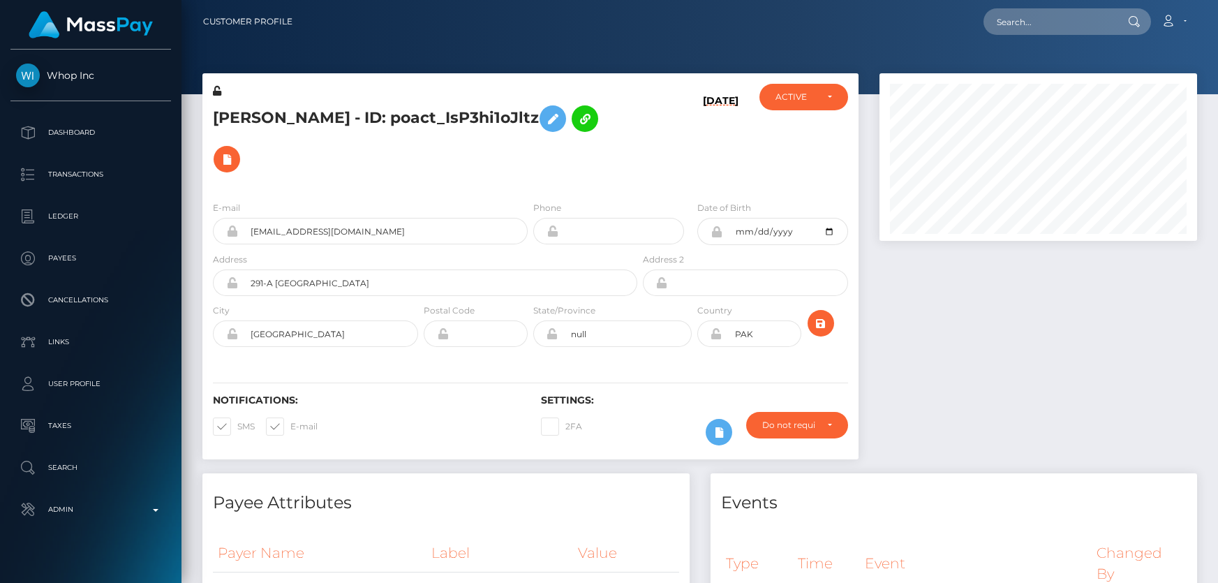
click at [216, 93] on icon at bounding box center [217, 91] width 8 height 10
click at [382, 114] on h5 "[PERSON_NAME] - ID: poact_IsP3hi1oJltz" at bounding box center [421, 138] width 417 height 81
click at [382, 114] on h5 "HAMMAD AMIR - ID: poact_IsP3hi1oJltz" at bounding box center [421, 138] width 417 height 81
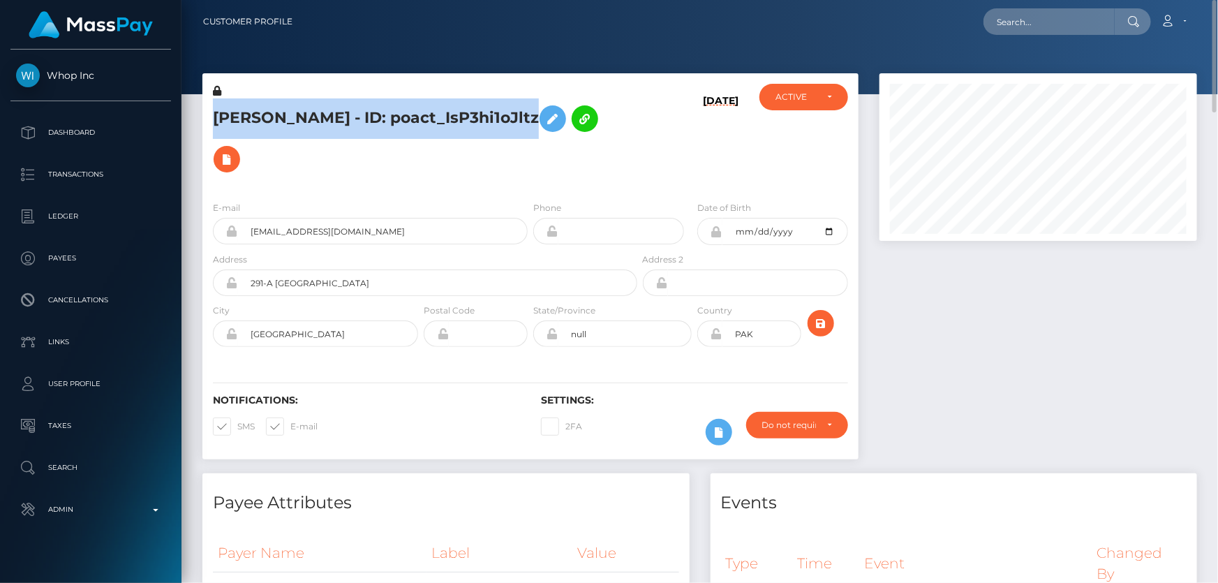
click at [382, 114] on h5 "HAMMAD AMIR - ID: poact_IsP3hi1oJltz" at bounding box center [421, 138] width 417 height 81
copy h5 "HAMMAD AMIR - ID: poact_IsP3hi1oJltz"
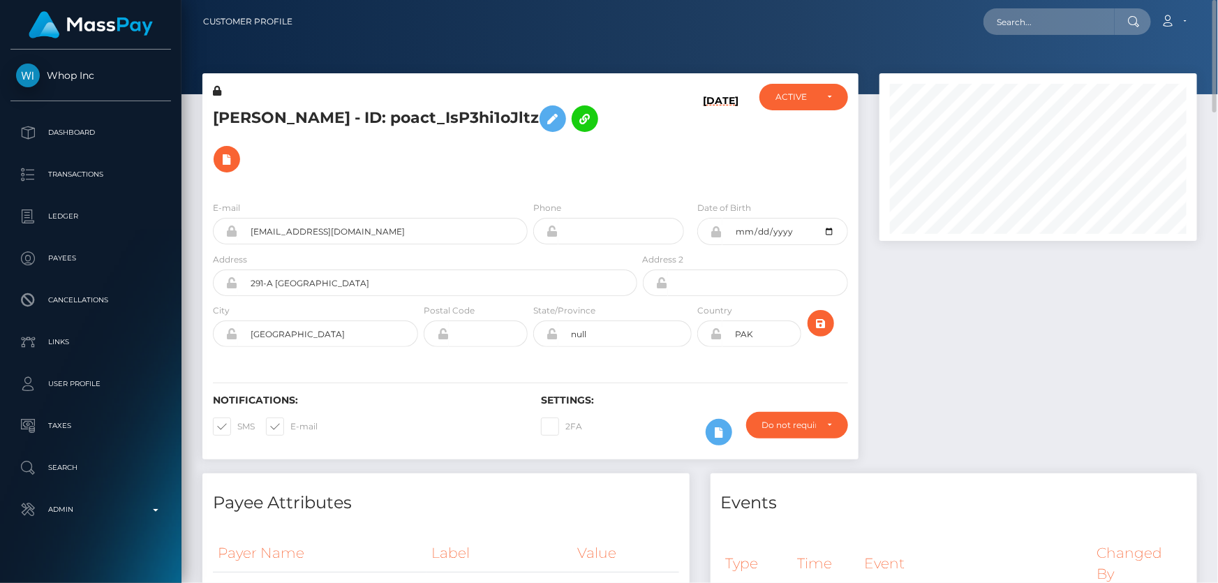
click at [414, 190] on div "E-mail patrickbateman3699@gmail.com Phone Address" at bounding box center [530, 275] width 656 height 171
paste input "poact_Zp47OT4i8GqR"
type input "poact_Zp47OT4i8GqR"
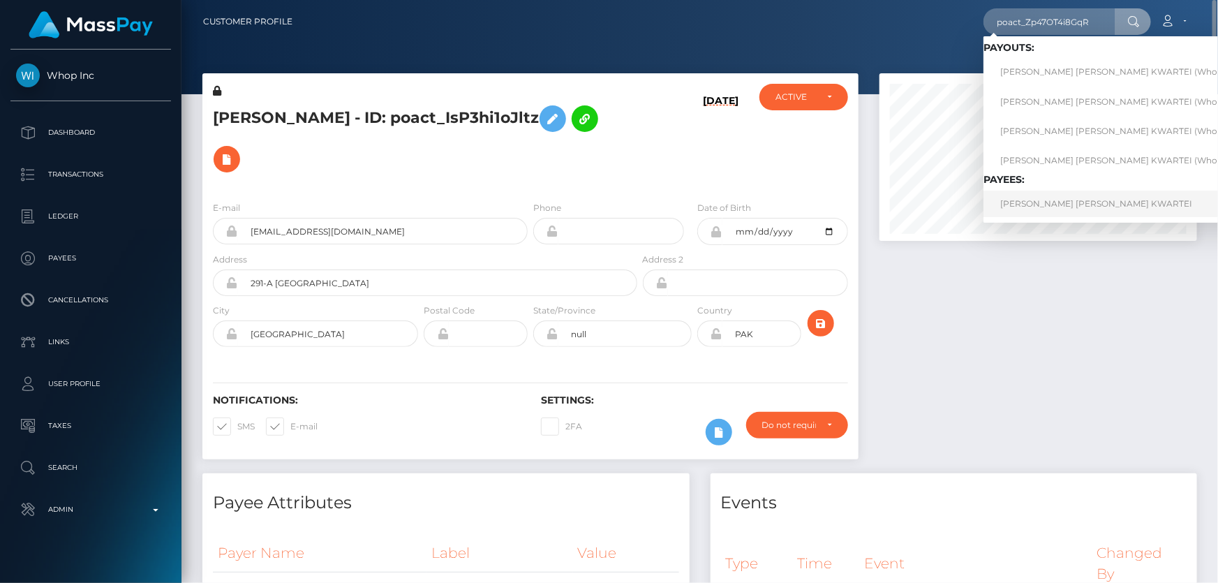
click at [1044, 204] on link "QUARTEY EMMANUEL CECIL NII KWARTEI" at bounding box center [1124, 204] width 282 height 26
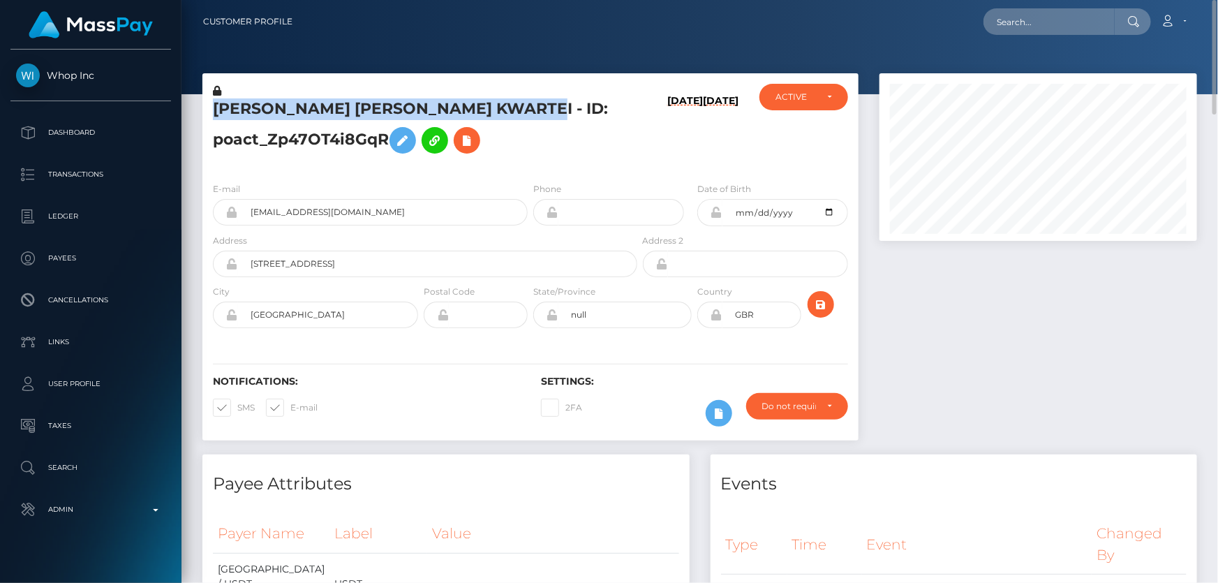
drag, startPoint x: 549, startPoint y: 107, endPoint x: 219, endPoint y: 97, distance: 330.2
click at [219, 97] on div "[PERSON_NAME] [PERSON_NAME] KWARTEI - ID: poact_Zp47OT4i8GqR" at bounding box center [421, 127] width 438 height 87
copy div "[PERSON_NAME] [PERSON_NAME] KWARTEI"
drag, startPoint x: 1210, startPoint y: 283, endPoint x: 1158, endPoint y: 8, distance: 279.8
click at [1217, 0] on html "Whop Inc Dashboard Transactions Ledger Payees Cancellations Links" at bounding box center [609, 291] width 1218 height 583
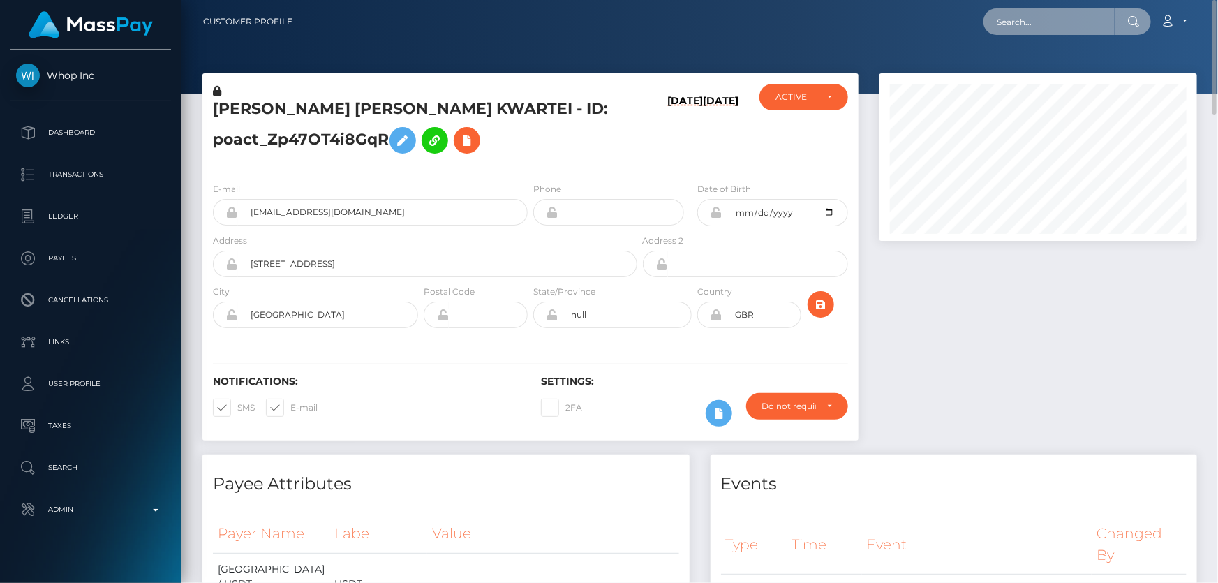
paste input "e710c0b5-7bc1-45a8-bdc6-4f124e1b4558"
type input "e710c0b5-7bc1-45a8-bdc6-4f124e1b4558"
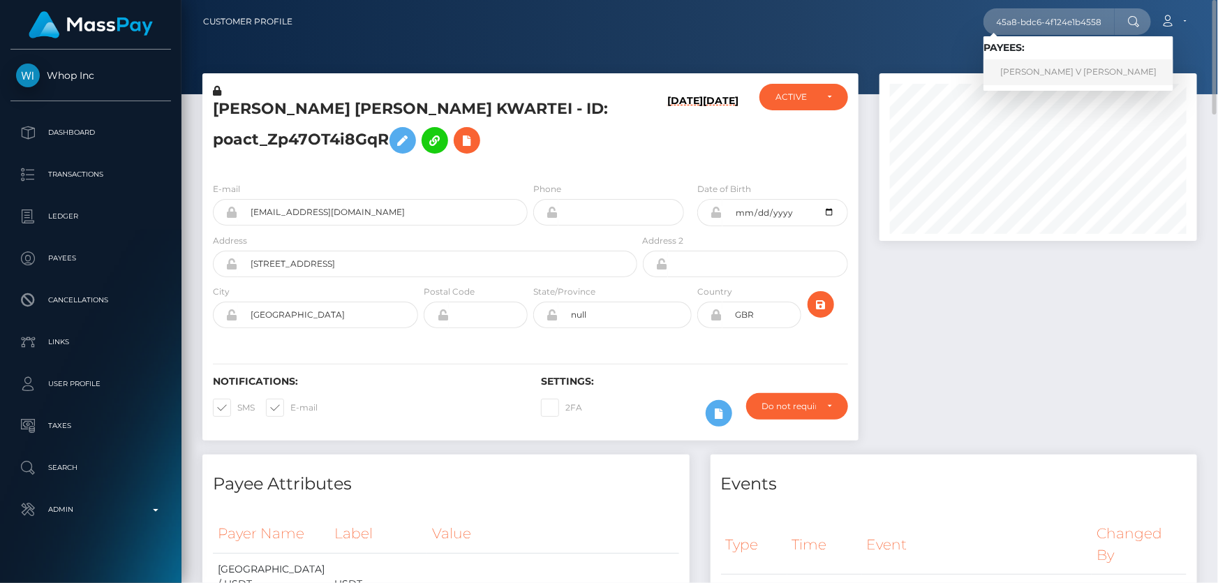
click at [1057, 73] on link "[PERSON_NAME] V [PERSON_NAME]" at bounding box center [1078, 72] width 190 height 26
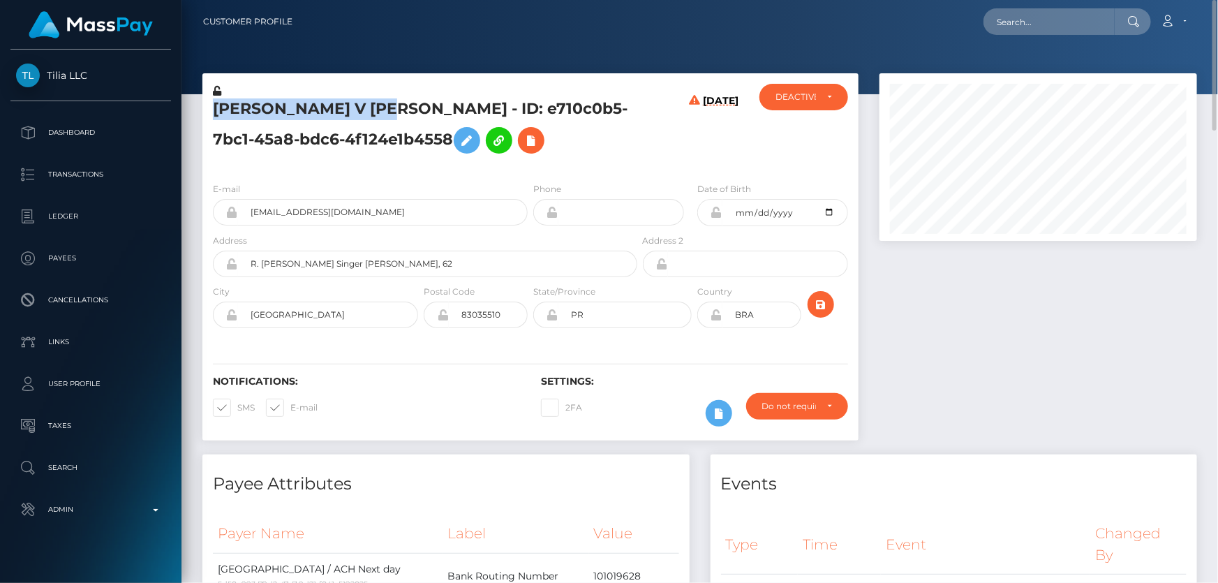
drag, startPoint x: 398, startPoint y: 110, endPoint x: 209, endPoint y: 114, distance: 189.9
click at [209, 114] on div "[PERSON_NAME] V [PERSON_NAME] - ID: e710c0b5-7bc1-45a8-bdc6-4f124e1b4558" at bounding box center [421, 127] width 438 height 87
copy h5 "[PERSON_NAME] V [PERSON_NAME]"
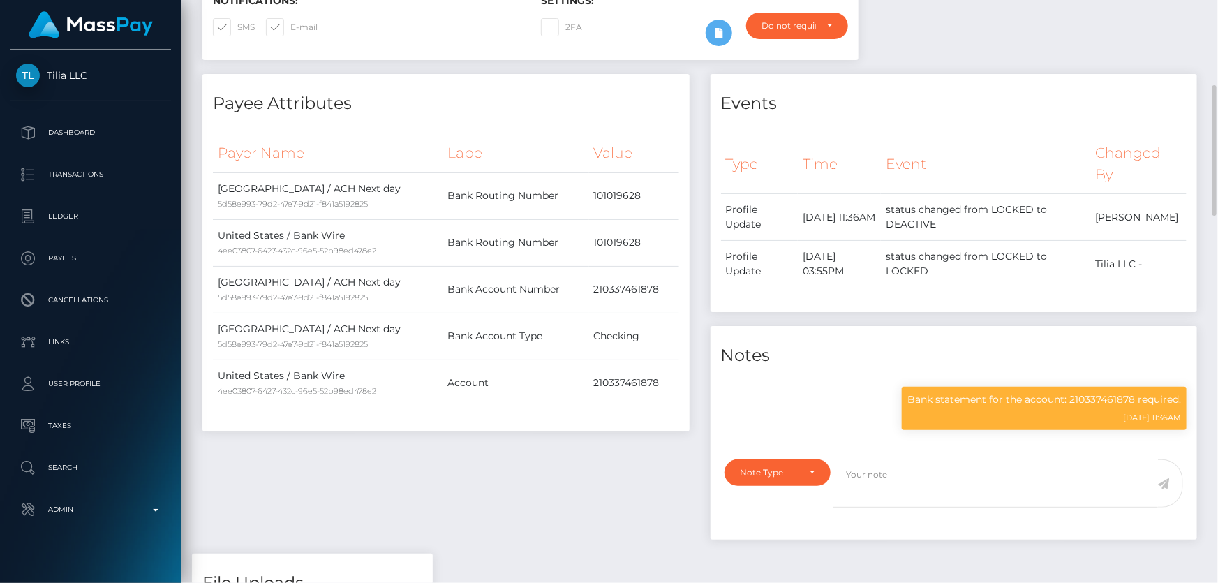
scroll to position [167, 317]
drag, startPoint x: 917, startPoint y: 398, endPoint x: 1137, endPoint y: 405, distance: 220.6
click at [1137, 405] on p "Bank statement for the account: 210337461878 required." at bounding box center [1044, 399] width 274 height 15
copy p "ank statement for the account: 210337461878"
click at [795, 461] on div "Note Type" at bounding box center [777, 472] width 107 height 27
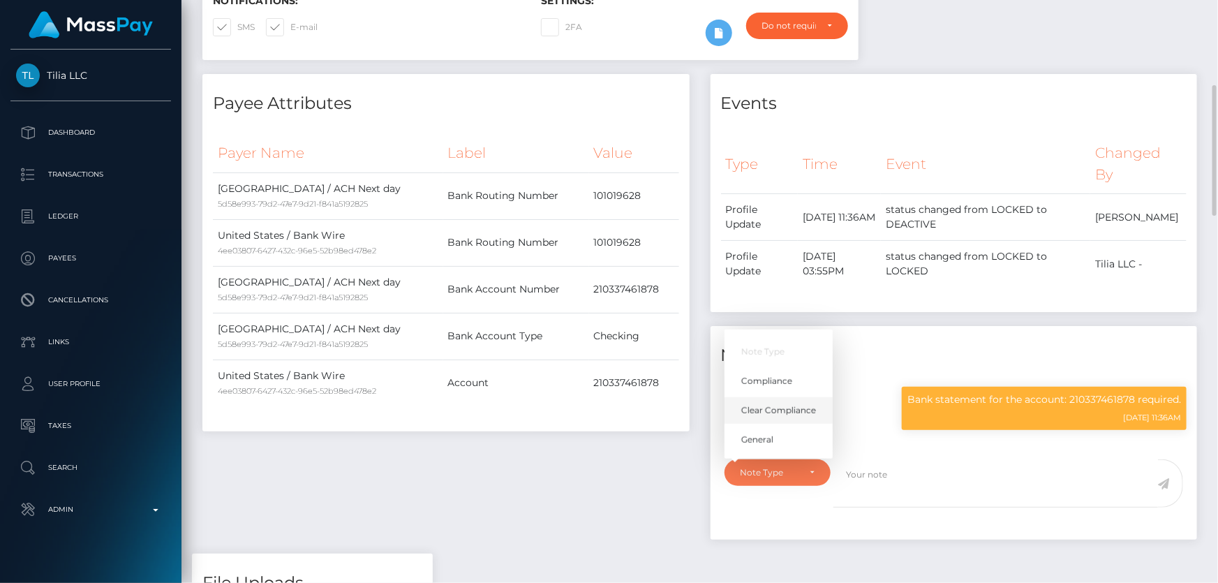
click at [796, 407] on span "Clear Compliance" at bounding box center [778, 410] width 75 height 13
select select "CLEAR_COMPLIANCE"
click at [870, 478] on textarea at bounding box center [995, 483] width 324 height 48
paste textarea "ank statement for the account: 210337461878"
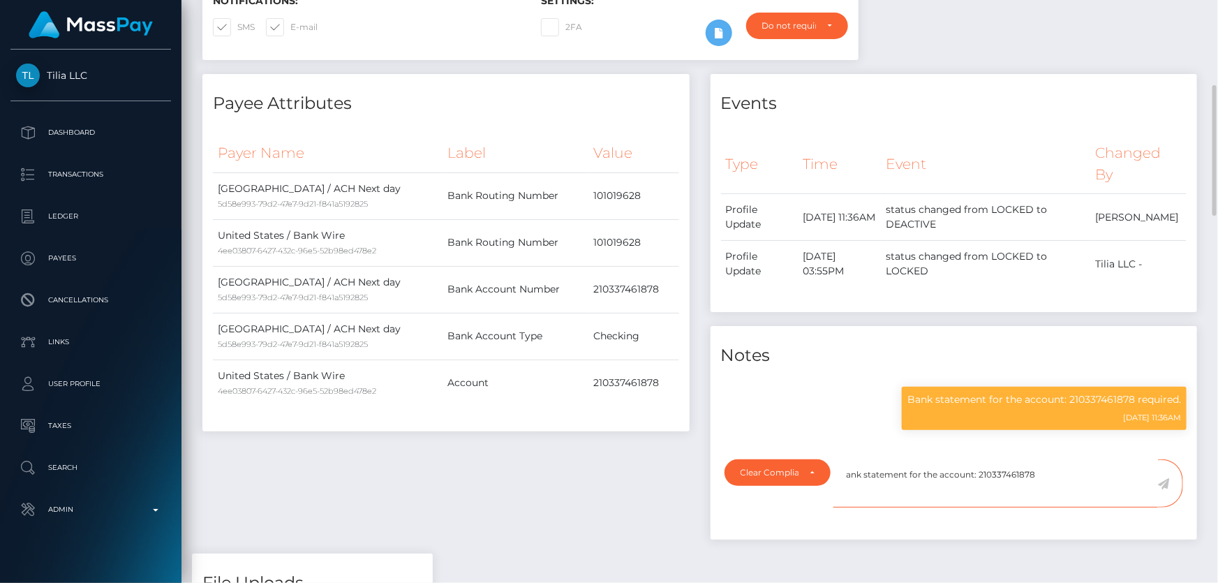
click at [849, 477] on textarea "ank statement for the account: 210337461878" at bounding box center [995, 483] width 324 height 48
click at [1074, 475] on textarea "Bank statement for the account: 210337461878" at bounding box center [995, 483] width 324 height 48
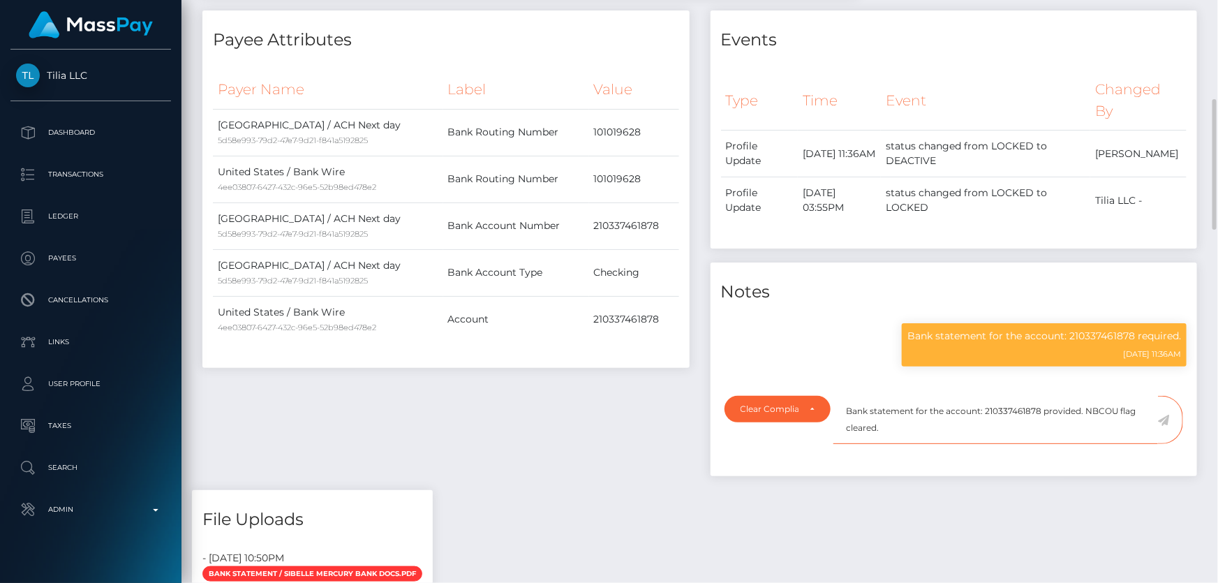
type textarea "Bank statement for the account: 210337461878 provided. NBCOU flag cleared."
click at [1165, 417] on icon at bounding box center [1164, 420] width 12 height 11
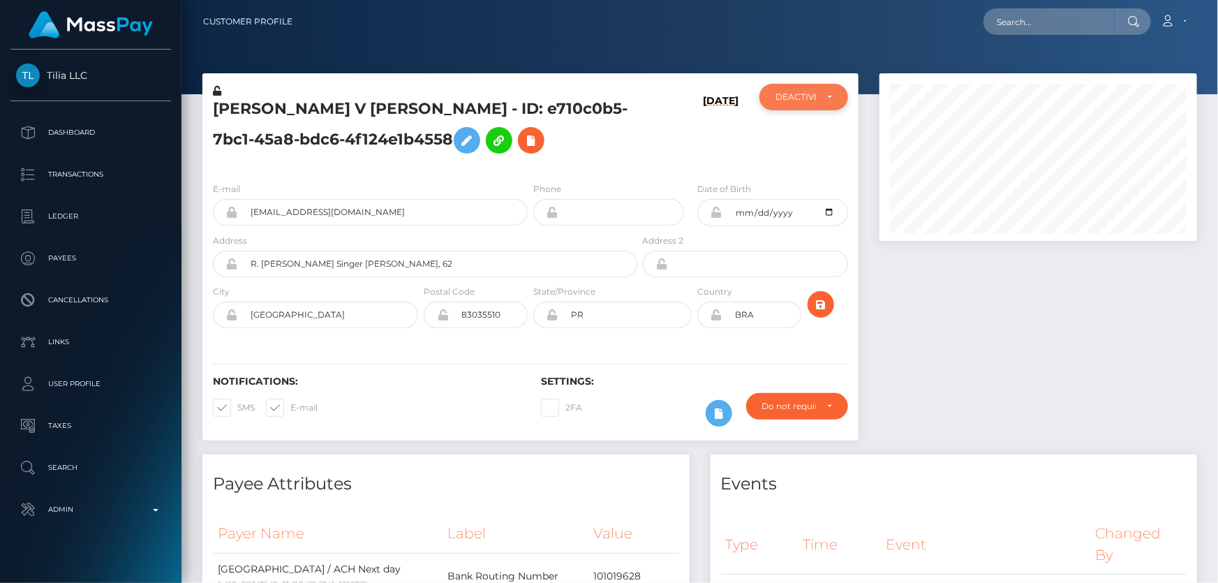
scroll to position [697666, 697516]
click at [807, 101] on div "DEACTIVE" at bounding box center [795, 96] width 40 height 11
click at [795, 129] on span "ACTIVE" at bounding box center [791, 134] width 31 height 13
select select "ACTIVE"
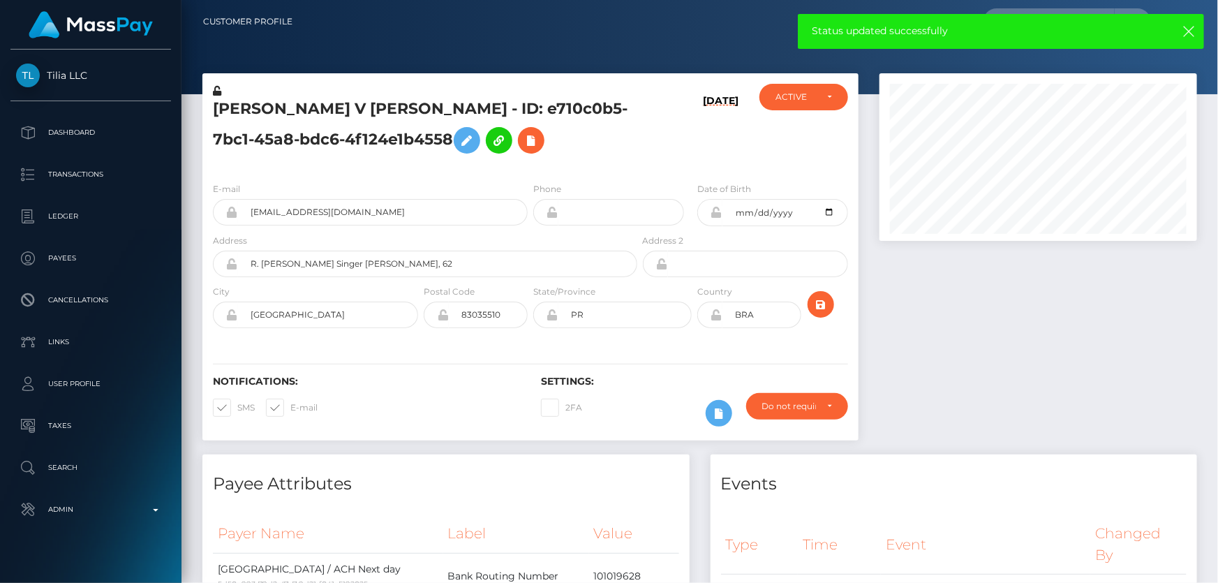
click at [310, 140] on h5 "[PERSON_NAME] V [PERSON_NAME] - ID: e710c0b5-7bc1-45a8-bdc6-4f124e1b4558" at bounding box center [421, 129] width 417 height 62
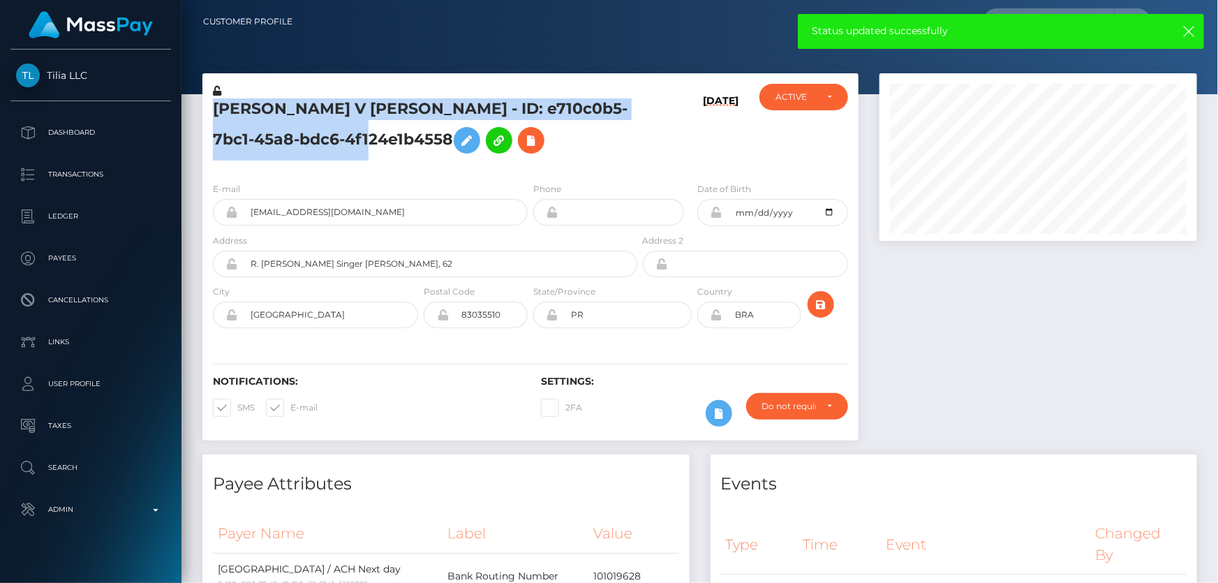
click at [310, 140] on h5 "[PERSON_NAME] V [PERSON_NAME] - ID: e710c0b5-7bc1-45a8-bdc6-4f124e1b4558" at bounding box center [421, 129] width 417 height 62
copy h5 "[PERSON_NAME] V [PERSON_NAME] - ID: e710c0b5-7bc1-45a8-bdc6-4f124e1b4558"
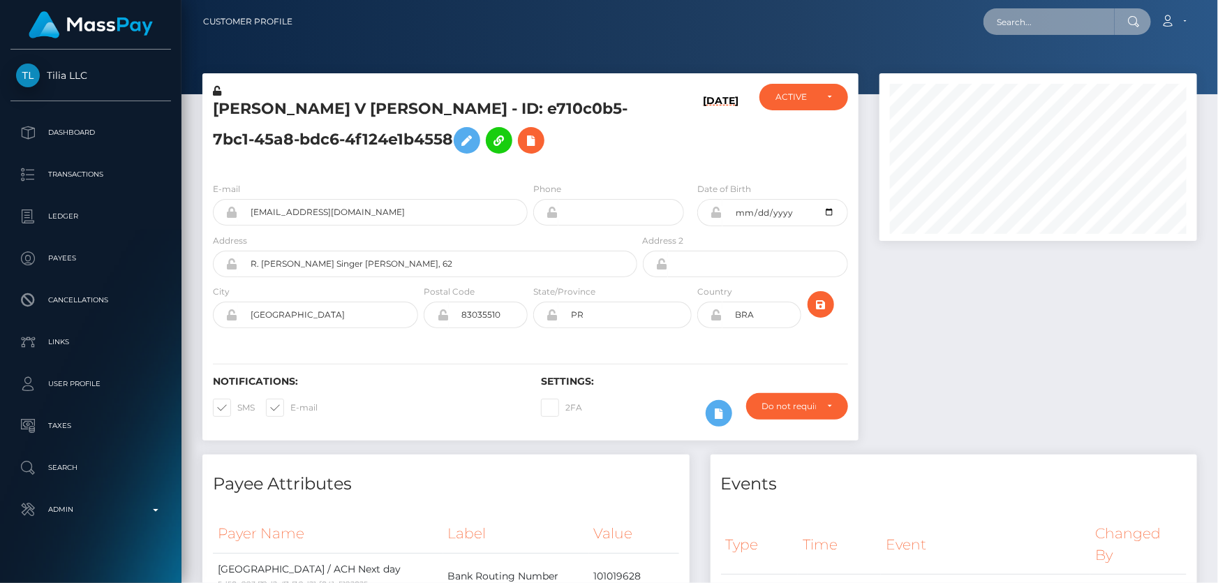
paste input "poact_BI9dHzUwvG36"
type input "poact_BI9dHzUwvG36"
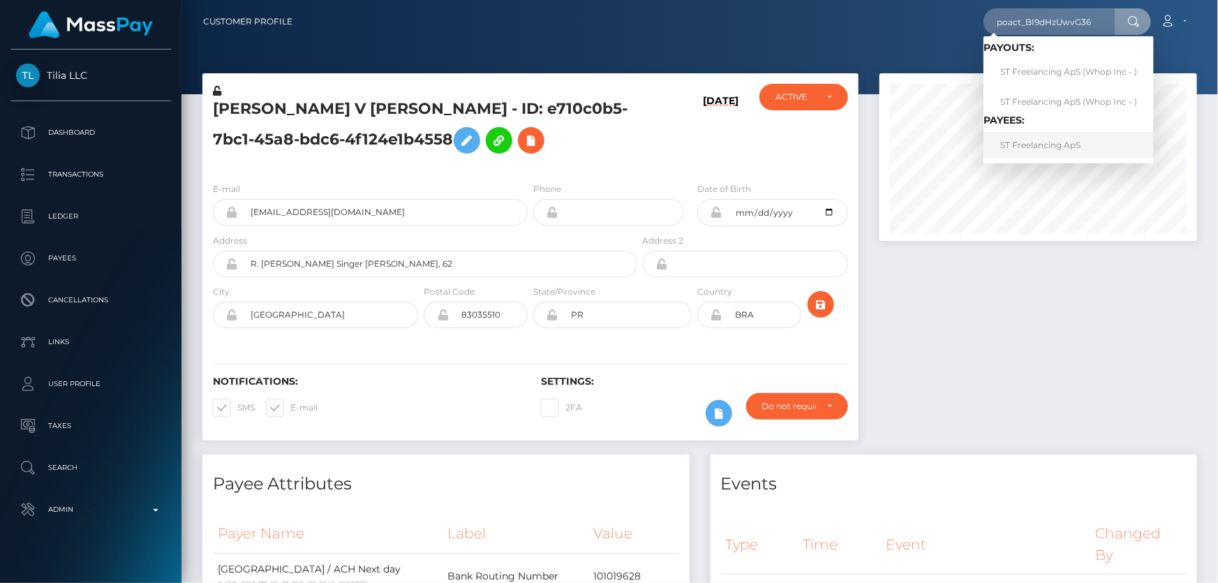
click at [1047, 151] on link "ST Freelancing ApS" at bounding box center [1068, 145] width 170 height 26
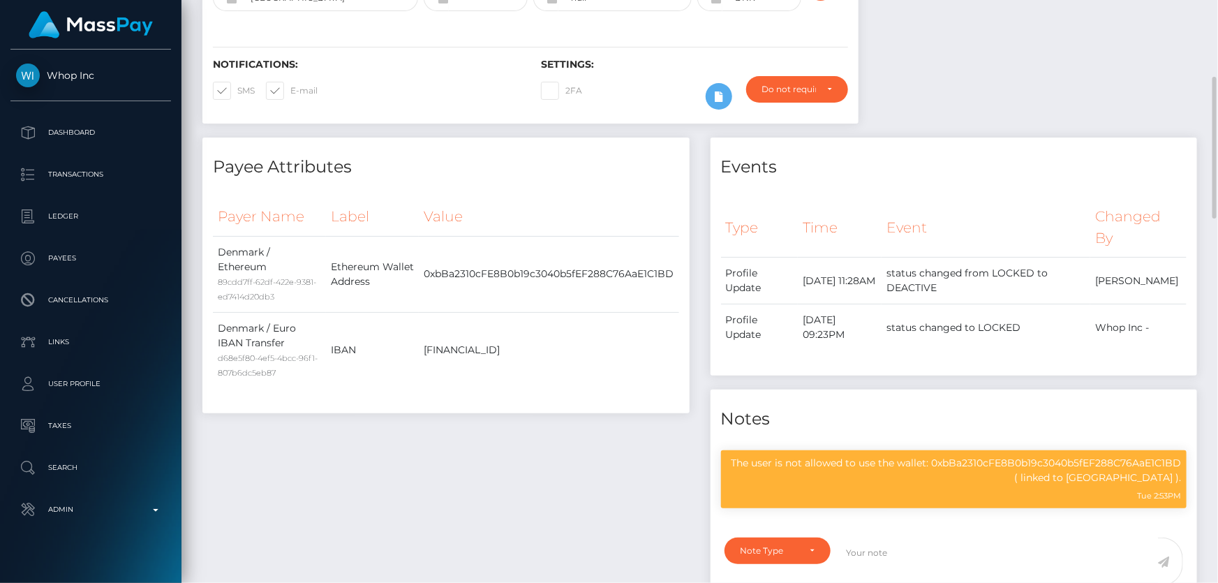
scroll to position [571, 0]
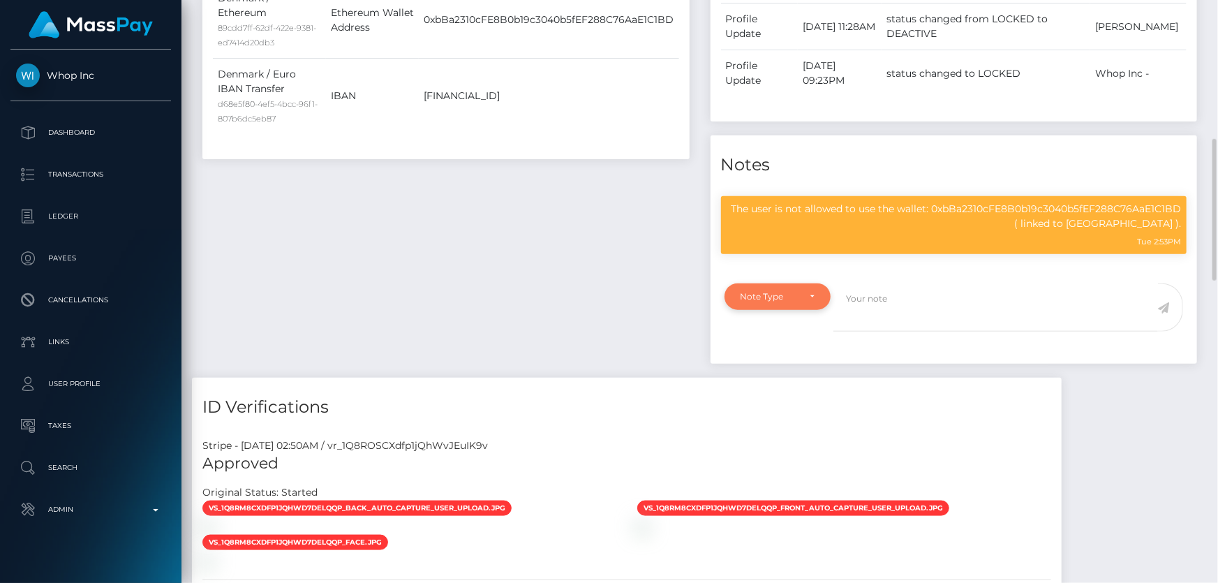
click at [795, 284] on div "Note Type" at bounding box center [777, 296] width 107 height 27
click at [793, 359] on link "Compliance" at bounding box center [778, 363] width 108 height 26
select select "COMPLIANCE"
click at [864, 297] on textarea at bounding box center [995, 307] width 324 height 48
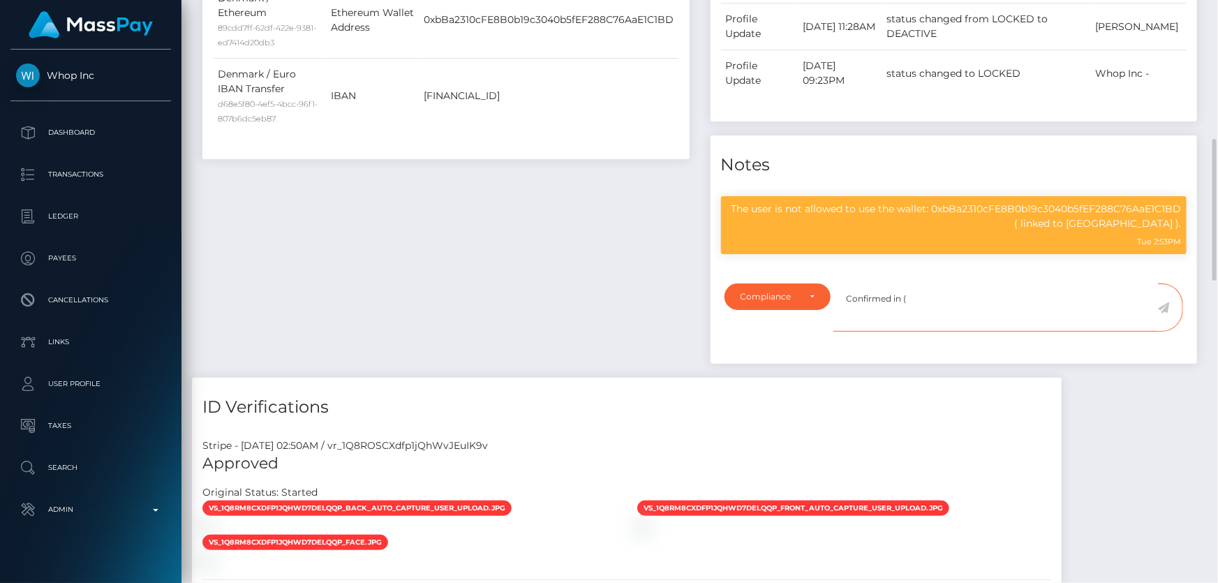
paste textarea "129417"
type textarea "Confirmed in ( 129417 )."
drag, startPoint x: 1165, startPoint y: 308, endPoint x: 644, endPoint y: 378, distance: 525.2
click at [1165, 307] on icon at bounding box center [1164, 307] width 12 height 11
click at [416, 308] on div "Payee Attributes Payer Name Label Value Denmark / Ethereum 89cdd7ff-62df-422e-9…" at bounding box center [446, 130] width 508 height 494
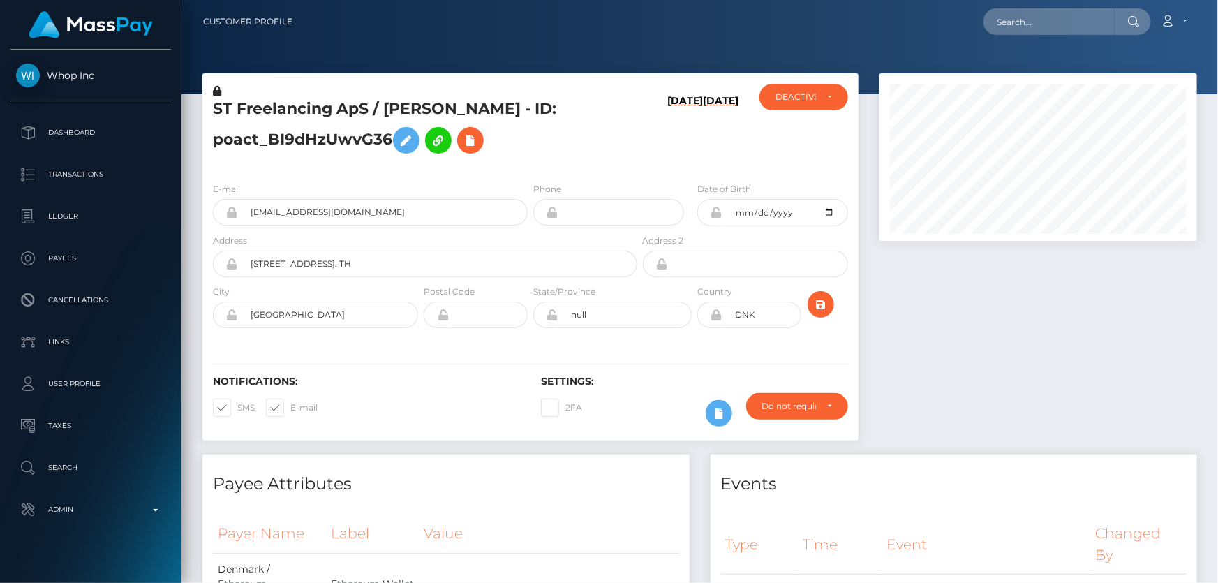
scroll to position [697666, 697516]
drag, startPoint x: 800, startPoint y: 103, endPoint x: 800, endPoint y: 117, distance: 13.3
click at [800, 108] on div "DEACTIVE" at bounding box center [803, 97] width 89 height 27
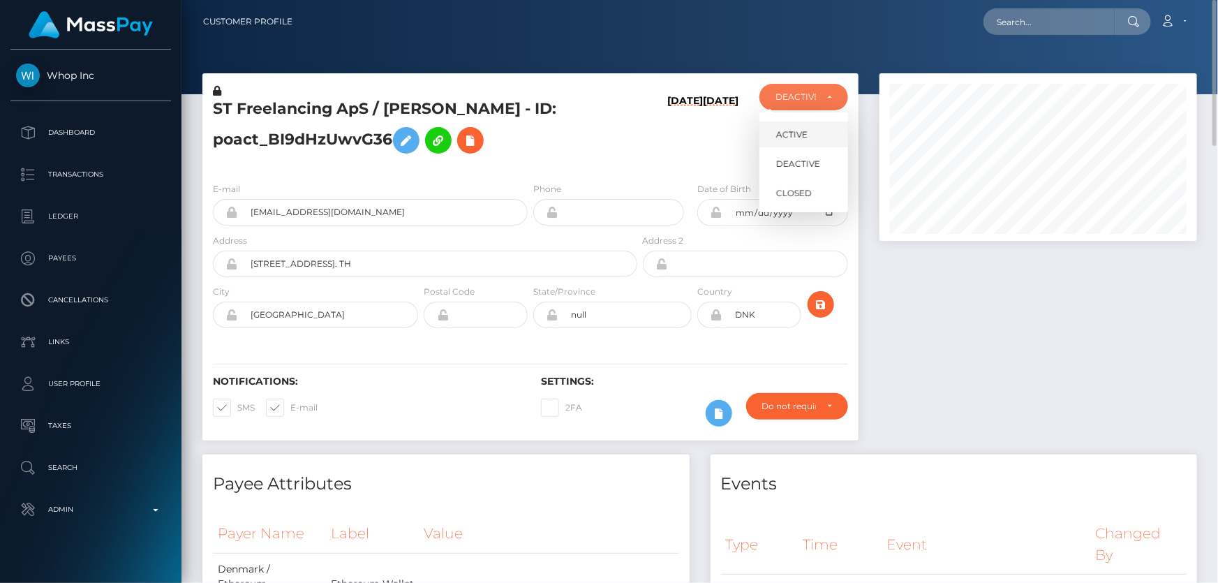
click at [800, 133] on span "ACTIVE" at bounding box center [791, 134] width 31 height 13
select select "ACTIVE"
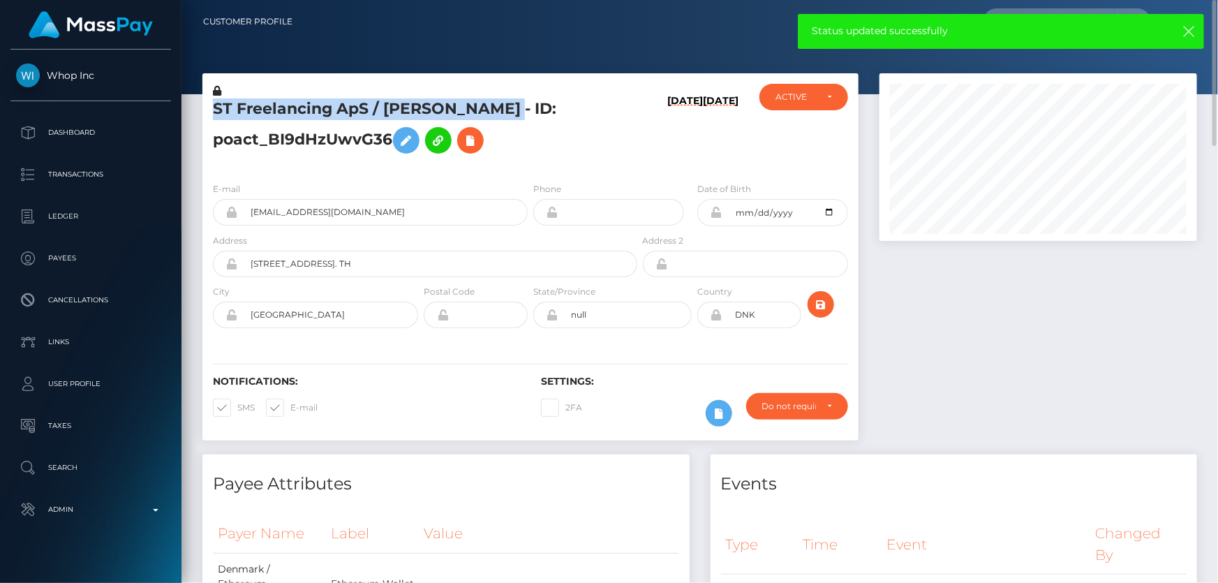
drag, startPoint x: 546, startPoint y: 110, endPoint x: 390, endPoint y: 97, distance: 156.1
click at [390, 97] on div "ST Freelancing ApS / Sebastian Tabakovic - ID: poact_BI9dHzUwvG36" at bounding box center [421, 127] width 438 height 87
click at [367, 101] on h5 "ST Freelancing ApS / Sebastian Tabakovic - ID: poact_BI9dHzUwvG36" at bounding box center [421, 129] width 417 height 62
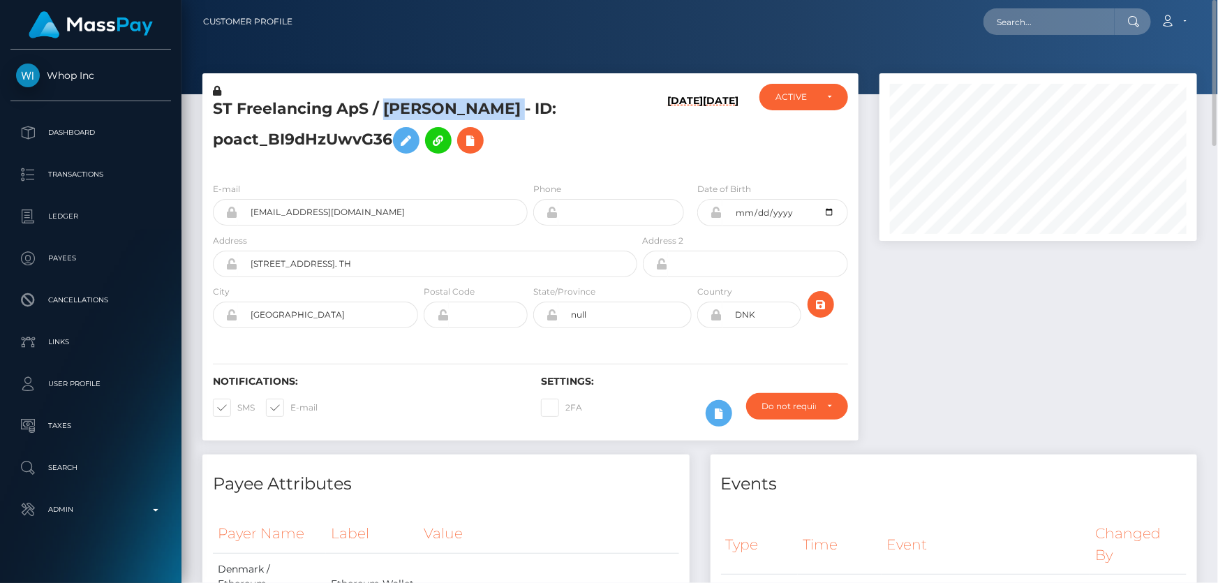
drag, startPoint x: 385, startPoint y: 106, endPoint x: 544, endPoint y: 112, distance: 159.9
click at [544, 112] on h5 "ST Freelancing ApS / Sebastian Tabakovic - ID: poact_BI9dHzUwvG36" at bounding box center [421, 129] width 417 height 62
copy h5 "Sebastian Tabakovic"
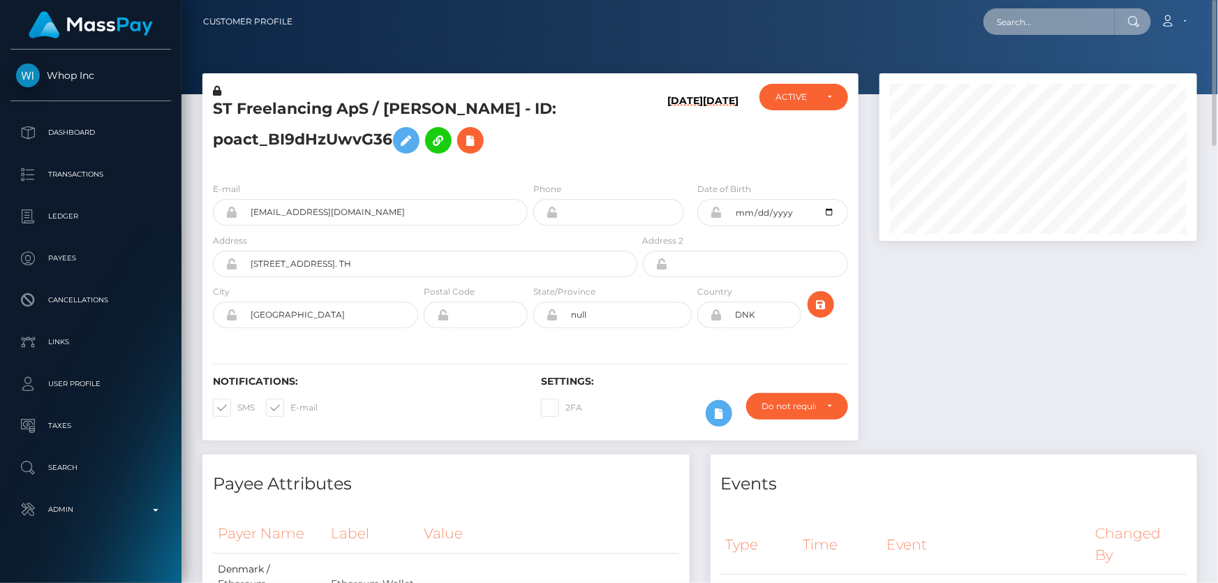
paste input "GzNfRvYD7q9G9CJBQgGVD4Ku"
click at [1057, 32] on input "GzNfRvYD7q9G9CJBQgGVD4Ku" at bounding box center [1048, 21] width 131 height 27
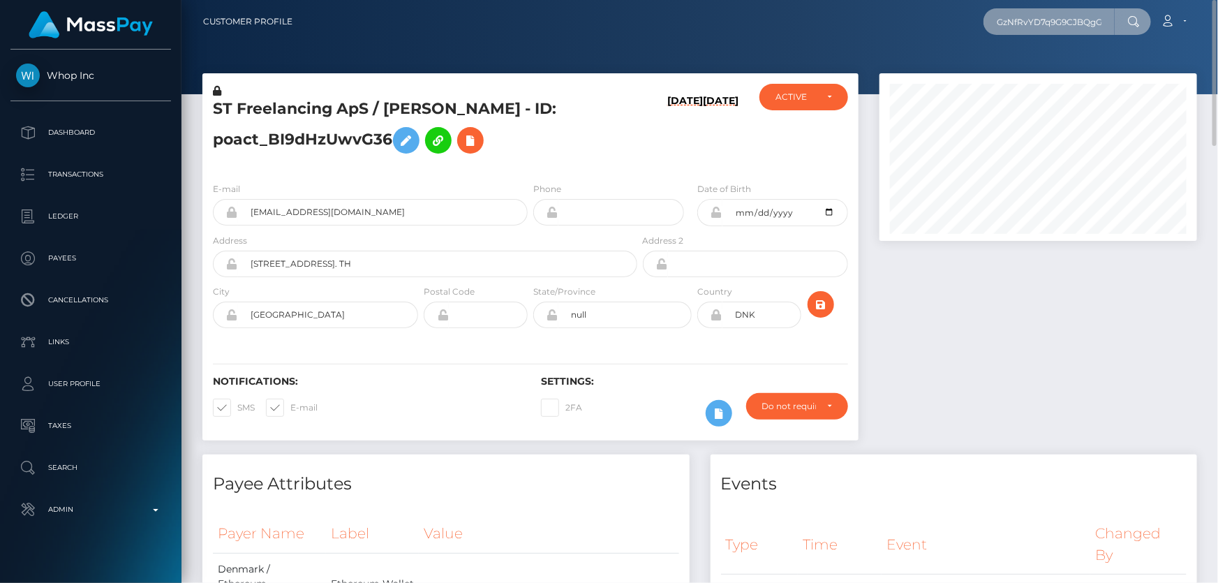
paste input "nancylh0611@gmail.com"
type input "nancylh0611@gmail.com"
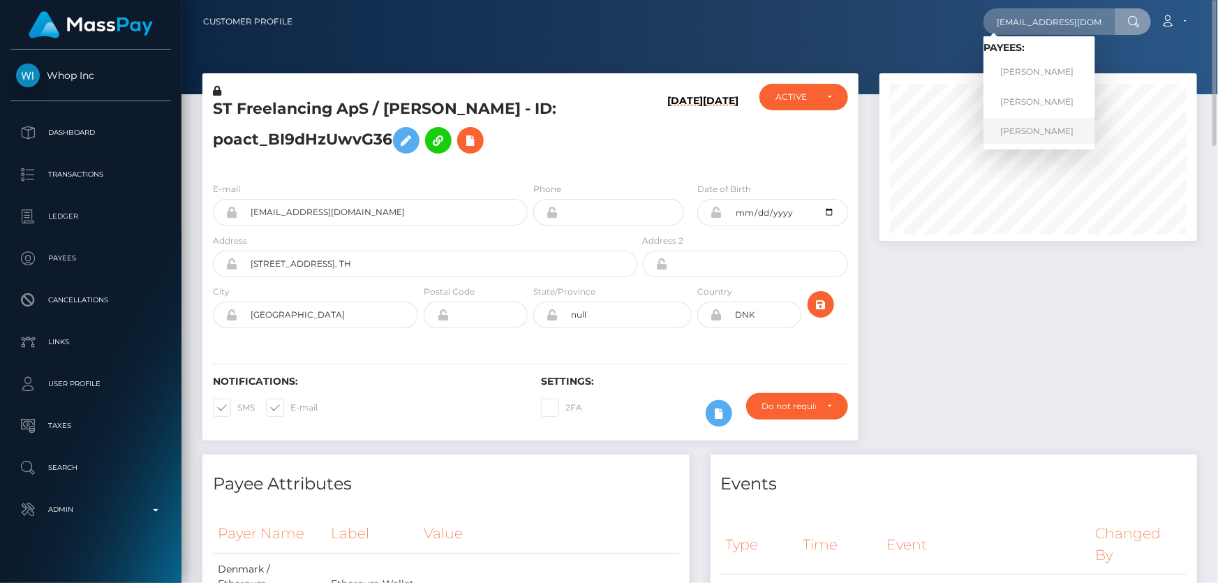
click at [1040, 130] on link "NANCY LOUISE HERNANDEZ" at bounding box center [1039, 131] width 112 height 26
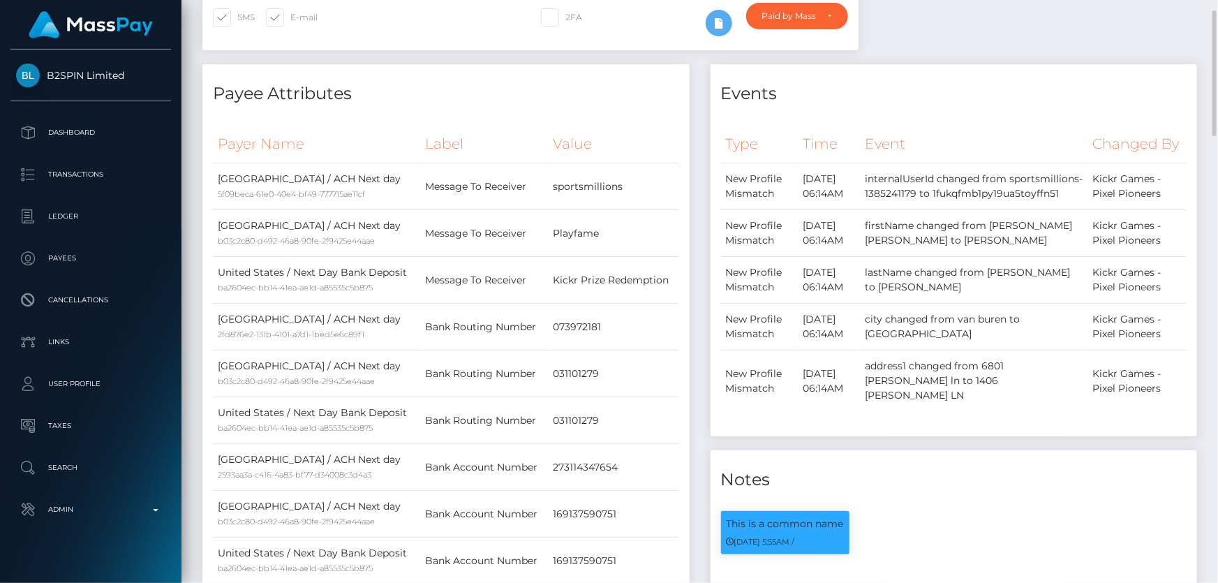
scroll to position [155, 0]
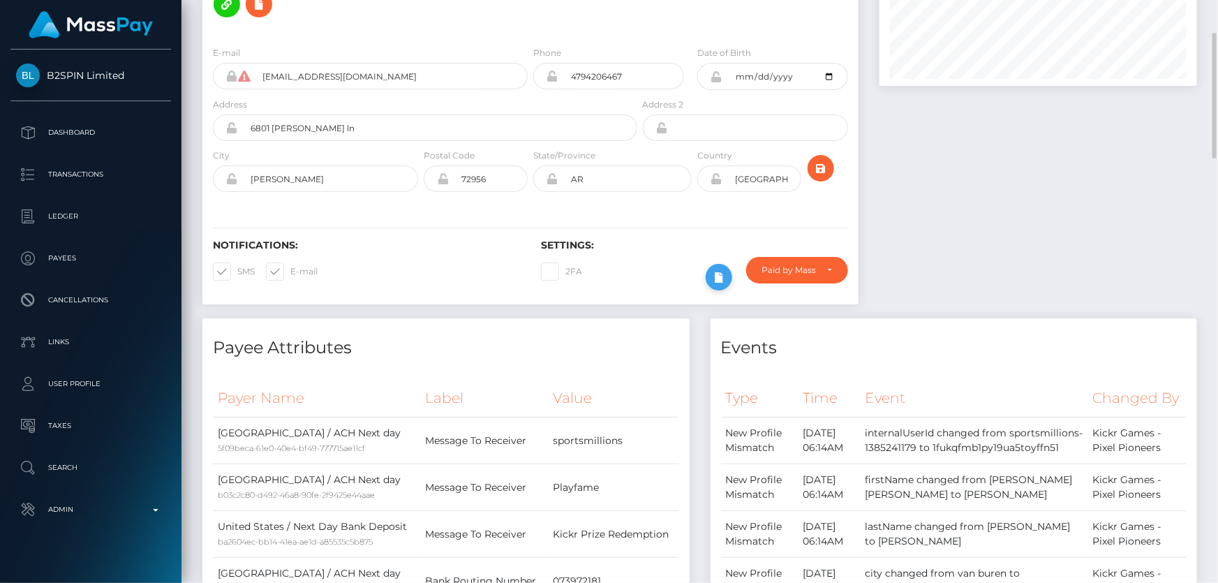
click at [710, 269] on icon at bounding box center [718, 277] width 17 height 17
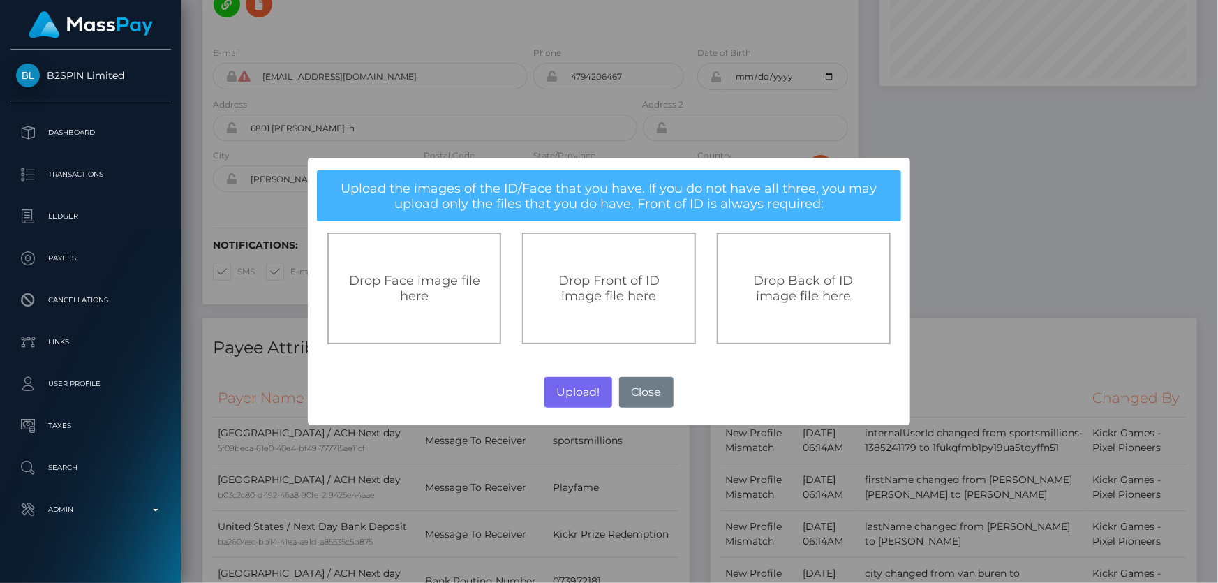
click at [625, 308] on div "Drop Front of ID image file here" at bounding box center [609, 288] width 174 height 112
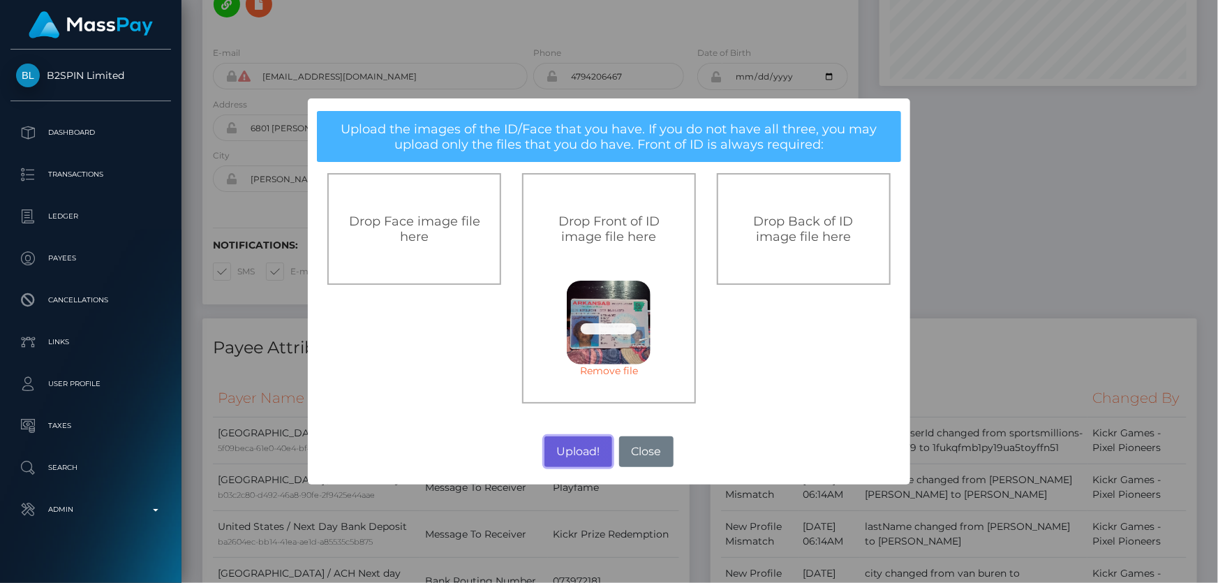
click at [576, 445] on button "Upload!" at bounding box center [578, 451] width 68 height 31
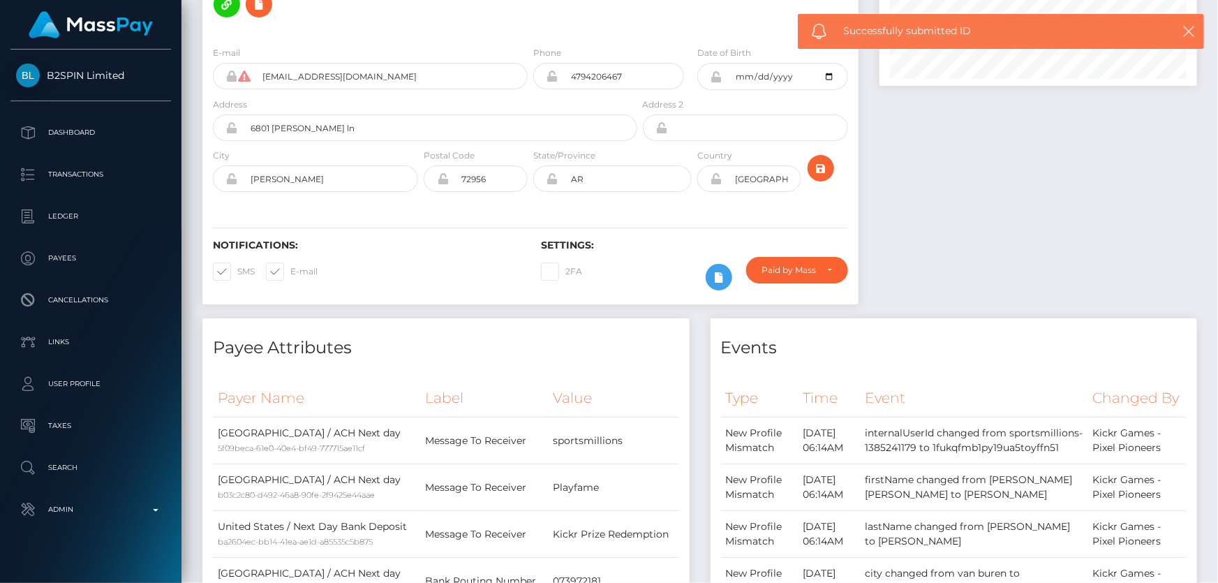
scroll to position [0, 0]
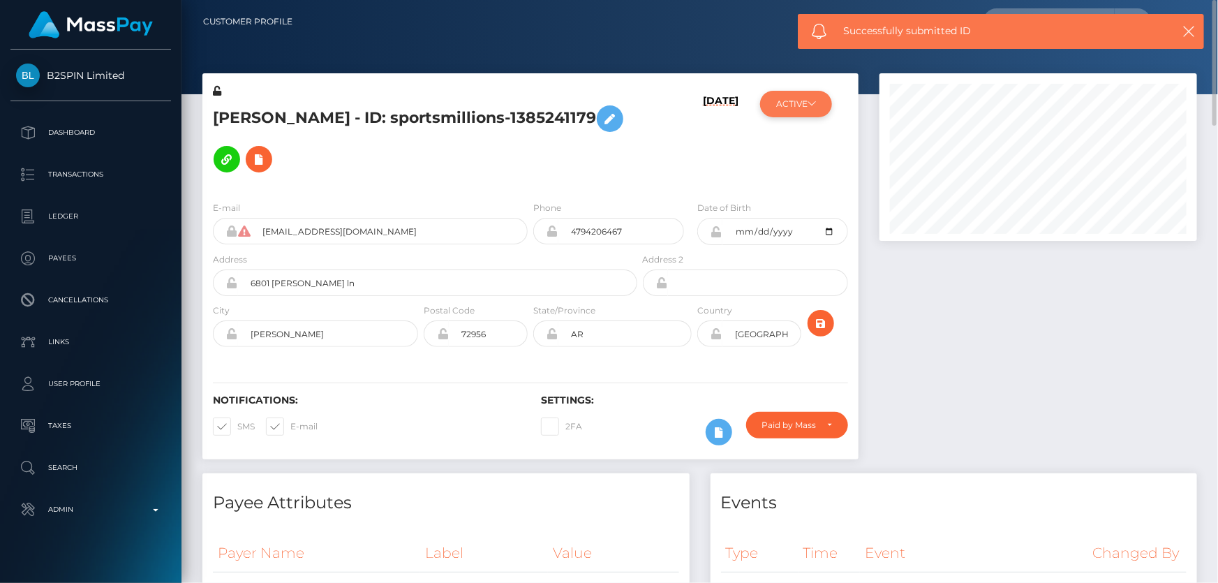
click at [811, 112] on button "ACTIVE" at bounding box center [796, 104] width 72 height 27
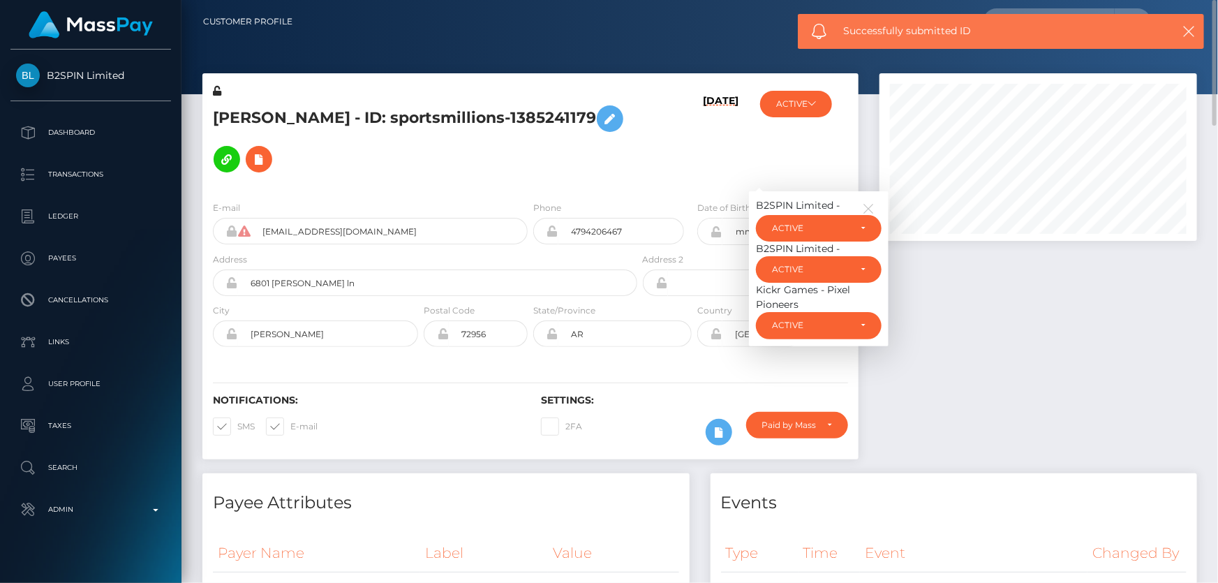
click at [1020, 384] on div at bounding box center [1038, 273] width 338 height 400
click at [933, 340] on div at bounding box center [1038, 273] width 338 height 400
click at [989, 375] on div at bounding box center [1038, 273] width 338 height 400
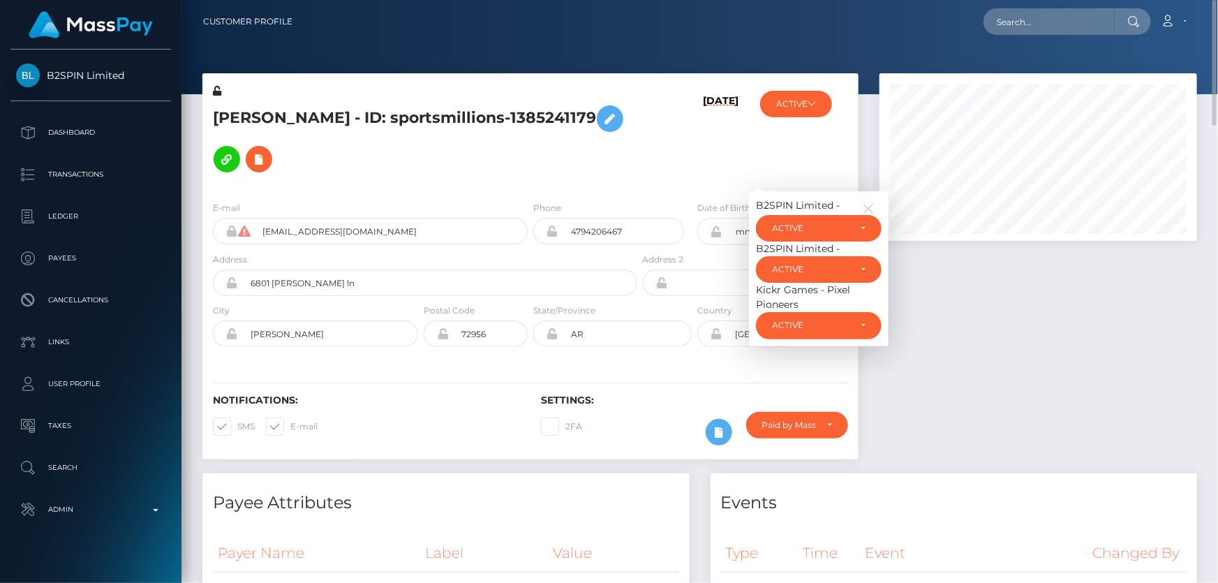
click at [1003, 373] on div at bounding box center [1038, 273] width 338 height 400
click at [718, 424] on icon at bounding box center [718, 432] width 17 height 17
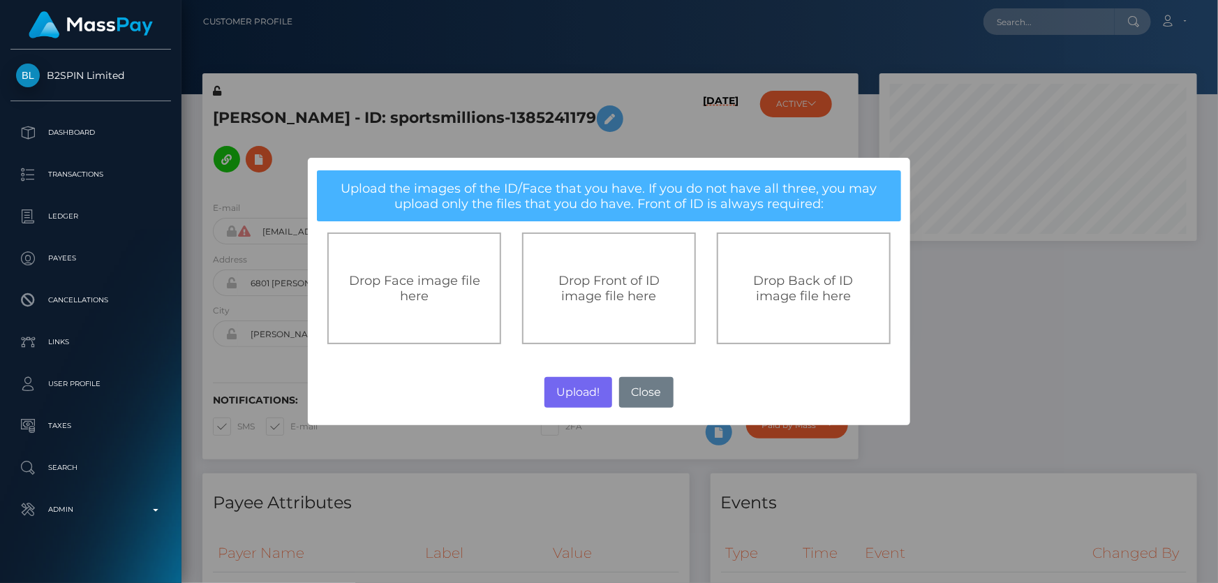
click at [630, 274] on span "Drop Front of ID image file here" at bounding box center [608, 288] width 101 height 31
click at [974, 369] on div "× Upload the images of the ID/Face that you have. If you do not have all three,…" at bounding box center [609, 291] width 1218 height 583
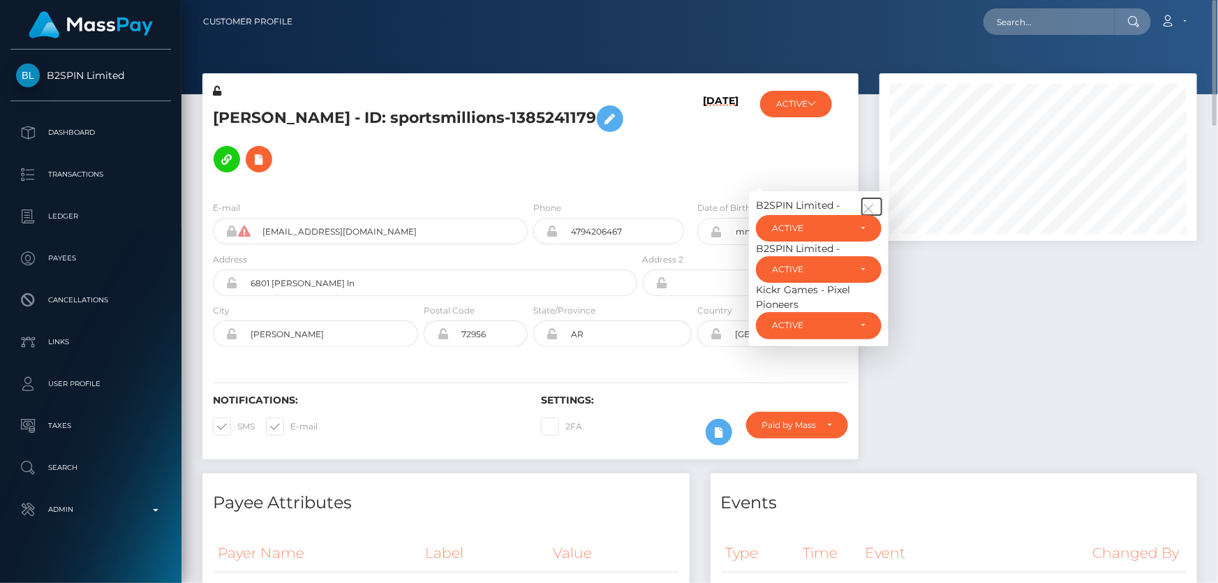
click at [872, 202] on icon "button" at bounding box center [868, 208] width 13 height 13
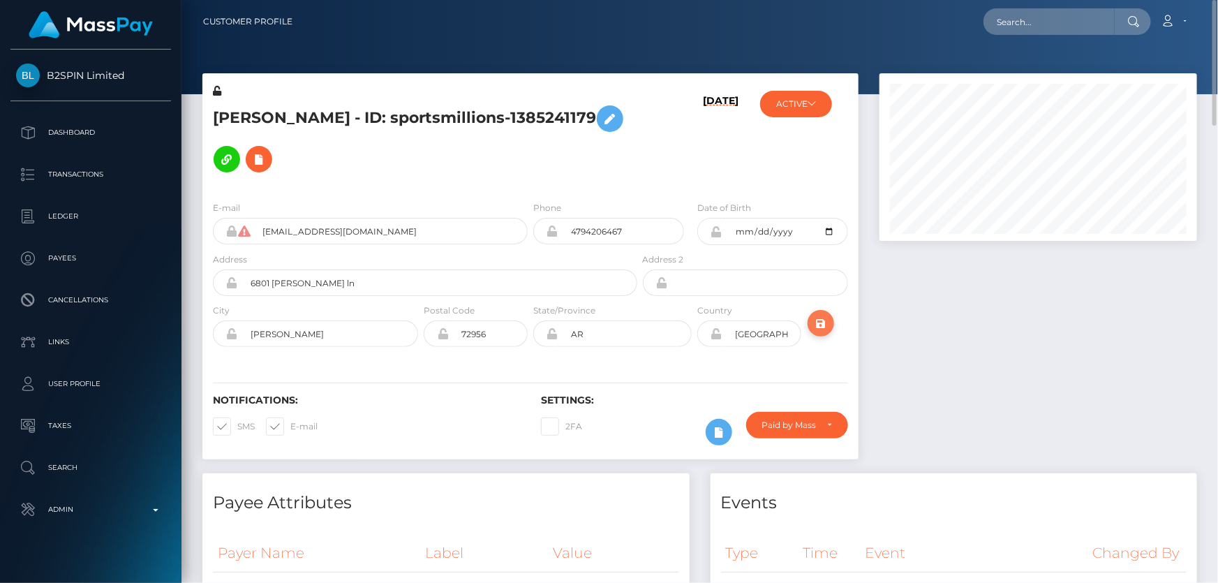
click at [823, 315] on icon "submit" at bounding box center [820, 323] width 17 height 17
click at [509, 153] on h5 "NANCY LOUISE HERNANDEZ - ID: sportsmillions-1385241179" at bounding box center [421, 138] width 417 height 81
click at [391, 106] on h5 "NANCY LOUISE HERNANDEZ - ID: sportsmillions-1385241179" at bounding box center [421, 138] width 417 height 81
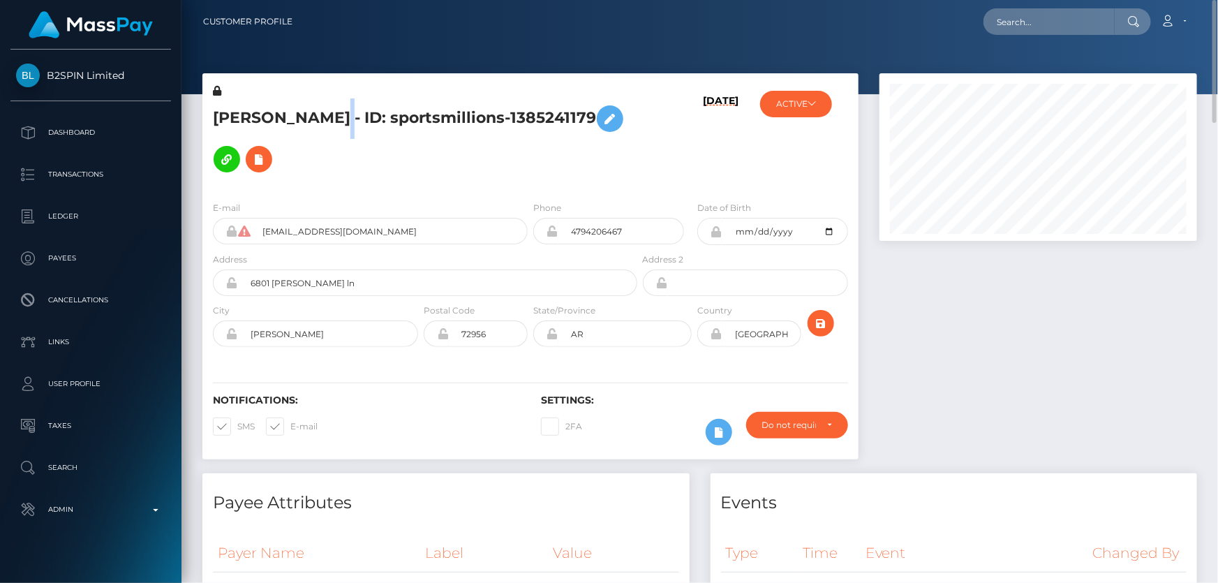
copy h5 "NANCY LOUISE HERNANDEZ - ID: sportsmillions-1385241179"
click at [1103, 377] on div at bounding box center [1038, 273] width 338 height 400
paste input "Glorine Mwangale Matati"
type input "Glorine Mwangale Matati"
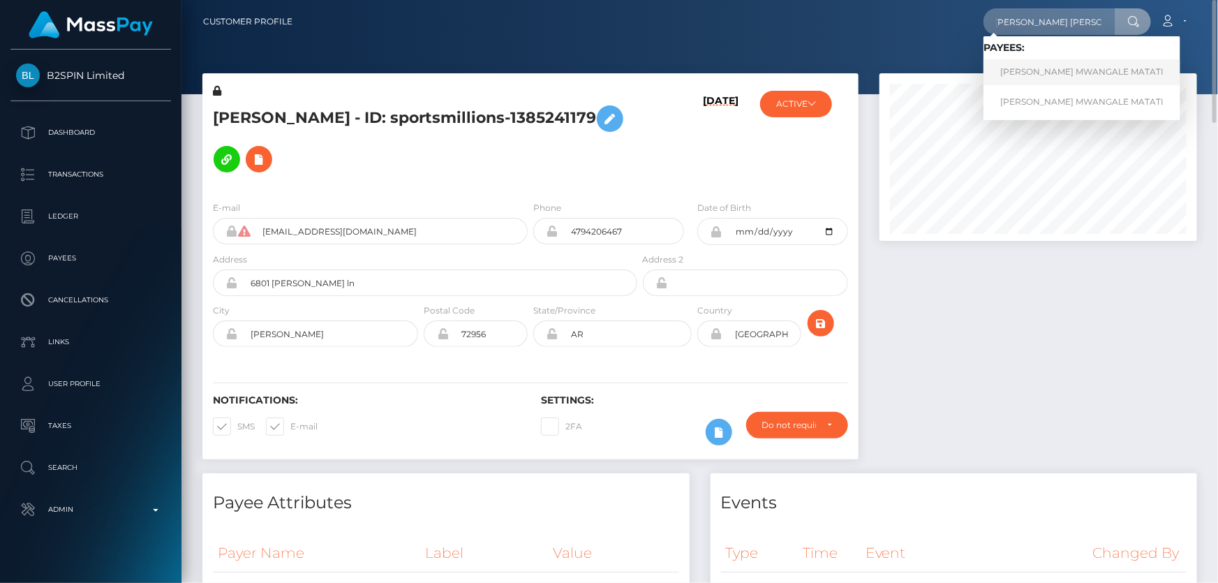
click at [1046, 73] on link "GLORINE MWANGALE MATATI" at bounding box center [1081, 72] width 197 height 26
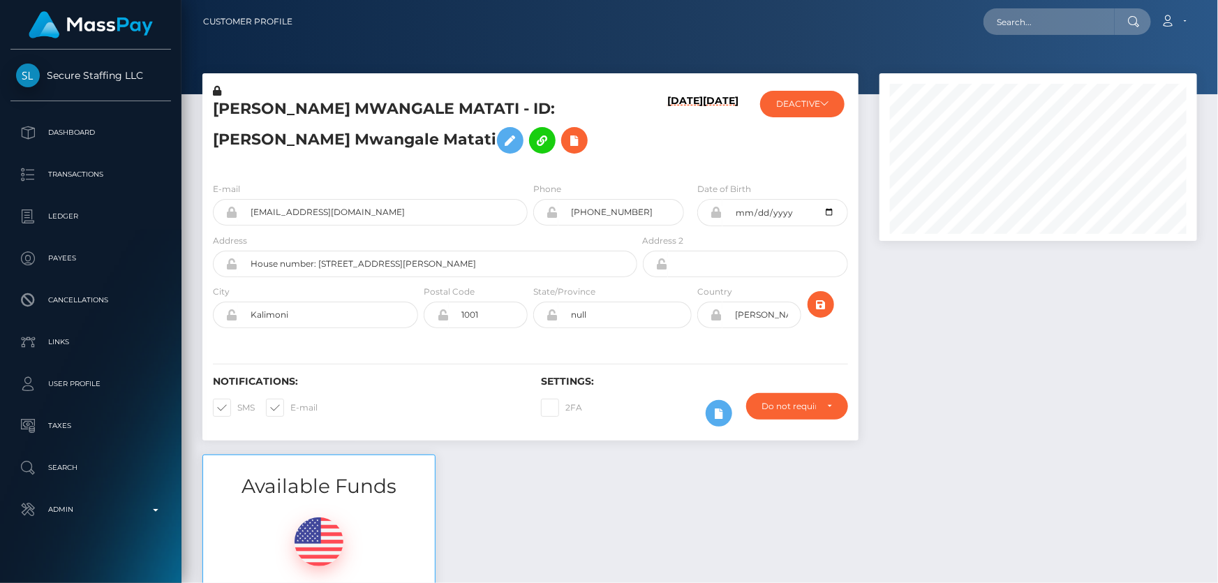
scroll to position [167, 317]
click at [566, 140] on icon at bounding box center [574, 140] width 17 height 17
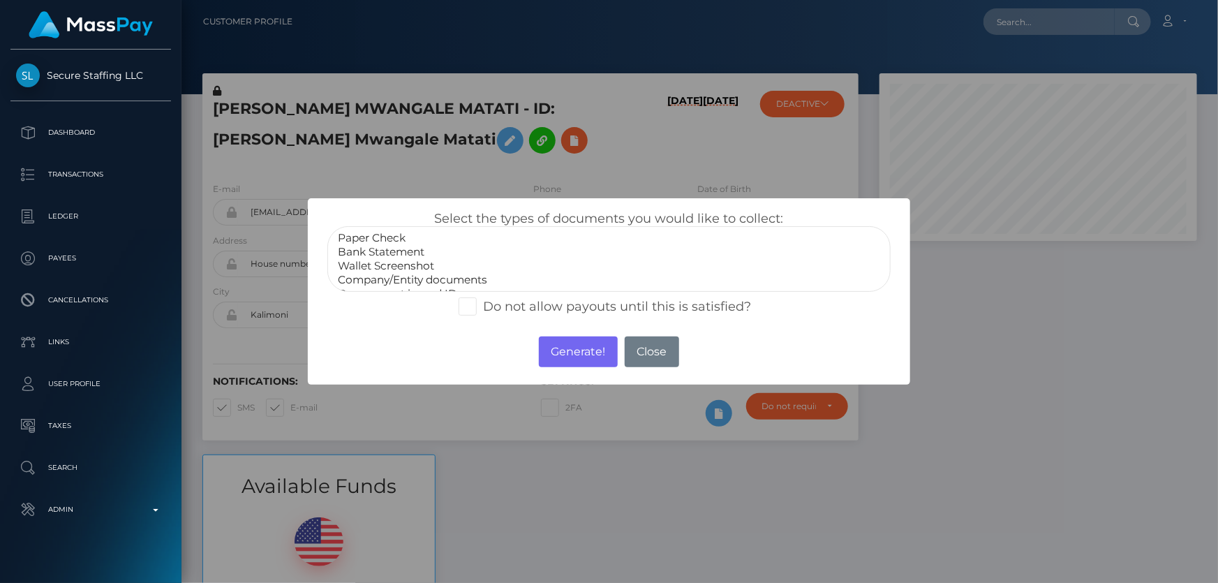
scroll to position [27, 0]
select select "Miscellaneous"
click at [398, 279] on option "Miscellaneous" at bounding box center [608, 281] width 544 height 14
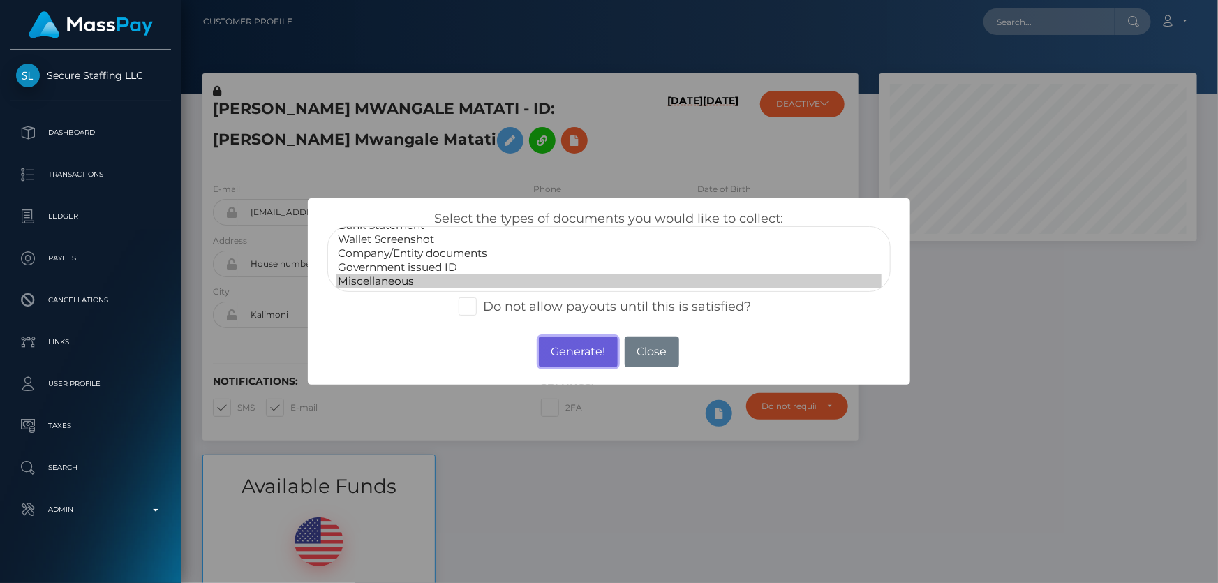
click at [579, 355] on button "Generate!" at bounding box center [578, 351] width 79 height 31
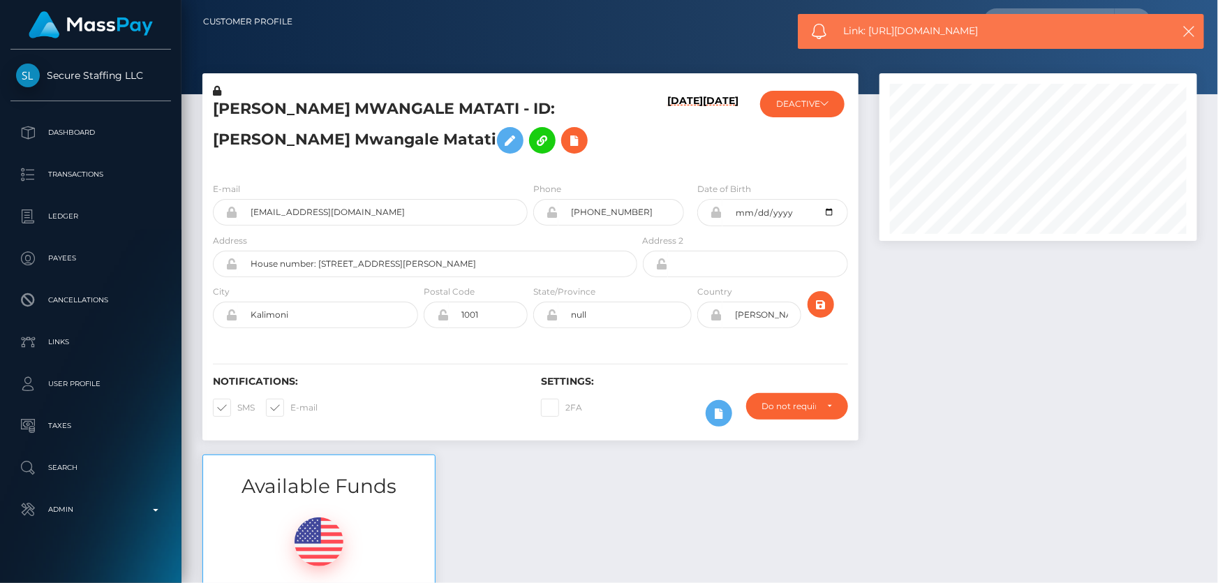
drag, startPoint x: 997, startPoint y: 30, endPoint x: 867, endPoint y: 35, distance: 129.2
click at [867, 35] on span "Link: [URL][DOMAIN_NAME]" at bounding box center [997, 31] width 308 height 15
copy span "[URL][DOMAIN_NAME]"
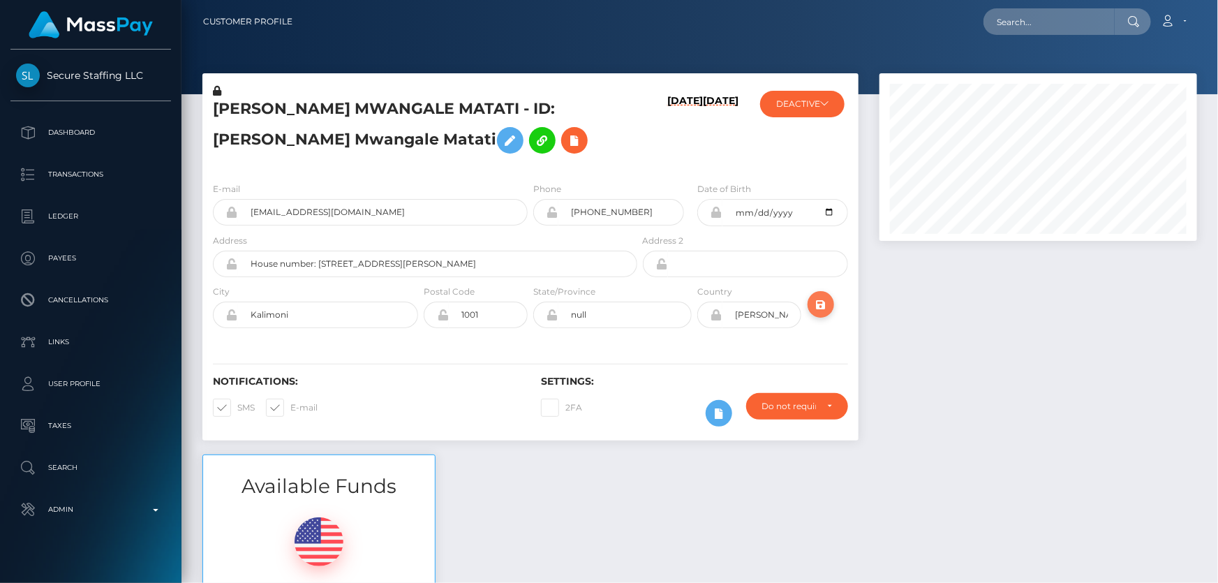
click at [822, 306] on icon "submit" at bounding box center [820, 304] width 17 height 17
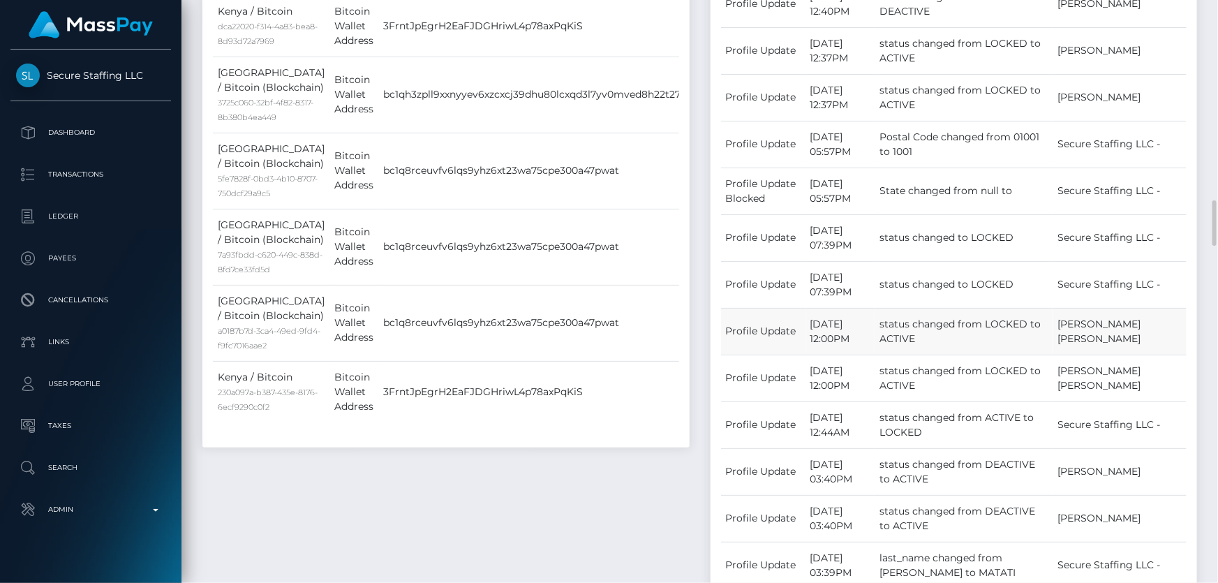
scroll to position [1015, 0]
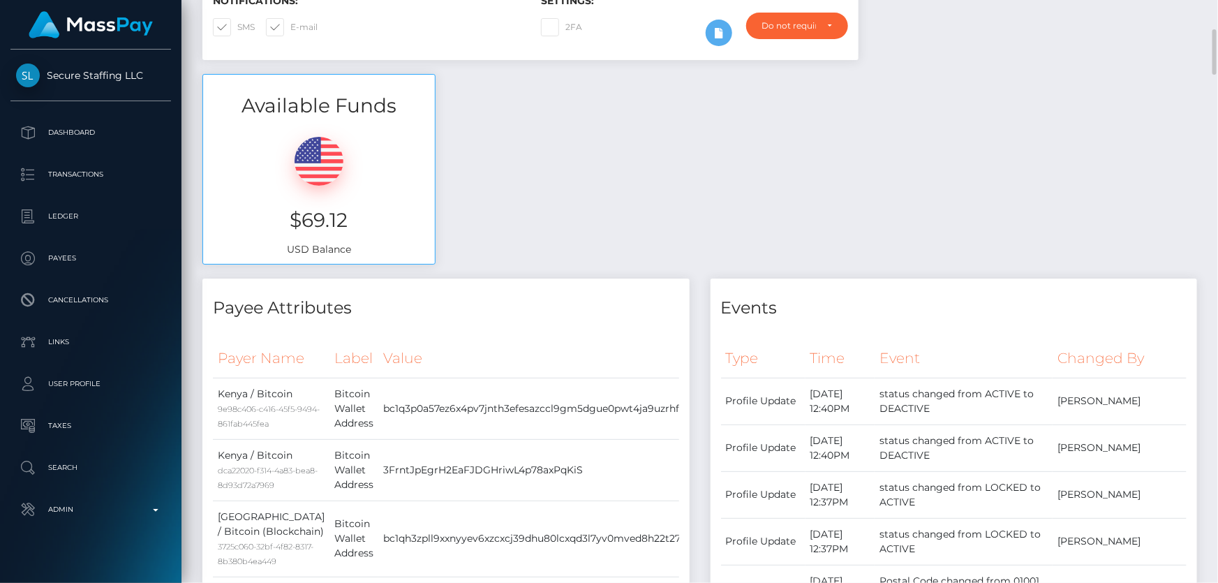
scroll to position [253, 0]
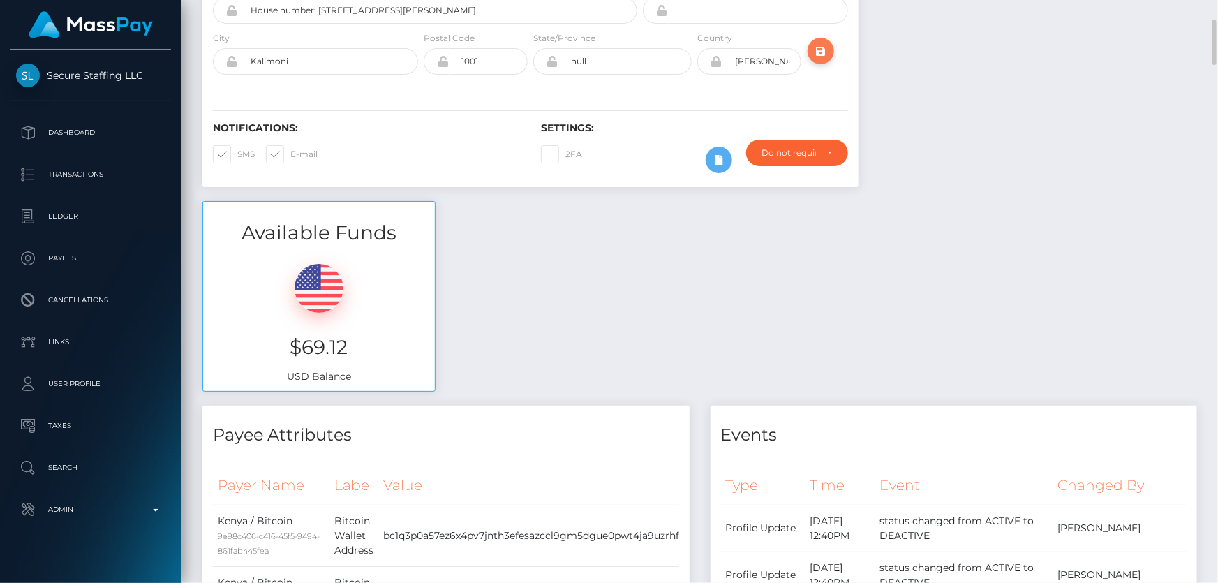
click at [823, 49] on icon "submit" at bounding box center [820, 51] width 17 height 17
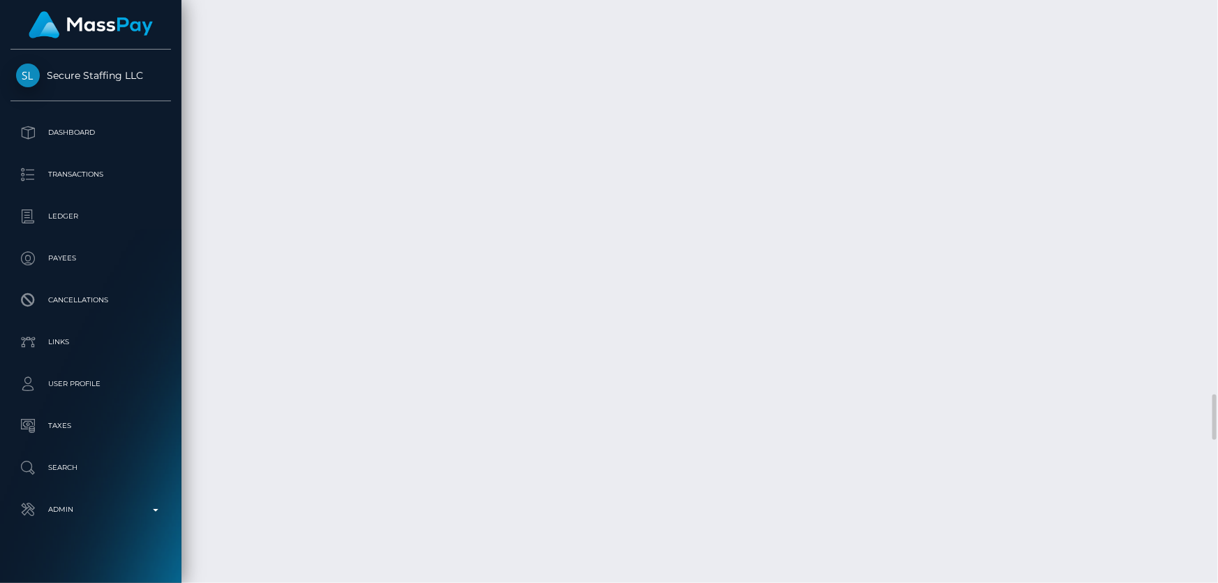
scroll to position [5265, 0]
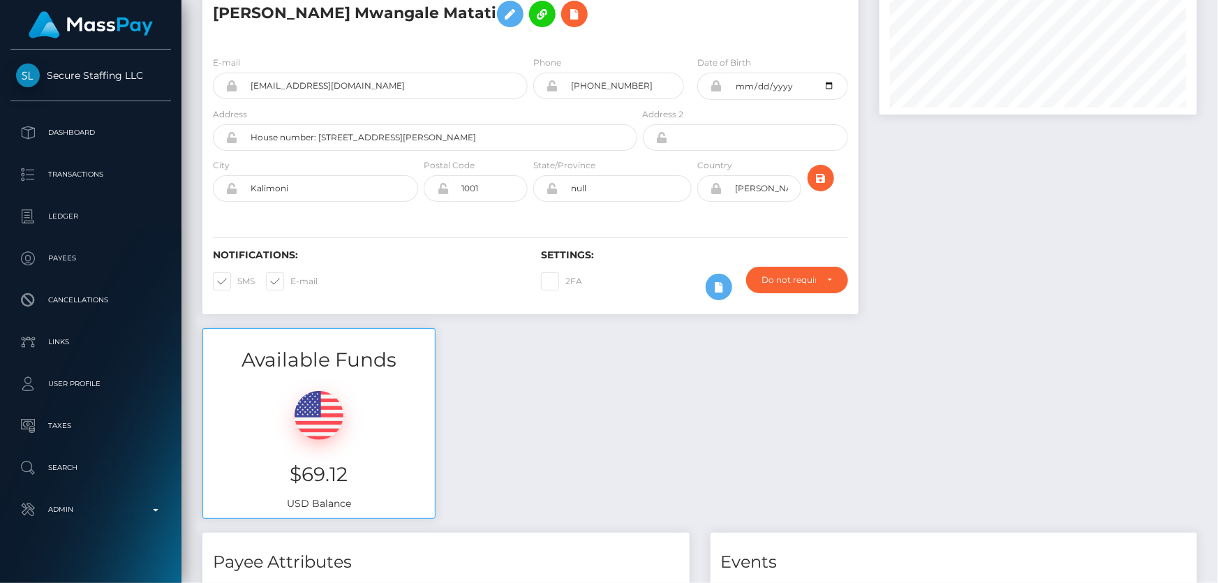
scroll to position [0, 0]
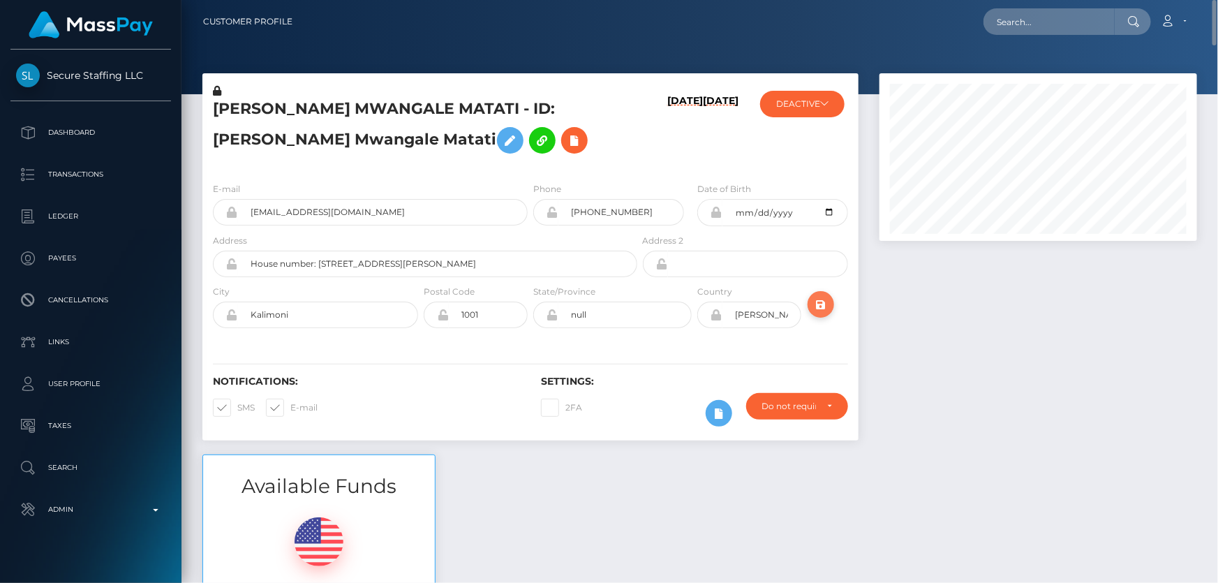
click at [821, 301] on icon "submit" at bounding box center [820, 304] width 17 height 17
click at [995, 375] on div at bounding box center [1038, 263] width 338 height 381
paste input "sportsmillions-1385241179"
type input "sportsmillions-1385241179"
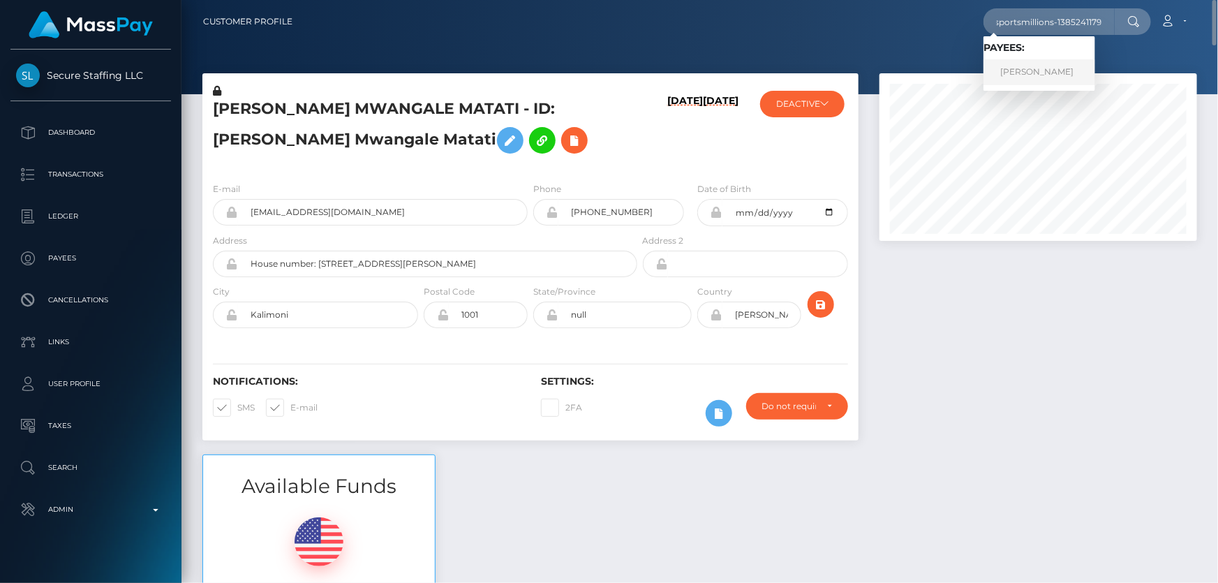
click at [1083, 76] on link "[PERSON_NAME]" at bounding box center [1039, 72] width 112 height 26
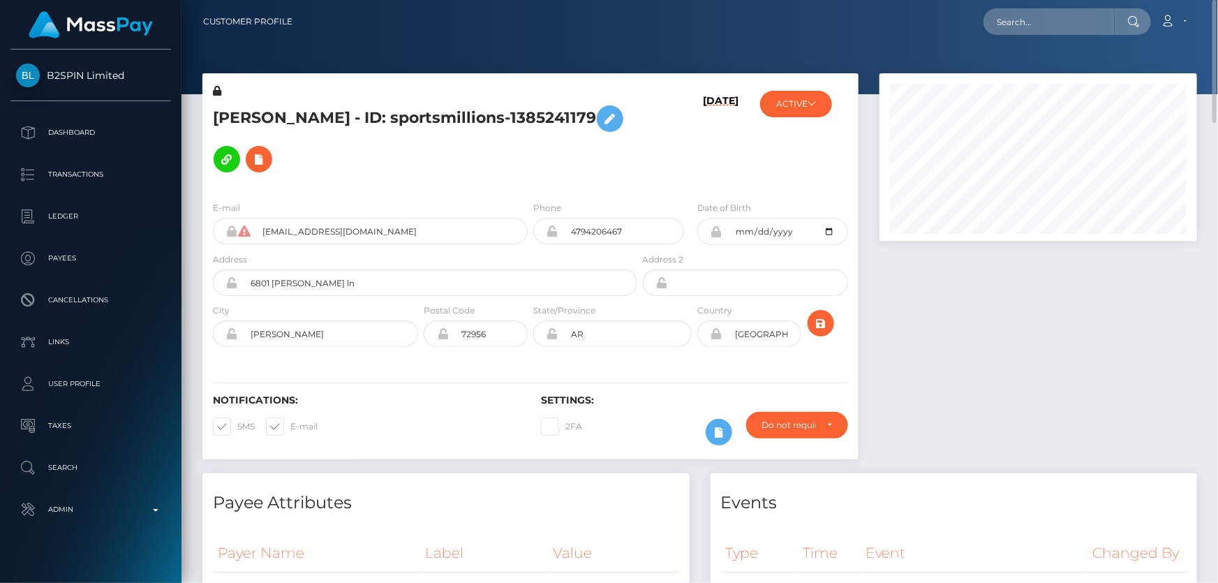
click h5 "NANCY LOUISE HERNANDEZ - ID: sportsmillions-1385241179"
copy h5 "NANCY LOUISE HERNANDEZ - ID: sportsmillions-1385241179"
click button "ACTIVE"
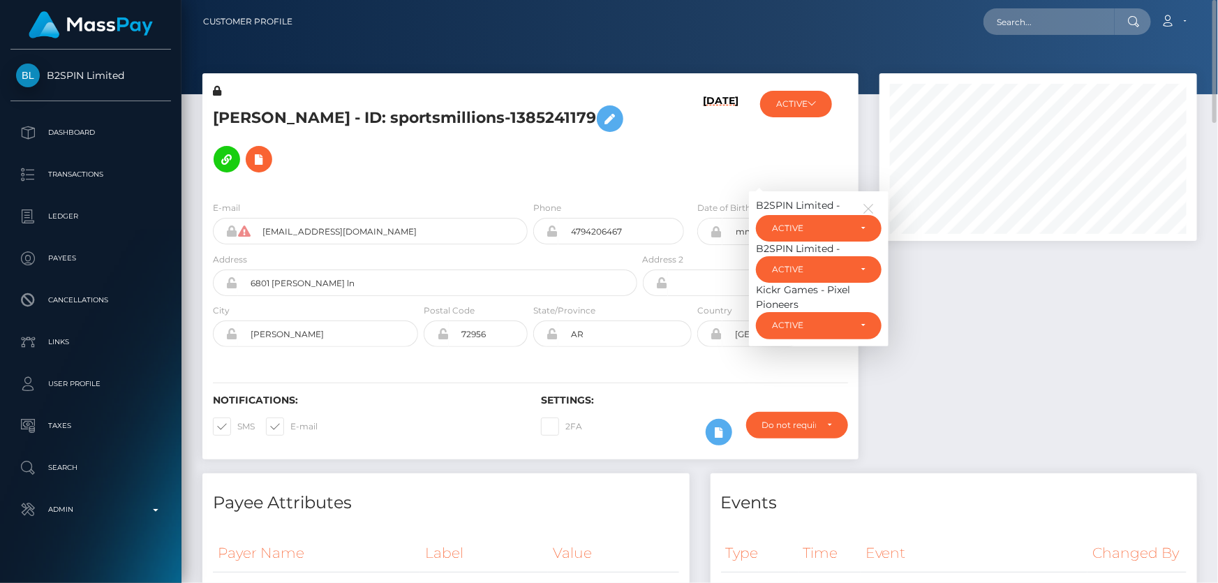
click h5 "NANCY LOUISE HERNANDEZ - ID: sportsmillions-1385241179"
paste input "poact_5GXYbpDAWUEX"
type input "poact_5GXYbpDAWUEX"
click link "Juliane Abaya"
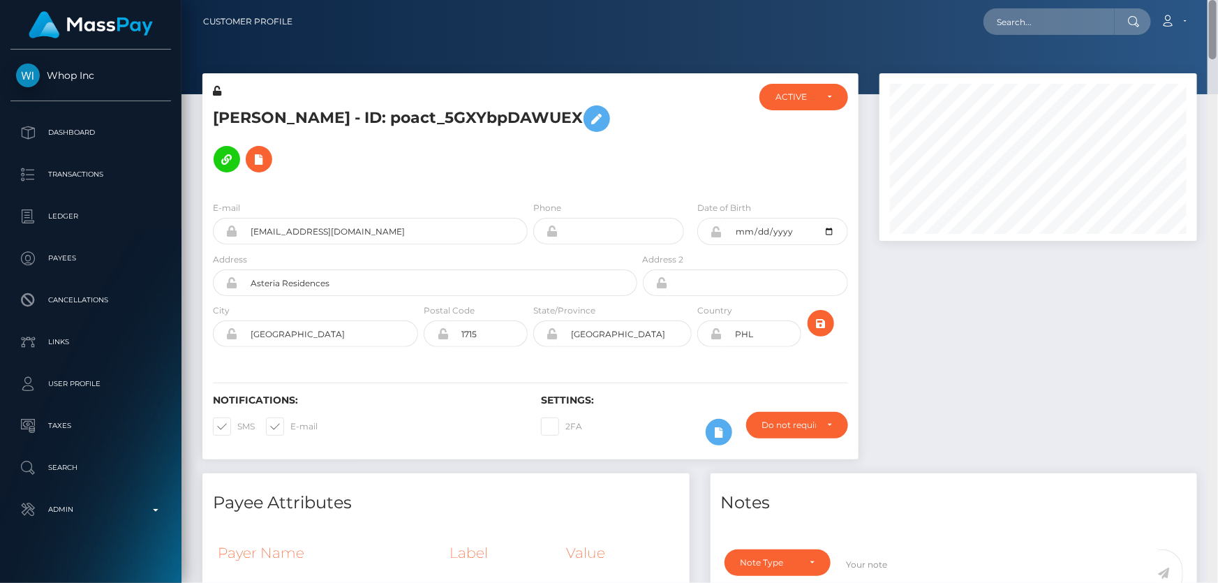
drag, startPoint x: 1214, startPoint y: 544, endPoint x: 1162, endPoint y: 59, distance: 488.4
click at [1217, 19] on div "Customer Profile Loading... Loading..." at bounding box center [699, 291] width 1036 height 583
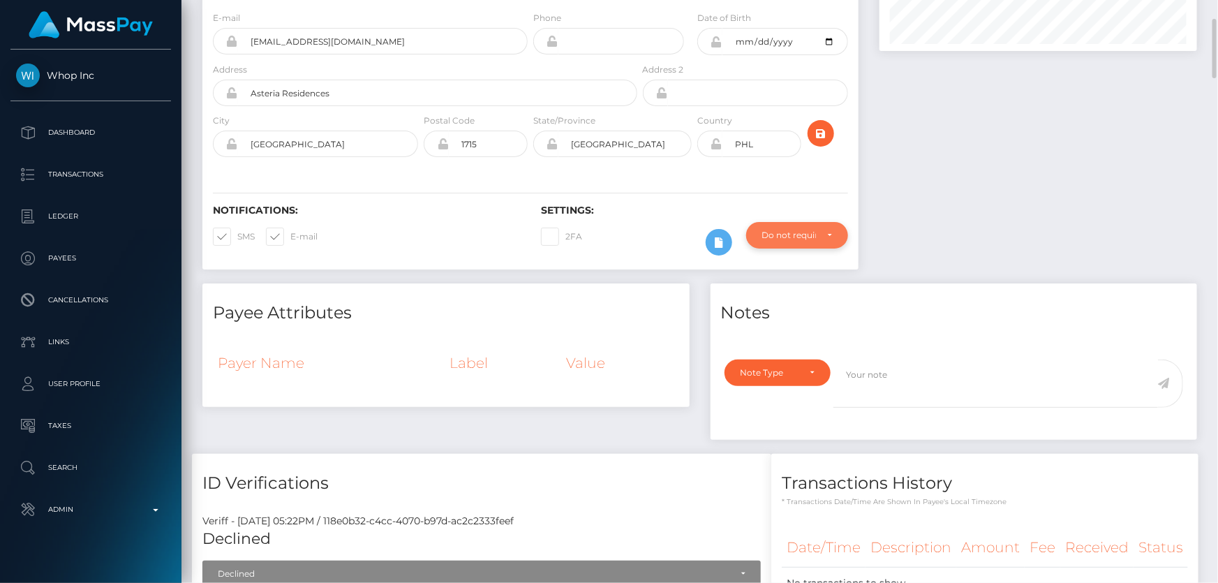
click at [796, 233] on div "Do not require" at bounding box center [789, 235] width 54 height 11
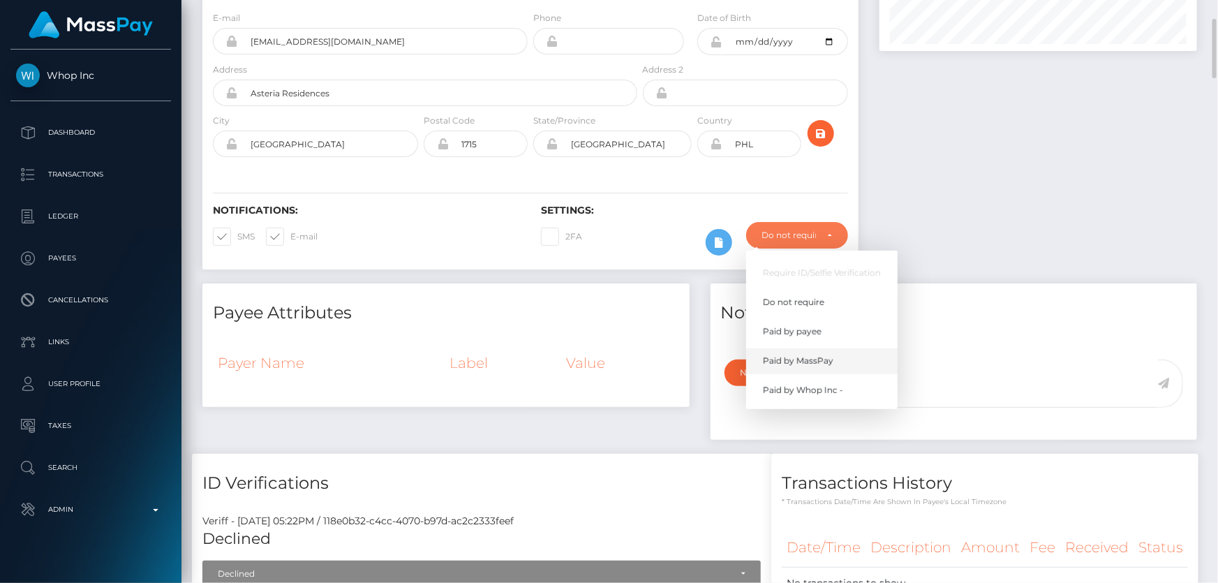
click at [821, 362] on span "Paid by MassPay" at bounding box center [798, 360] width 70 height 13
select select "2"
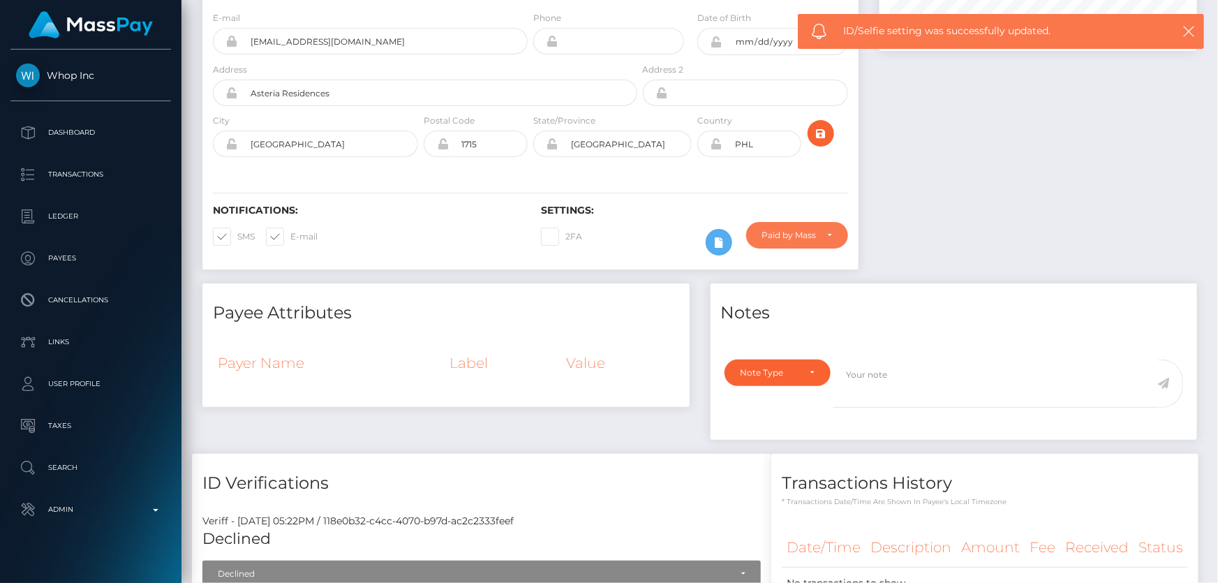
scroll to position [0, 0]
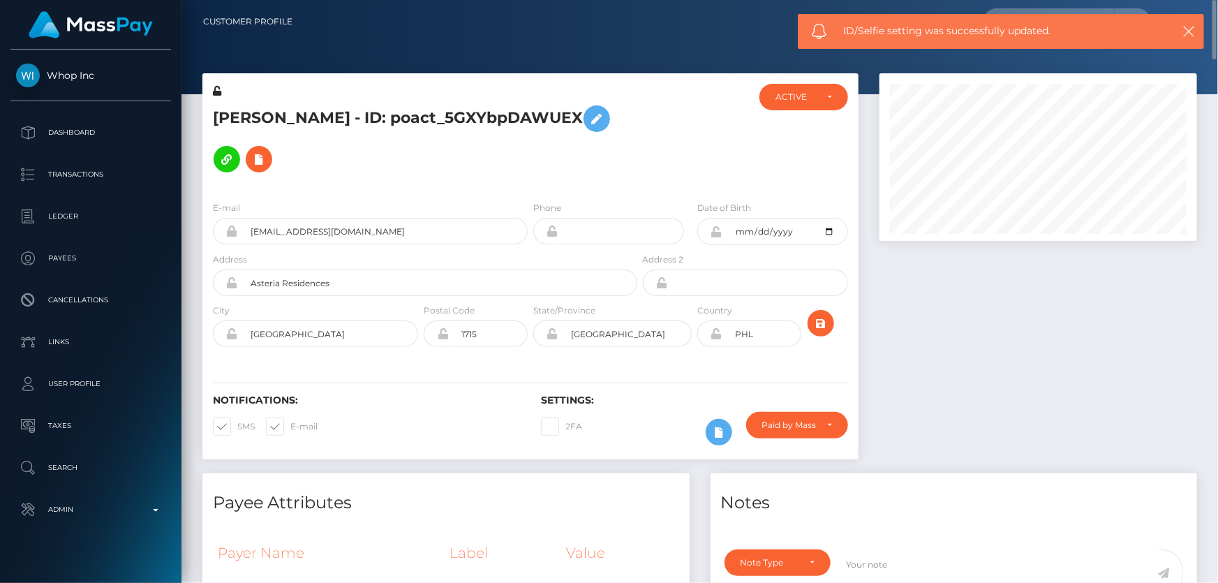
click at [390, 119] on h5 "Juliane Abaya - ID: poact_5GXYbpDAWUEX" at bounding box center [421, 138] width 417 height 81
copy h5 "Juliane Abaya - ID: poact_5GXYbpDAWUEX"
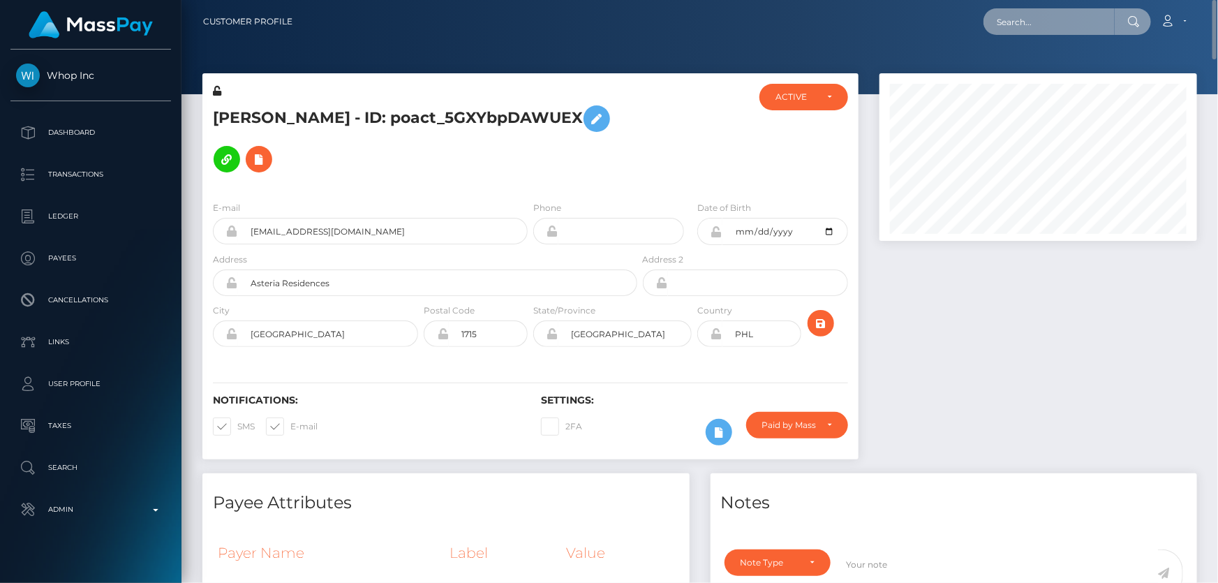
paste input "poact_HyDuoy6d04Ug"
type input "poact_HyDuoy6d04Ug"
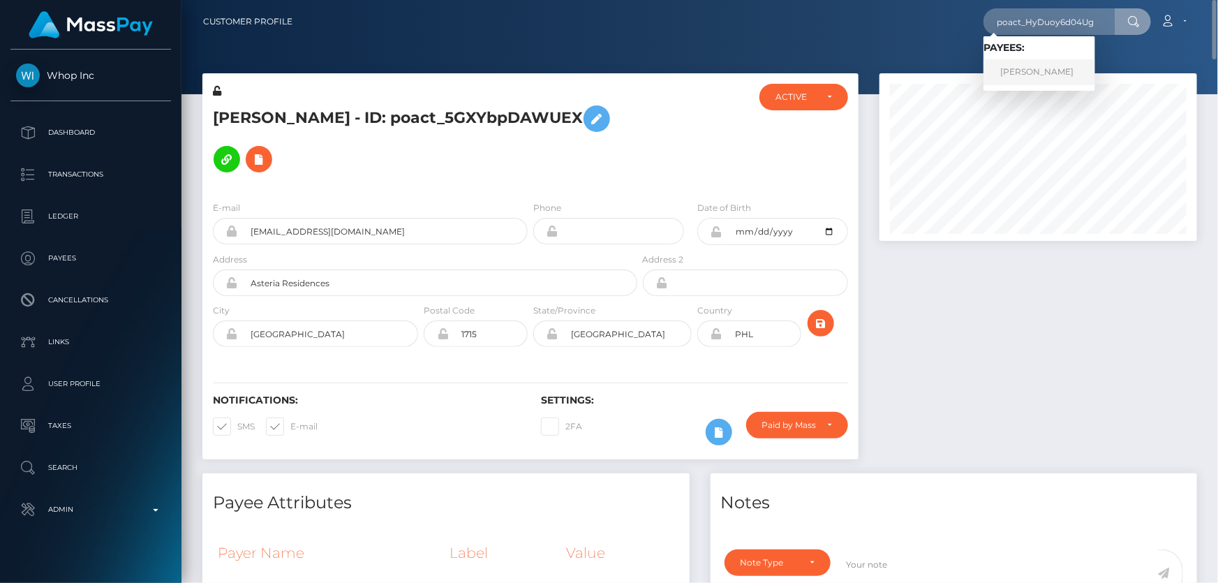
click at [1039, 70] on link "Ali Raza" at bounding box center [1039, 72] width 112 height 26
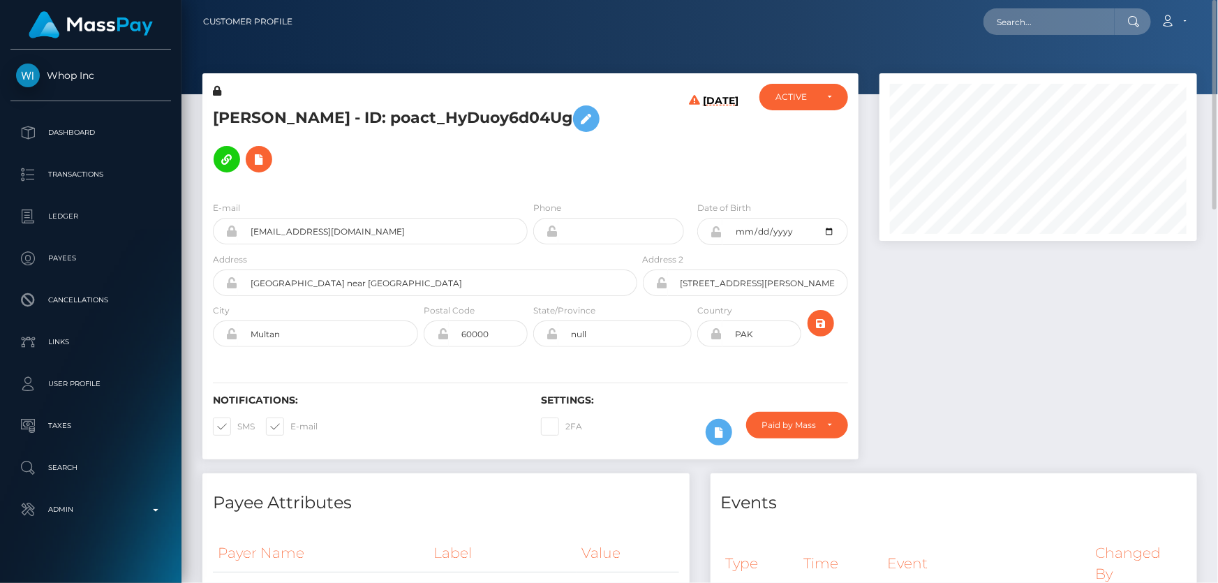
click at [302, 124] on h5 "Ali Raza - ID: poact_HyDuoy6d04Ug" at bounding box center [421, 138] width 417 height 81
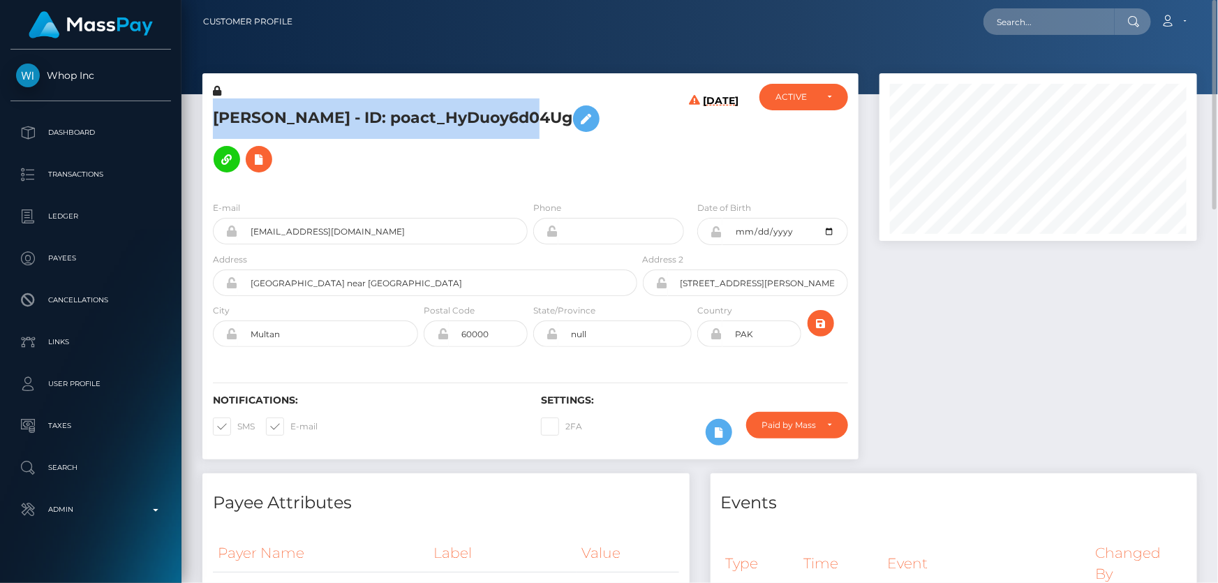
click at [302, 124] on h5 "Ali Raza - ID: poact_HyDuoy6d04Ug" at bounding box center [421, 138] width 417 height 81
copy h5 "Ali Raza - ID: poact_HyDuoy6d04Ug"
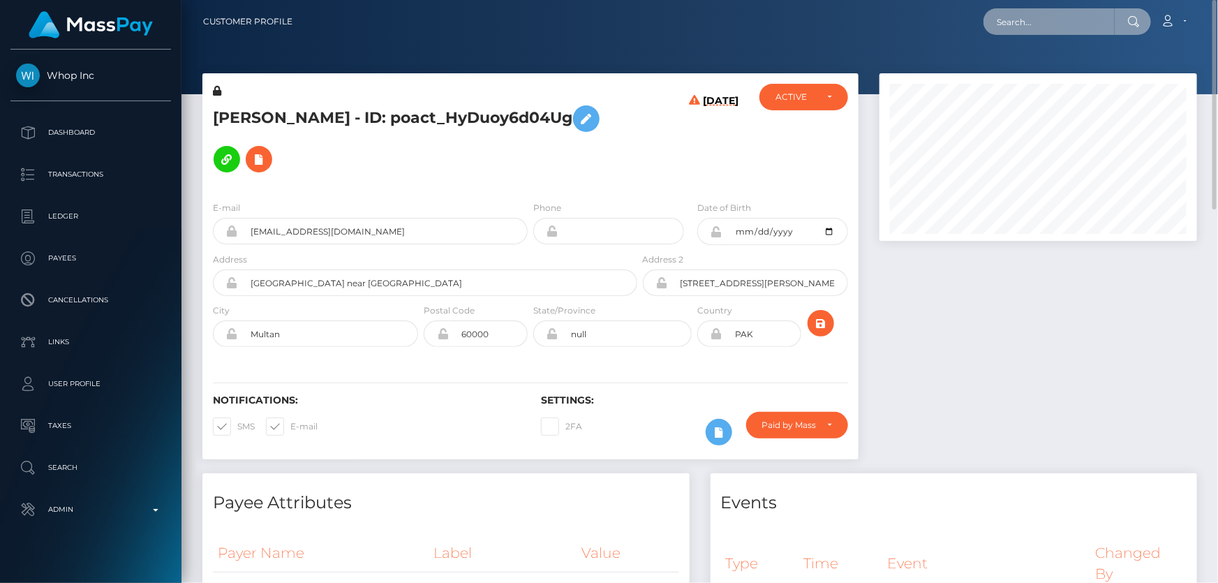
paste input "poact_Oc4oEzru3V3R"
type input "poact_Oc4oEzru3V3R"
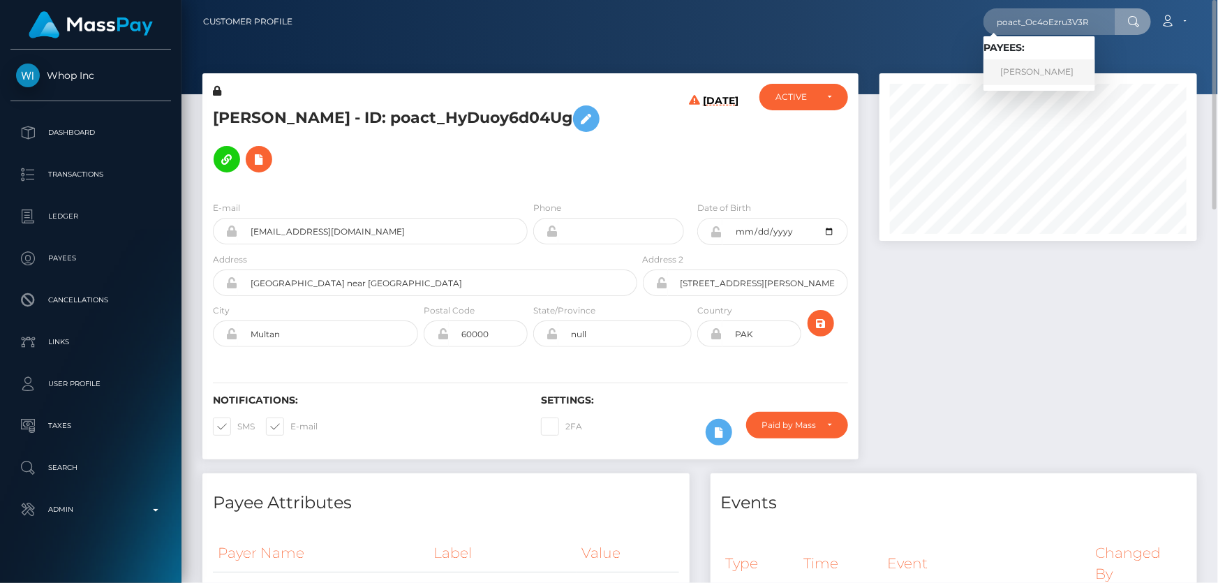
click at [1031, 77] on link "Priyansh Vashishtha" at bounding box center [1039, 72] width 112 height 26
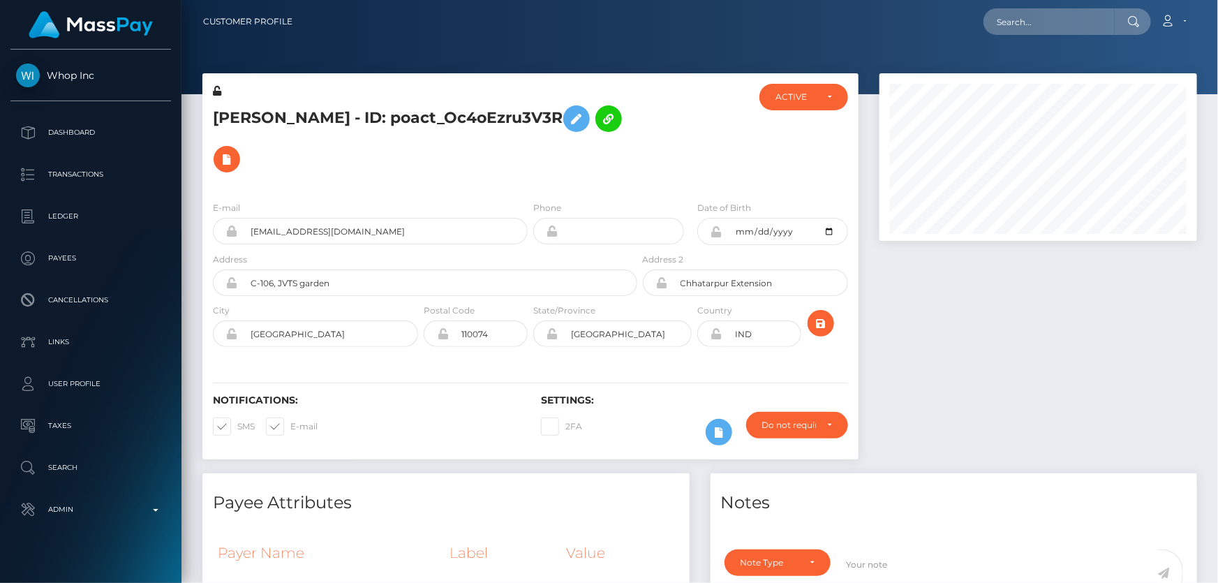
scroll to position [167, 317]
click at [1068, 426] on div at bounding box center [1038, 273] width 338 height 400
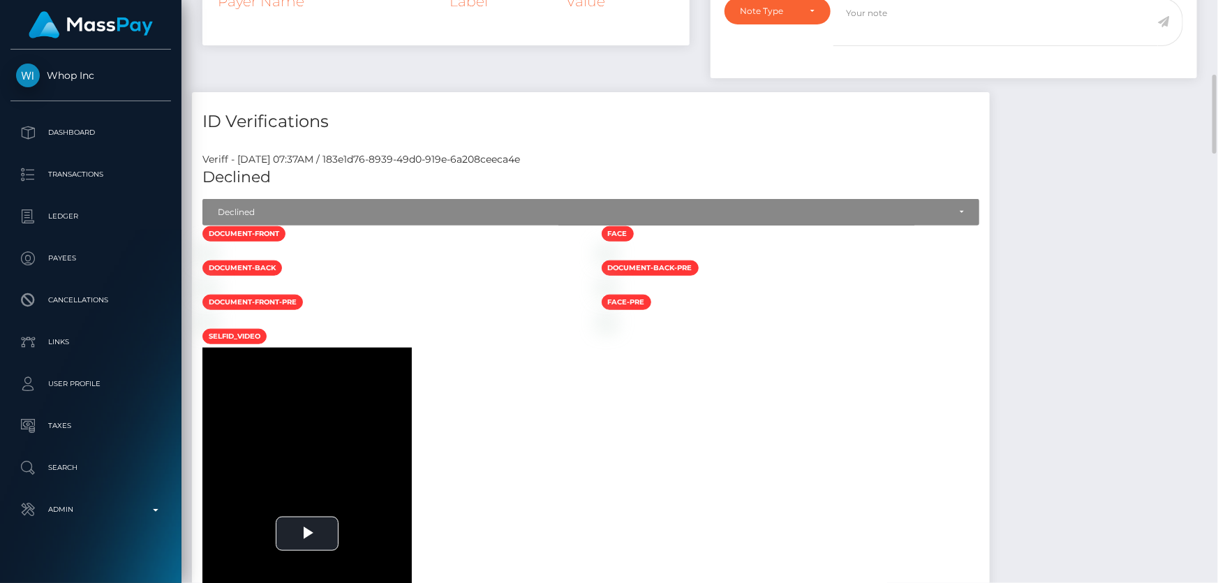
scroll to position [298, 0]
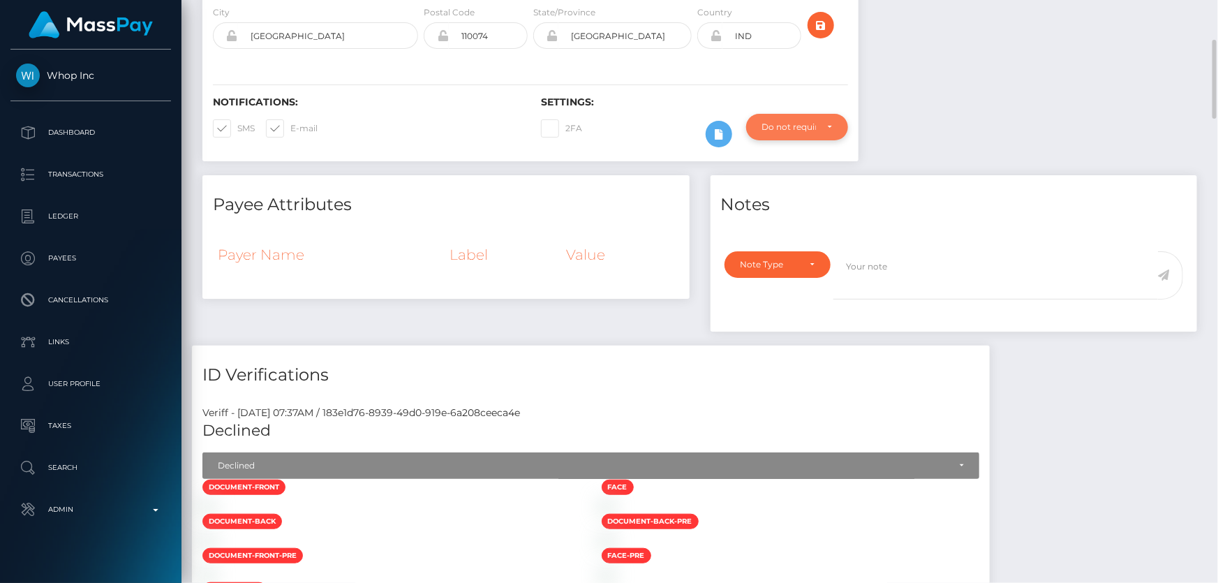
click at [805, 130] on div "Do not require" at bounding box center [789, 126] width 54 height 11
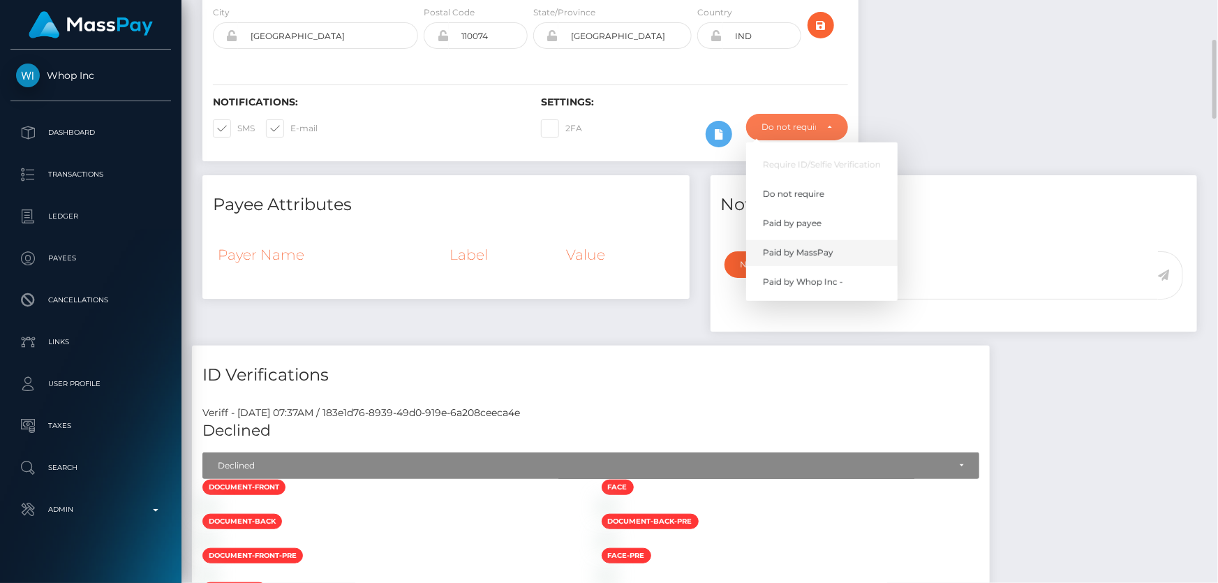
scroll to position [167, 317]
drag, startPoint x: 812, startPoint y: 250, endPoint x: 476, endPoint y: 282, distance: 337.2
click at [812, 249] on span "Paid by MassPay" at bounding box center [798, 252] width 70 height 13
select select "2"
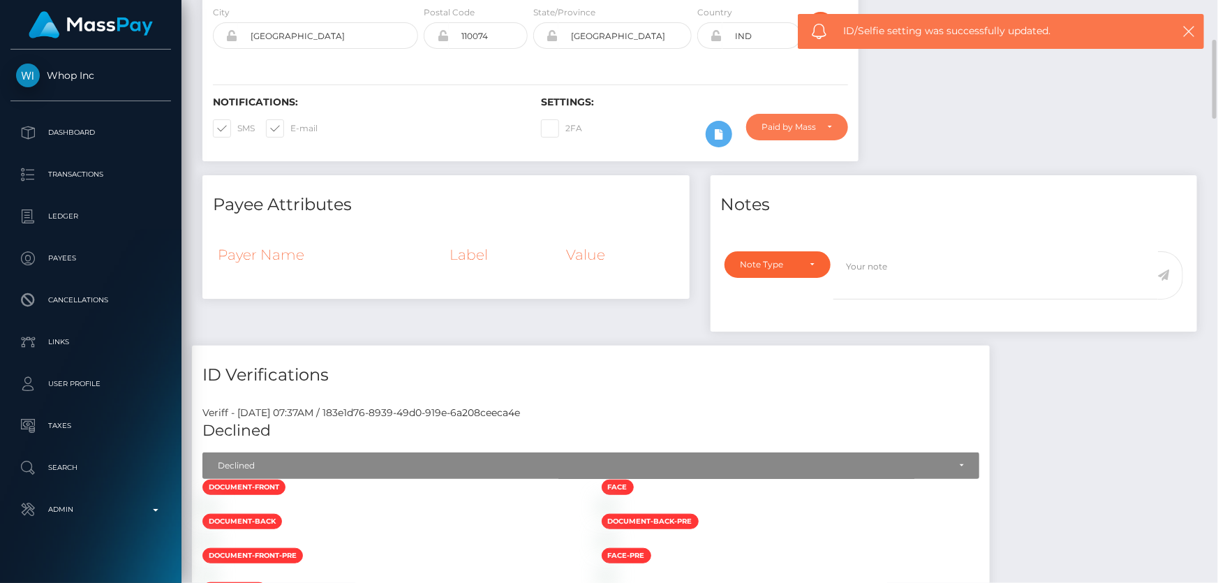
scroll to position [0, 0]
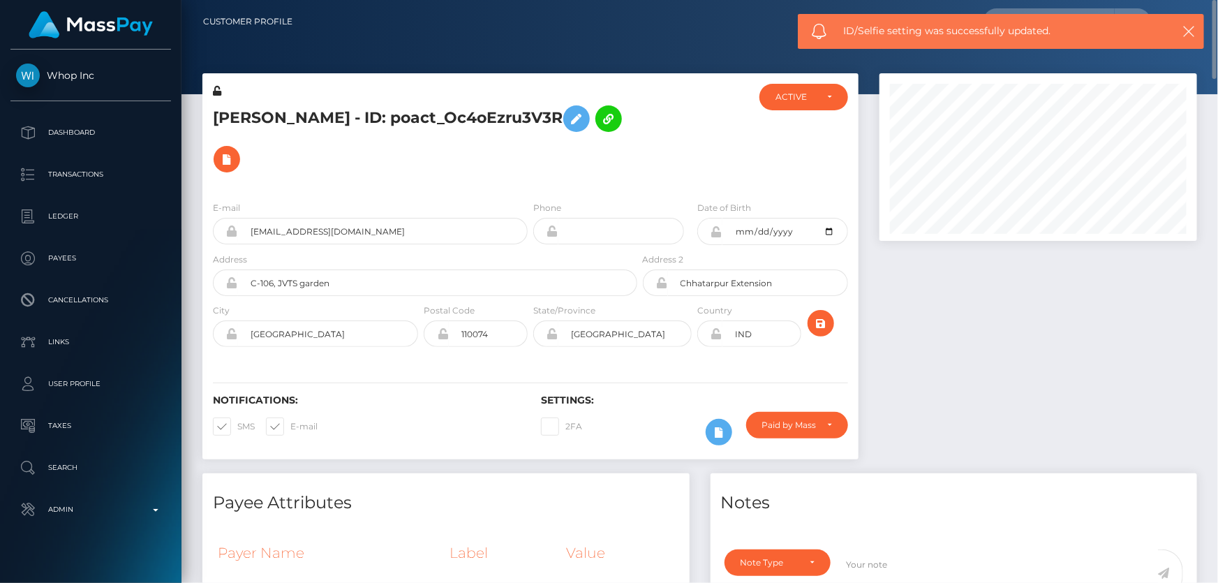
click at [341, 110] on h5 "[PERSON_NAME] - ID: poact_Oc4oEzru3V3R" at bounding box center [421, 138] width 417 height 81
copy h5 "[PERSON_NAME] - ID: poact_Oc4oEzru3V3R"
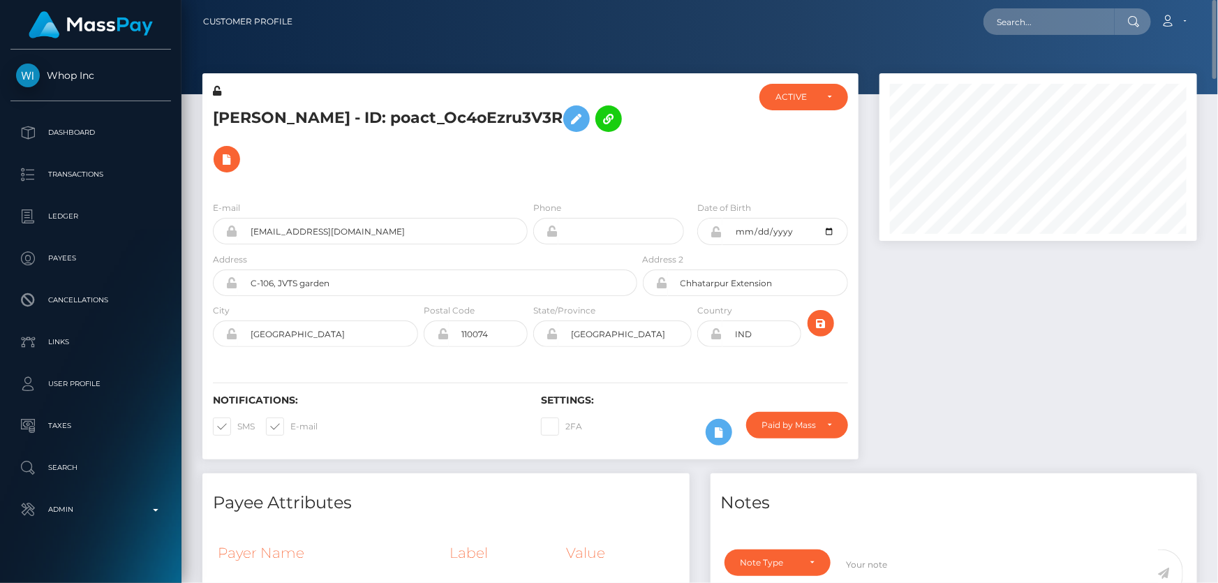
click at [354, 162] on h5 "[PERSON_NAME] - ID: poact_Oc4oEzru3V3R" at bounding box center [421, 138] width 417 height 81
click at [1083, 389] on div at bounding box center [1038, 273] width 338 height 400
paste input "[PERSON_NAME] [PERSON_NAME]"
type input "[PERSON_NAME] [PERSON_NAME]"
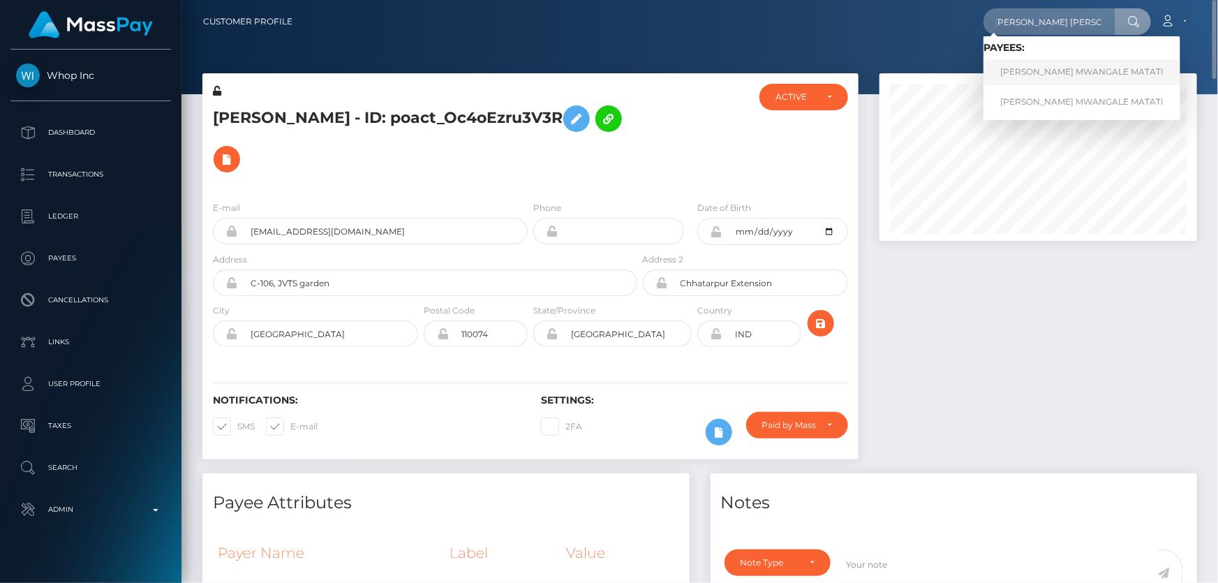
click at [1034, 72] on link "[PERSON_NAME] MWANGALE MATATI" at bounding box center [1081, 72] width 197 height 26
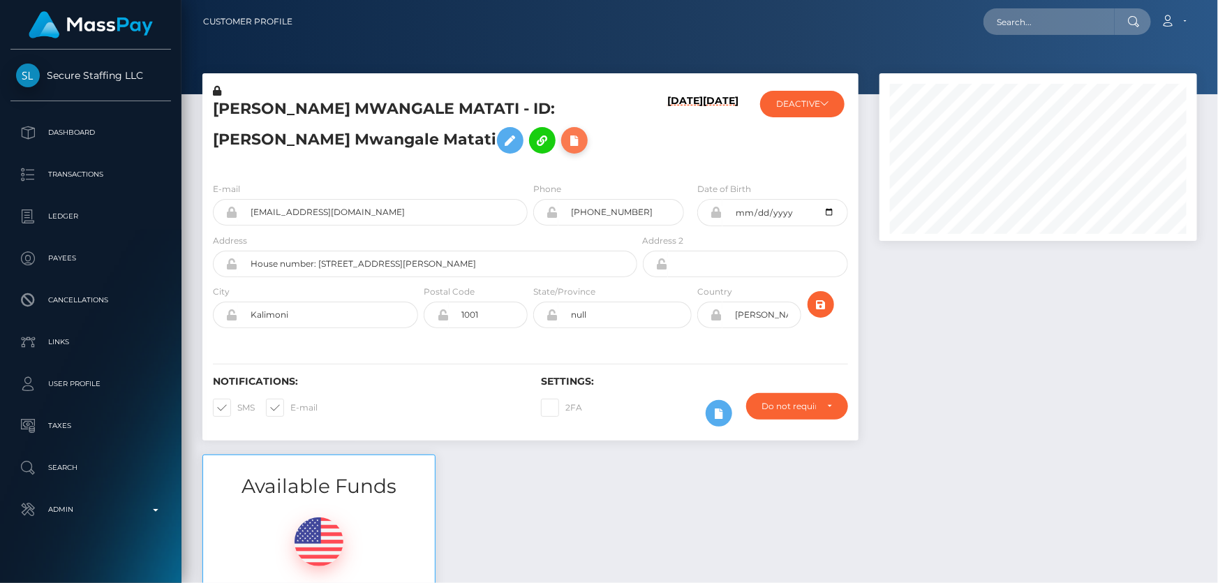
scroll to position [167, 317]
drag, startPoint x: 0, startPoint y: 0, endPoint x: 433, endPoint y: 144, distance: 456.1
click at [566, 144] on icon at bounding box center [574, 140] width 17 height 17
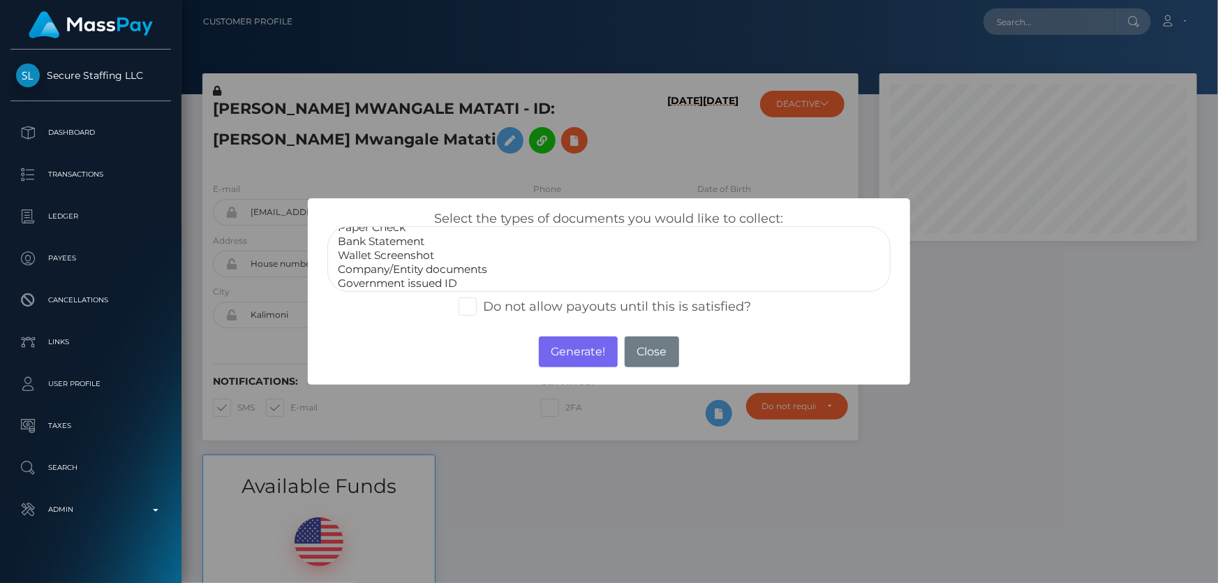
scroll to position [27, 0]
select select "Miscellaneous"
click at [403, 281] on option "Miscellaneous" at bounding box center [608, 281] width 544 height 14
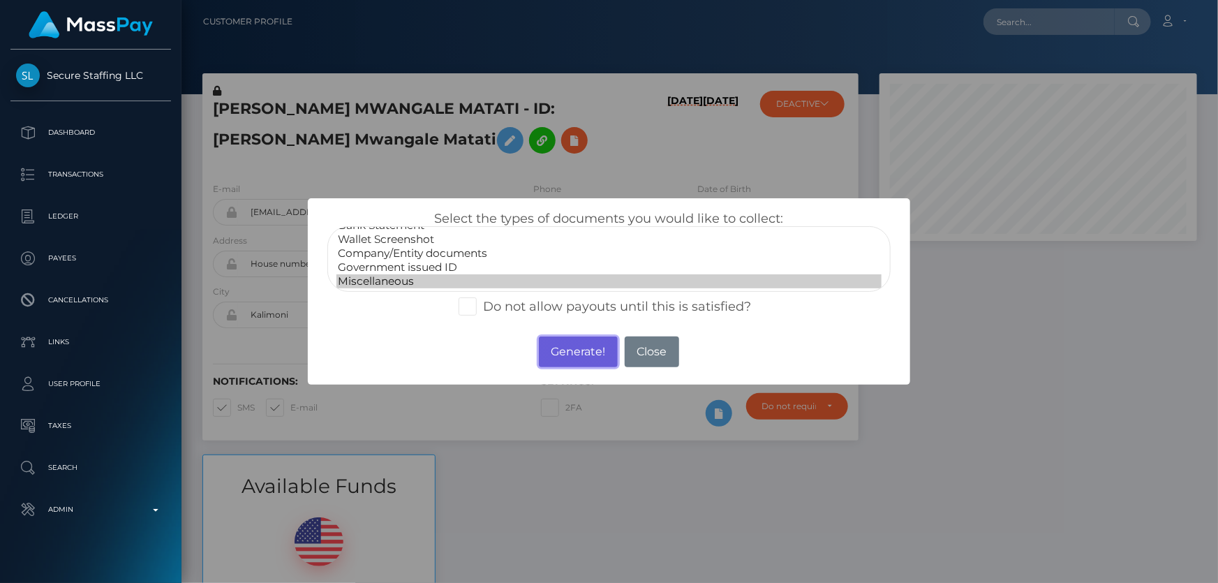
click at [578, 352] on button "Generate!" at bounding box center [578, 351] width 79 height 31
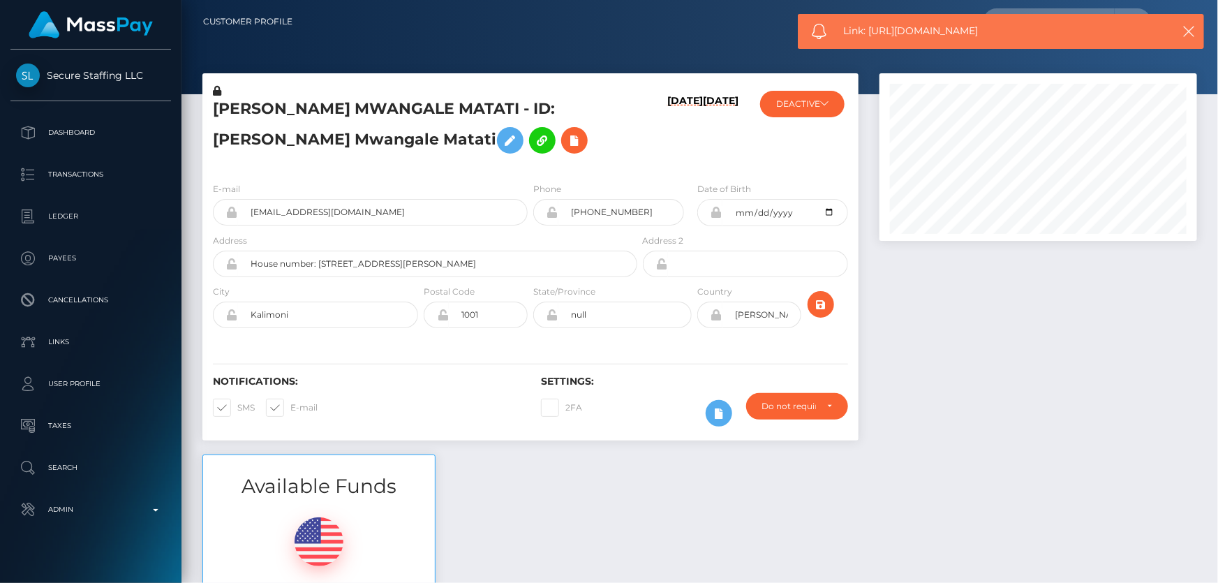
drag, startPoint x: 1007, startPoint y: 29, endPoint x: 880, endPoint y: 29, distance: 127.0
click at [870, 35] on span "Link: https://l.maspay.io/Wkfqc" at bounding box center [997, 31] width 308 height 15
copy span "https://l.maspay.io/Wkfqc"
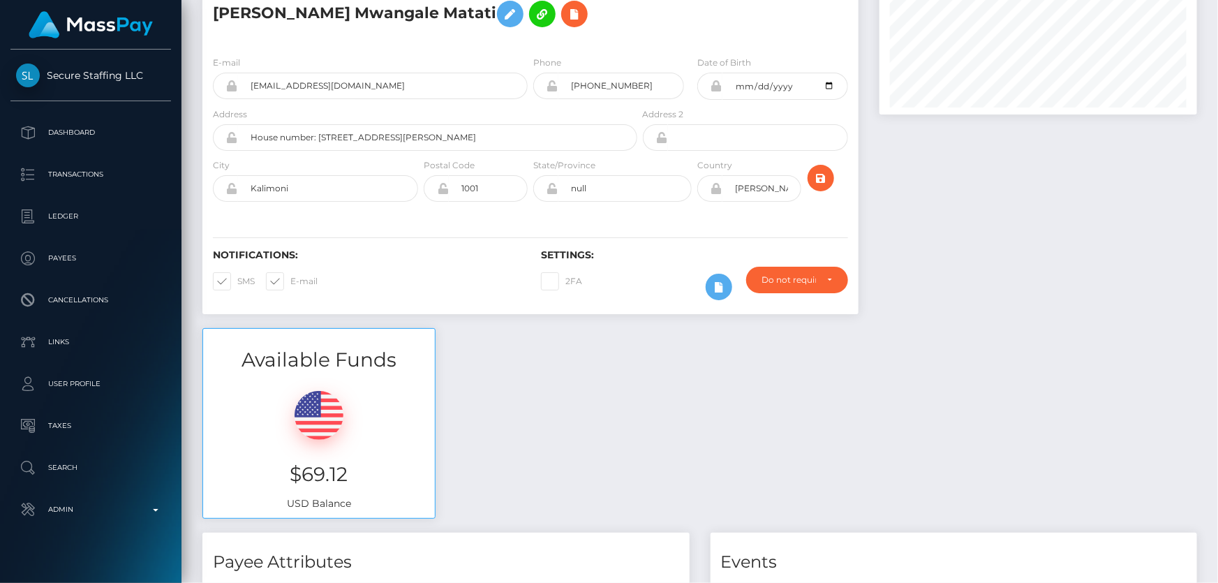
scroll to position [63, 0]
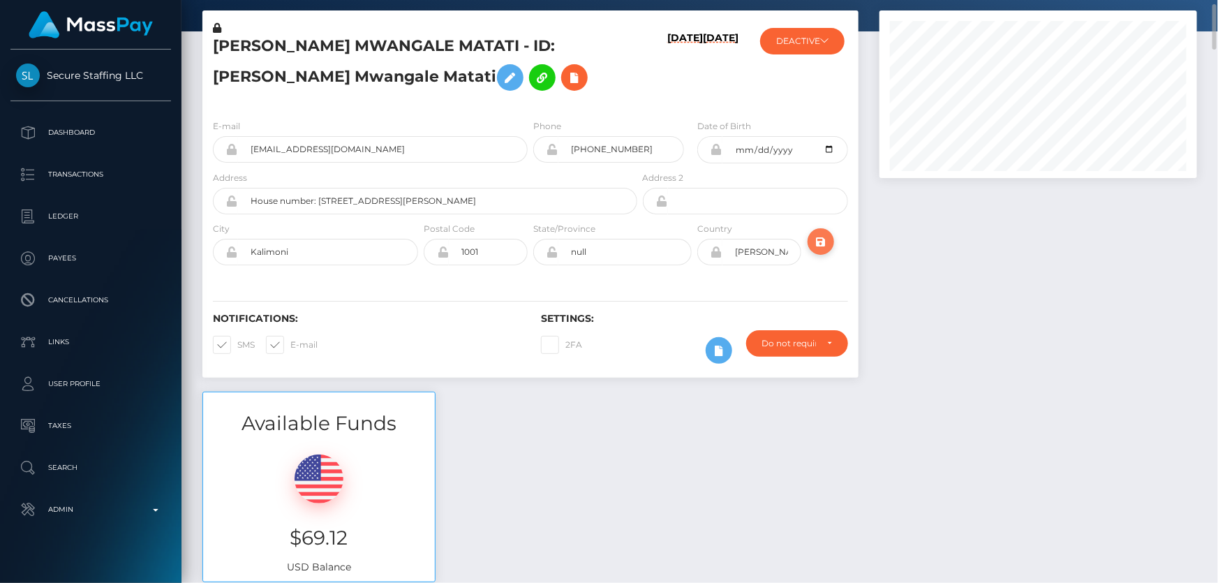
click at [819, 237] on icon "submit" at bounding box center [820, 241] width 17 height 17
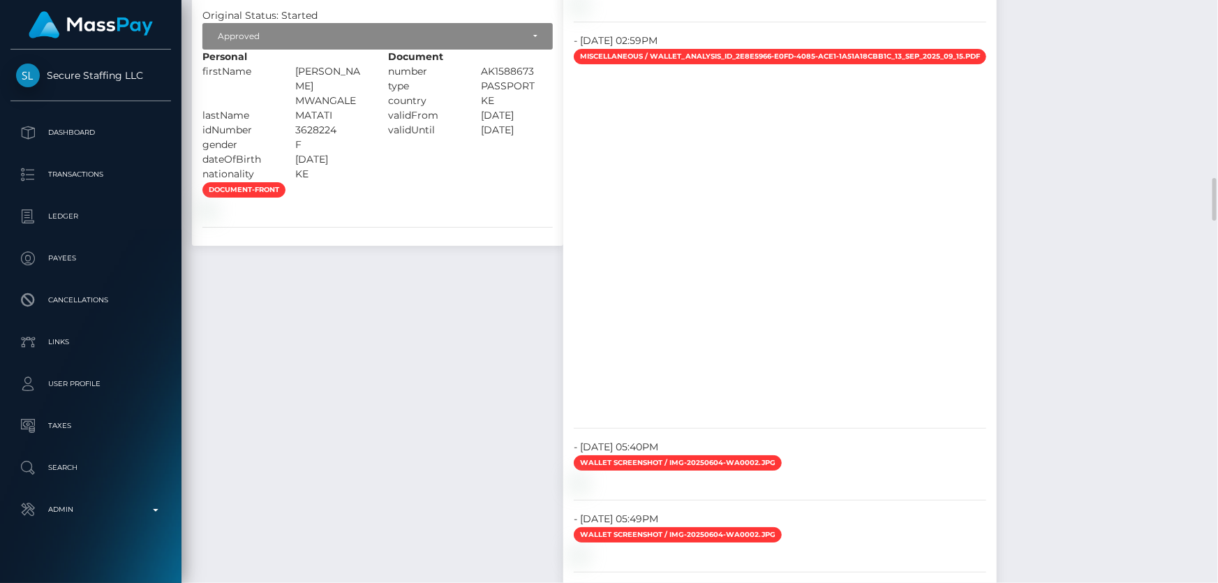
scroll to position [2664, 0]
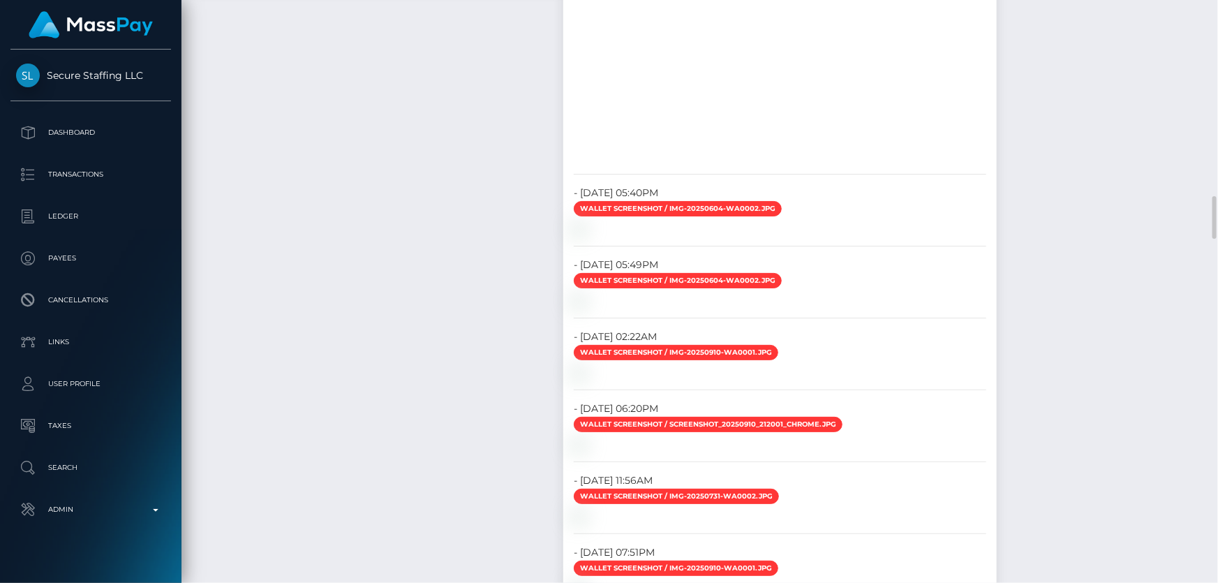
click at [1095, 426] on div "Payee Attributes Payer Name Label Value [GEOGRAPHIC_DATA] / Bitcoin 9e98c406-c4…" at bounding box center [699, 191] width 1015 height 4394
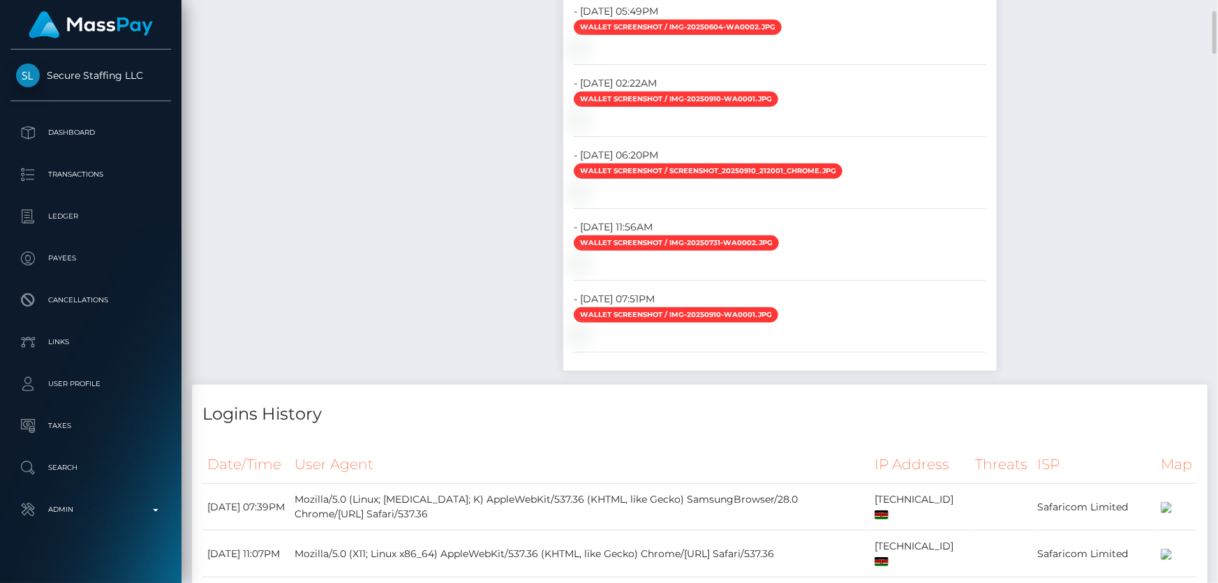
scroll to position [2728, 0]
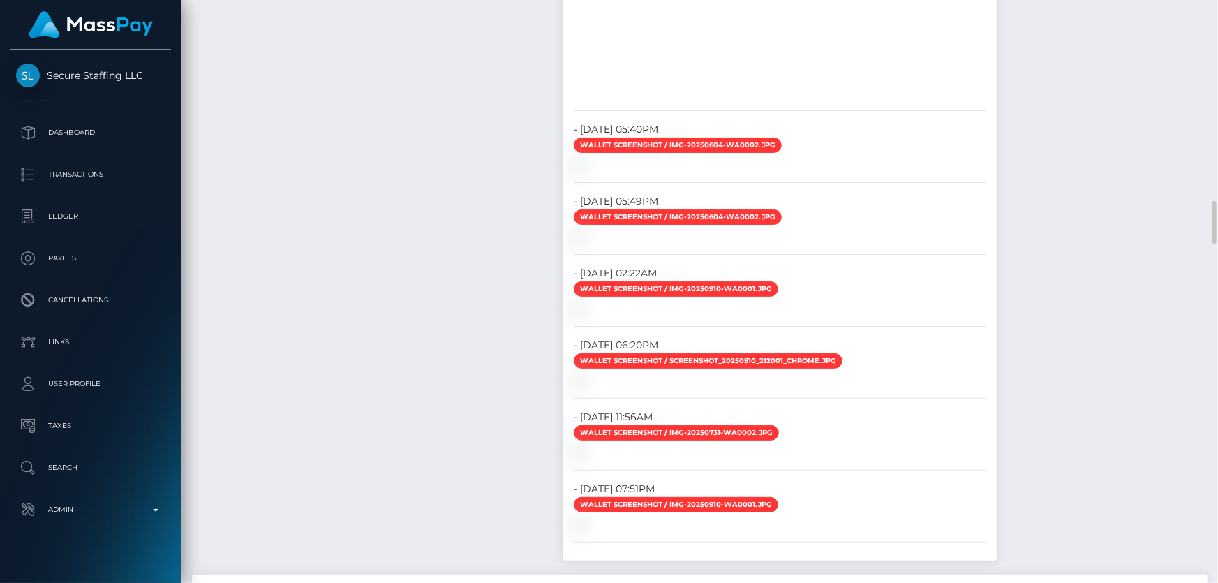
click at [1147, 351] on div "Payee Attributes Payer Name Label Value [GEOGRAPHIC_DATA] / Bitcoin 9e98c406-c4…" at bounding box center [699, 128] width 1015 height 4394
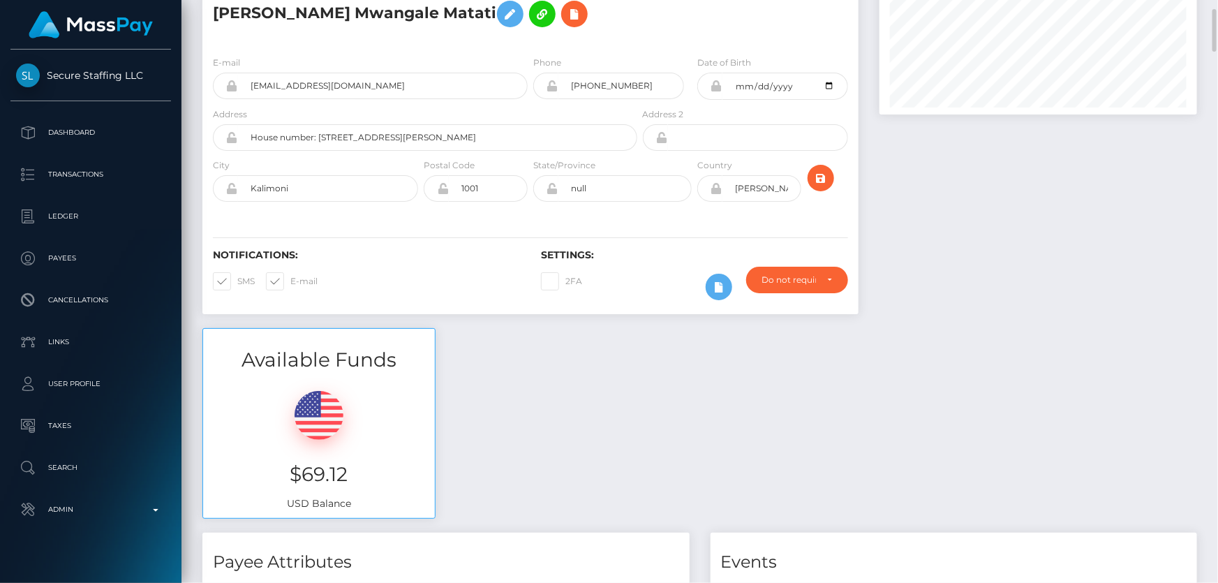
scroll to position [0, 0]
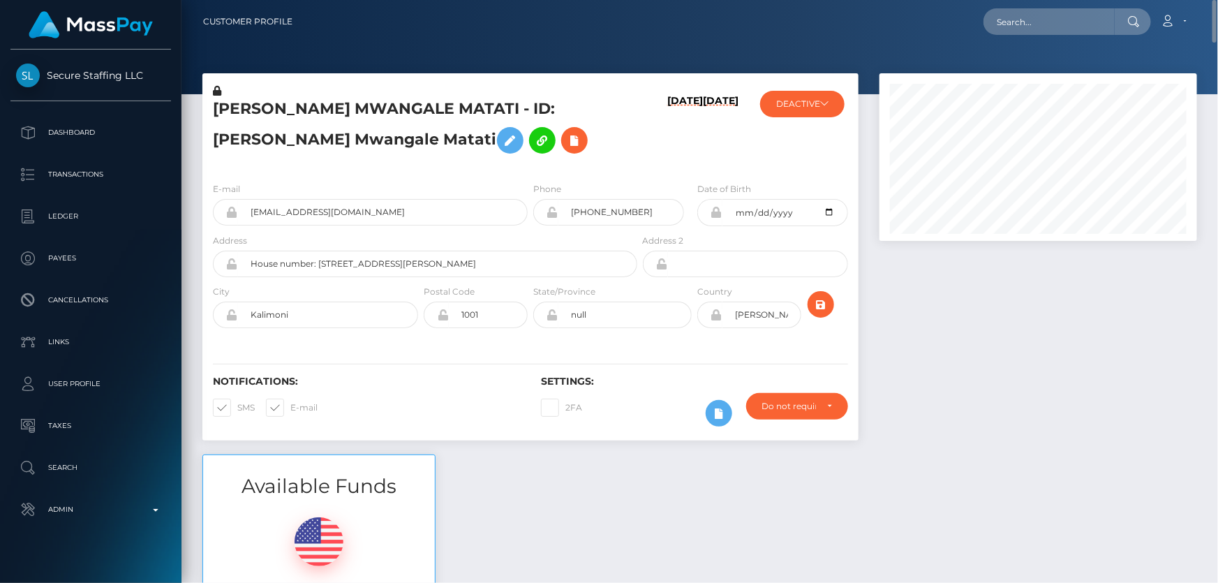
click at [211, 183] on div "E-mail [EMAIL_ADDRESS][DOMAIN_NAME]" at bounding box center [366, 207] width 328 height 52
